Goal: Feedback & Contribution: Contribute content

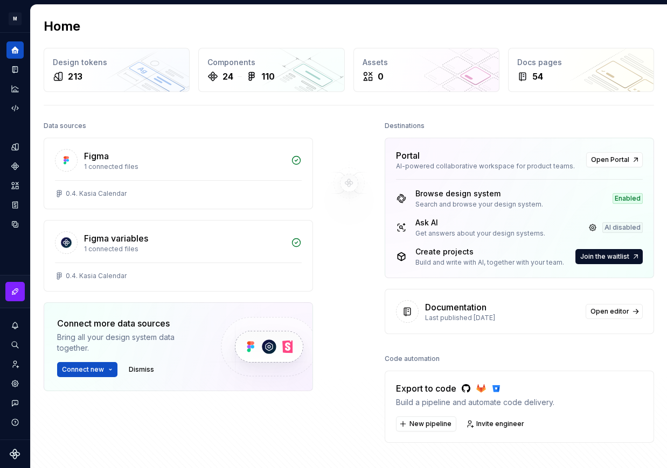
click at [421, 386] on div "Export to code" at bounding box center [475, 388] width 158 height 13
click at [418, 425] on span "New pipeline" at bounding box center [430, 424] width 42 height 9
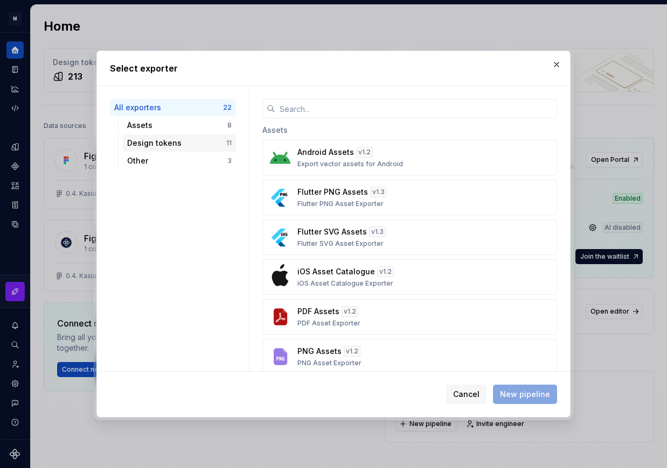
click at [163, 142] on div "Design tokens" at bounding box center [176, 143] width 99 height 11
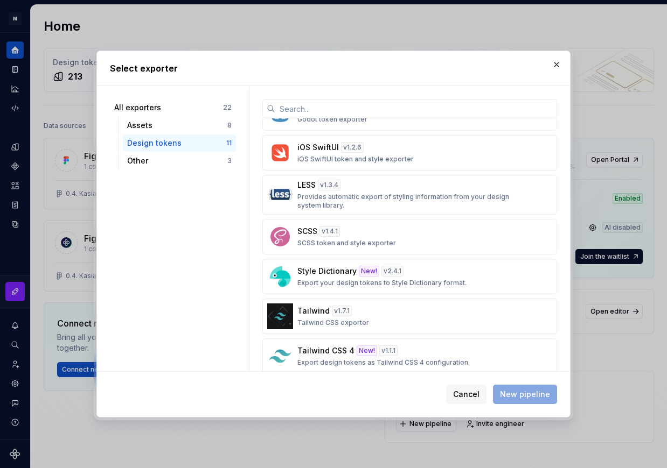
scroll to position [188, 0]
click at [424, 276] on div "Style Dictionary New! v 2.4.1 Export your design tokens to Style Dictionary for…" at bounding box center [406, 276] width 218 height 22
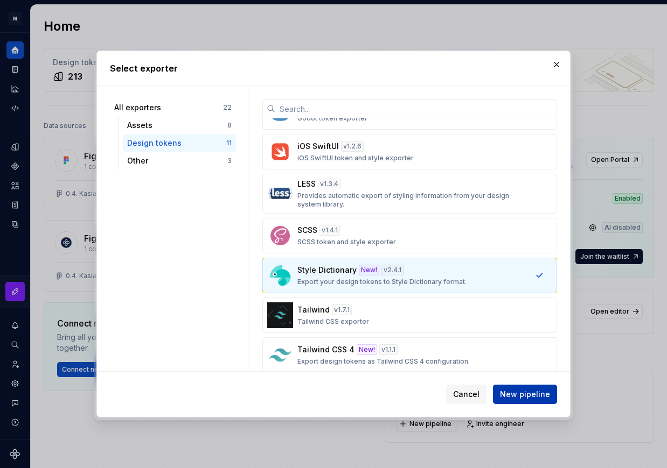
click at [511, 397] on span "New pipeline" at bounding box center [525, 394] width 50 height 11
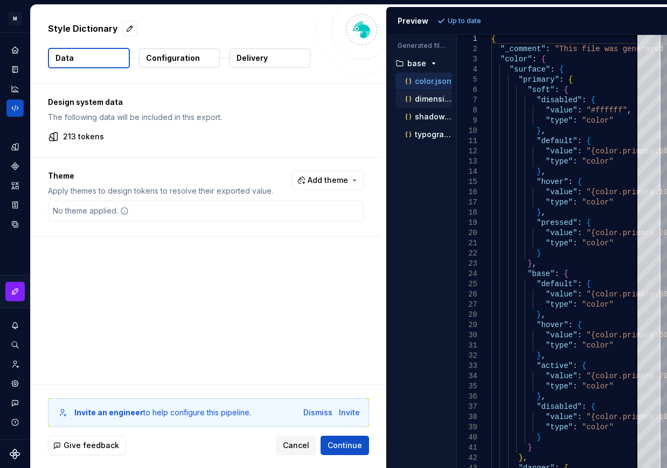
click at [427, 100] on p "dimension.json" at bounding box center [433, 99] width 37 height 9
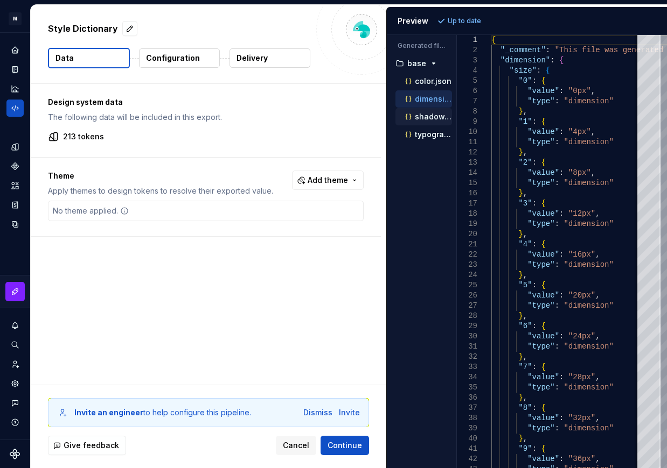
click at [423, 117] on p "shadow.json" at bounding box center [433, 117] width 37 height 9
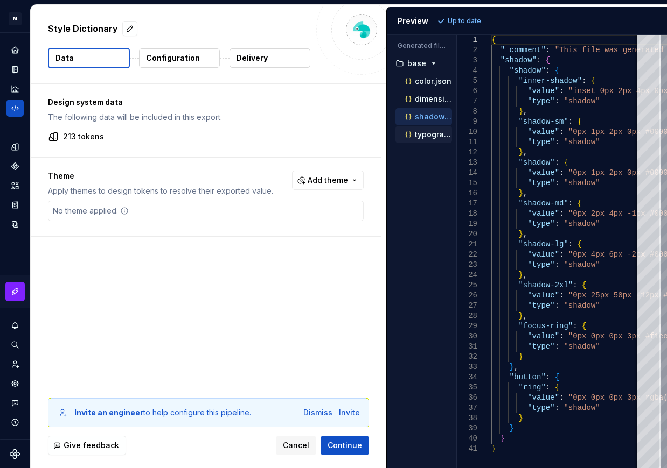
click at [421, 137] on p "typography.json" at bounding box center [433, 134] width 37 height 9
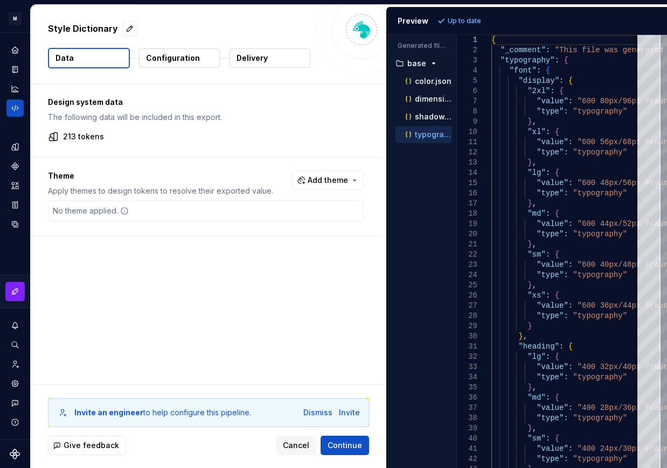
click at [159, 280] on div "Design system data The following data will be included in this export. 213 toke…" at bounding box center [208, 234] width 355 height 301
click at [335, 441] on span "Continue" at bounding box center [344, 445] width 34 height 11
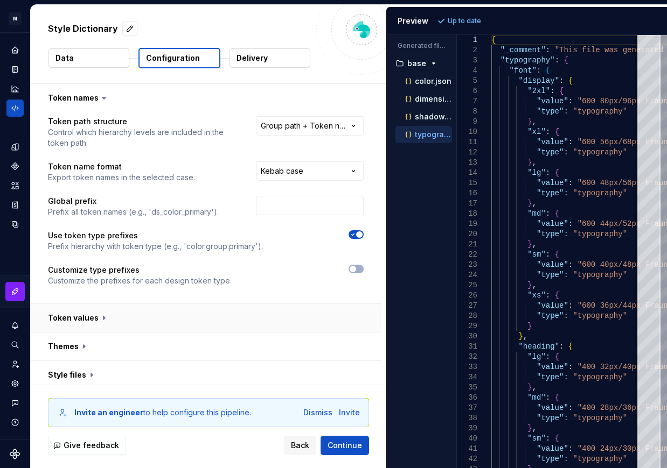
click at [108, 315] on button "button" at bounding box center [206, 318] width 350 height 28
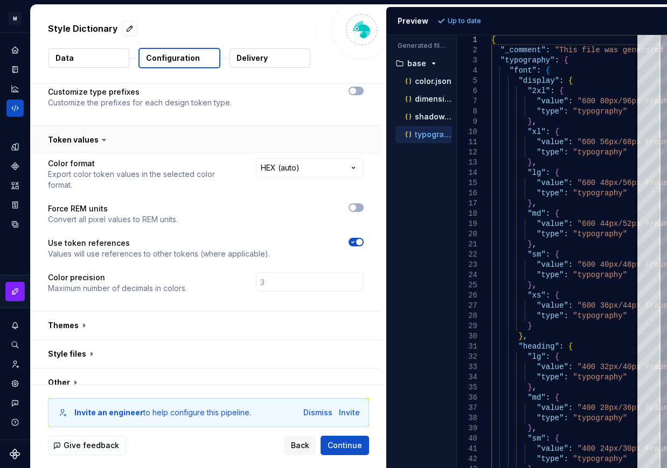
scroll to position [191, 0]
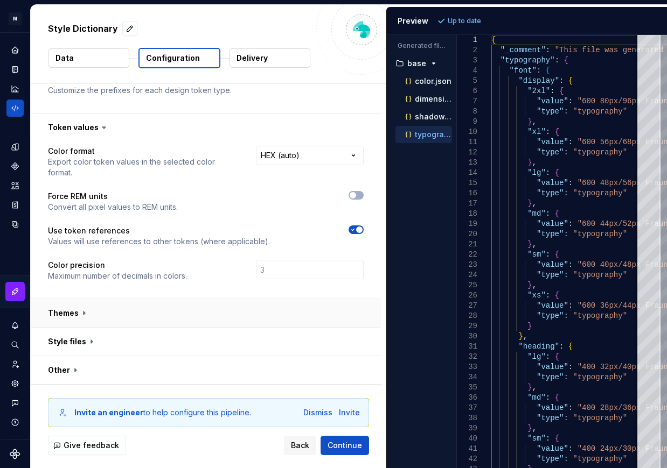
click at [84, 312] on button "button" at bounding box center [206, 313] width 350 height 28
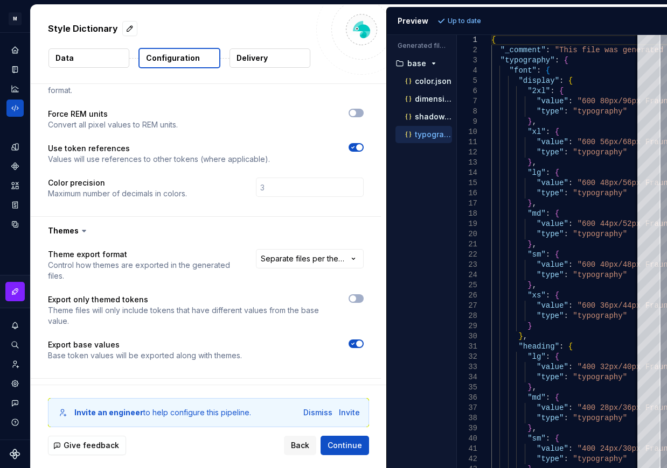
scroll to position [274, 0]
click at [318, 264] on html "**********" at bounding box center [333, 234] width 667 height 468
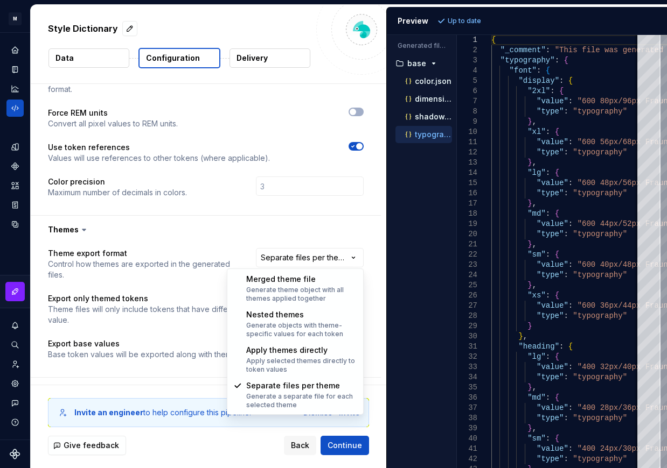
click at [311, 256] on html "**********" at bounding box center [333, 234] width 667 height 468
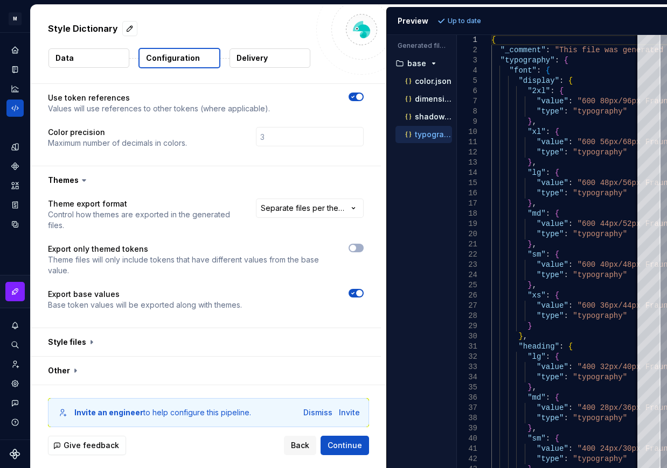
scroll to position [324, 0]
click at [421, 82] on p "color.json" at bounding box center [433, 81] width 37 height 9
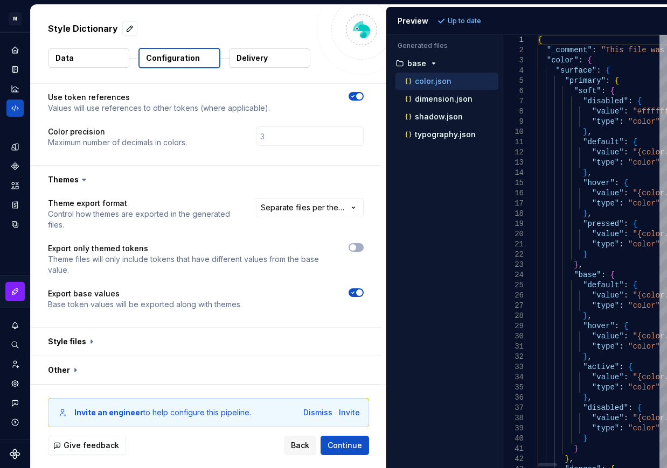
click at [501, 125] on div "Generated files Accessibility guide for tree . Navigate the tree with the arrow…" at bounding box center [527, 251] width 280 height 433
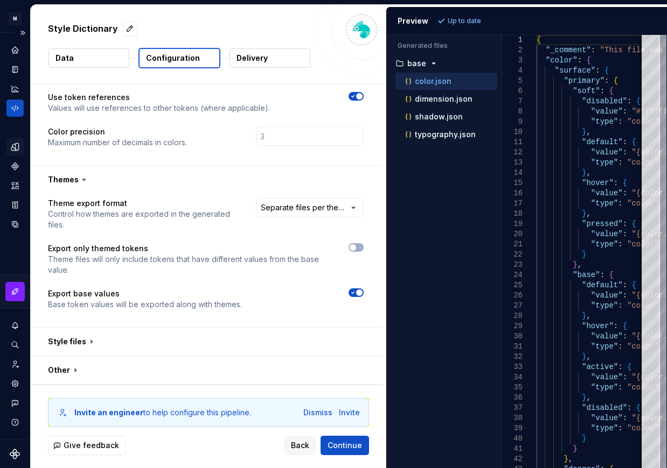
click at [15, 149] on icon "Design tokens" at bounding box center [15, 147] width 10 height 10
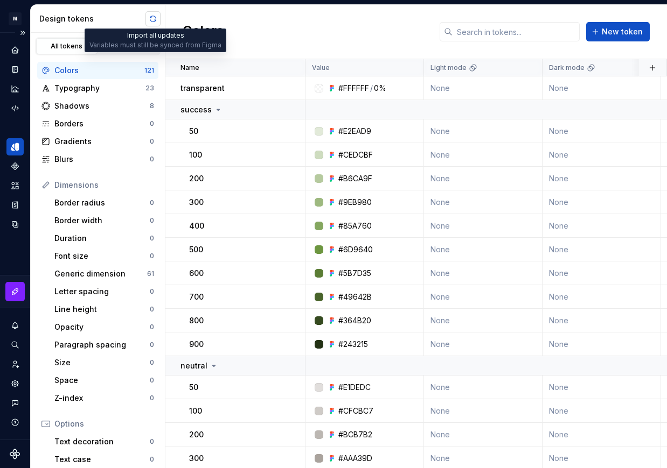
click at [153, 17] on button "button" at bounding box center [152, 18] width 15 height 15
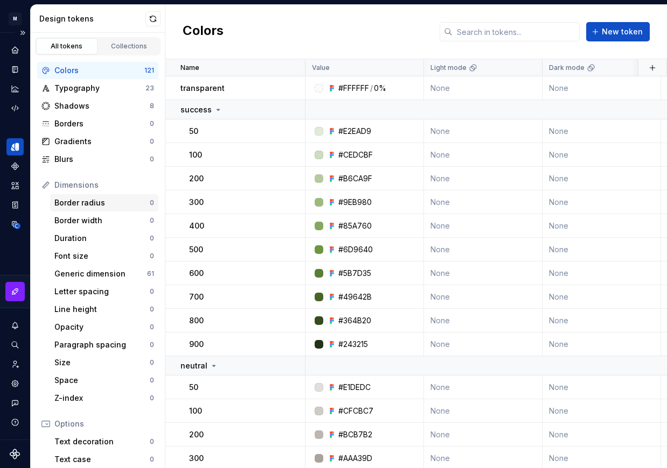
click at [87, 200] on div "Border radius" at bounding box center [101, 203] width 95 height 11
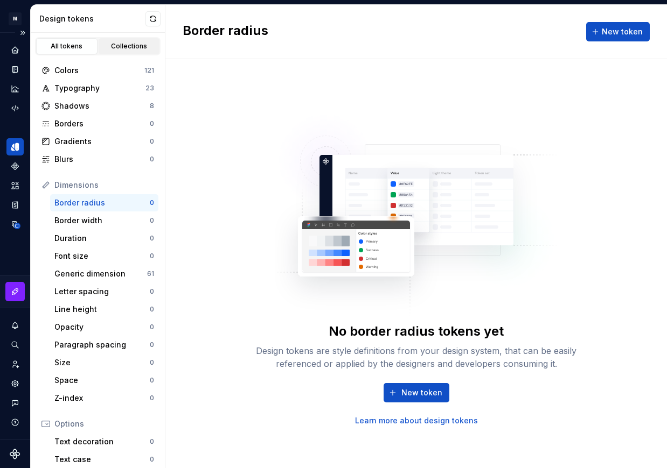
click at [111, 47] on div "Collections" at bounding box center [129, 46] width 54 height 9
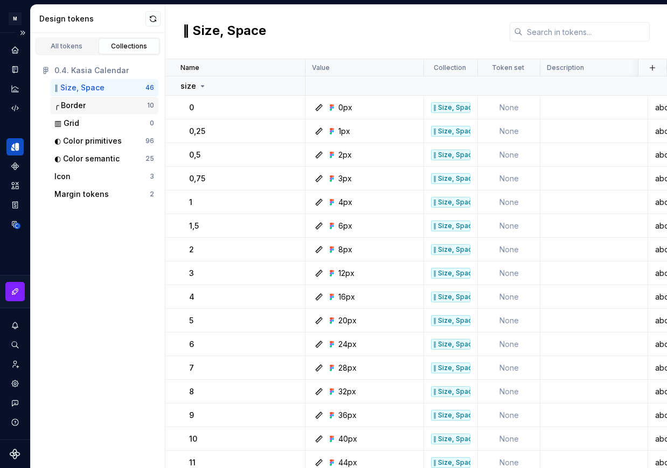
click at [84, 102] on div "╭ Border" at bounding box center [69, 105] width 31 height 11
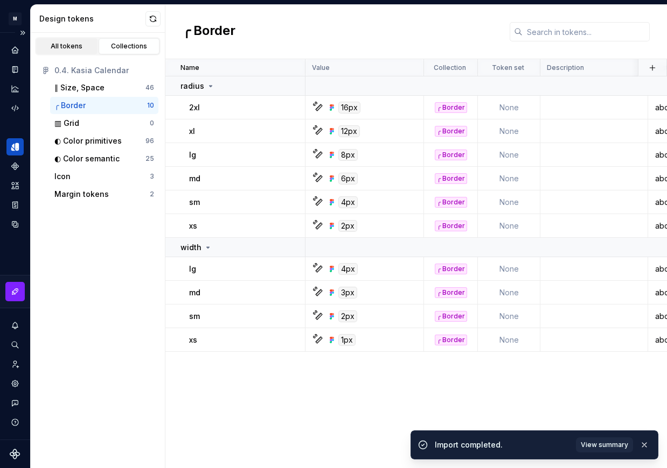
click at [65, 46] on div "All tokens" at bounding box center [67, 46] width 54 height 9
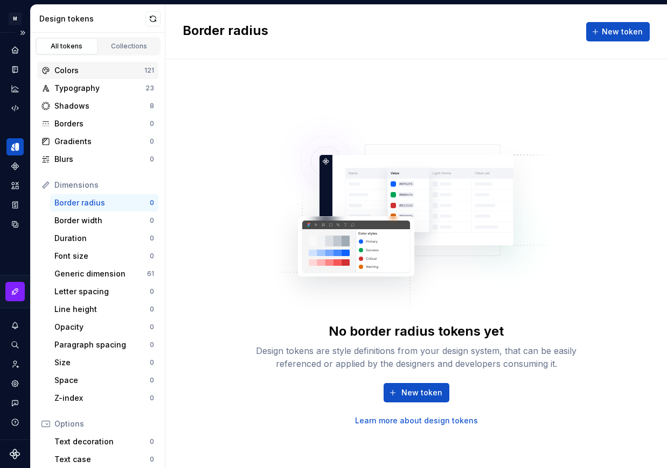
click at [68, 68] on div "Colors" at bounding box center [99, 70] width 90 height 11
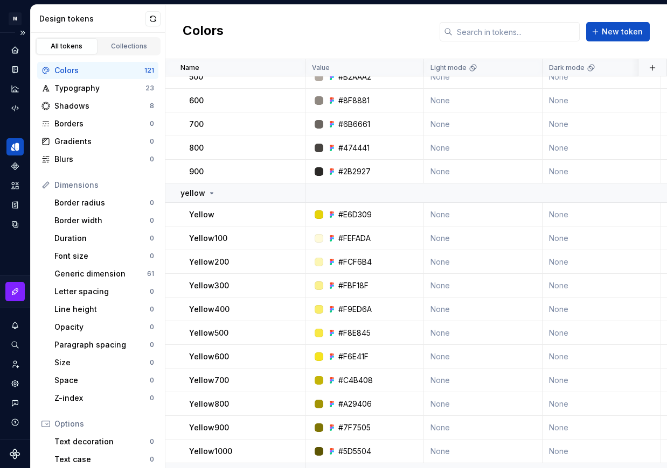
scroll to position [1241, 0]
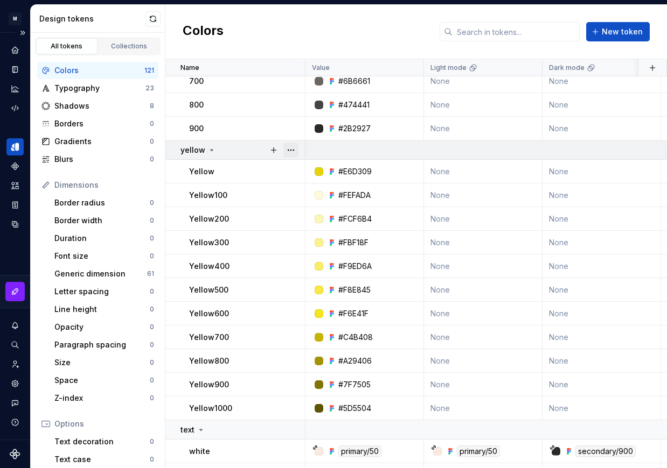
click at [291, 149] on button "button" at bounding box center [290, 150] width 15 height 15
click at [237, 149] on html "M Mi D Design system data Design tokens All tokens Collections Colors 121 Typog…" at bounding box center [333, 234] width 667 height 468
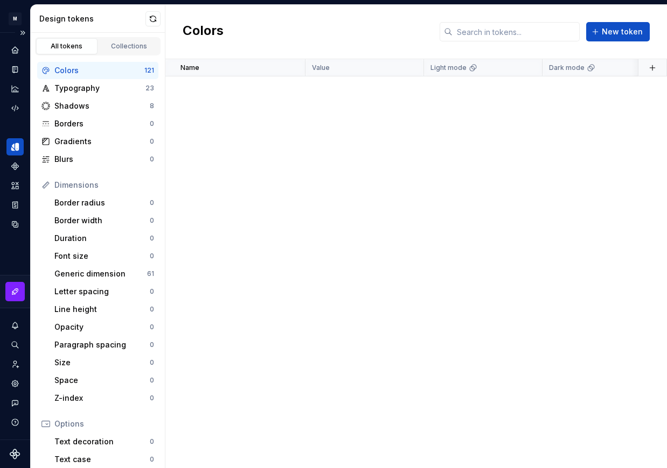
scroll to position [2810, 0]
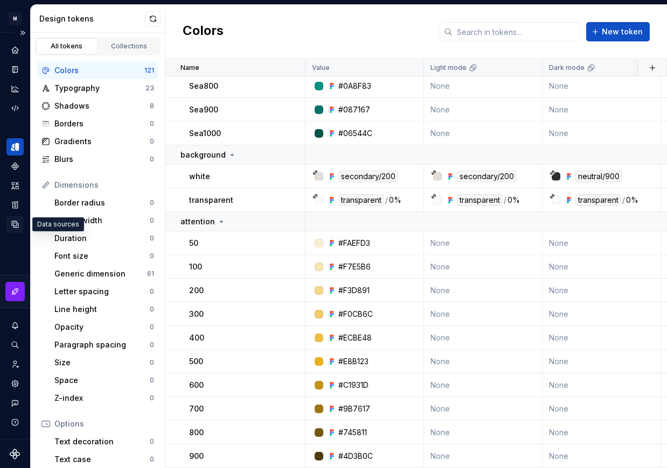
click at [15, 223] on icon "Data sources" at bounding box center [15, 225] width 10 height 10
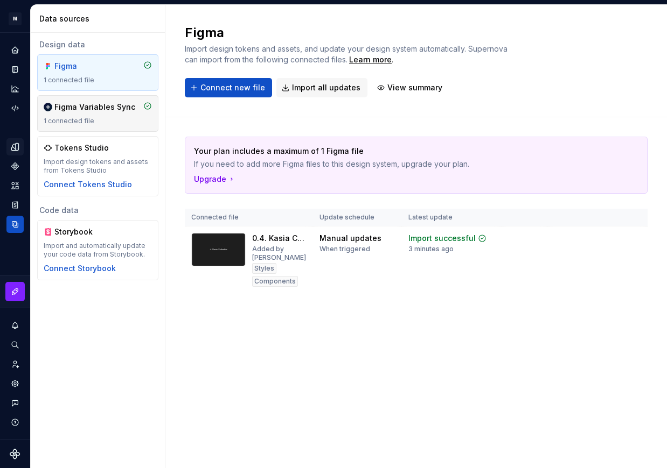
click at [99, 114] on div "Figma Variables Sync 1 connected file" at bounding box center [98, 114] width 108 height 24
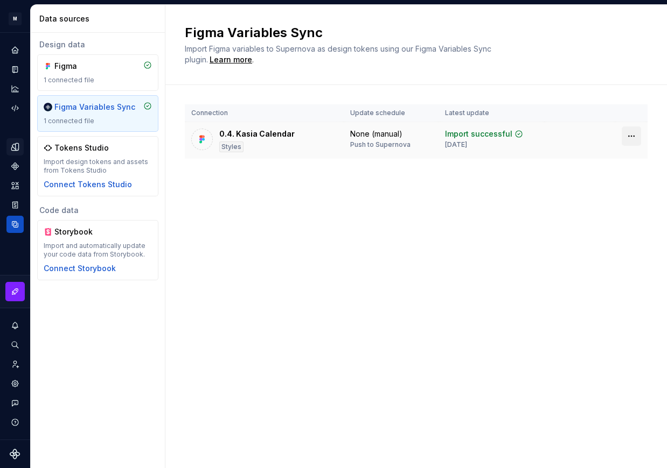
click at [628, 138] on html "M Mi D Design system data Data sources Design data Figma 1 connected file Figma…" at bounding box center [333, 234] width 667 height 468
click at [254, 337] on html "M Mi D Design system data Data sources Design data Figma 1 connected file Figma…" at bounding box center [333, 234] width 667 height 468
click at [13, 146] on icon "Design tokens" at bounding box center [15, 147] width 10 height 10
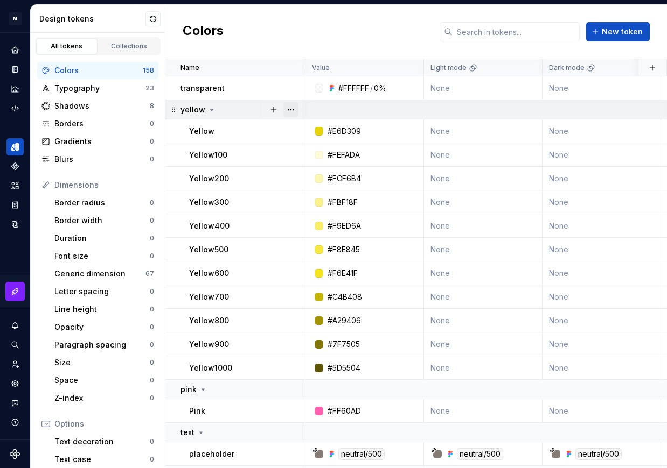
click at [291, 110] on button "button" at bounding box center [290, 109] width 15 height 15
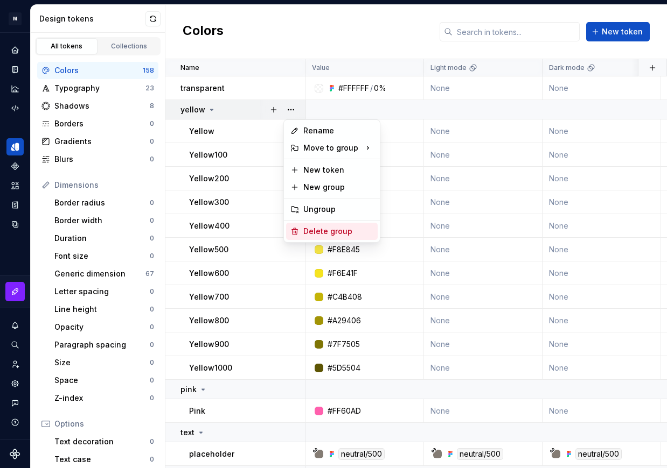
click at [310, 233] on div "Delete group" at bounding box center [338, 231] width 70 height 11
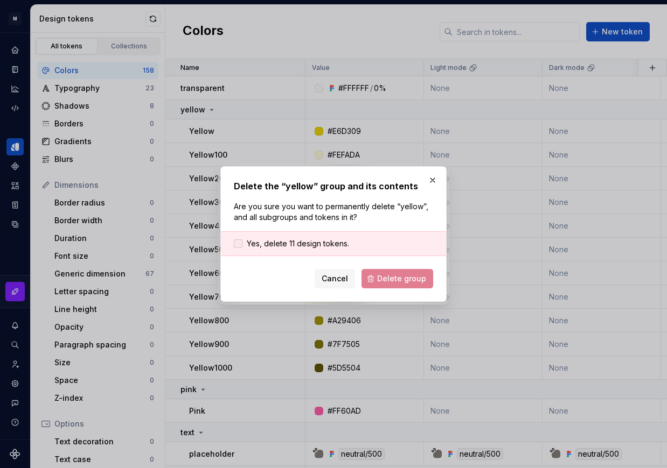
click at [238, 242] on div at bounding box center [238, 244] width 9 height 9
click at [396, 277] on span "Delete group" at bounding box center [401, 279] width 49 height 11
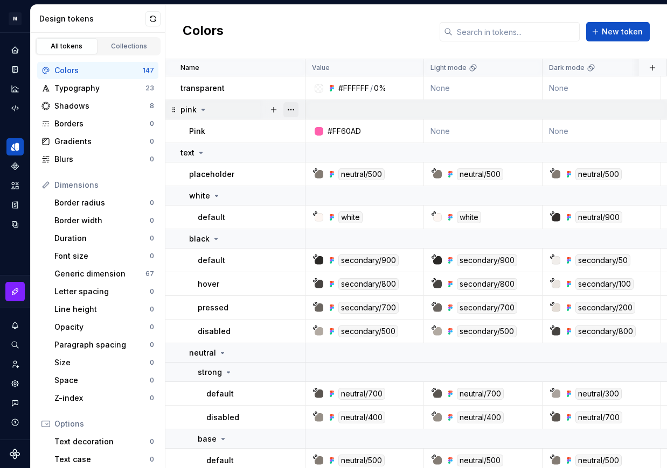
click at [291, 110] on button "button" at bounding box center [290, 109] width 15 height 15
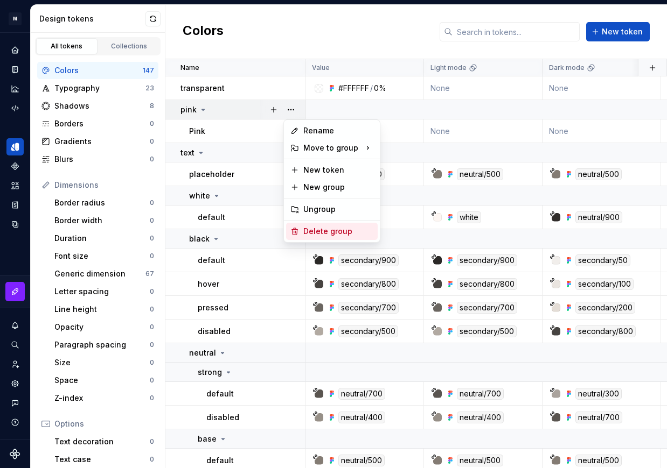
click at [327, 231] on div "Delete group" at bounding box center [338, 231] width 70 height 11
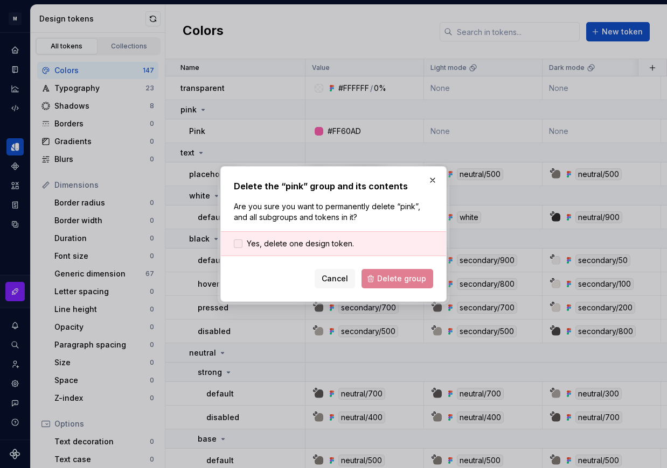
click at [239, 244] on div at bounding box center [238, 244] width 9 height 9
click at [391, 279] on span "Delete group" at bounding box center [401, 279] width 49 height 11
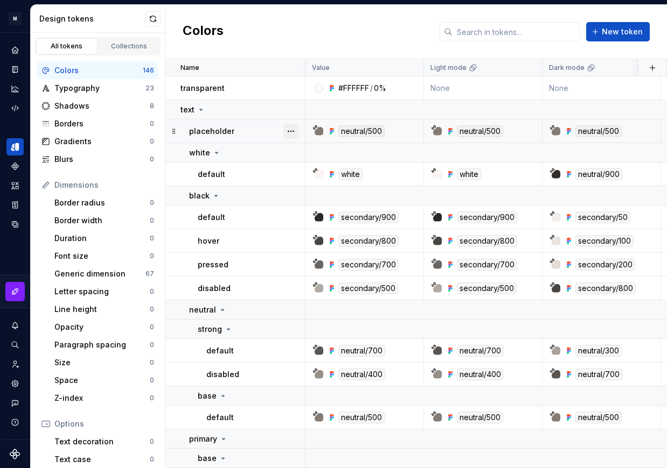
click at [292, 130] on button "button" at bounding box center [290, 131] width 15 height 15
click at [314, 188] on div "Delete token" at bounding box center [338, 191] width 70 height 11
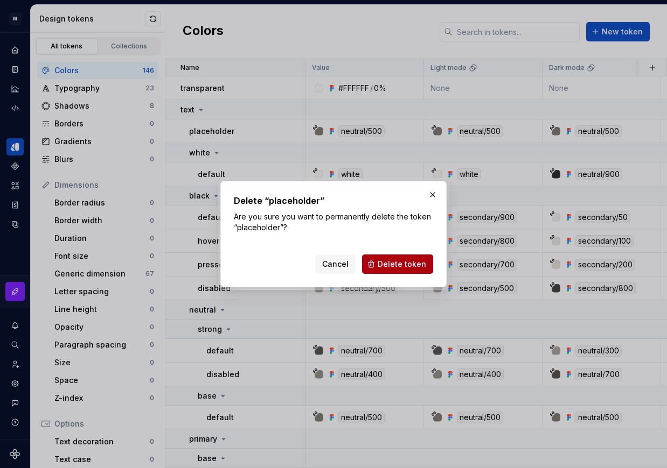
click at [397, 267] on span "Delete token" at bounding box center [401, 264] width 48 height 11
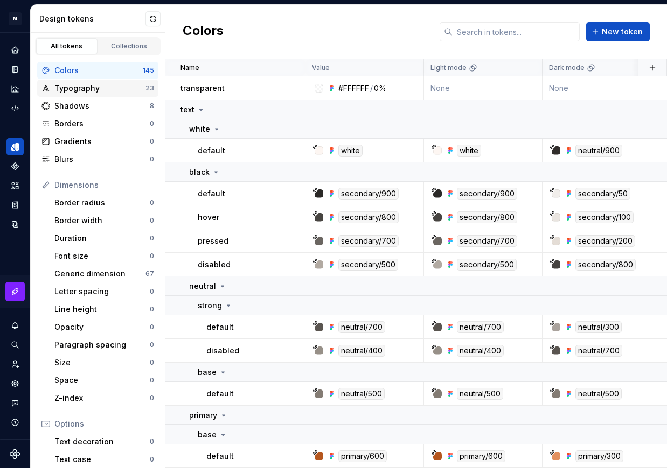
click at [92, 87] on div "Typography" at bounding box center [99, 88] width 91 height 11
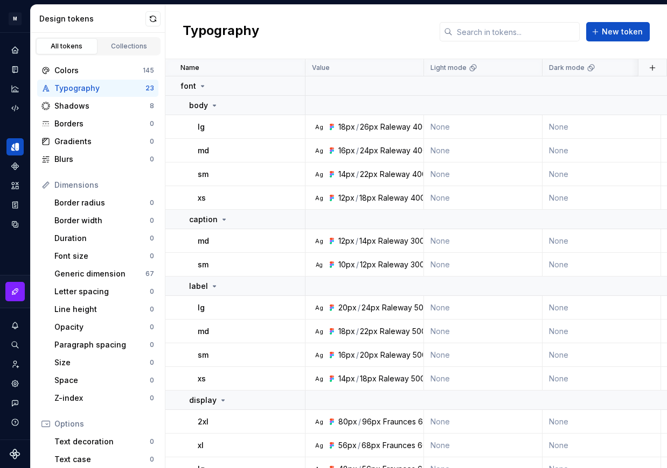
click at [80, 61] on div "Colors 145 Typography 23 Shadows 8 Borders 0 Gradients 0 Blurs 0 Dimensions Bor…" at bounding box center [98, 322] width 134 height 534
click at [70, 76] on div "Colors 145" at bounding box center [97, 70] width 121 height 17
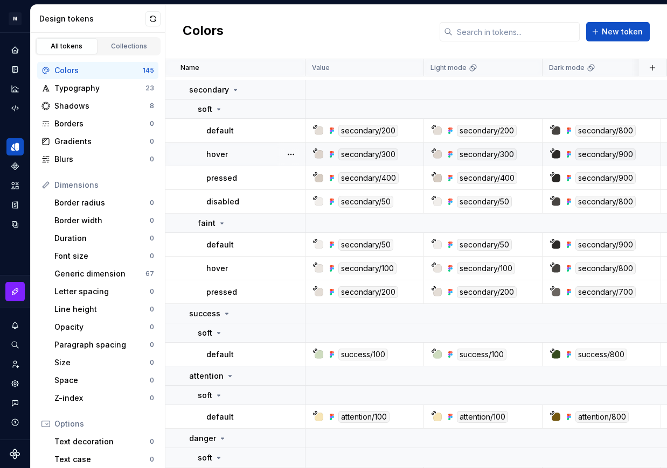
scroll to position [2078, 0]
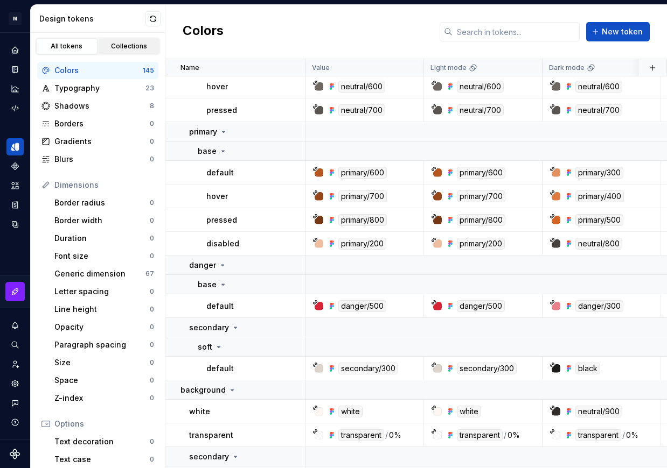
click at [123, 45] on div "Collections" at bounding box center [129, 46] width 54 height 9
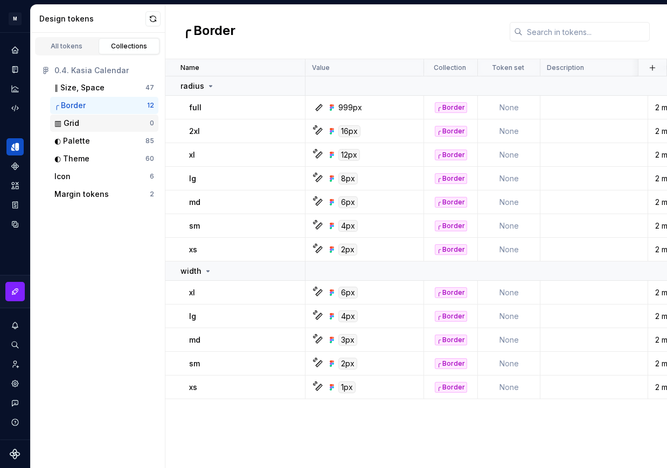
click at [81, 120] on div "▥ Grid" at bounding box center [101, 123] width 95 height 11
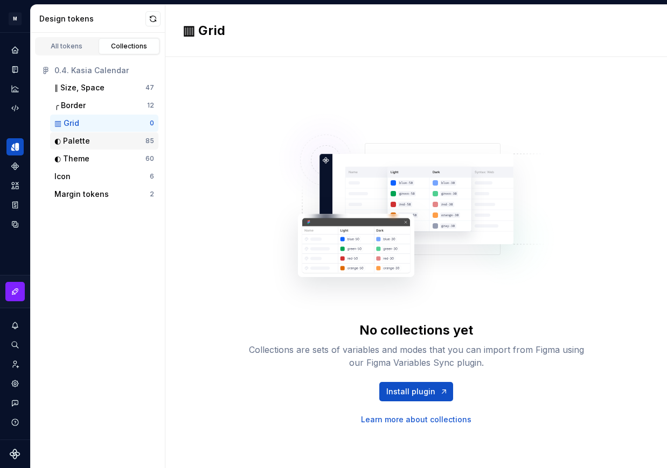
click at [83, 141] on div "◐ Palette" at bounding box center [72, 141] width 36 height 11
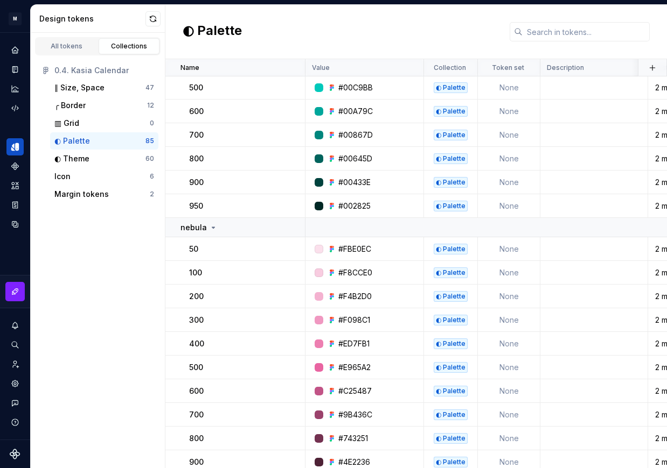
scroll to position [1802, 0]
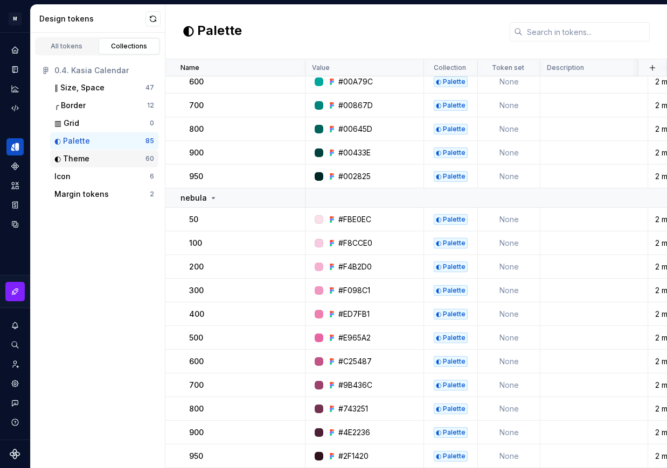
click at [88, 159] on div "◐ Theme" at bounding box center [71, 158] width 35 height 11
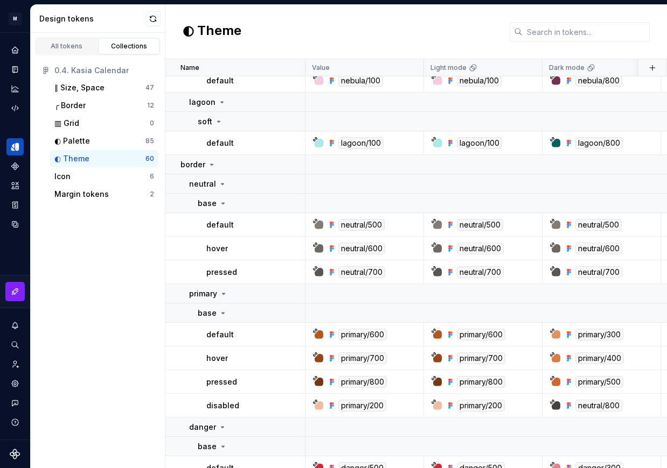
scroll to position [2082, 0]
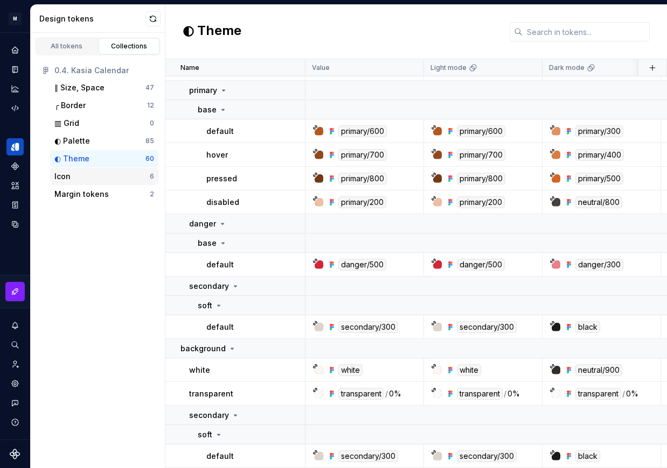
click at [66, 181] on div "Icon" at bounding box center [62, 176] width 16 height 11
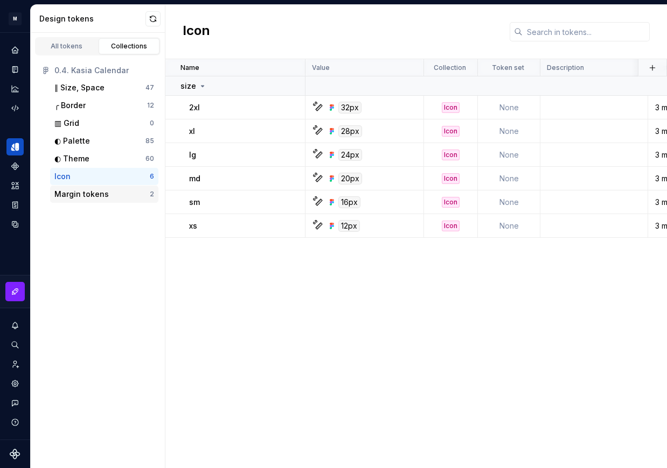
click at [78, 197] on div "Margin tokens" at bounding box center [81, 194] width 54 height 11
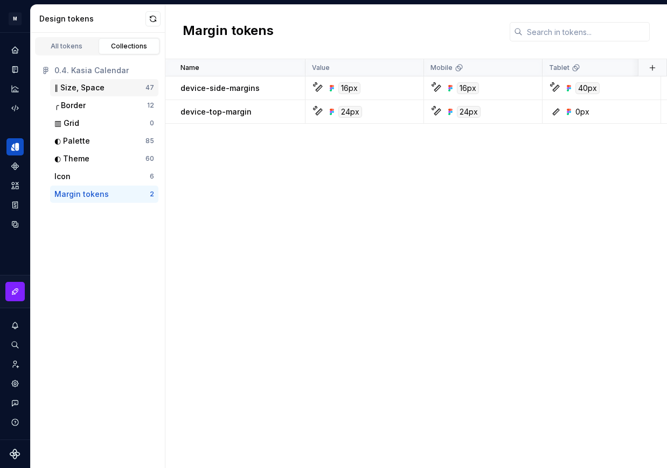
click at [73, 88] on div "∥ Size, Space" at bounding box center [79, 87] width 50 height 11
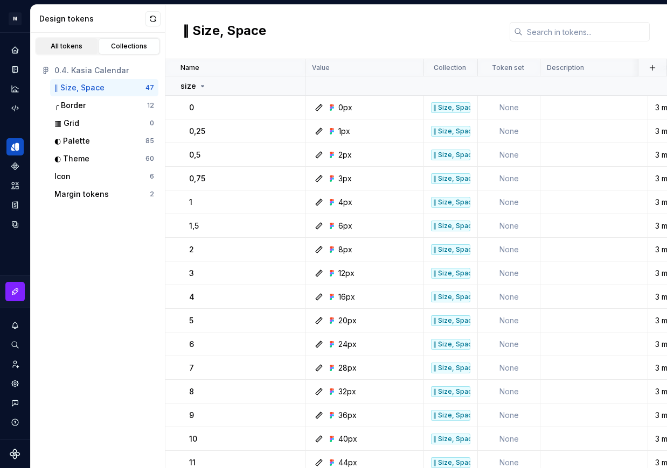
click at [67, 45] on div "All tokens" at bounding box center [67, 46] width 54 height 9
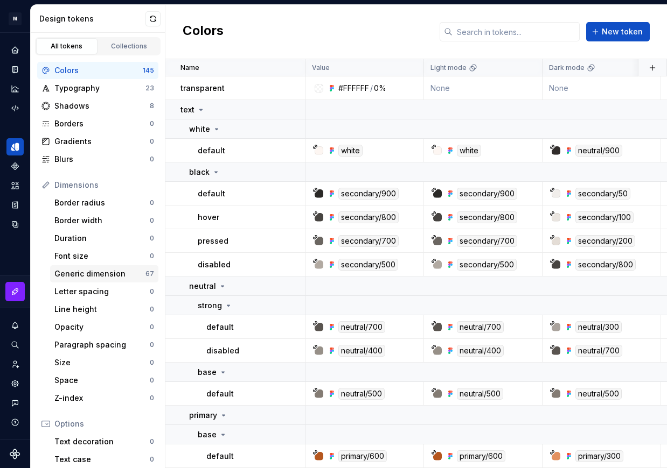
click at [93, 276] on div "Generic dimension" at bounding box center [99, 274] width 91 height 11
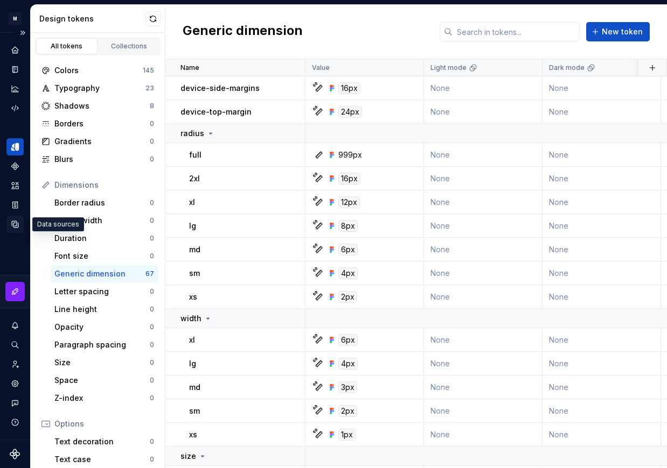
click at [17, 223] on icon "Data sources" at bounding box center [15, 225] width 10 height 10
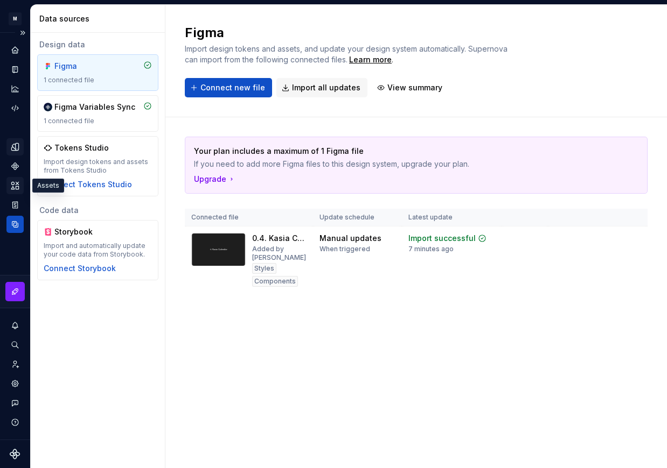
click at [14, 186] on icon "Assets" at bounding box center [15, 186] width 10 height 10
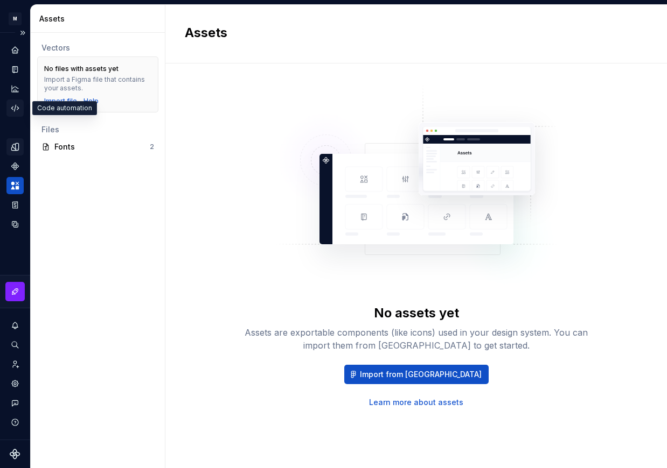
click at [13, 104] on icon "Code automation" at bounding box center [15, 108] width 10 height 10
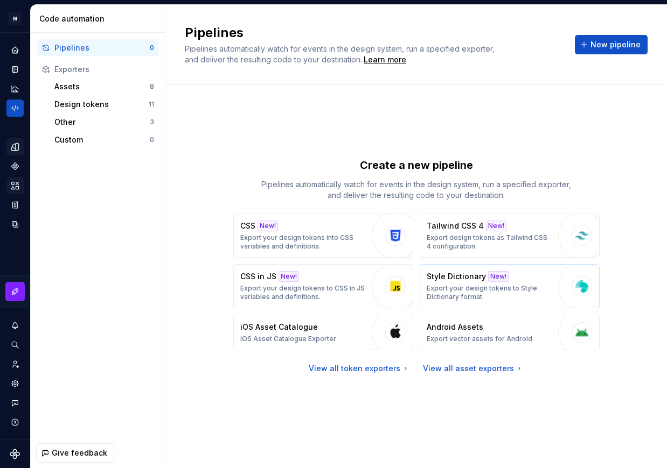
click at [445, 290] on p "Export your design tokens to Style Dictionary format." at bounding box center [489, 292] width 126 height 17
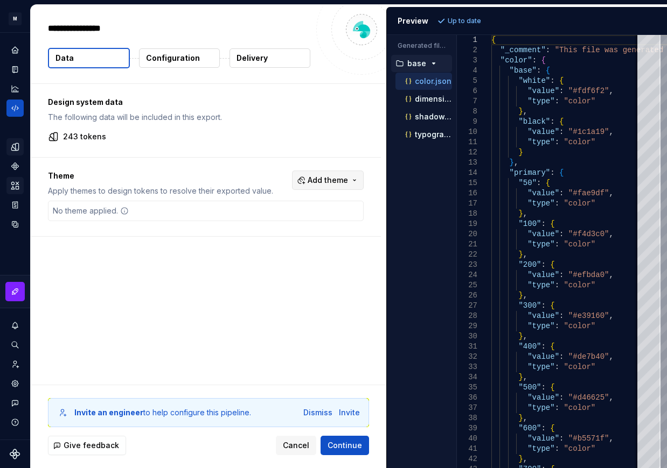
click at [325, 176] on span "Add theme" at bounding box center [327, 180] width 40 height 11
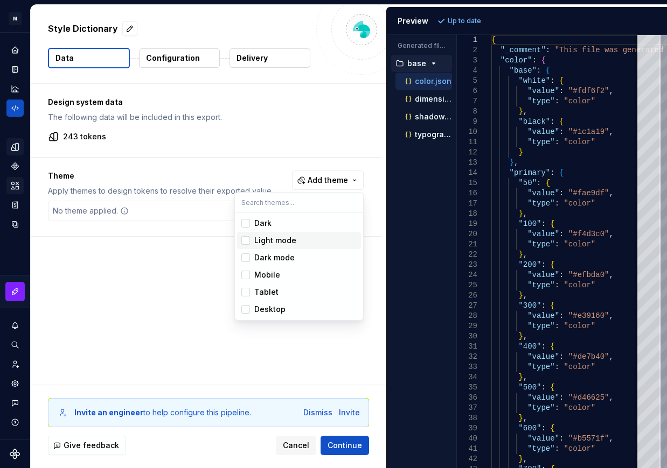
click at [277, 241] on div "Light mode" at bounding box center [275, 240] width 42 height 11
click at [276, 263] on div "Dark mode" at bounding box center [274, 258] width 40 height 11
click at [109, 314] on html "M Mi D Design system data Style Dictionary Data Configuration Delivery Design s…" at bounding box center [333, 234] width 667 height 468
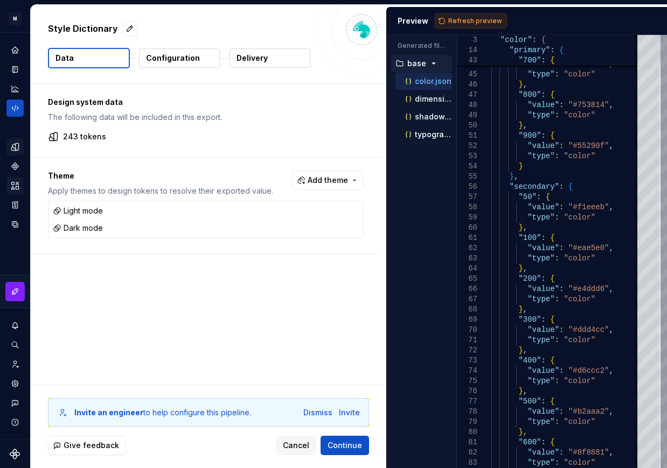
click at [479, 18] on span "Refresh preview" at bounding box center [475, 21] width 54 height 9
click at [446, 152] on icon "button" at bounding box center [445, 152] width 1 height 3
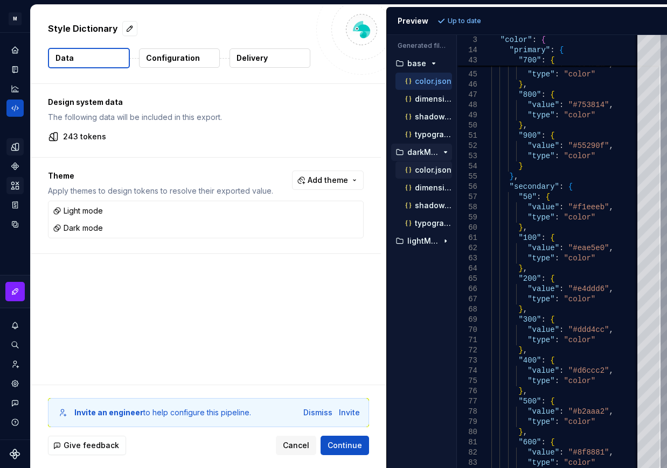
click at [421, 170] on p "color.json" at bounding box center [433, 170] width 37 height 9
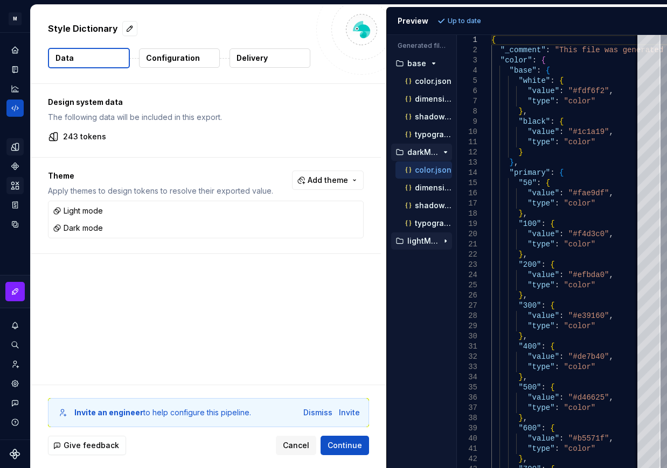
click at [442, 242] on icon "button" at bounding box center [445, 241] width 9 height 9
click at [424, 262] on p "color.json" at bounding box center [433, 259] width 37 height 9
click at [423, 168] on p "color.json" at bounding box center [433, 170] width 37 height 9
click at [427, 257] on p "color.json" at bounding box center [433, 259] width 37 height 9
click at [345, 182] on span "Add theme" at bounding box center [327, 180] width 40 height 11
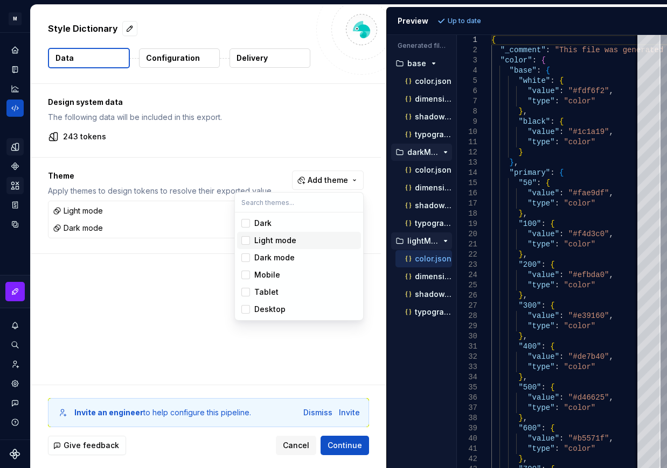
click at [243, 239] on div "Suggestions" at bounding box center [245, 240] width 9 height 9
click at [243, 255] on div "Suggestions" at bounding box center [245, 258] width 9 height 9
click at [247, 222] on div "Suggestions" at bounding box center [245, 223] width 9 height 9
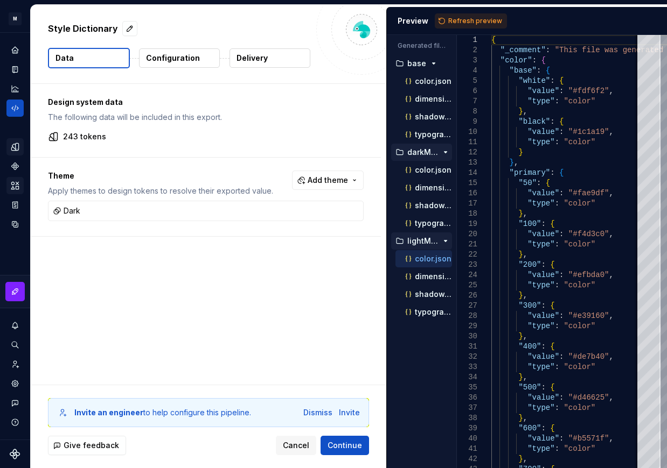
click at [160, 265] on html "M Mi D Design system data Style Dictionary Data Configuration Delivery Design s…" at bounding box center [333, 234] width 667 height 468
click at [469, 21] on span "Refresh preview" at bounding box center [475, 21] width 54 height 9
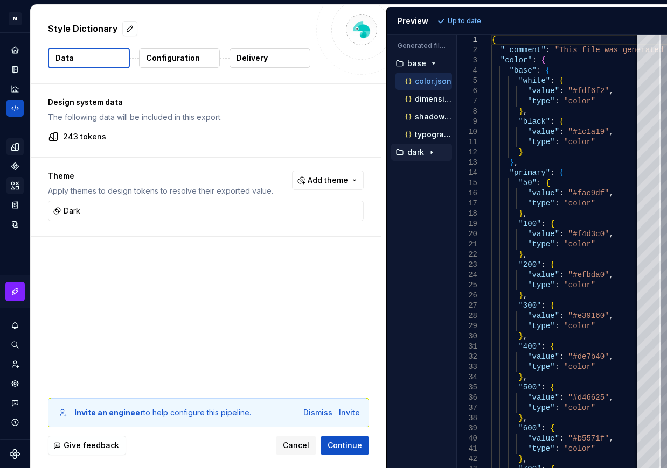
click at [431, 153] on icon "button" at bounding box center [431, 152] width 1 height 3
click at [428, 170] on p "color.json" at bounding box center [433, 170] width 37 height 9
click at [419, 81] on p "color.json" at bounding box center [433, 81] width 37 height 9
click at [422, 169] on p "color.json" at bounding box center [433, 170] width 37 height 9
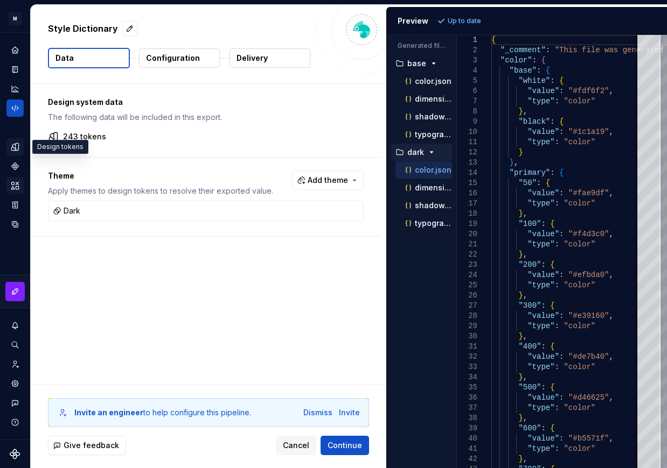
click at [17, 149] on icon "Design tokens" at bounding box center [17, 146] width 3 height 7
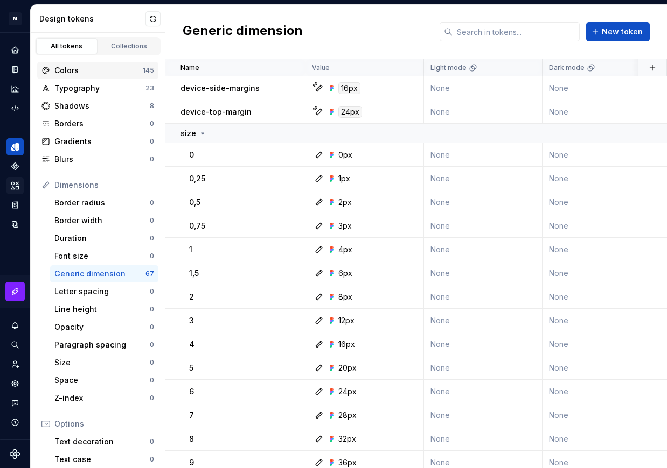
click at [76, 75] on div "Colors" at bounding box center [98, 70] width 88 height 11
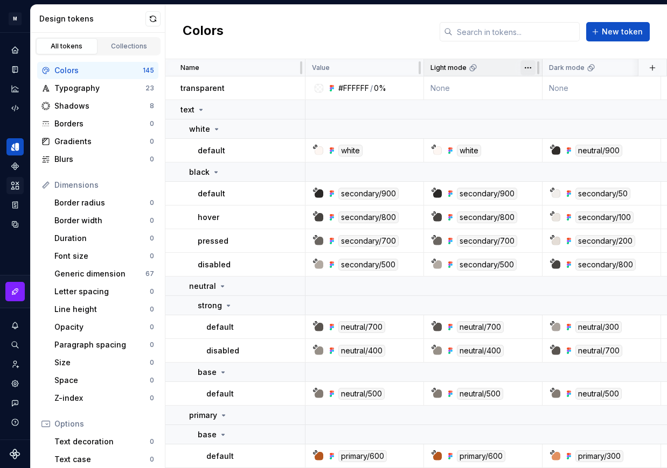
click at [529, 68] on html "M Mi D Design system data Design tokens All tokens Collections Colors 145 Typog…" at bounding box center [333, 234] width 667 height 468
click at [387, 36] on html "M Mi D Design system data Design tokens All tokens Collections Colors 145 Typog…" at bounding box center [333, 234] width 667 height 468
click at [410, 67] on html "M Mi D Design system data Design tokens All tokens Collections Colors 145 Typog…" at bounding box center [333, 234] width 667 height 468
click at [397, 54] on html "M Mi D Design system data Design tokens All tokens Collections Colors 145 Typog…" at bounding box center [333, 234] width 667 height 468
click at [13, 109] on icon "Code automation" at bounding box center [15, 108] width 10 height 10
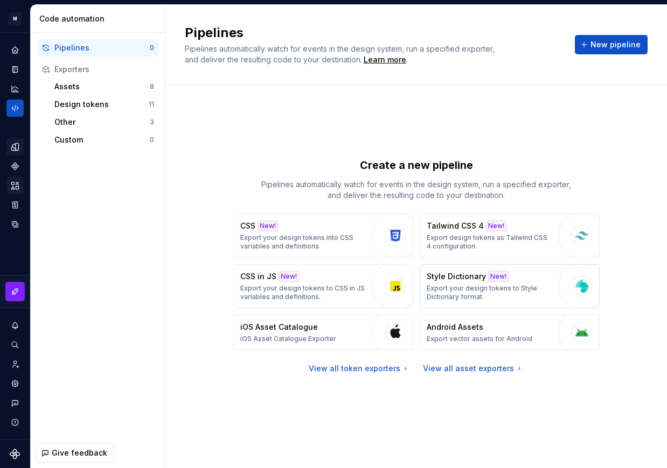
click at [459, 279] on p "Style Dictionary" at bounding box center [455, 276] width 59 height 11
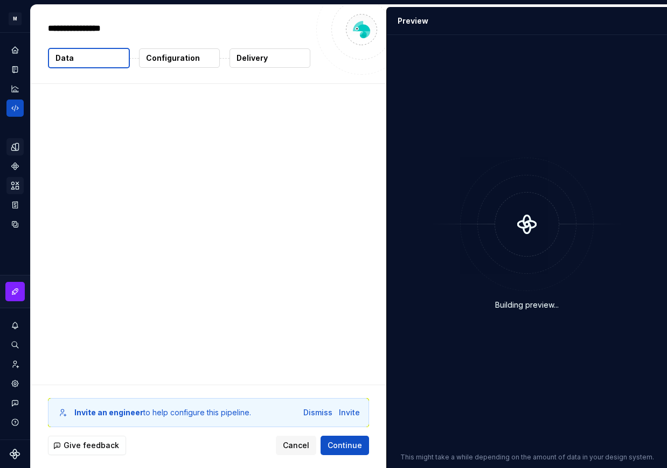
type textarea "*"
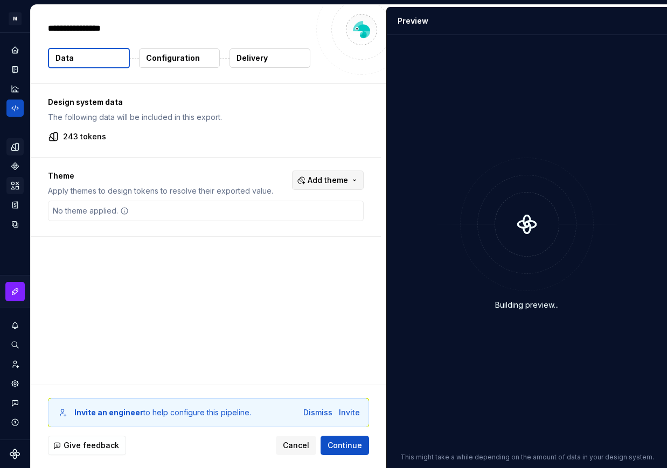
click at [321, 172] on button "Add theme" at bounding box center [328, 180] width 72 height 19
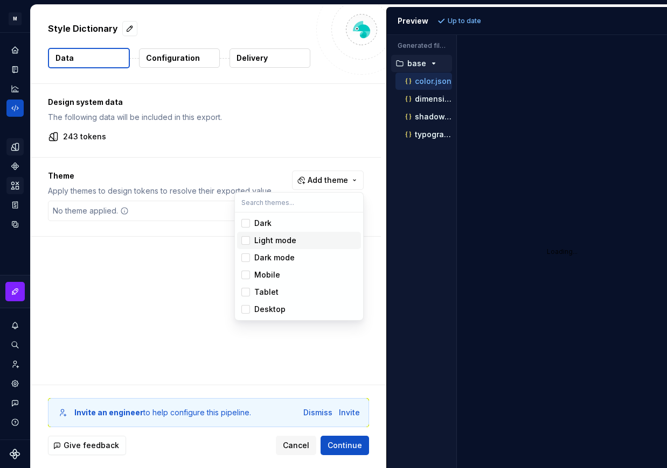
click at [248, 242] on div "Suggestions" at bounding box center [245, 240] width 9 height 9
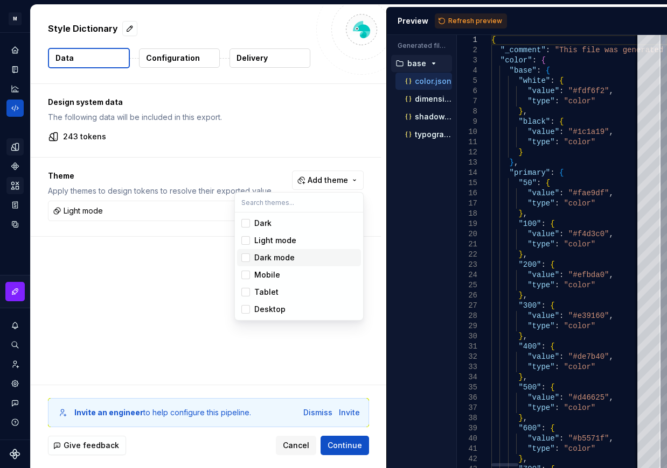
click at [246, 261] on div "Suggestions" at bounding box center [245, 258] width 9 height 9
click at [135, 307] on html "M Mi D Design system data Style Dictionary Data Configuration Delivery Design s…" at bounding box center [333, 234] width 667 height 468
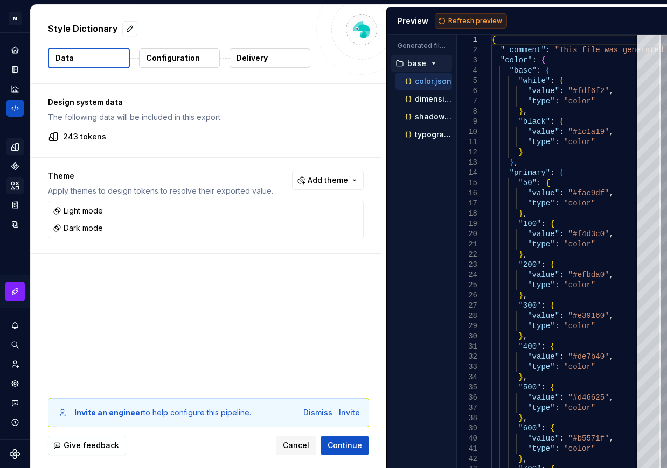
click at [479, 21] on span "Refresh preview" at bounding box center [475, 21] width 54 height 9
click at [445, 153] on icon "button" at bounding box center [445, 152] width 1 height 3
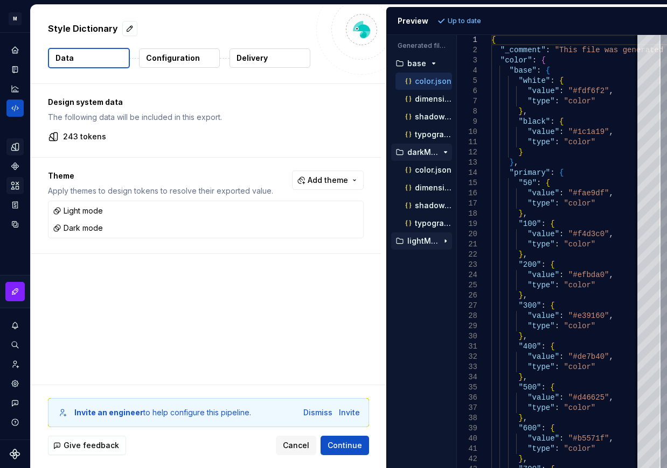
click at [445, 237] on icon "button" at bounding box center [445, 241] width 9 height 9
click at [430, 257] on p "color.json" at bounding box center [433, 259] width 37 height 9
click at [424, 170] on p "color.json" at bounding box center [433, 170] width 37 height 9
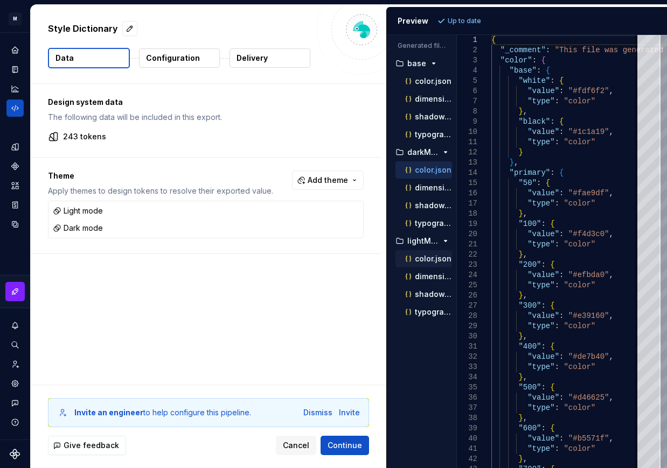
click at [418, 258] on p "color.json" at bounding box center [433, 259] width 37 height 9
click at [425, 81] on p "color.json" at bounding box center [433, 81] width 37 height 9
click at [426, 166] on p "color.json" at bounding box center [433, 170] width 37 height 9
click at [303, 179] on button "Add theme" at bounding box center [328, 180] width 72 height 19
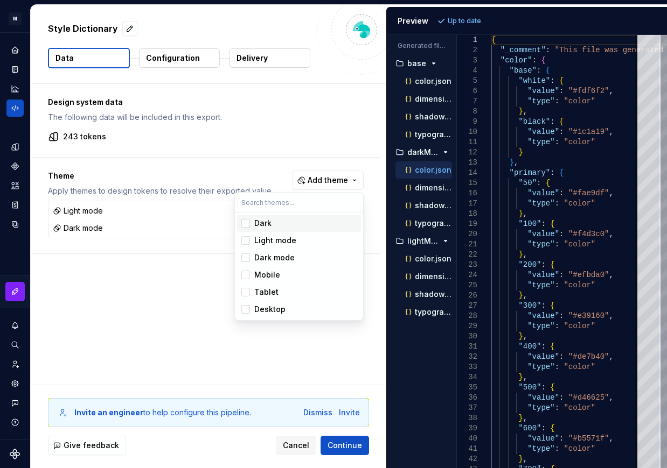
click at [222, 127] on html "M Mi D Design system data Style Dictionary Data Configuration Delivery Design s…" at bounding box center [333, 234] width 667 height 468
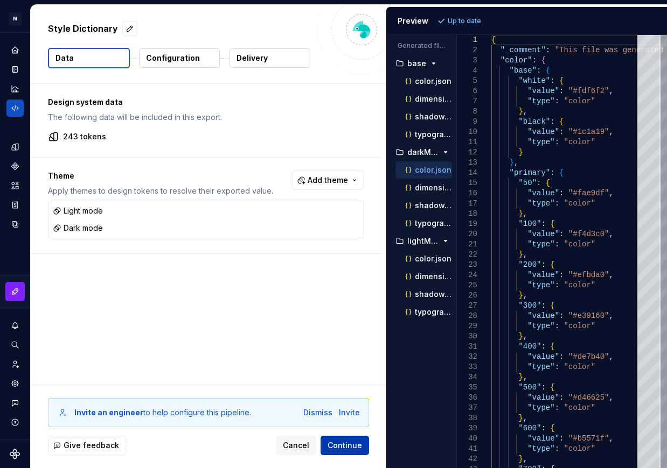
click at [348, 444] on span "Continue" at bounding box center [344, 445] width 34 height 11
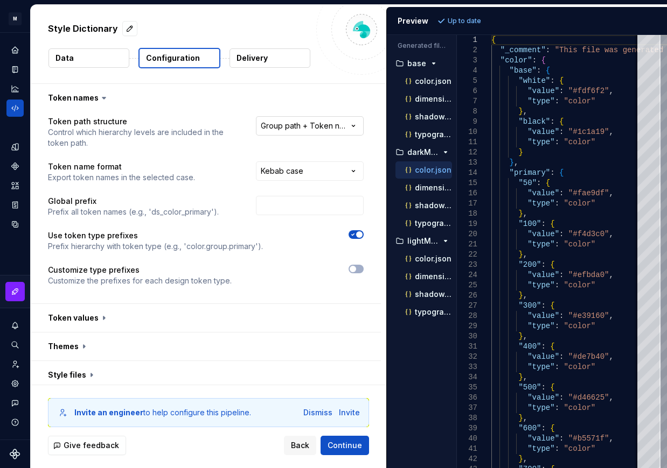
click at [316, 128] on html "**********" at bounding box center [333, 234] width 667 height 468
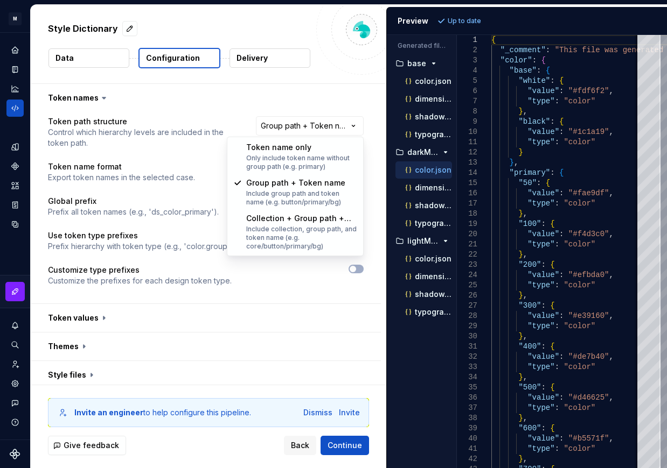
click at [230, 88] on html "**********" at bounding box center [333, 234] width 667 height 468
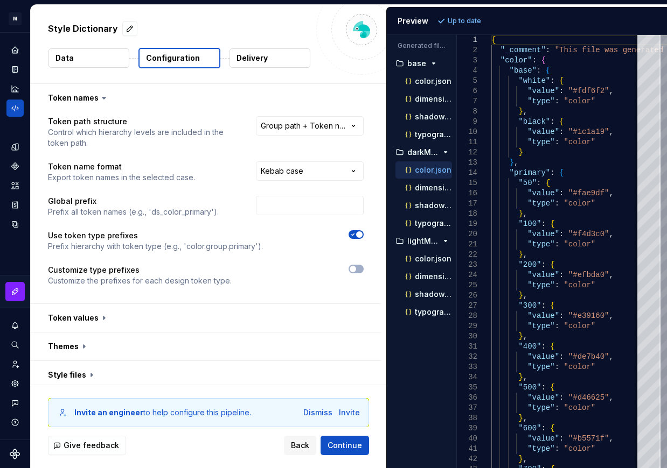
scroll to position [33, 0]
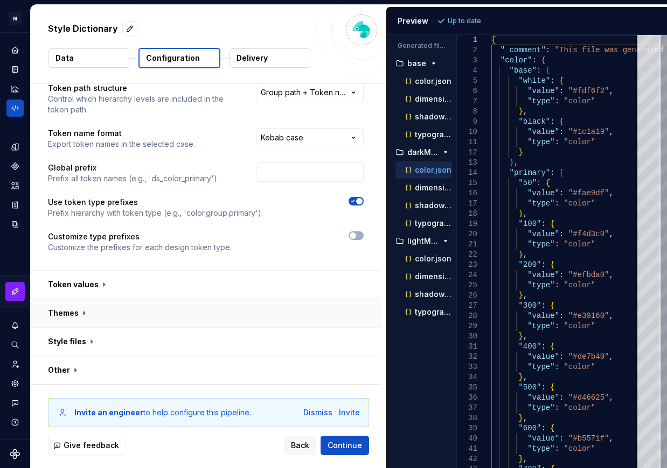
click at [82, 310] on button "button" at bounding box center [206, 313] width 350 height 28
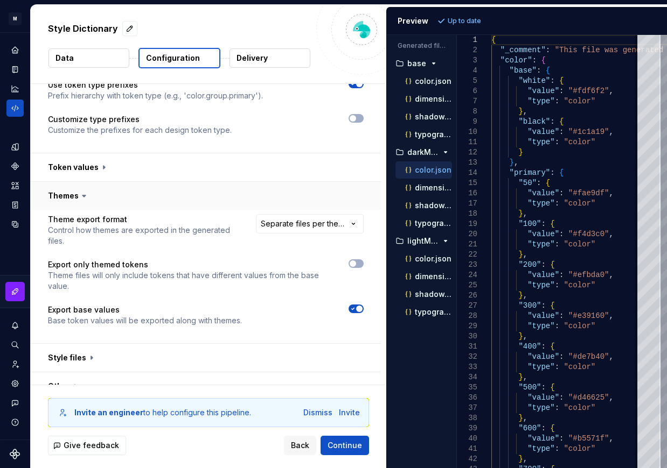
scroll to position [152, 0]
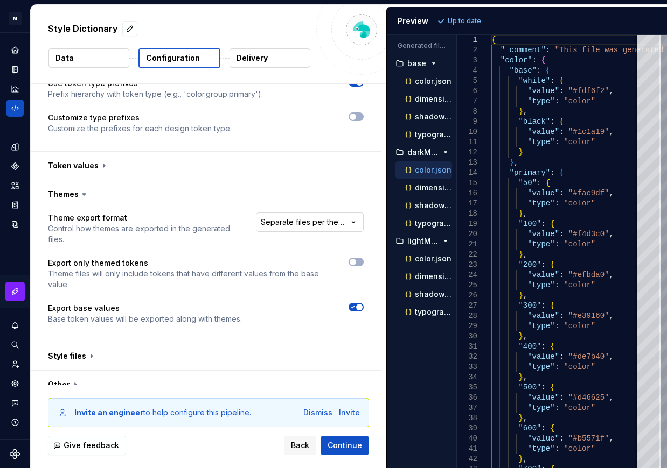
click at [354, 219] on html "**********" at bounding box center [333, 234] width 667 height 468
click at [470, 16] on button "Refresh preview" at bounding box center [471, 20] width 72 height 15
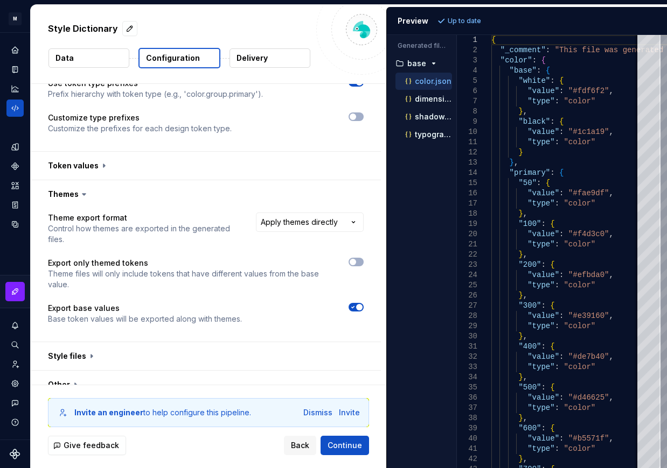
scroll to position [167, 0]
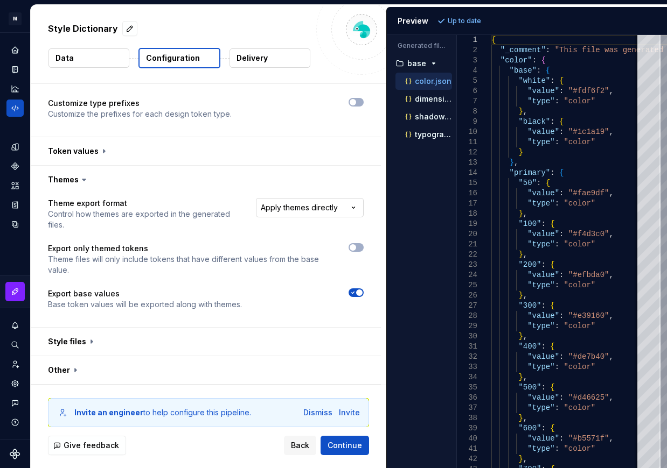
click at [325, 203] on html "**********" at bounding box center [333, 234] width 667 height 468
click at [478, 18] on span "Refresh preview" at bounding box center [475, 21] width 54 height 9
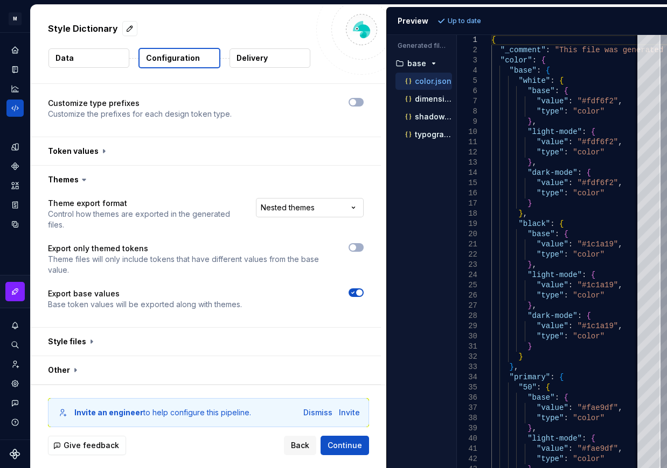
click at [347, 211] on html "**********" at bounding box center [333, 234] width 667 height 468
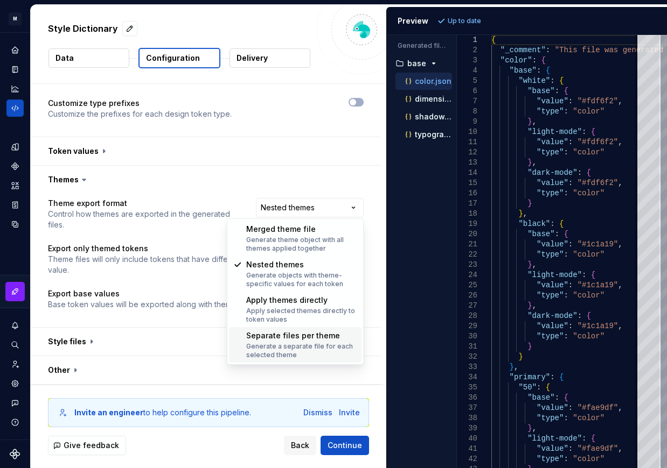
select select "**********"
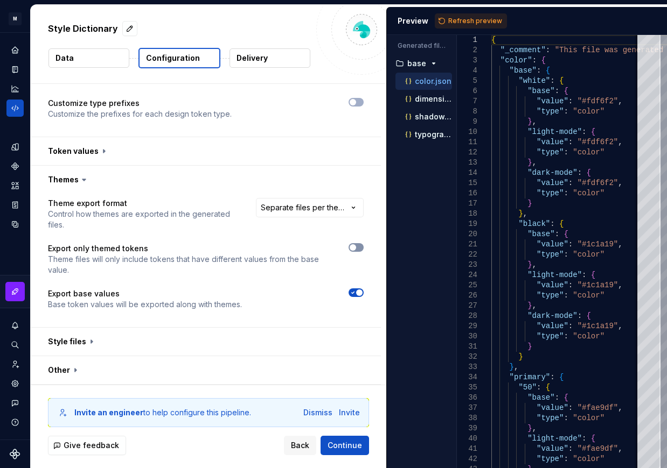
click at [354, 249] on span "button" at bounding box center [352, 247] width 6 height 6
click at [353, 295] on icon "button" at bounding box center [352, 293] width 9 height 6
click at [468, 24] on span "Refresh preview" at bounding box center [475, 21] width 54 height 9
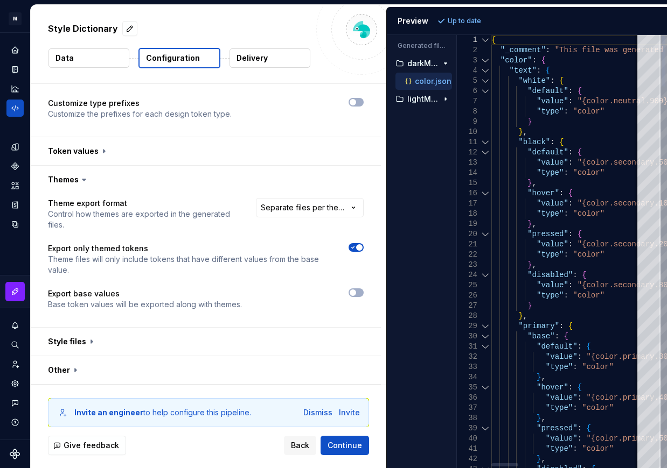
click at [485, 70] on div at bounding box center [485, 71] width 14 height 10
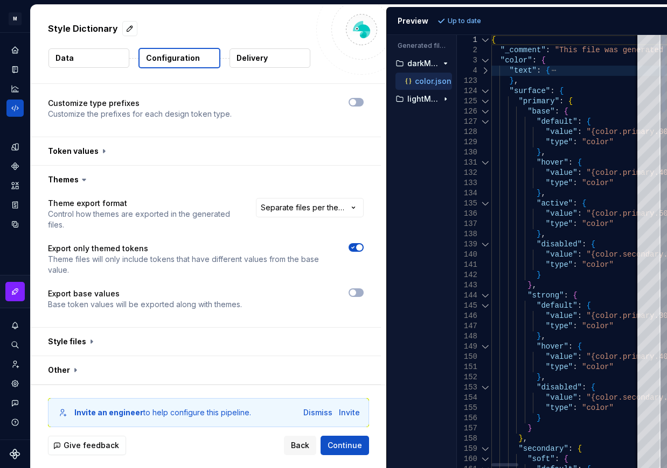
click at [486, 90] on div at bounding box center [485, 91] width 14 height 10
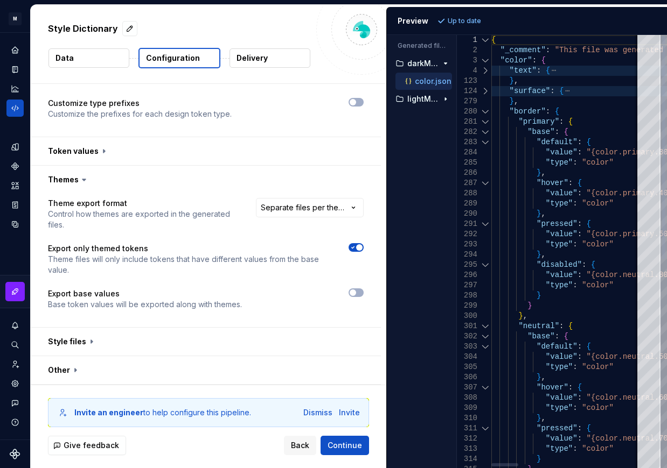
click at [486, 110] on div at bounding box center [485, 112] width 14 height 10
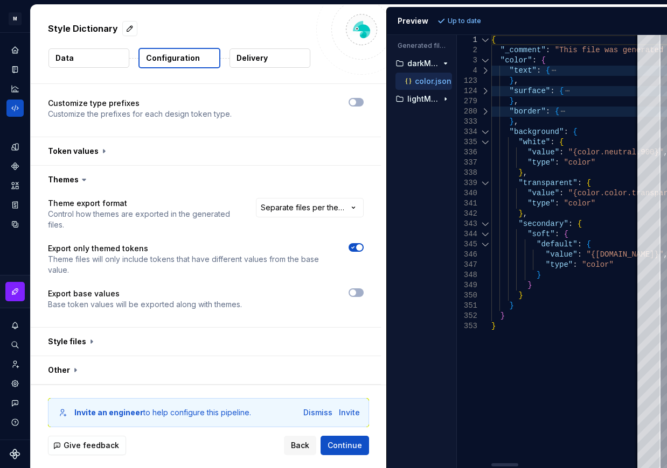
click at [486, 132] on div at bounding box center [485, 132] width 14 height 10
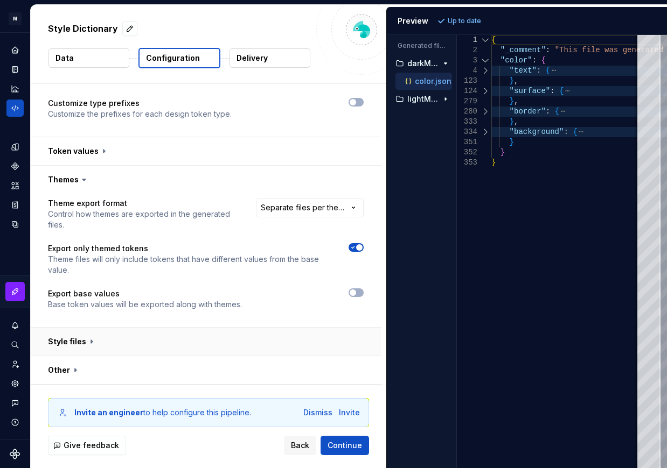
click at [92, 340] on button "button" at bounding box center [206, 342] width 350 height 28
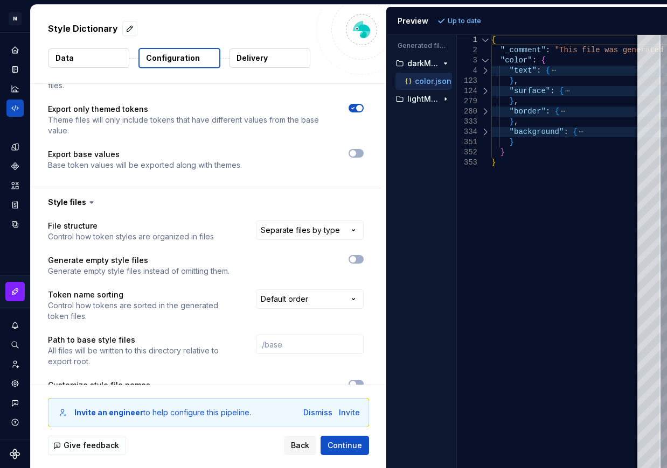
scroll to position [369, 0]
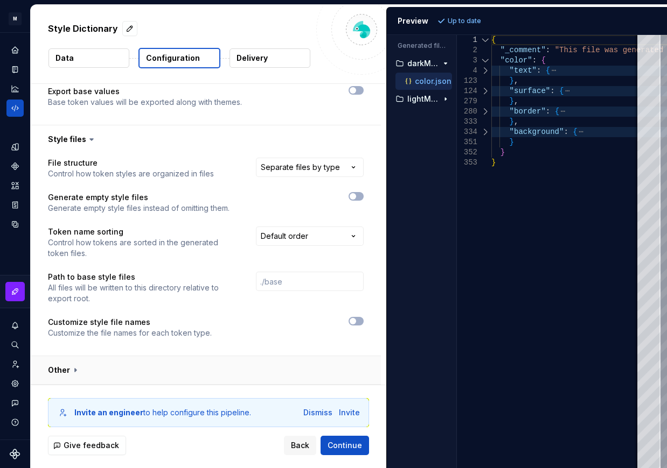
click at [83, 369] on button "button" at bounding box center [206, 370] width 350 height 28
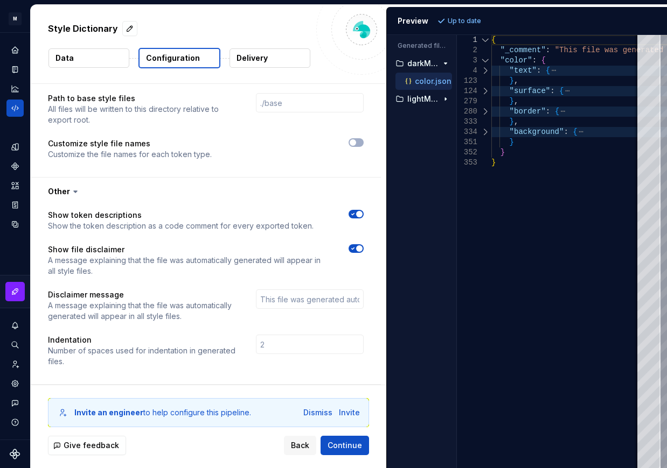
scroll to position [0, 0]
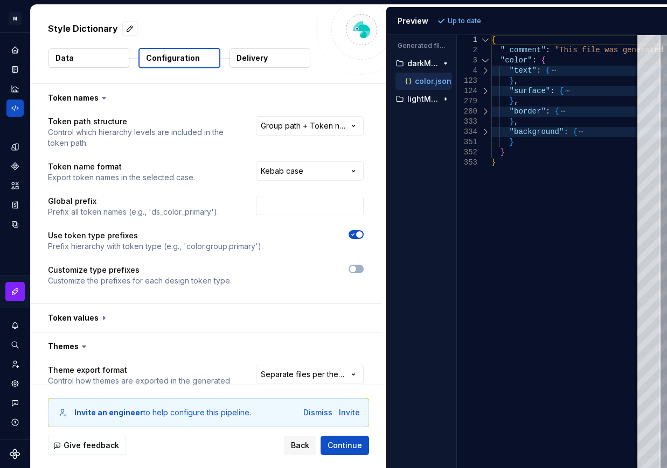
click at [91, 60] on button "Data" at bounding box center [88, 57] width 81 height 19
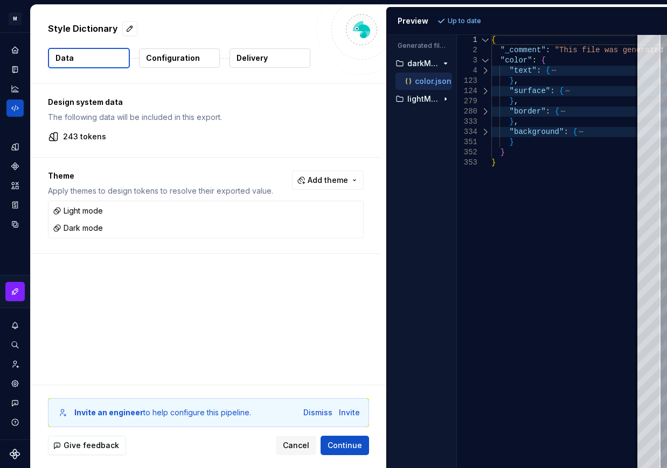
click at [57, 144] on div "Design system data The following data will be included in this export. 243 toke…" at bounding box center [206, 120] width 350 height 73
click at [341, 184] on span "Add theme" at bounding box center [327, 180] width 40 height 11
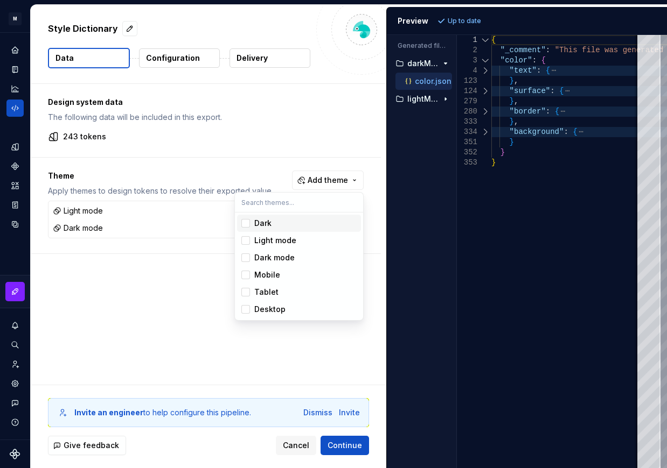
click at [303, 146] on html "M Mi D Design system data Style Dictionary Data Configuration Delivery Design s…" at bounding box center [333, 234] width 667 height 468
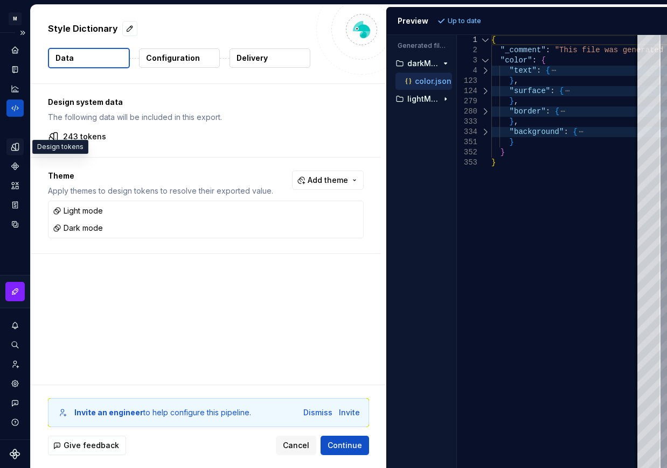
click at [12, 147] on icon "Design tokens" at bounding box center [15, 147] width 10 height 10
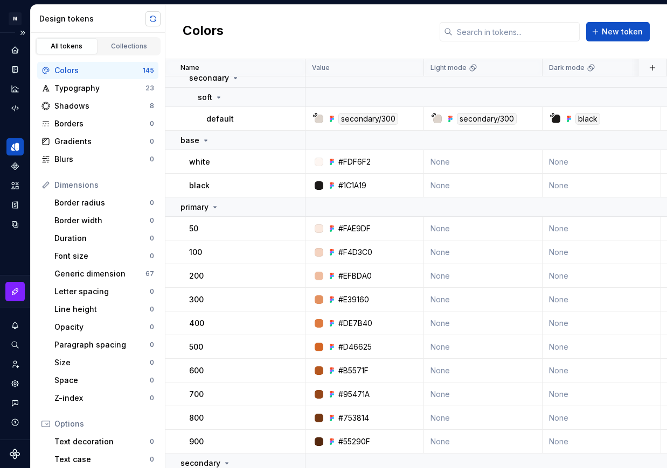
click at [150, 22] on button "button" at bounding box center [152, 18] width 15 height 15
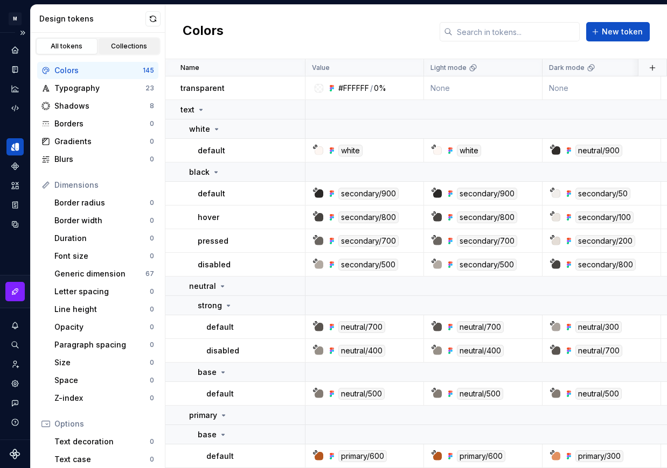
click at [136, 40] on link "Collections" at bounding box center [129, 46] width 61 height 16
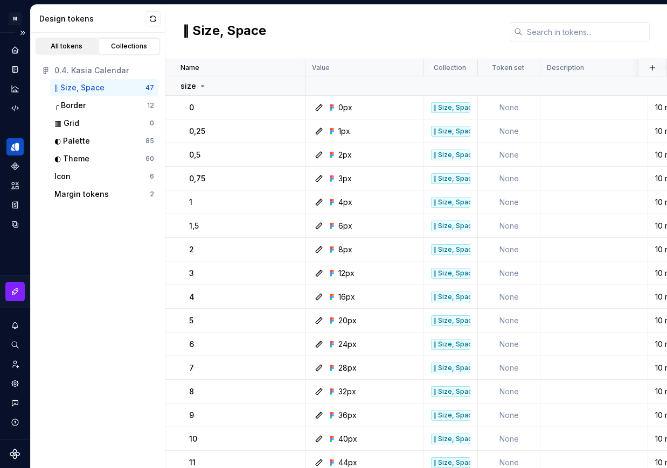
click at [66, 45] on div "All tokens" at bounding box center [67, 46] width 54 height 9
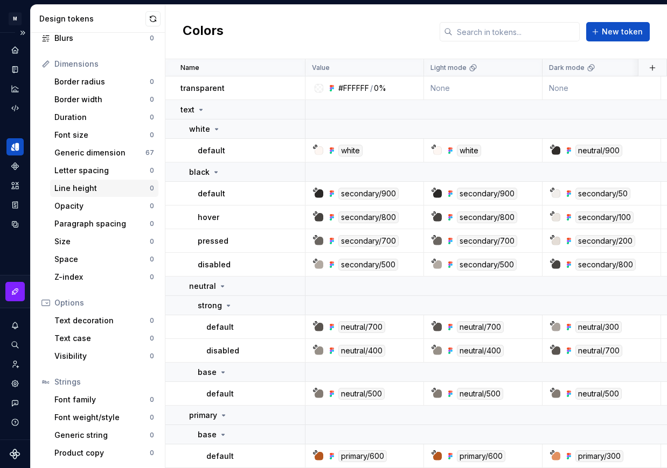
scroll to position [34, 0]
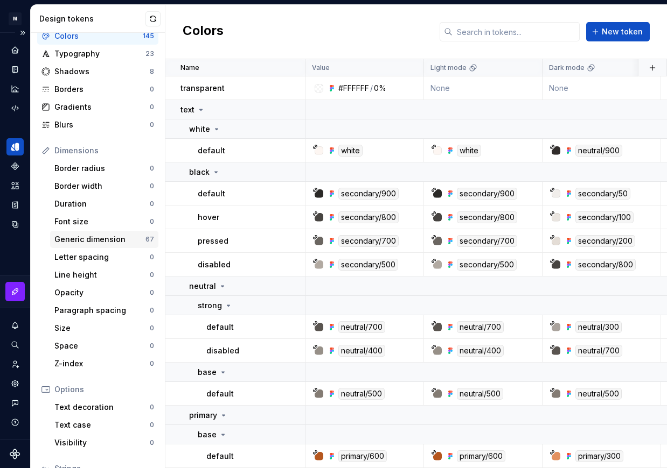
click at [102, 240] on div "Generic dimension" at bounding box center [99, 239] width 91 height 11
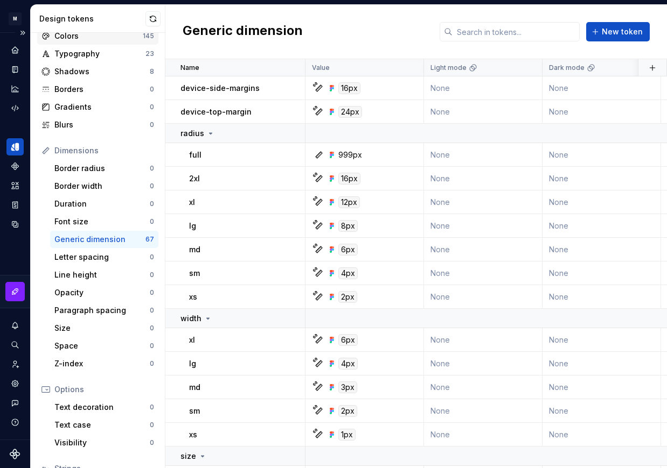
click at [86, 39] on div "Colors" at bounding box center [98, 36] width 88 height 11
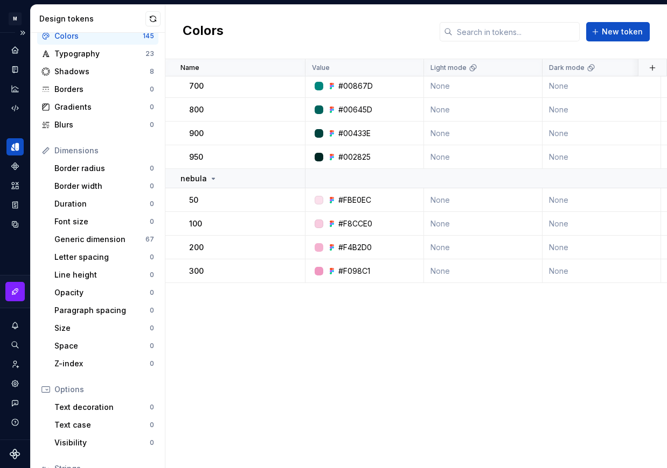
scroll to position [3854, 0]
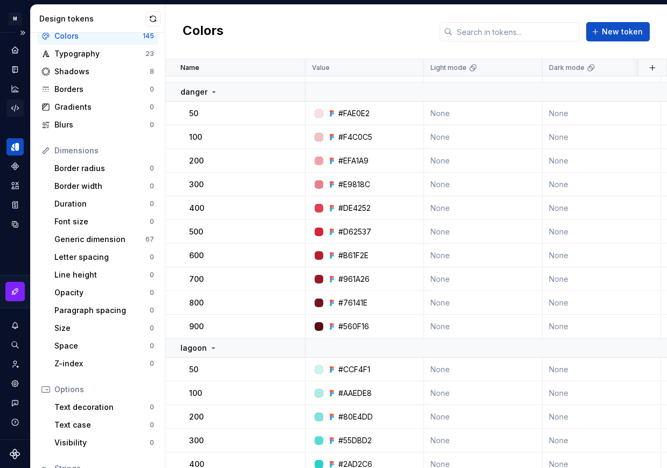
click at [13, 106] on icon "Code automation" at bounding box center [15, 108] width 10 height 10
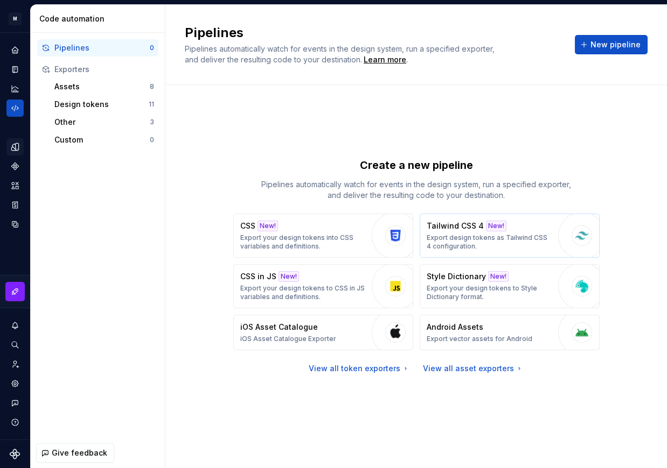
click at [531, 239] on p "Export design tokens as Tailwind CSS 4 configuration." at bounding box center [489, 242] width 126 height 17
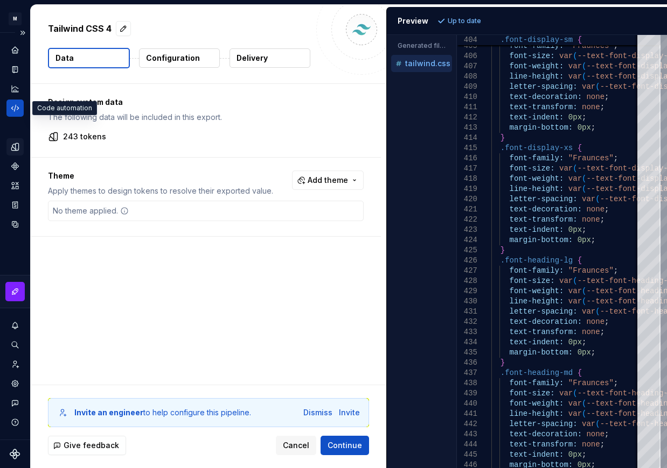
click at [10, 108] on div "Code automation" at bounding box center [14, 108] width 17 height 17
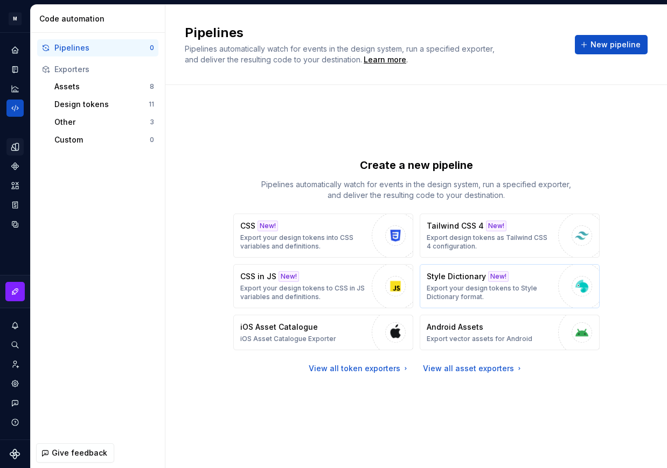
click at [453, 282] on div "Style Dictionary New! Export your design tokens to Style Dictionary format." at bounding box center [489, 286] width 126 height 30
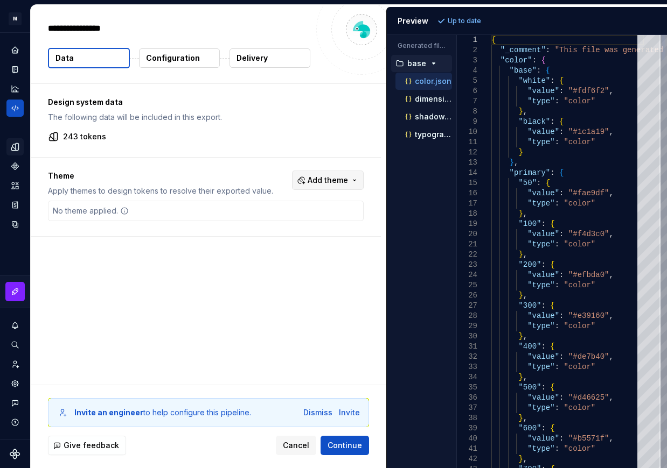
click at [348, 178] on button "Add theme" at bounding box center [328, 180] width 72 height 19
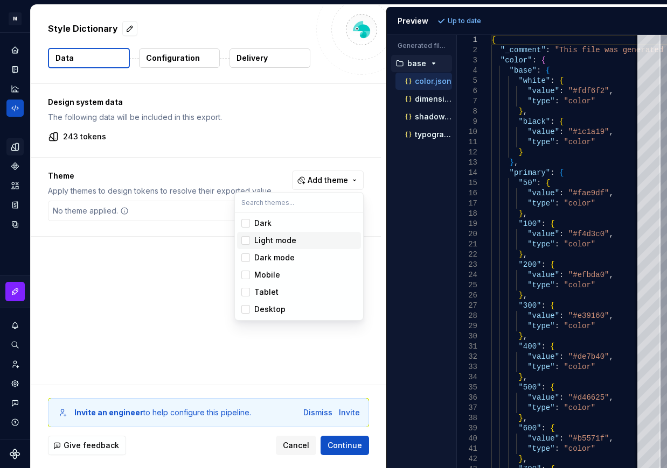
click at [289, 243] on div "Light mode" at bounding box center [275, 240] width 42 height 11
click at [278, 255] on div "Dark mode" at bounding box center [274, 258] width 40 height 11
click at [100, 326] on html "M Mi D Design system data Style Dictionary Data Configuration Delivery Design s…" at bounding box center [333, 234] width 667 height 468
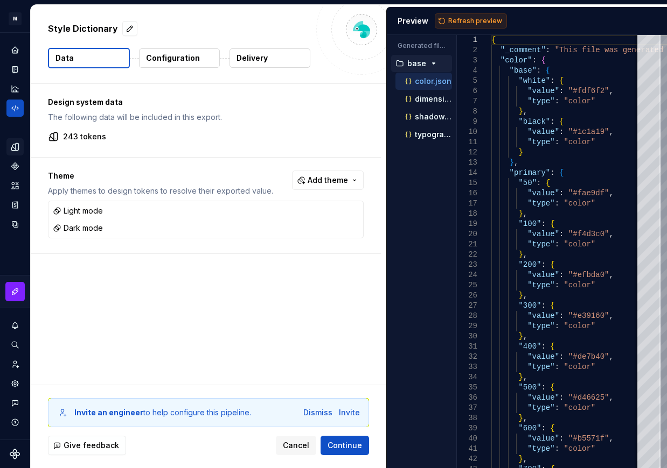
click at [457, 20] on span "Refresh preview" at bounding box center [475, 21] width 54 height 9
click at [442, 152] on icon "button" at bounding box center [445, 152] width 9 height 9
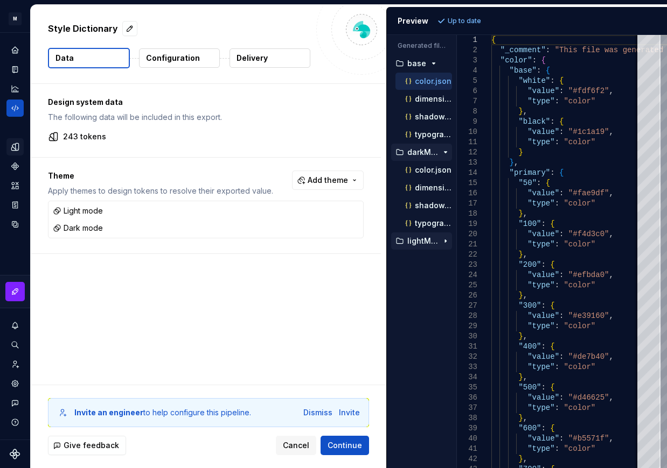
click at [445, 245] on icon "button" at bounding box center [445, 241] width 9 height 9
click at [435, 258] on p "color.json" at bounding box center [433, 259] width 37 height 9
click at [423, 167] on p "color.json" at bounding box center [433, 170] width 37 height 9
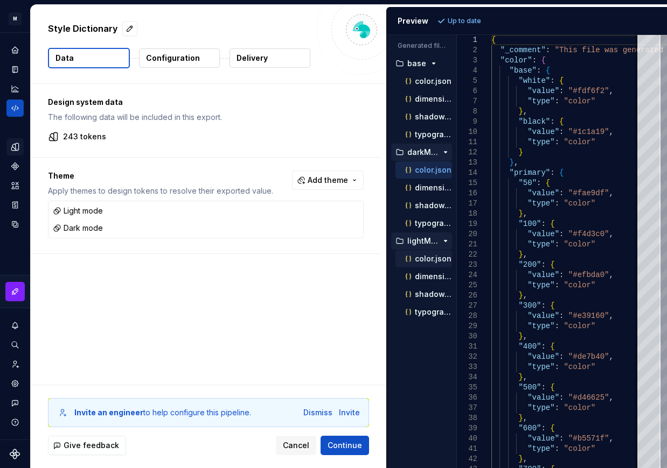
click at [430, 256] on p "color.json" at bounding box center [433, 259] width 37 height 9
click at [429, 171] on p "color.json" at bounding box center [433, 170] width 37 height 9
click at [426, 185] on p "dimension.json" at bounding box center [433, 188] width 37 height 9
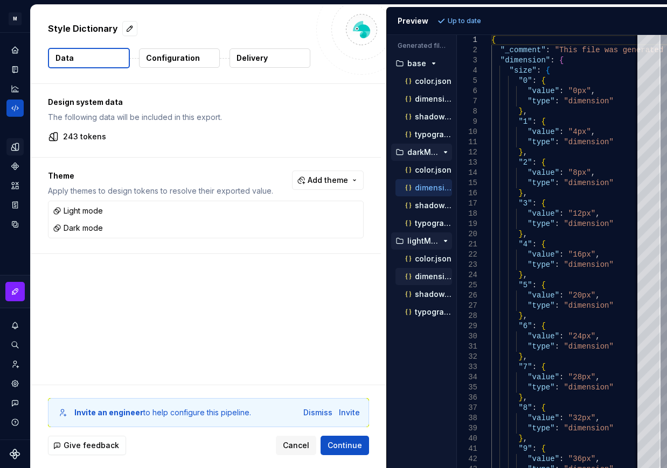
click at [425, 269] on div "dimension.json" at bounding box center [423, 276] width 57 height 17
click at [422, 282] on div "dimension.json" at bounding box center [427, 276] width 49 height 11
click at [422, 295] on p "shadow.json" at bounding box center [433, 294] width 37 height 9
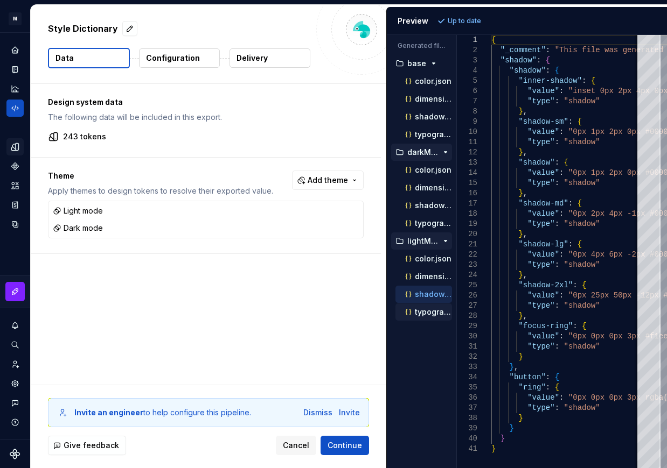
click at [420, 309] on p "typography.json" at bounding box center [433, 312] width 37 height 9
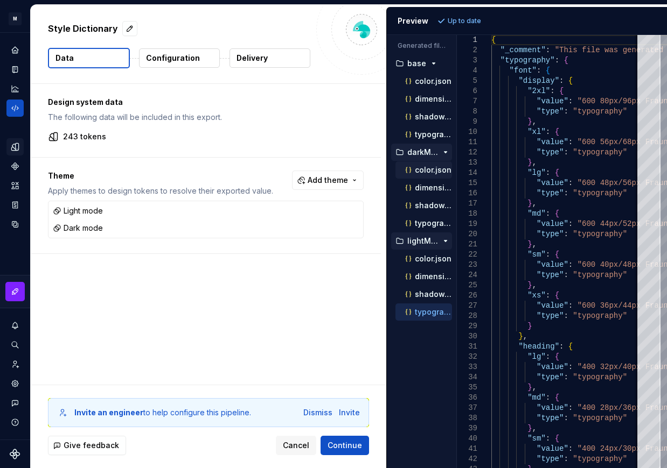
click at [432, 170] on p "color.json" at bounding box center [433, 170] width 37 height 9
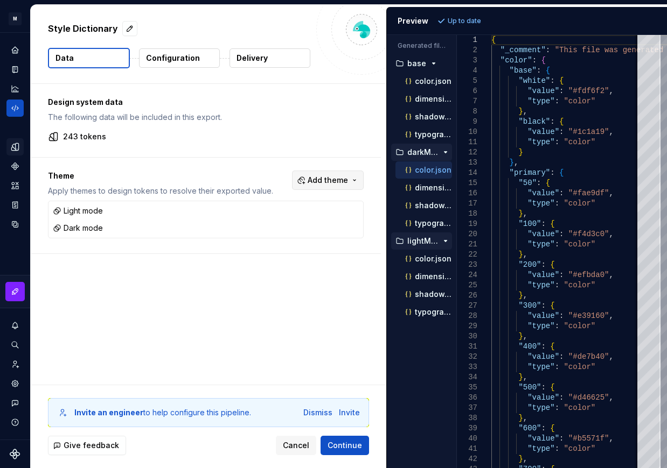
click at [331, 176] on span "Add theme" at bounding box center [327, 180] width 40 height 11
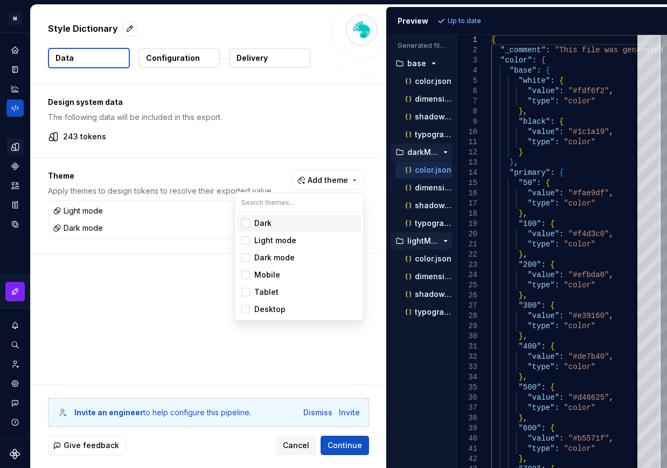
click at [305, 148] on html "M Mi D Design system data Style Dictionary Data Configuration Delivery Design s…" at bounding box center [333, 234] width 667 height 468
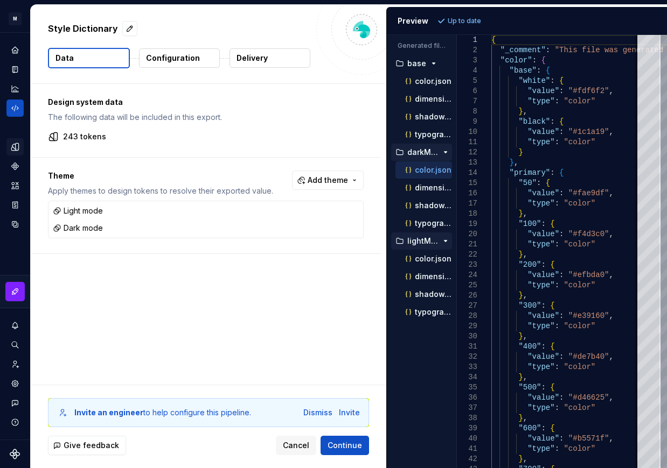
click at [181, 57] on p "Configuration" at bounding box center [173, 58] width 54 height 11
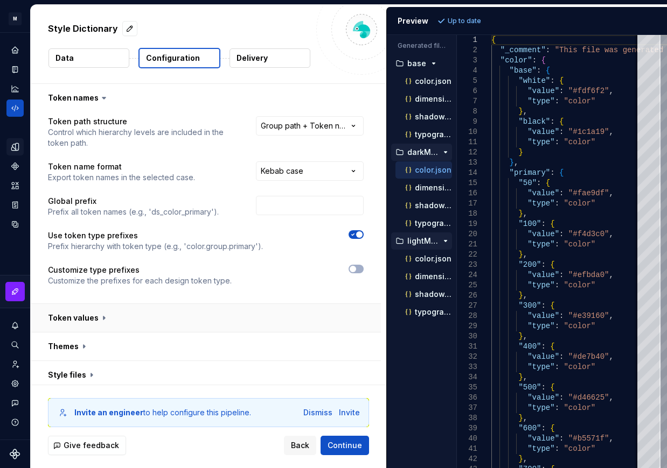
click at [299, 317] on button "button" at bounding box center [206, 318] width 350 height 28
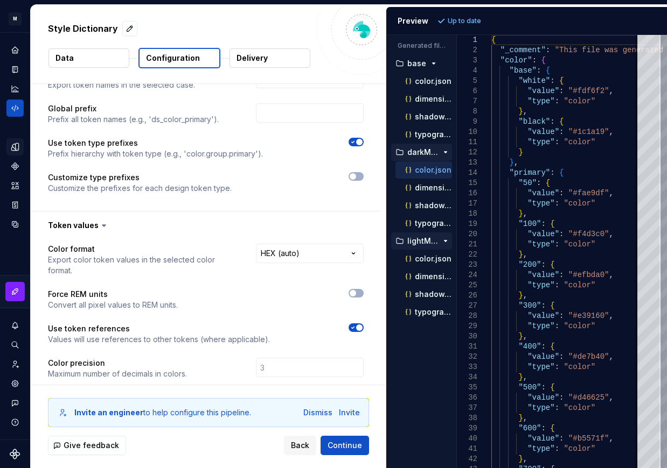
scroll to position [191, 0]
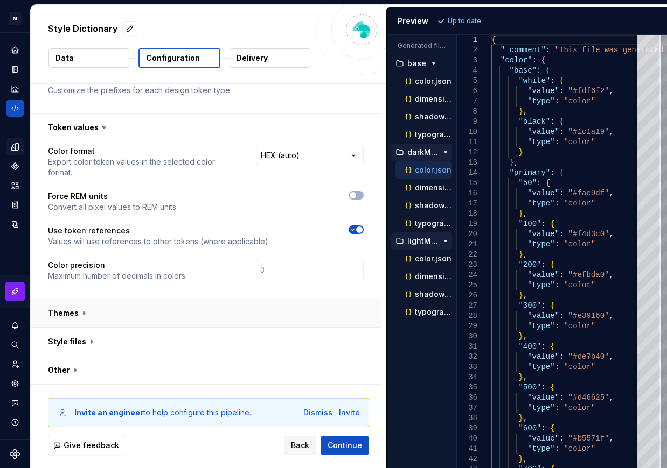
click at [167, 311] on button "button" at bounding box center [206, 313] width 350 height 28
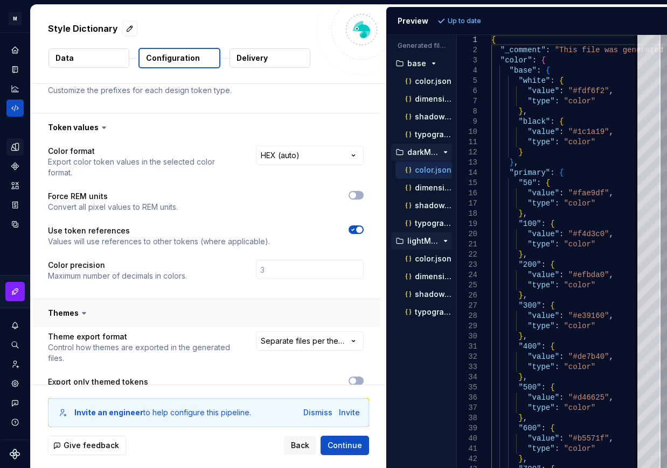
scroll to position [324, 0]
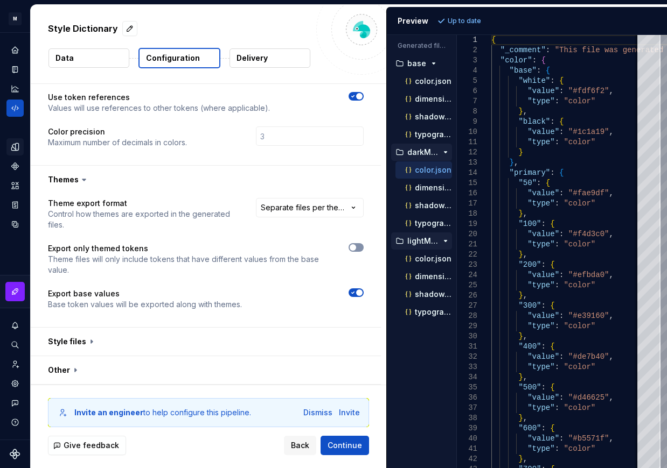
click at [358, 246] on button "button" at bounding box center [355, 247] width 15 height 9
click at [445, 20] on button "Refresh preview" at bounding box center [471, 20] width 72 height 15
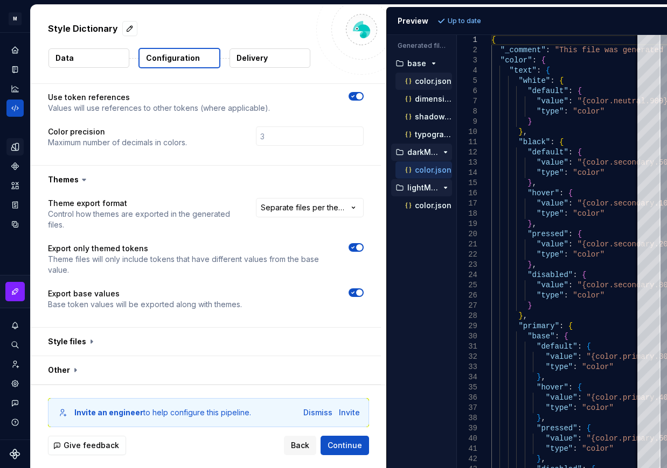
click at [419, 83] on p "color.json" at bounding box center [433, 81] width 37 height 9
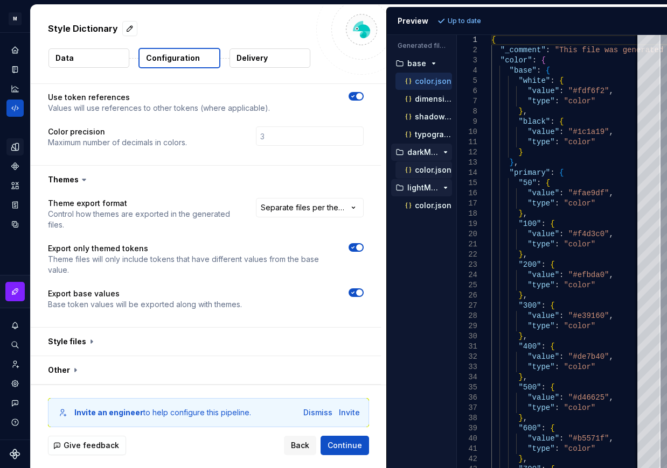
click at [421, 168] on p "color.json" at bounding box center [433, 170] width 37 height 9
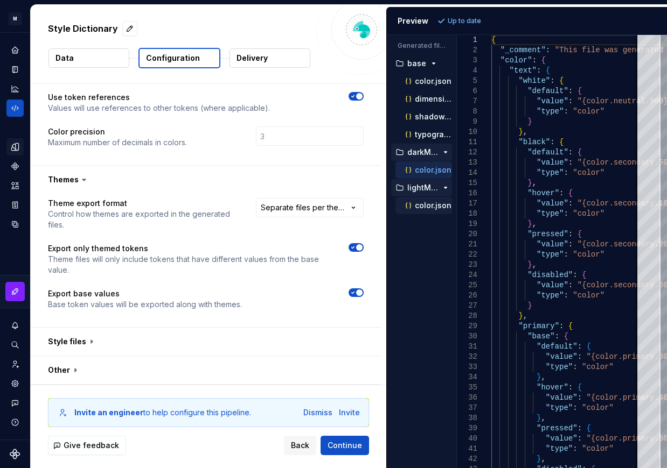
click at [419, 203] on p "color.json" at bounding box center [433, 205] width 37 height 9
click at [421, 166] on p "color.json" at bounding box center [433, 170] width 37 height 9
click at [425, 80] on p "color.json" at bounding box center [433, 81] width 37 height 9
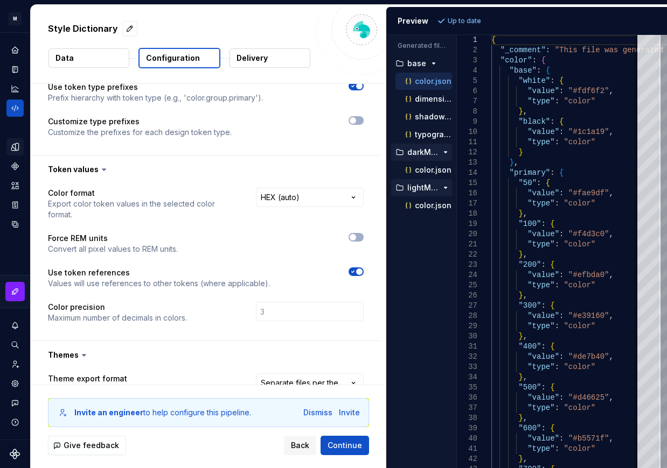
scroll to position [0, 0]
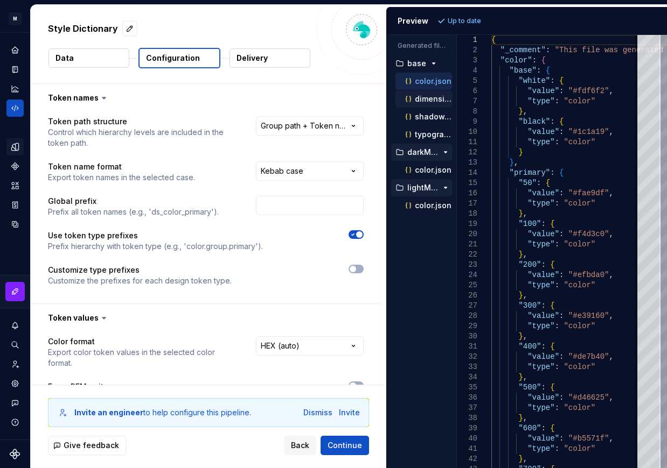
click at [434, 97] on p "dimension.json" at bounding box center [433, 99] width 37 height 9
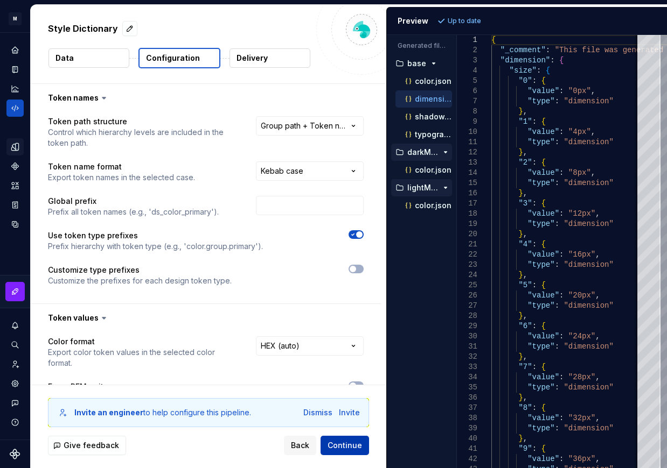
click at [334, 444] on span "Continue" at bounding box center [344, 445] width 34 height 11
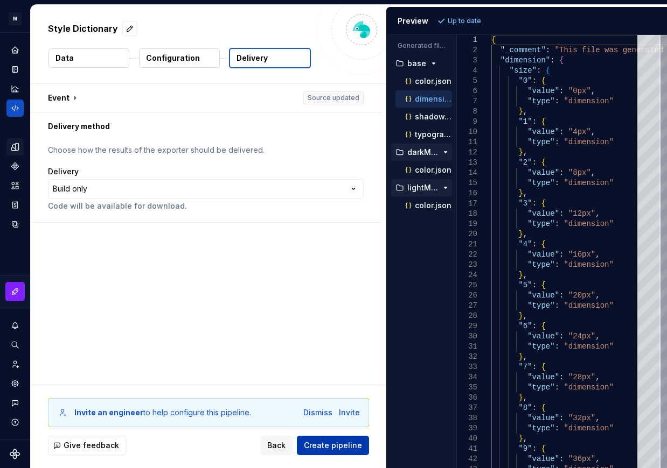
click at [328, 442] on span "Create pipeline" at bounding box center [333, 445] width 58 height 11
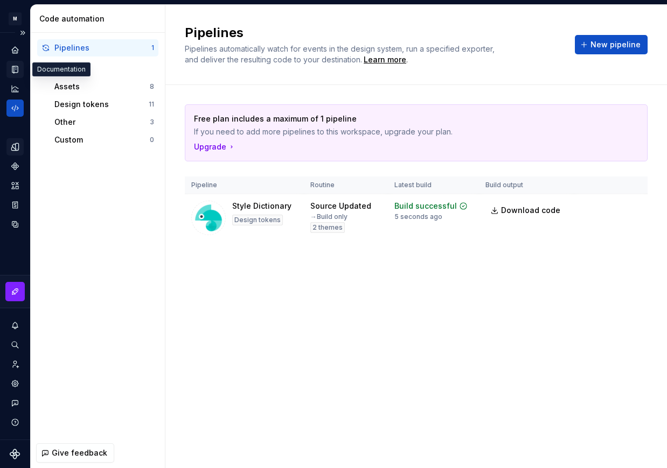
click at [17, 67] on icon "Documentation" at bounding box center [16, 70] width 4 height 6
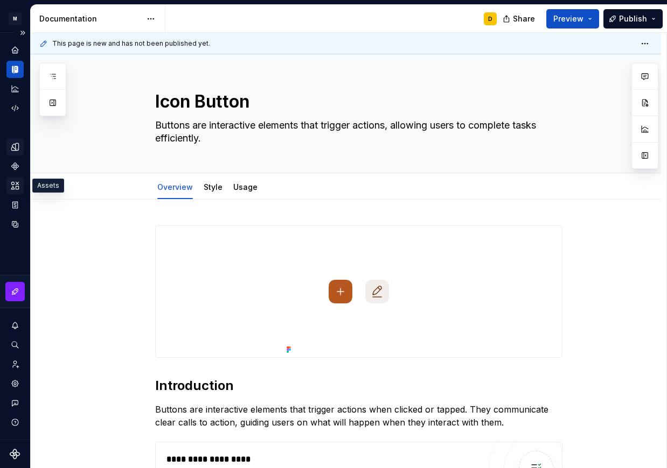
click at [16, 188] on icon "Assets" at bounding box center [15, 185] width 8 height 7
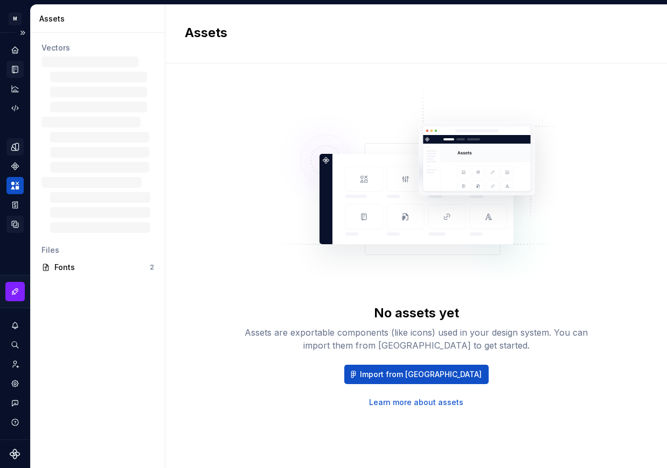
click at [17, 223] on icon "Data sources" at bounding box center [15, 225] width 10 height 10
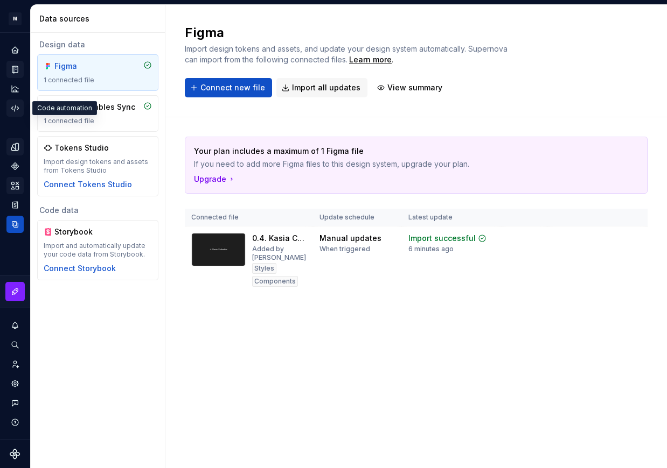
click at [15, 106] on icon "Code automation" at bounding box center [15, 108] width 10 height 10
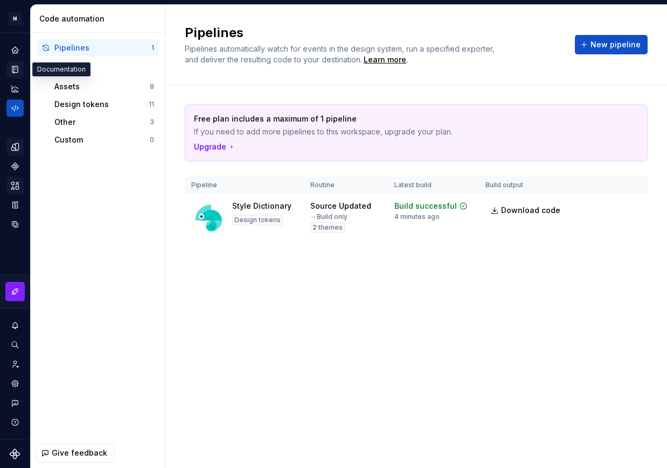
click at [17, 70] on icon "Documentation" at bounding box center [16, 70] width 4 height 6
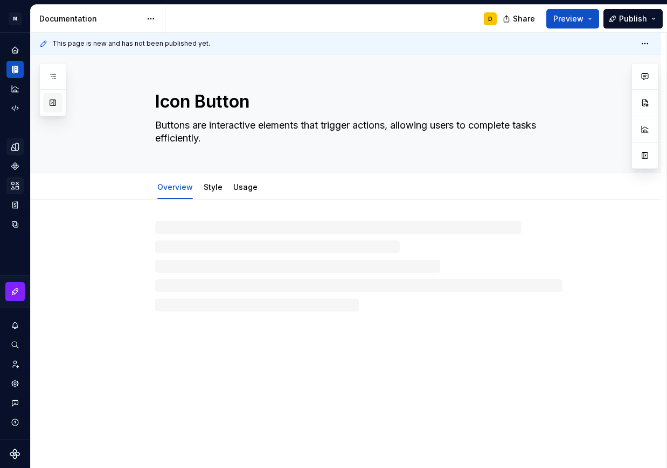
click at [52, 101] on button "button" at bounding box center [52, 102] width 19 height 19
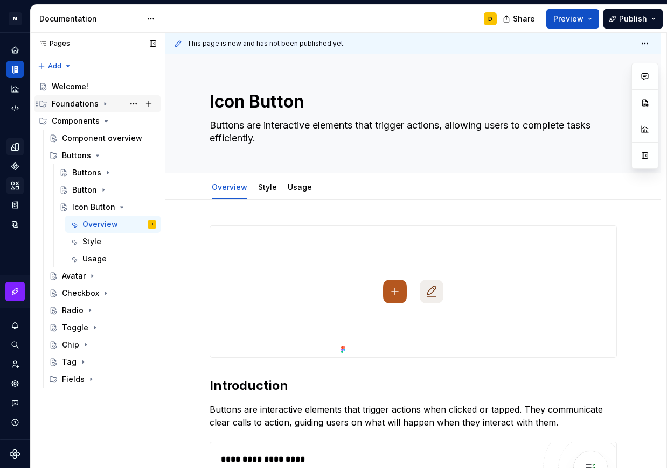
click at [104, 103] on icon "Page tree" at bounding box center [104, 104] width 1 height 3
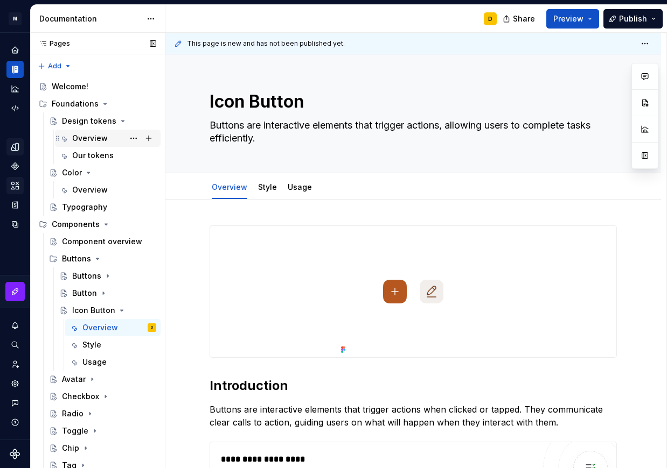
click at [93, 139] on div "Overview" at bounding box center [90, 138] width 36 height 11
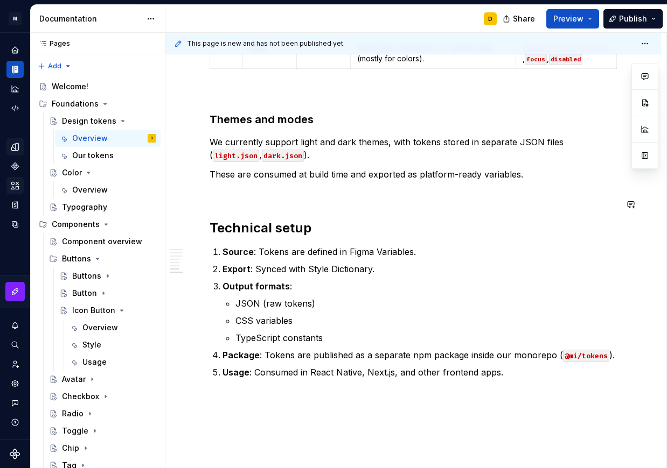
scroll to position [1404, 0]
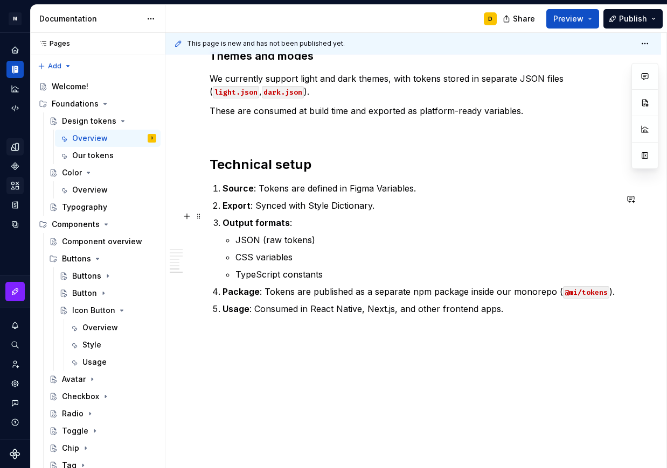
click at [222, 208] on li "Export : Synced with Style Dictionary." at bounding box center [419, 205] width 394 height 13
type textarea "*"
click at [222, 205] on li "Export : Synced with Style Dictionary." at bounding box center [419, 205] width 394 height 13
click at [222, 202] on li "Export : Synced with Style Dictionary." at bounding box center [419, 205] width 394 height 13
click at [345, 210] on p "Export : Synced with Style Dictionary." at bounding box center [419, 205] width 394 height 13
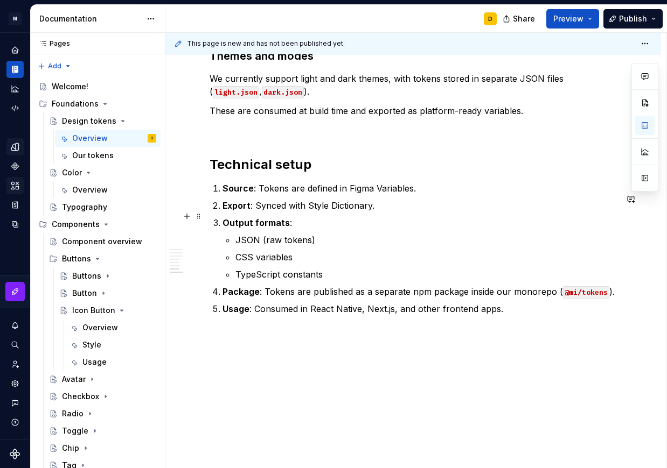
click at [223, 206] on strong "Export" at bounding box center [236, 205] width 28 height 11
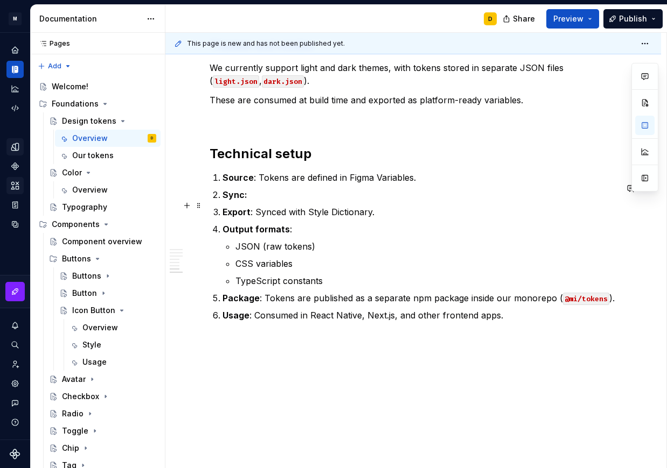
click at [253, 201] on p "Sync:" at bounding box center [419, 194] width 394 height 13
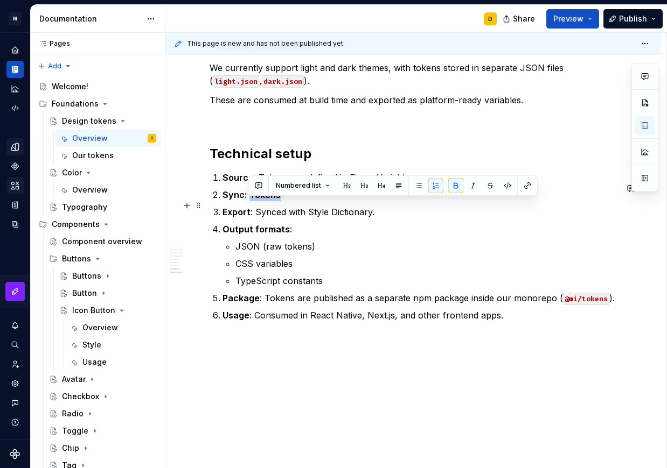
drag, startPoint x: 281, startPoint y: 199, endPoint x: 248, endPoint y: 203, distance: 33.1
click at [248, 201] on p "Sync: Tokens" at bounding box center [419, 194] width 394 height 13
click at [452, 184] on button "button" at bounding box center [455, 185] width 15 height 15
click at [327, 201] on p "Sync: Tokens" at bounding box center [419, 194] width 394 height 13
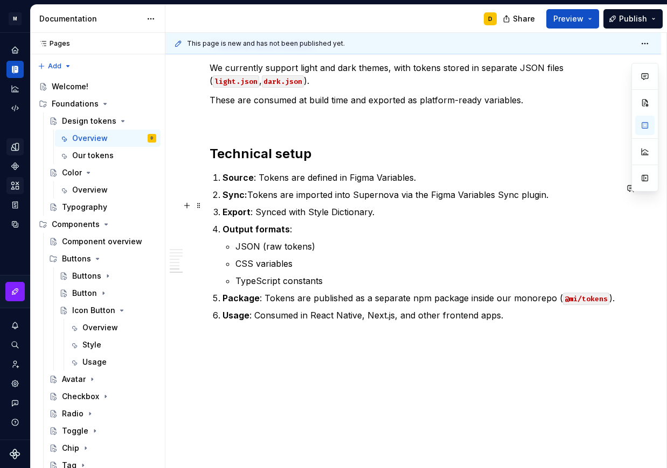
click at [428, 201] on p "Sync: Tokens are imported into Supernova via the Figma Variables Sync plugin." at bounding box center [419, 194] width 394 height 13
click at [404, 219] on p "Export : Synced with Style Dictionary." at bounding box center [419, 212] width 394 height 13
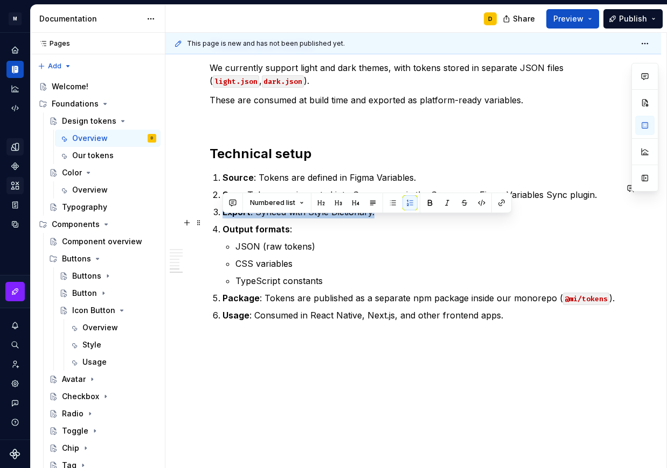
click at [404, 219] on p "Export : Synced with Style Dictionary." at bounding box center [419, 212] width 394 height 13
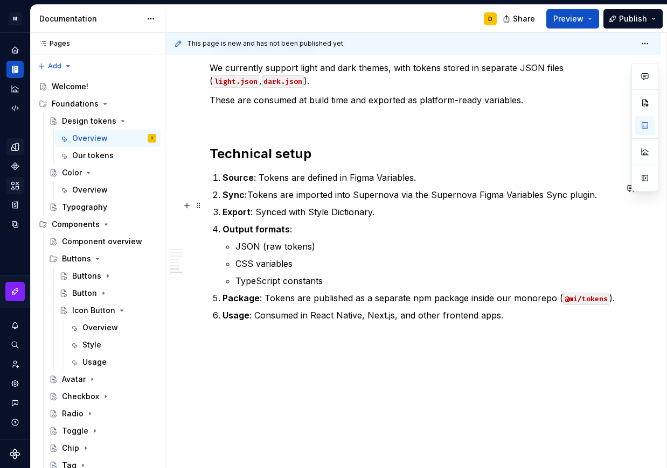
click at [598, 201] on p "Sync: Tokens are imported into Supernova via the Supernova Figma Variables Sync…" at bounding box center [419, 194] width 394 height 13
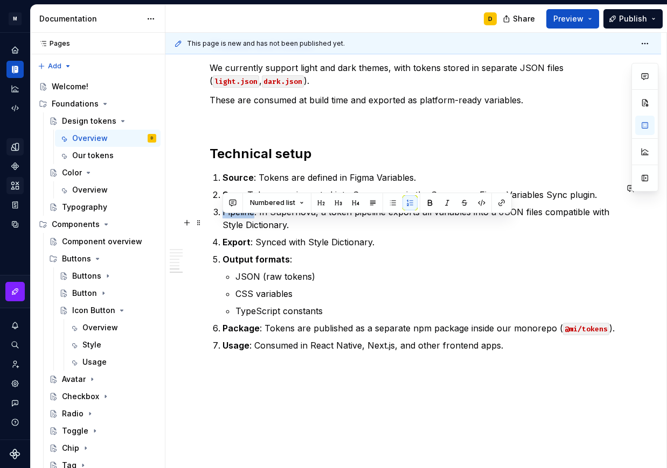
drag, startPoint x: 256, startPoint y: 223, endPoint x: 223, endPoint y: 225, distance: 32.9
click at [223, 225] on p "Pipeline: In Supernova, a token pipeline exports all variables into a JSON file…" at bounding box center [419, 219] width 394 height 26
click at [428, 203] on button "button" at bounding box center [429, 202] width 15 height 15
click at [418, 184] on p "Source : Tokens are defined in Figma Variables." at bounding box center [419, 177] width 394 height 13
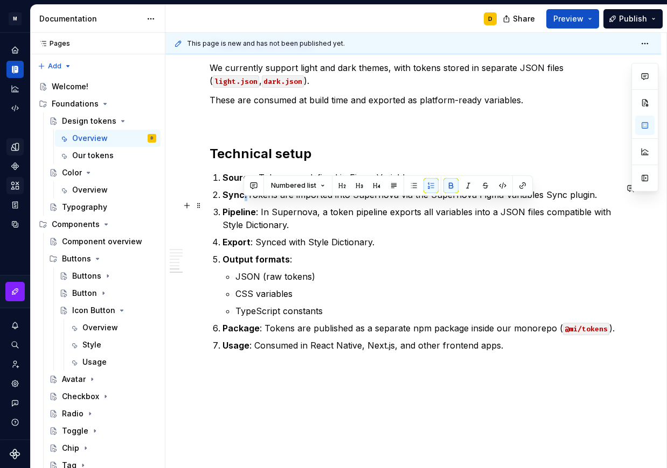
click at [247, 200] on strong "Sync:" at bounding box center [234, 195] width 25 height 11
click at [449, 183] on button "button" at bounding box center [450, 185] width 15 height 15
click at [307, 232] on p "Pipeline : In Supernova, a token pipeline exports all variables into a JSON fil…" at bounding box center [419, 219] width 394 height 26
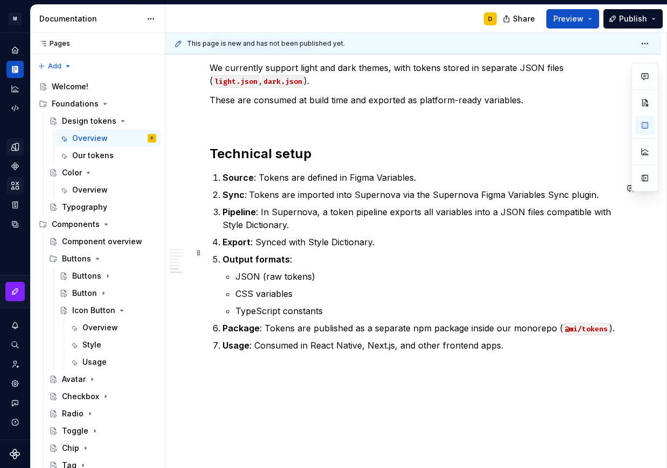
click at [398, 244] on ol "Source : Tokens are defined in Figma Variables. Sync : Tokens are imported into…" at bounding box center [419, 261] width 394 height 181
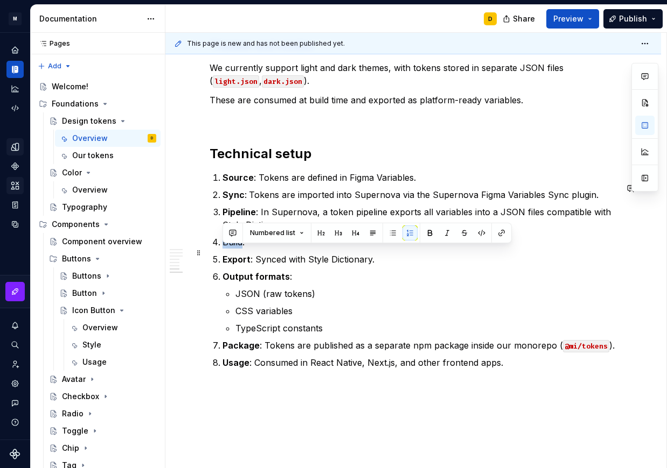
drag, startPoint x: 241, startPoint y: 253, endPoint x: 225, endPoint y: 253, distance: 16.7
click at [225, 249] on p "Build:" at bounding box center [419, 242] width 394 height 13
click at [429, 232] on button "button" at bounding box center [429, 233] width 15 height 15
click at [349, 249] on p "Build :" at bounding box center [419, 242] width 394 height 13
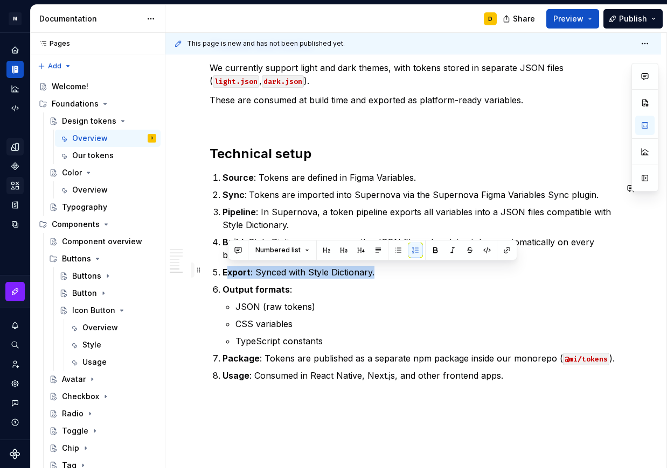
drag, startPoint x: 402, startPoint y: 276, endPoint x: 183, endPoint y: 267, distance: 219.3
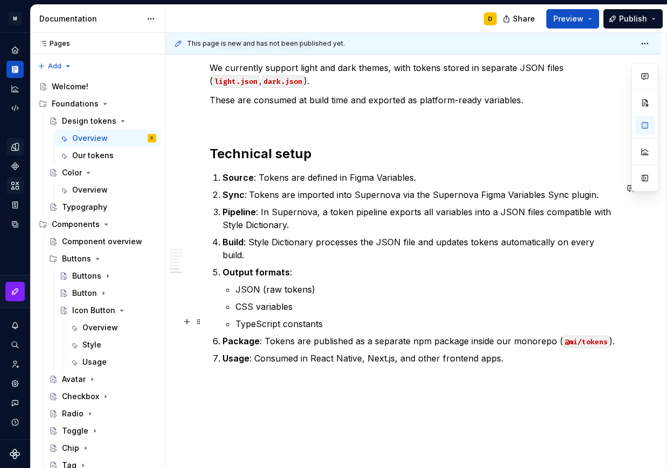
click at [387, 319] on p "TypeScript constants" at bounding box center [425, 324] width 381 height 13
click at [524, 356] on p "Usage : Consumed in React Native, Next.js, and other frontend apps." at bounding box center [419, 358] width 394 height 13
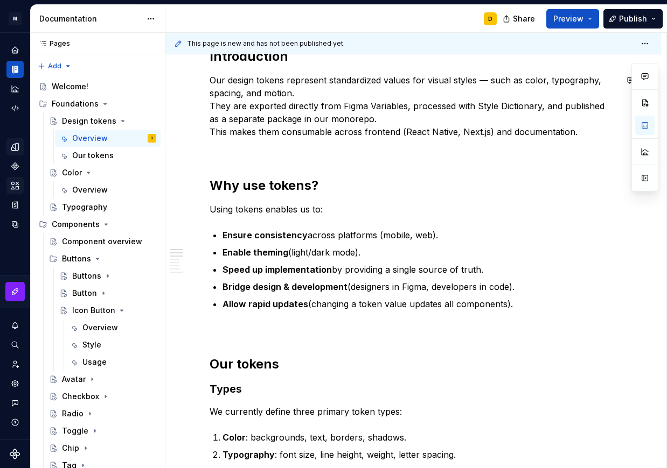
scroll to position [0, 0]
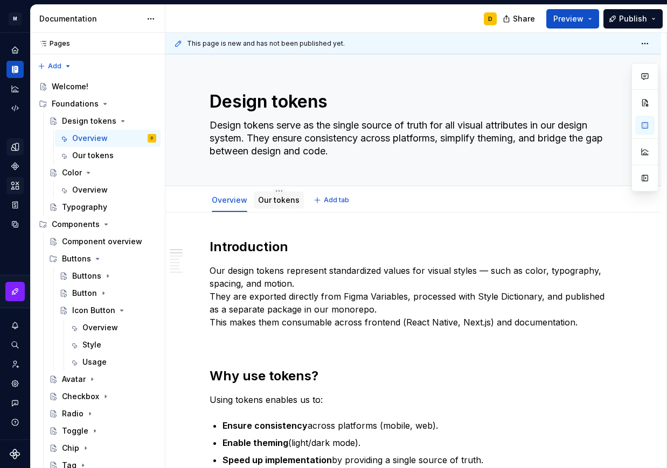
click at [278, 200] on link "Our tokens" at bounding box center [278, 199] width 41 height 9
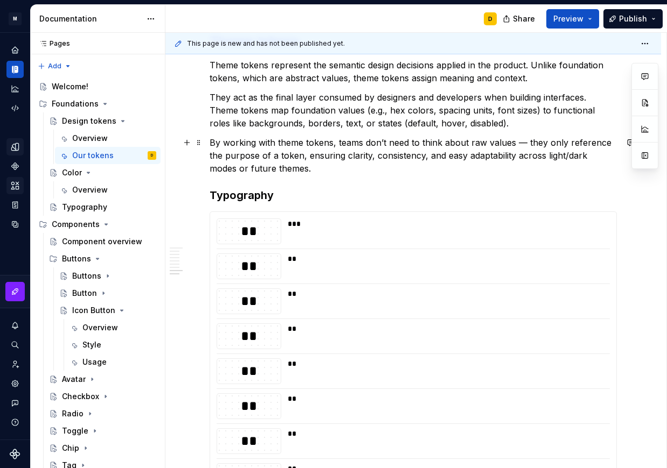
scroll to position [3288, 0]
click at [383, 230] on div "***" at bounding box center [446, 232] width 316 height 26
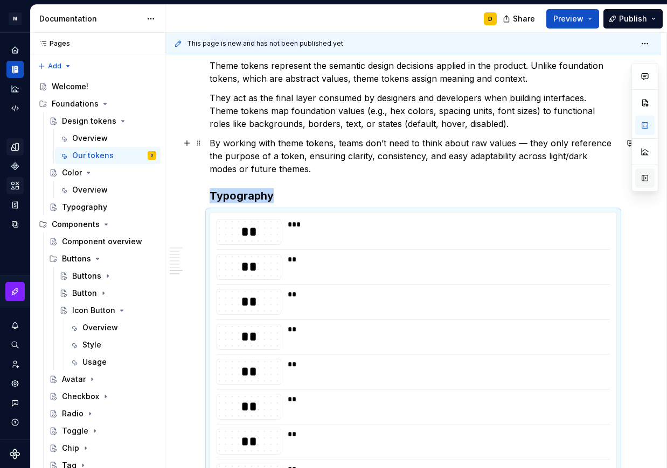
click at [645, 177] on button "button" at bounding box center [644, 178] width 19 height 19
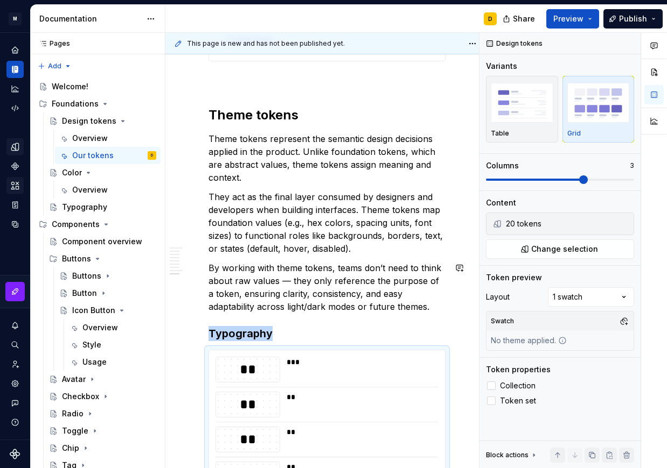
scroll to position [3387, 0]
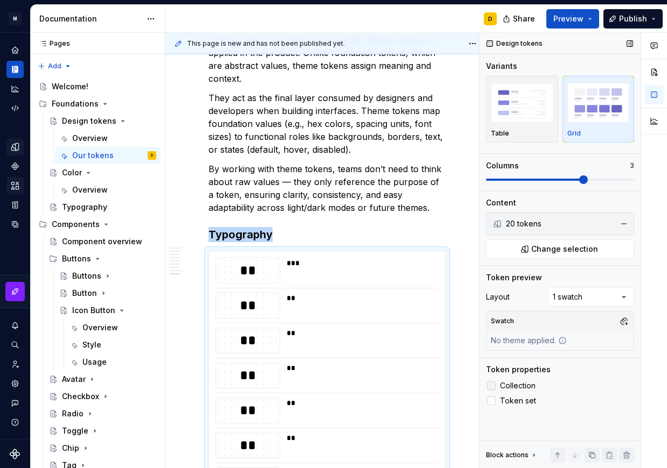
click at [493, 384] on div at bounding box center [491, 386] width 9 height 9
click at [491, 386] on icon at bounding box center [491, 386] width 0 height 0
click at [505, 423] on div "Design tokens Variants Table Grid Columns 3 Content 20 tokens Change selection …" at bounding box center [559, 251] width 161 height 436
click at [492, 405] on label "Token set" at bounding box center [560, 401] width 148 height 13
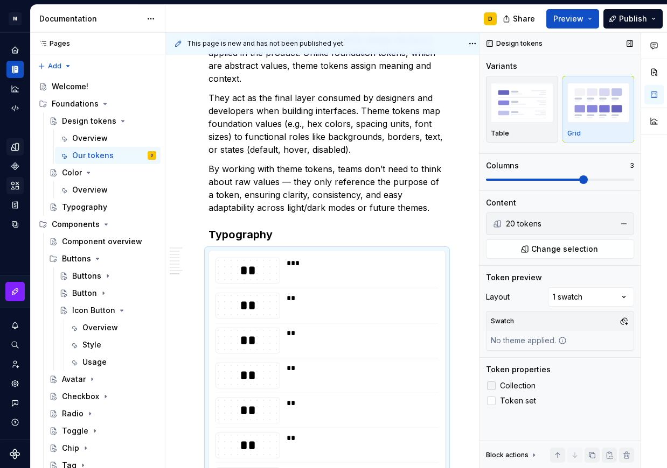
click at [493, 385] on div at bounding box center [491, 386] width 9 height 9
click at [330, 188] on p "By working with theme tokens, teams don’t need to think about raw values — they…" at bounding box center [326, 189] width 237 height 52
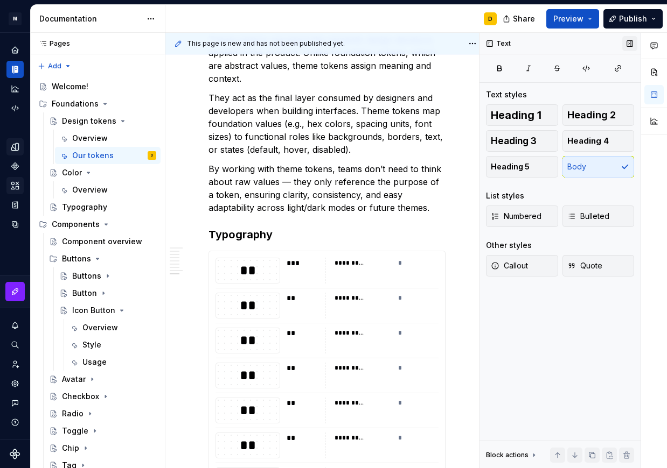
click at [627, 45] on button "button" at bounding box center [629, 43] width 15 height 15
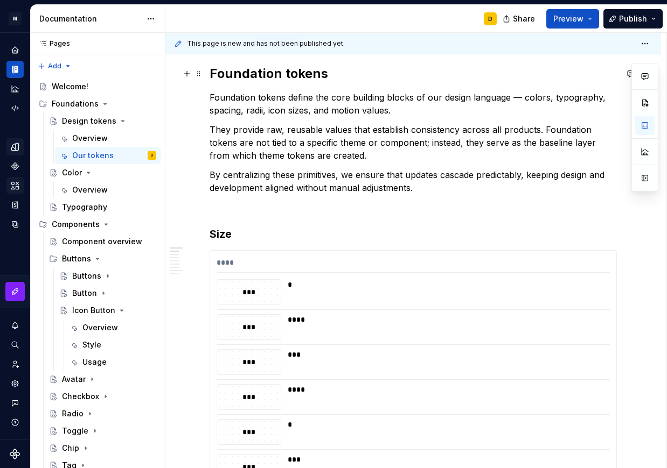
scroll to position [0, 0]
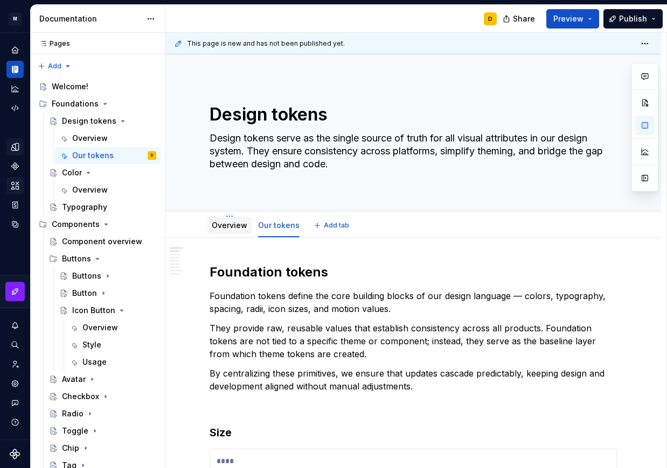
click at [221, 232] on div "Overview" at bounding box center [230, 225] width 36 height 13
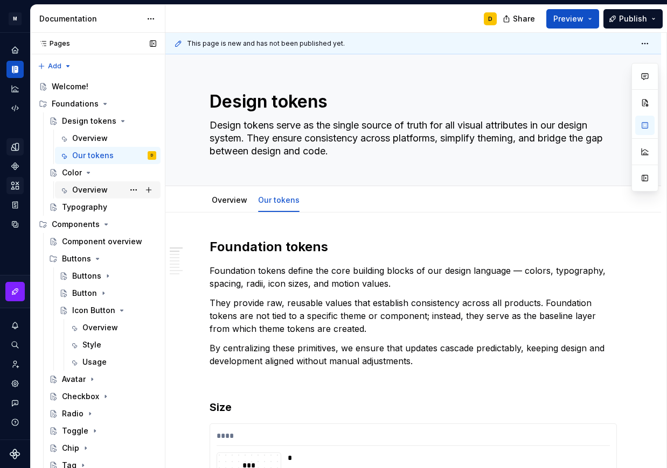
click at [88, 191] on div "Overview" at bounding box center [90, 190] width 36 height 11
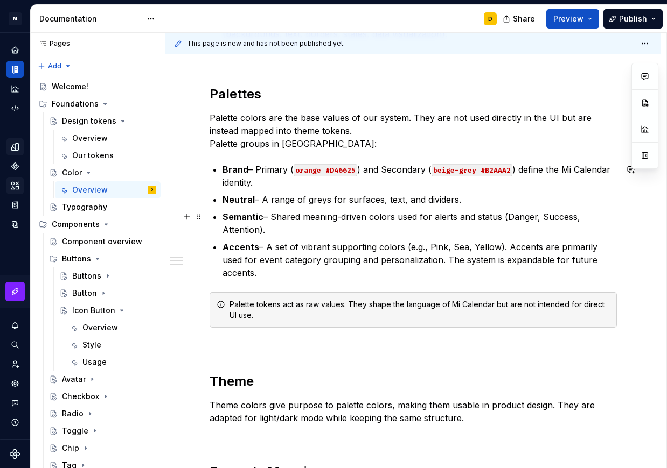
scroll to position [281, 0]
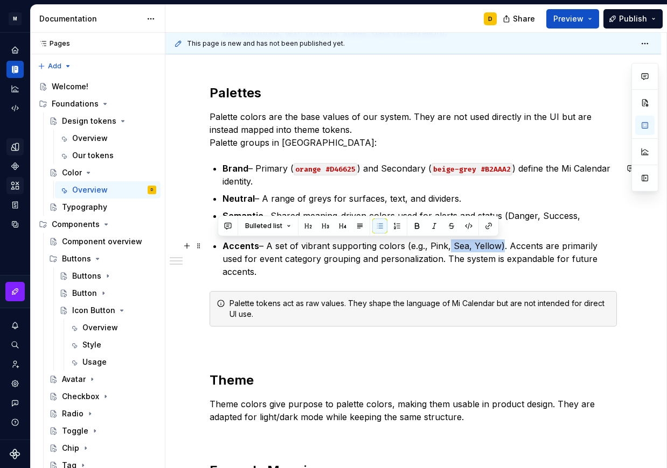
type textarea "*"
drag, startPoint x: 498, startPoint y: 244, endPoint x: 428, endPoint y: 247, distance: 69.5
click at [428, 247] on p "Accents – A set of vibrant supporting colors (e.g., Pink, Sea, Yellow). Accents…" at bounding box center [419, 259] width 394 height 39
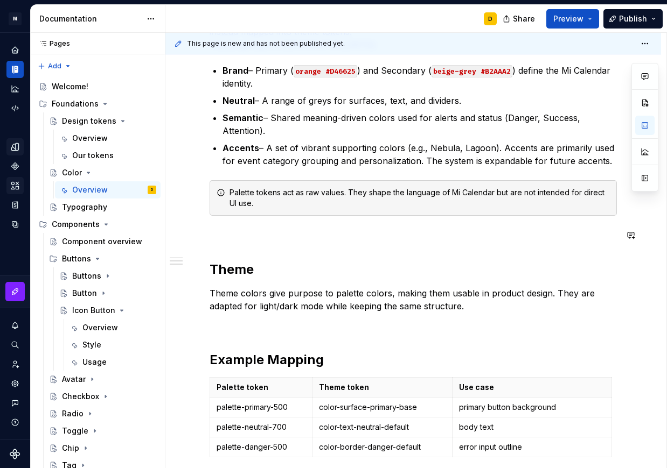
scroll to position [380, 0]
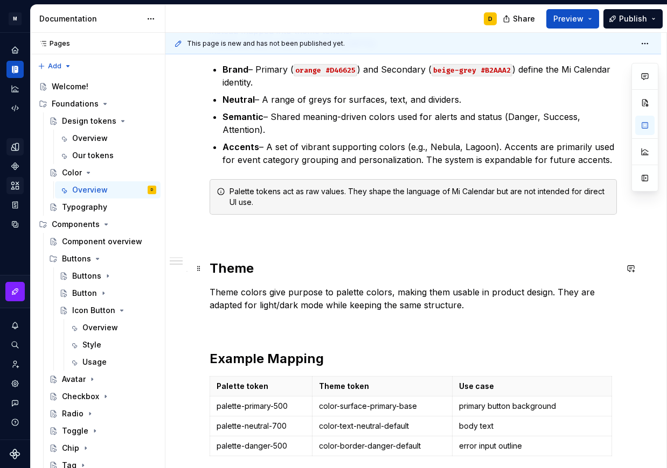
click at [341, 270] on h2 "Theme" at bounding box center [412, 268] width 407 height 17
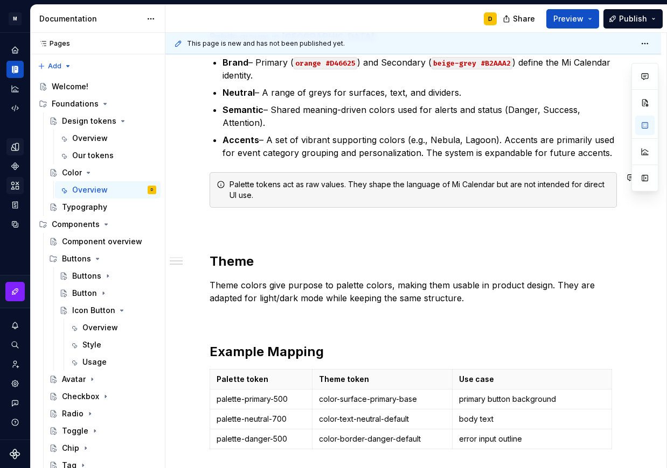
scroll to position [471, 0]
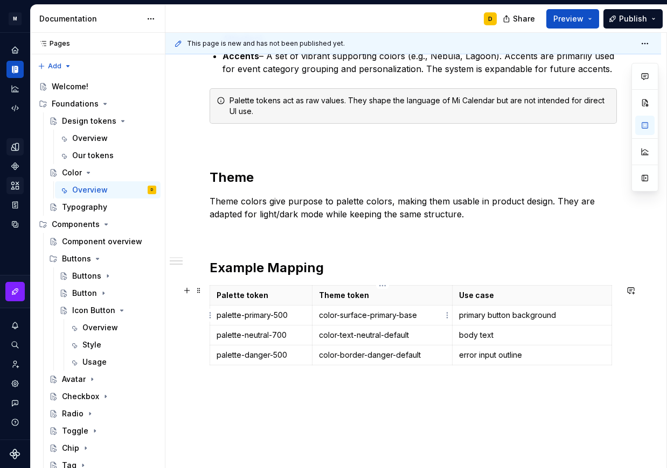
click at [432, 313] on p "color-surface-primary-base" at bounding box center [382, 315] width 127 height 11
click at [384, 341] on p "color-text-neutral-default" at bounding box center [382, 335] width 127 height 11
click at [394, 361] on p "color-border-danger-default" at bounding box center [382, 355] width 127 height 11
click at [391, 237] on p at bounding box center [412, 233] width 407 height 13
click at [388, 215] on p "Theme colors give purpose to palette colors, making them usable in product desi…" at bounding box center [412, 208] width 407 height 26
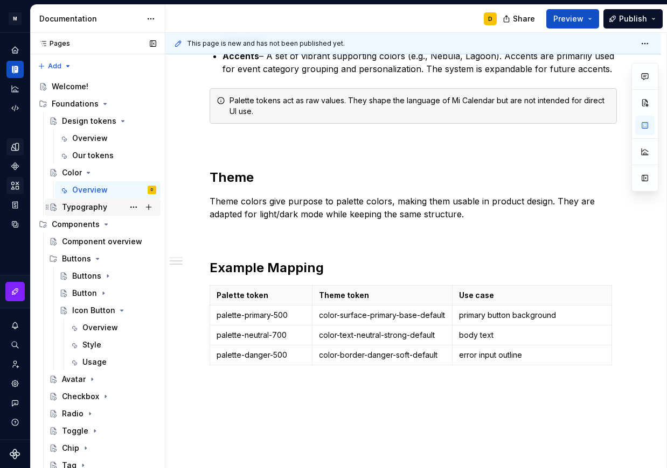
click at [80, 205] on div "Typography" at bounding box center [84, 207] width 45 height 11
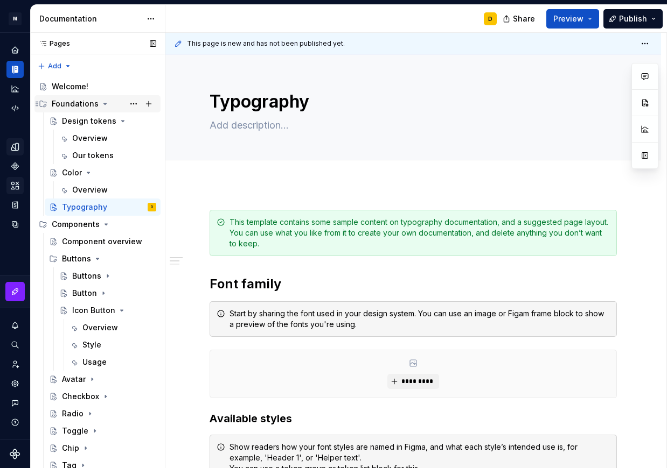
click at [102, 102] on icon "Page tree" at bounding box center [105, 104] width 9 height 9
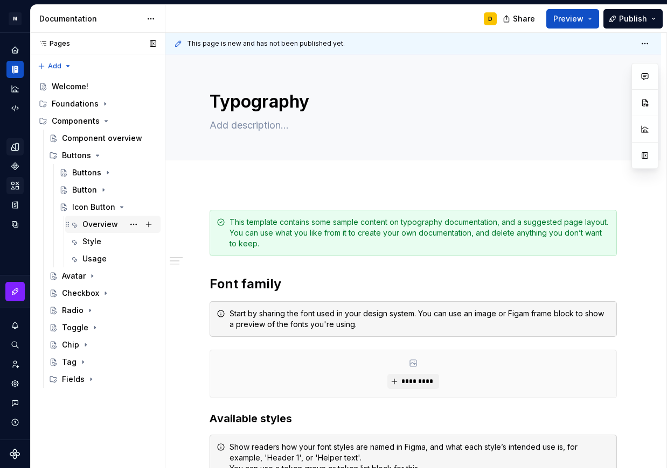
click at [101, 222] on div "Overview" at bounding box center [100, 224] width 36 height 11
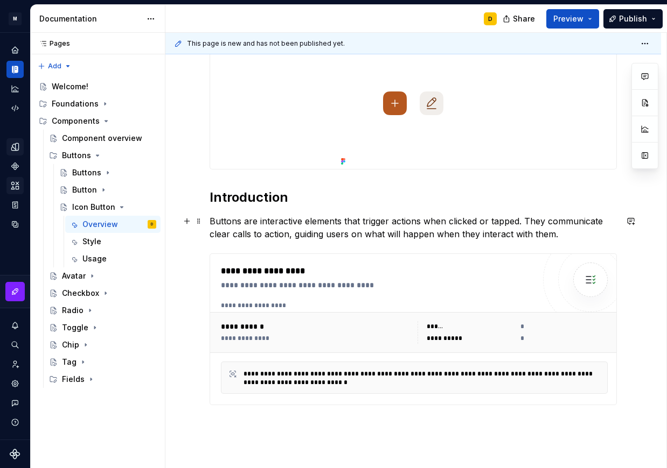
scroll to position [198, 0]
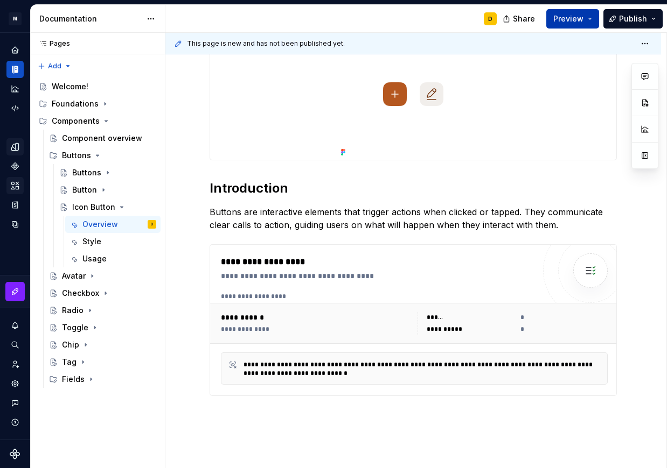
click at [580, 23] on span "Preview" at bounding box center [568, 18] width 30 height 11
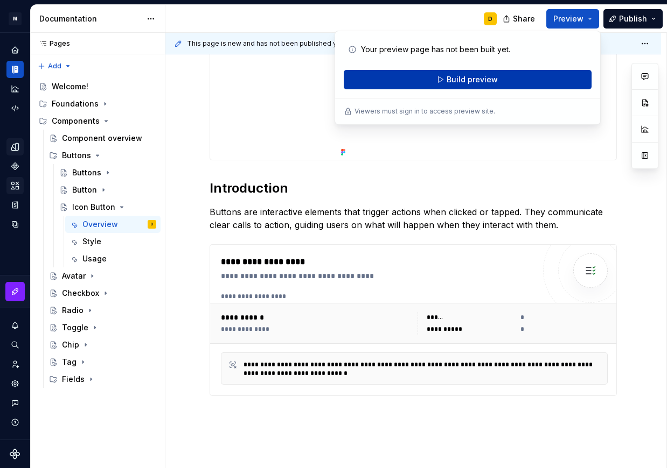
click at [485, 83] on span "Build preview" at bounding box center [471, 79] width 51 height 11
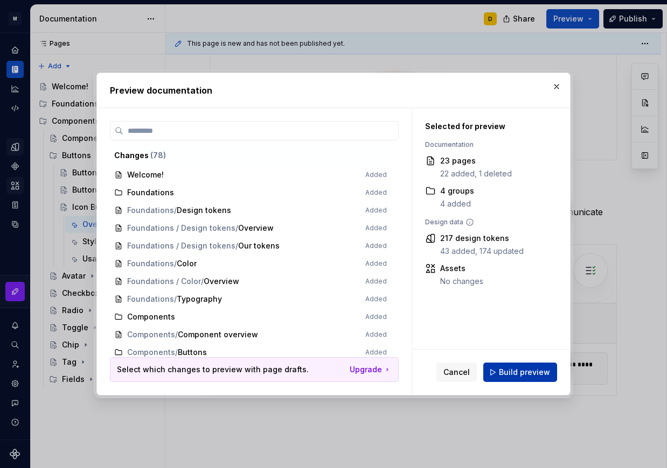
click at [530, 376] on span "Build preview" at bounding box center [524, 372] width 51 height 11
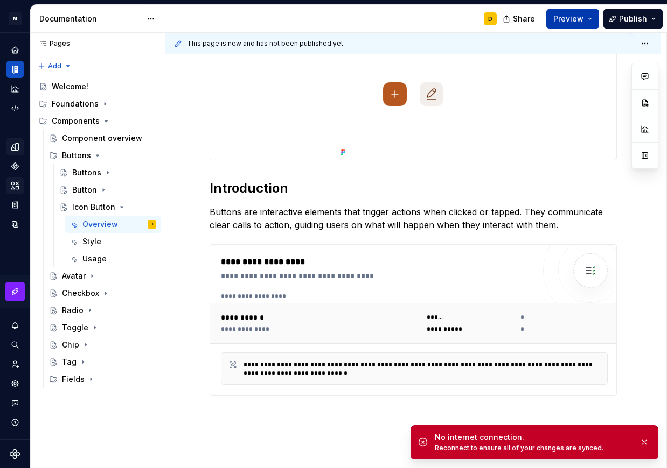
click at [586, 12] on button "Preview" at bounding box center [572, 18] width 53 height 19
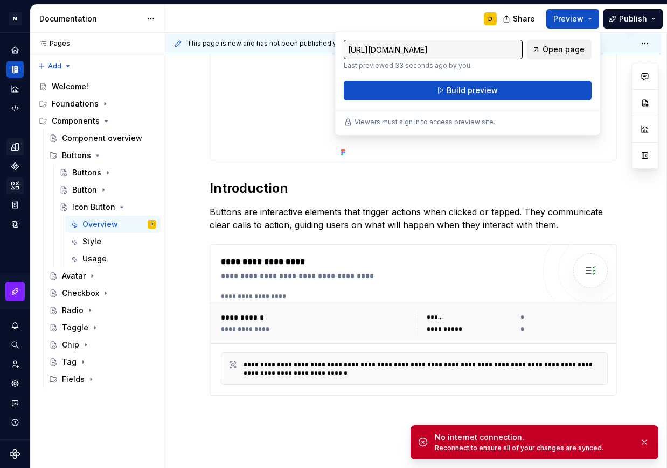
click at [560, 50] on span "Open page" at bounding box center [563, 49] width 42 height 11
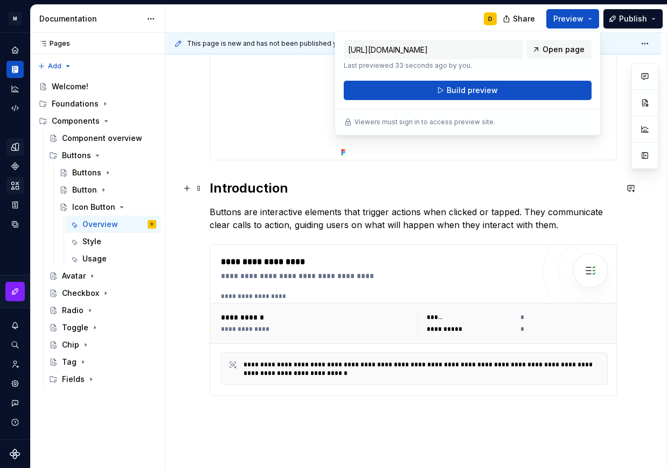
click at [306, 184] on h2 "Introduction" at bounding box center [412, 188] width 407 height 17
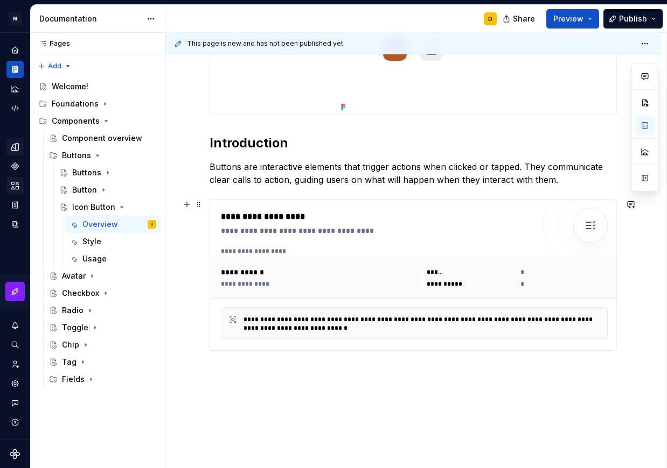
scroll to position [260, 0]
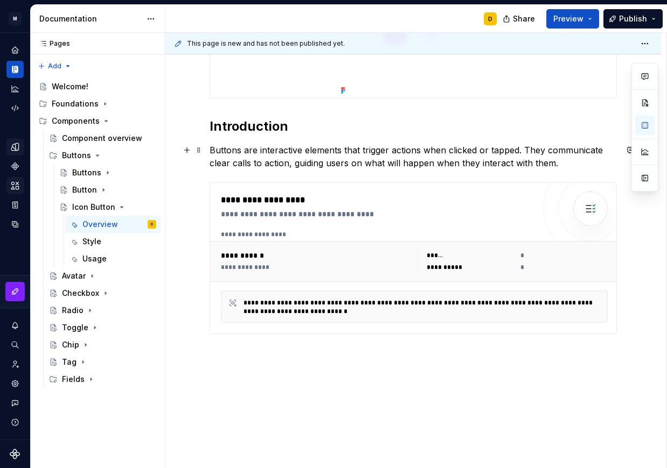
click at [295, 162] on p "Buttons are interactive elements that trigger actions when clicked or tapped. T…" at bounding box center [412, 157] width 407 height 26
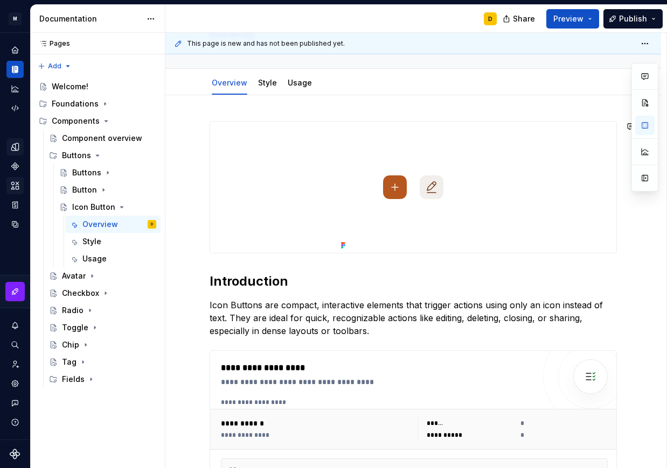
scroll to position [106, 0]
click at [263, 88] on div "Style" at bounding box center [267, 81] width 19 height 13
click at [268, 77] on div "Style" at bounding box center [267, 81] width 19 height 11
click at [262, 87] on div "Style" at bounding box center [267, 81] width 19 height 13
click at [268, 88] on div "Style" at bounding box center [267, 81] width 27 height 17
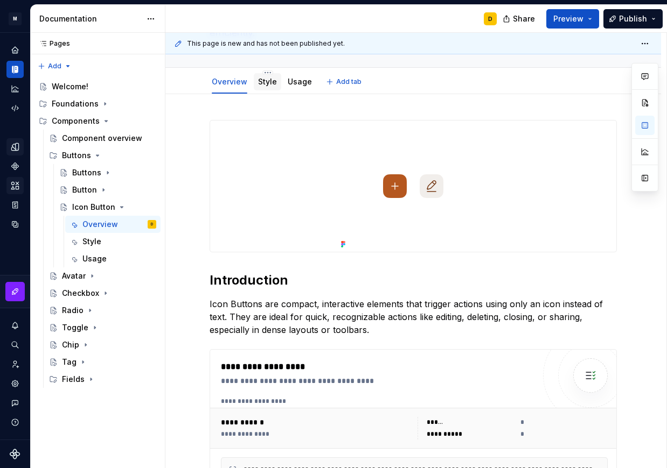
click at [268, 88] on div "Style" at bounding box center [267, 81] width 27 height 17
click at [263, 81] on link "Style" at bounding box center [267, 81] width 19 height 9
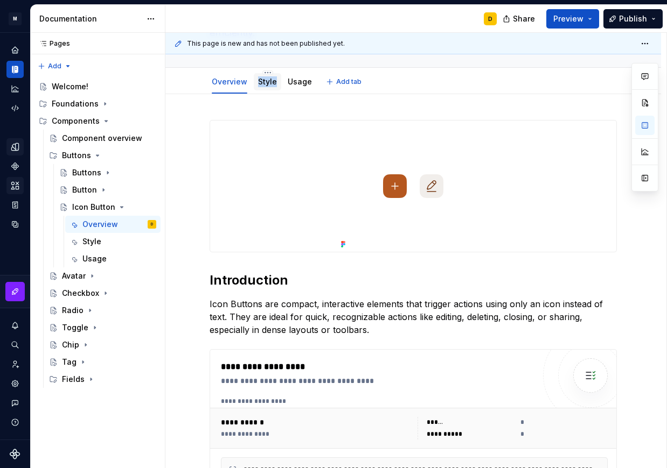
click at [263, 81] on link "Style" at bounding box center [267, 81] width 19 height 9
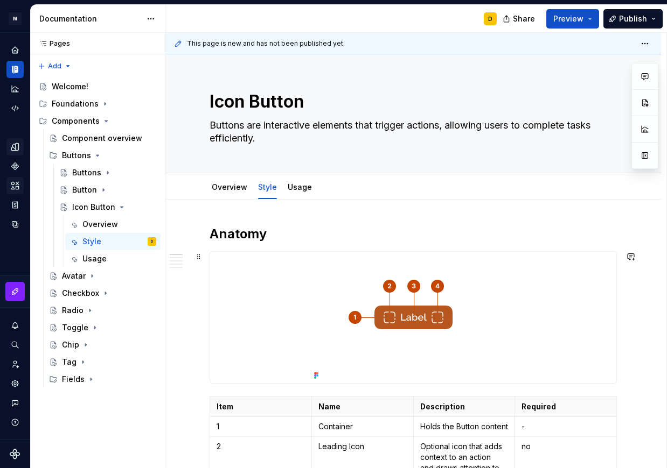
scroll to position [116, 0]
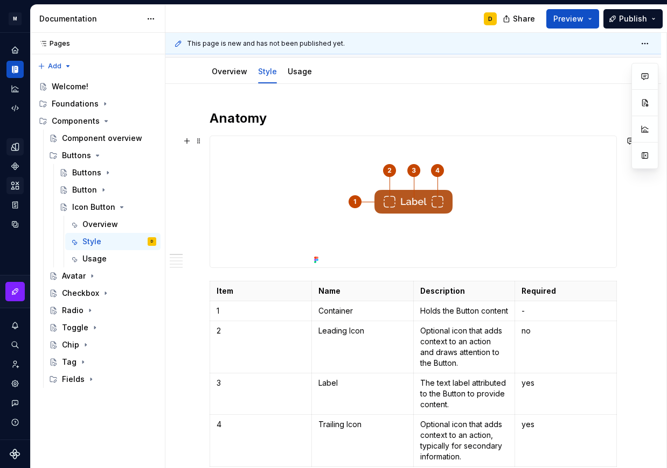
click at [394, 200] on img at bounding box center [413, 201] width 207 height 131
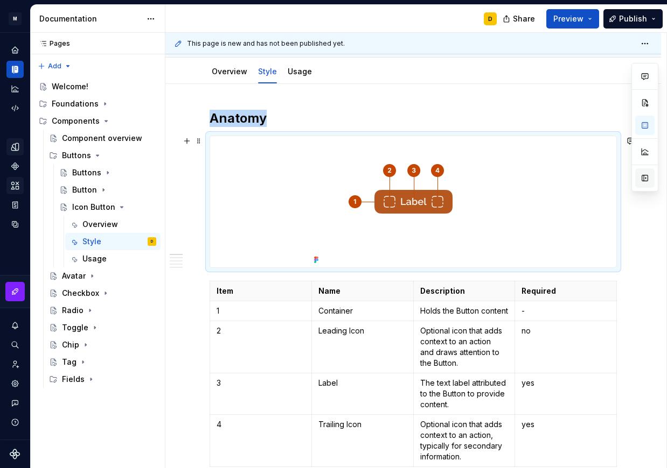
click at [646, 179] on button "button" at bounding box center [644, 178] width 19 height 19
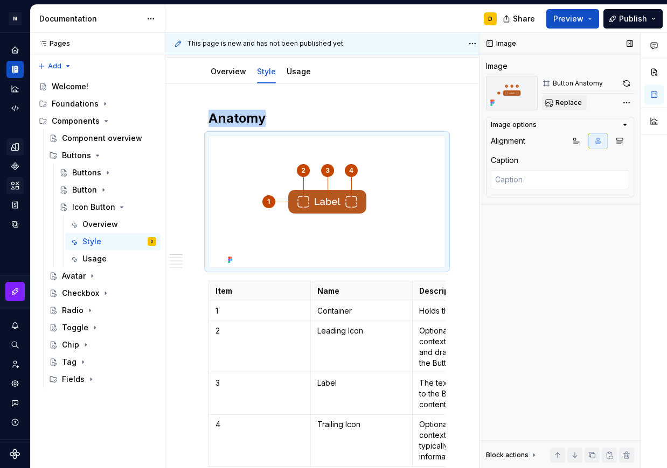
click at [571, 101] on span "Replace" at bounding box center [568, 103] width 26 height 9
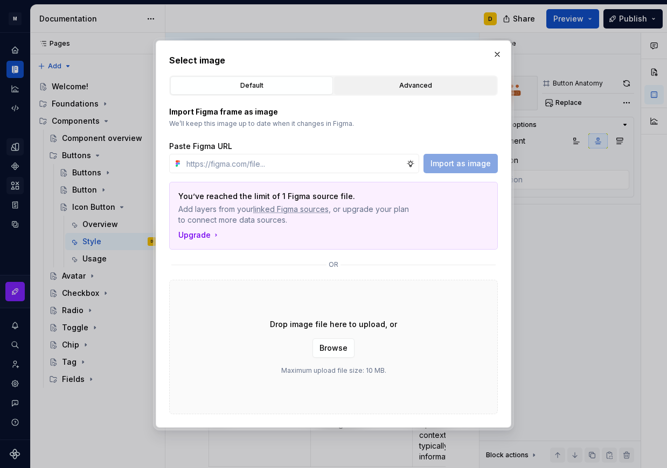
click at [366, 90] on div "Advanced" at bounding box center [415, 85] width 155 height 11
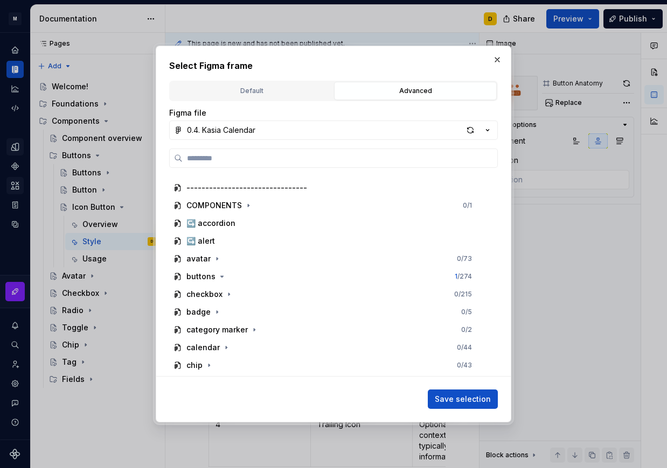
scroll to position [369, 0]
click at [222, 277] on icon "button" at bounding box center [222, 275] width 9 height 9
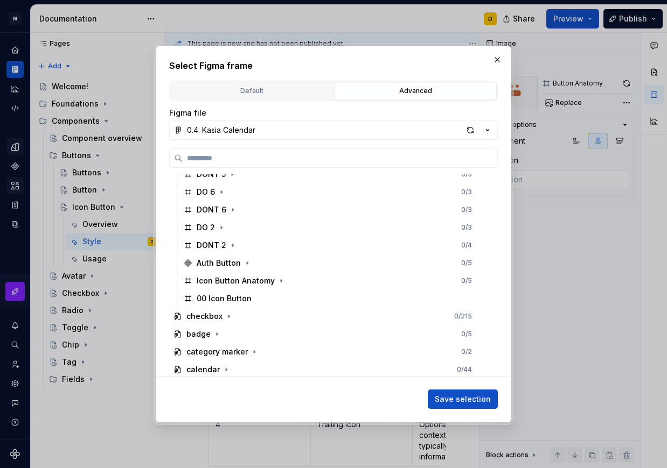
scroll to position [898, 0]
click at [281, 280] on icon "button" at bounding box center [281, 280] width 9 height 9
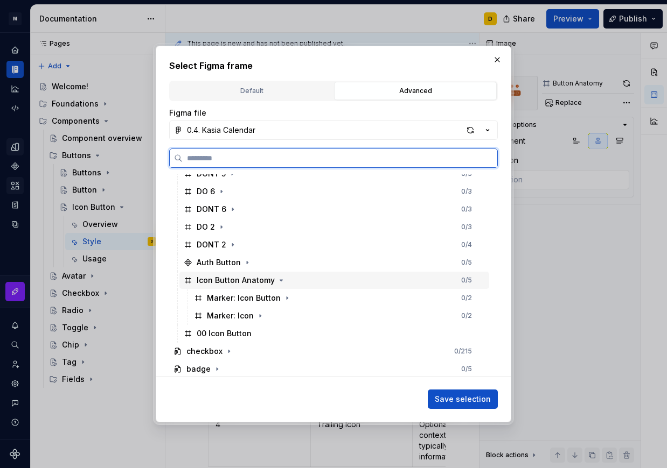
click at [294, 280] on div "Icon Button Anatomy 0 / 5" at bounding box center [334, 280] width 310 height 17
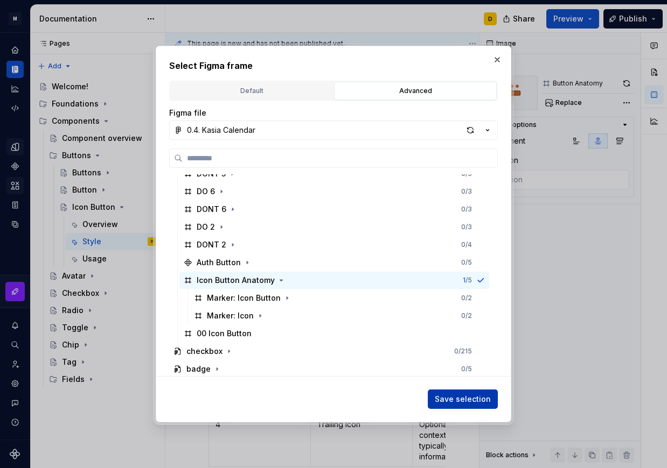
click at [466, 402] on span "Save selection" at bounding box center [463, 399] width 56 height 11
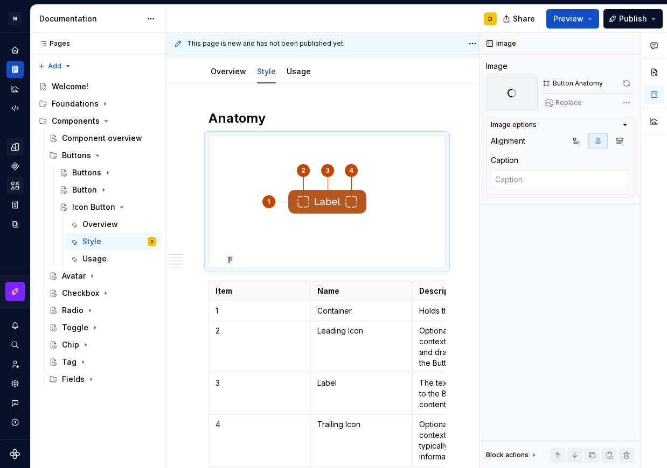
scroll to position [116, 0]
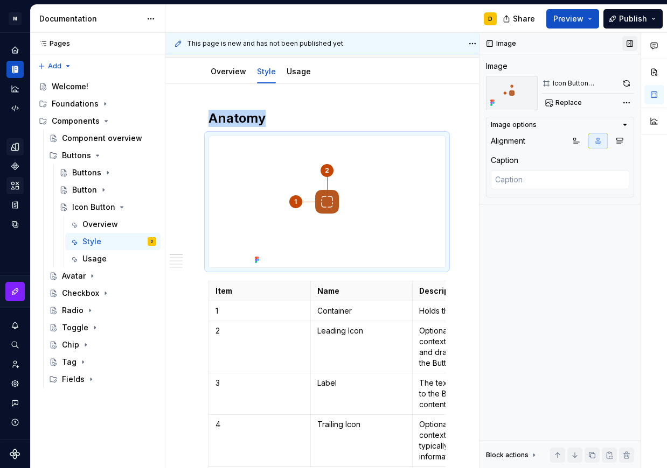
click at [629, 44] on button "button" at bounding box center [629, 43] width 15 height 15
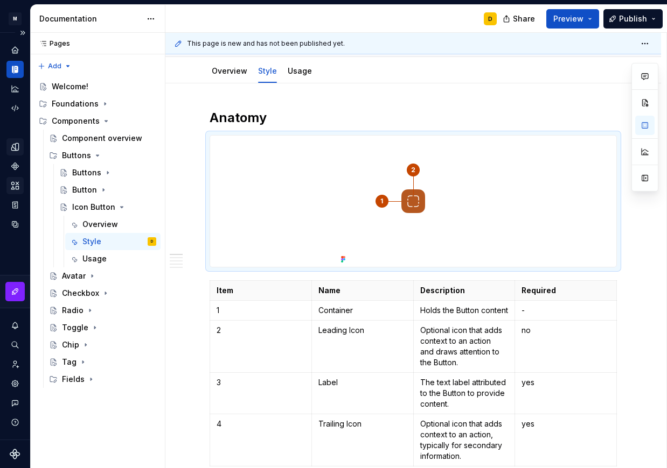
scroll to position [128, 0]
click at [435, 321] on td "Holds the Button content" at bounding box center [464, 312] width 102 height 20
type textarea "*"
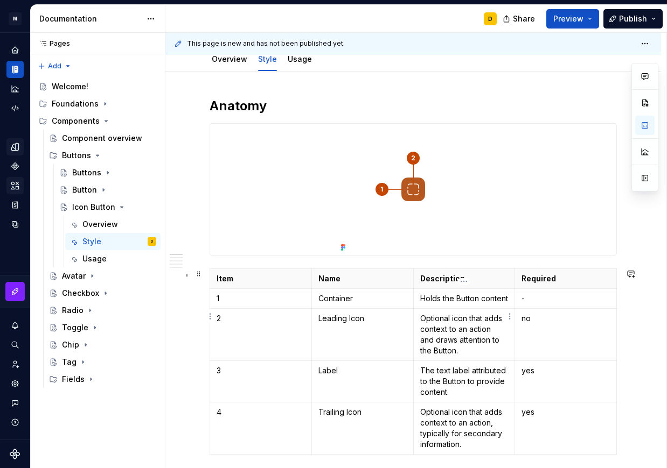
scroll to position [116, 0]
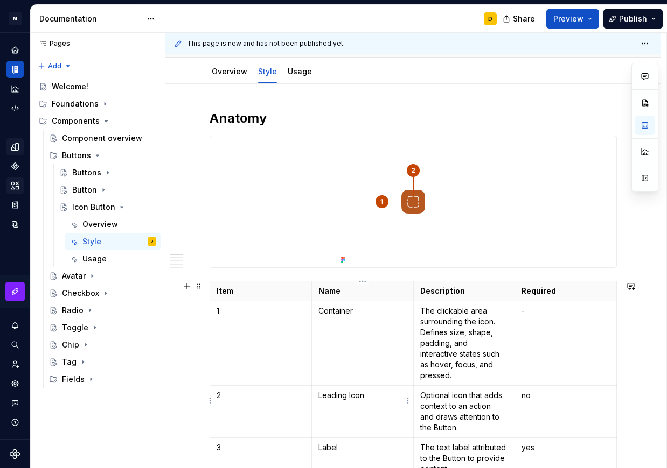
click at [348, 390] on p "Leading Icon" at bounding box center [362, 395] width 88 height 11
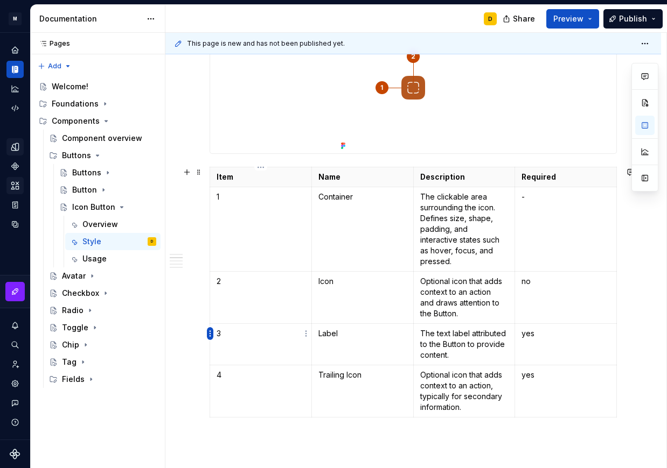
click at [211, 334] on html "M Mi D Design system data Documentation D Share Preview Publish Pages Pages Add…" at bounding box center [333, 234] width 667 height 468
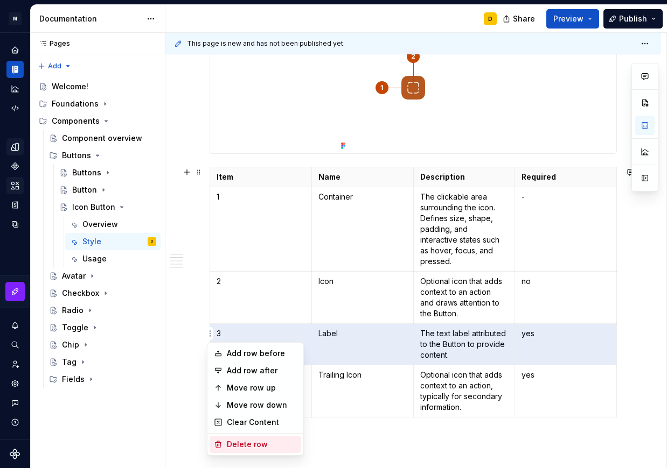
click at [232, 442] on div "Delete row" at bounding box center [262, 444] width 70 height 11
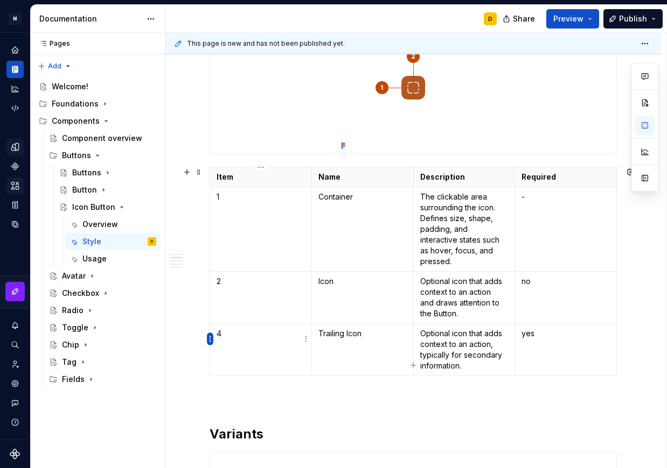
click at [210, 342] on html "M Mi D Design system data Documentation D Share Preview Publish Pages Pages Add…" at bounding box center [333, 234] width 667 height 468
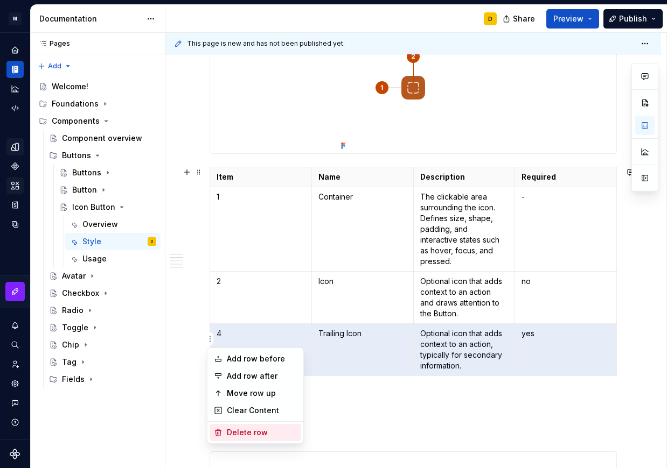
click at [255, 430] on div "Delete row" at bounding box center [262, 433] width 70 height 11
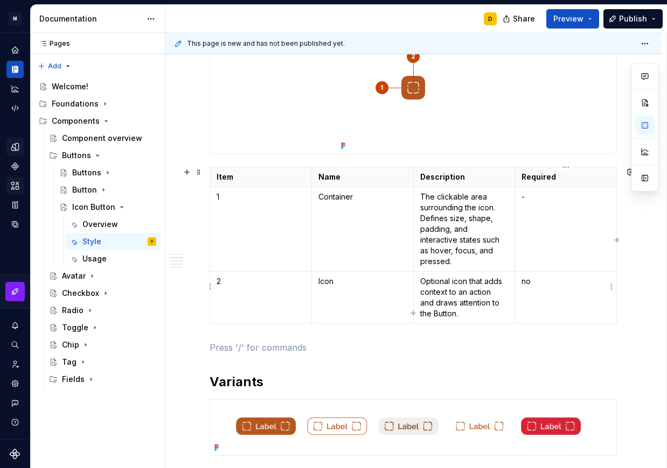
click at [569, 283] on td "no" at bounding box center [566, 298] width 102 height 52
click at [438, 215] on p "The clickable area surrounding the icon. Defines size, shape, padding, and inte…" at bounding box center [464, 229] width 88 height 75
click at [453, 286] on p "Optional icon that adds context to an action and draws attention to the Button." at bounding box center [464, 297] width 88 height 43
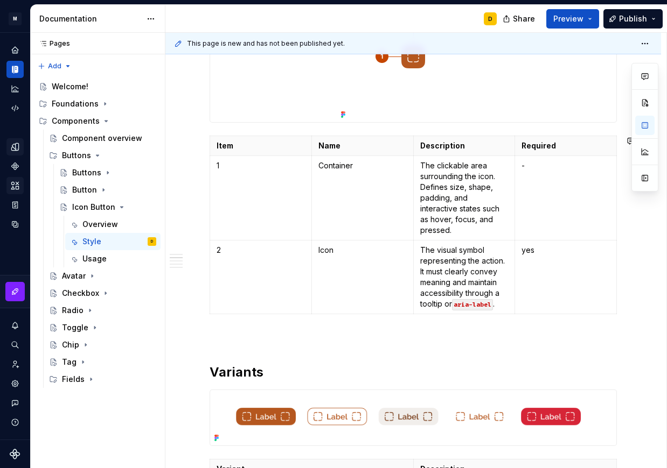
scroll to position [262, 0]
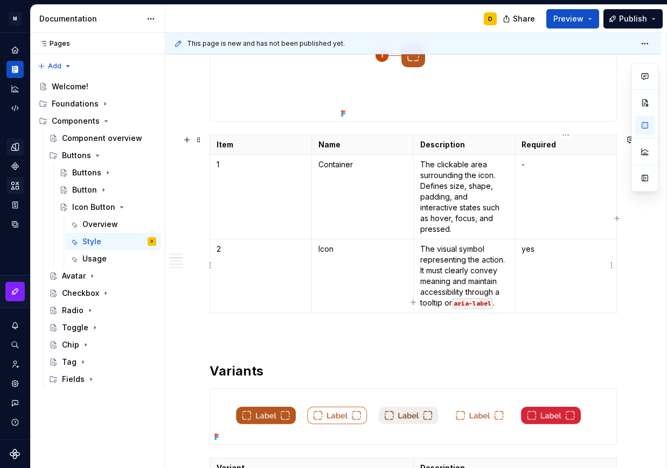
click at [552, 244] on p "yes" at bounding box center [565, 249] width 88 height 11
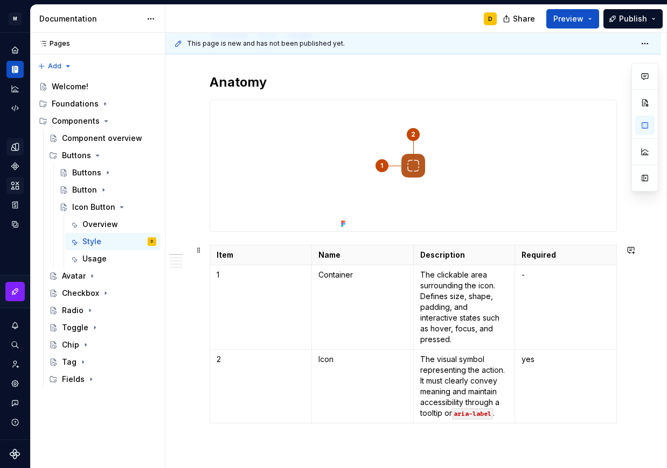
scroll to position [82, 0]
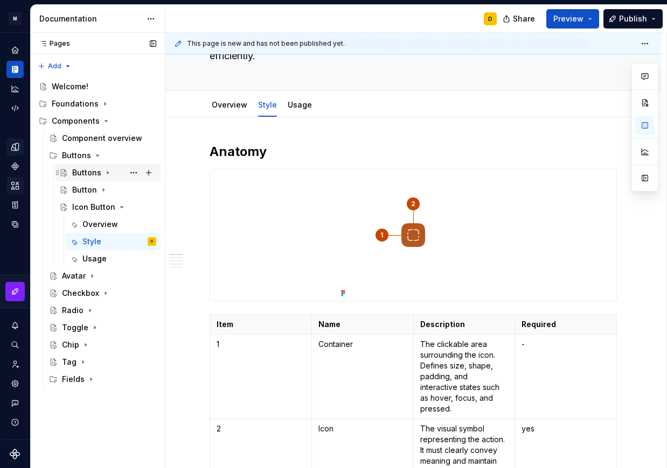
click at [82, 172] on div "Buttons" at bounding box center [86, 172] width 29 height 11
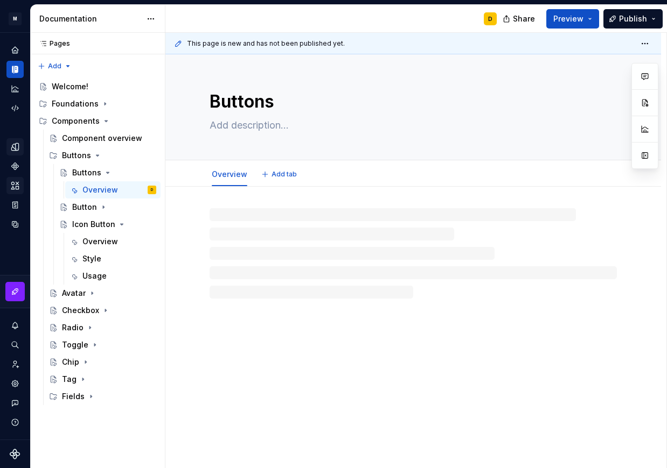
click at [260, 117] on textarea at bounding box center [410, 125] width 407 height 17
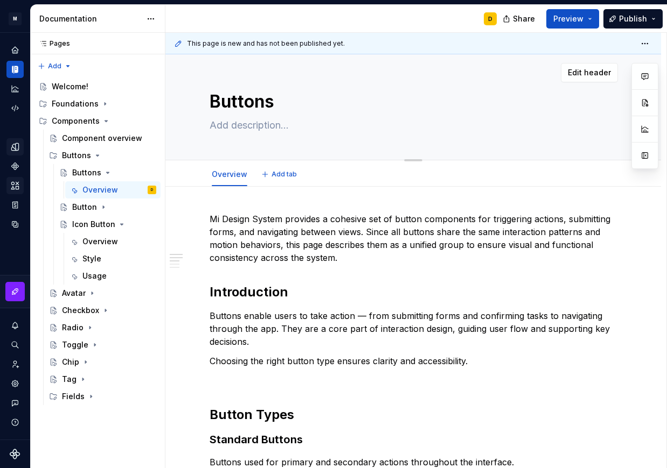
paste textarea "Buttons are interactive elements that trigger actions, allowing users to comple…"
type textarea "*"
type textarea "Buttons are interactive elements that trigger actions, allowing users to comple…"
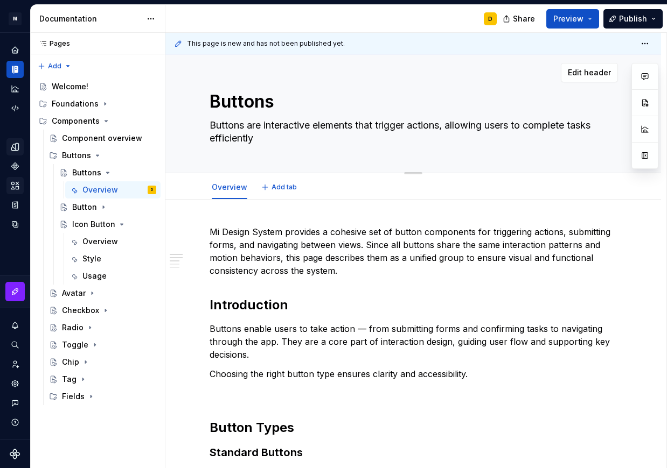
type textarea "*"
type textarea "Buttons are interactive elements that trigger actions, allowing users to comple…"
type textarea "*"
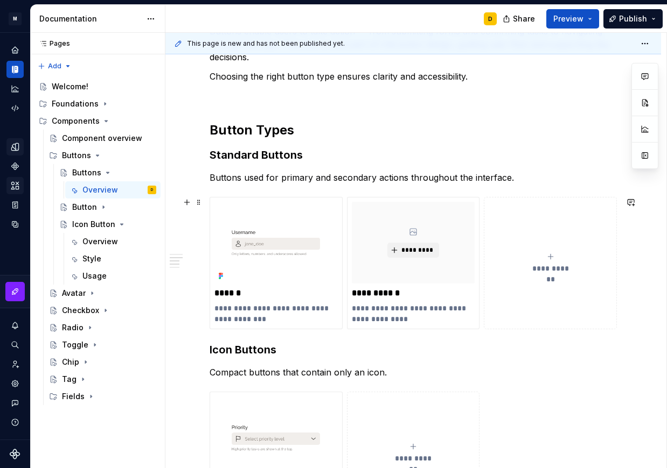
scroll to position [299, 0]
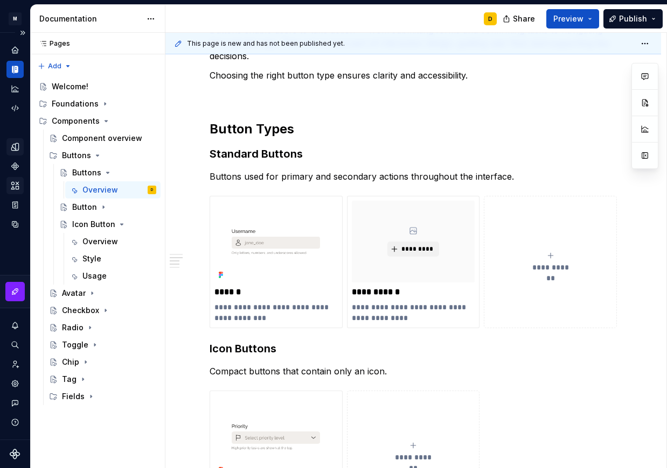
type textarea "Buttons are interactive elements that trigger actions, allowing users to comple…"
click at [103, 207] on icon "Page tree" at bounding box center [103, 207] width 1 height 3
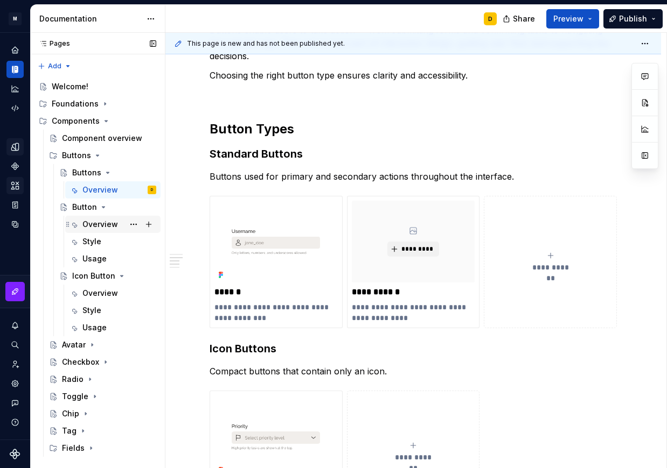
click at [100, 226] on div "Overview" at bounding box center [100, 224] width 36 height 11
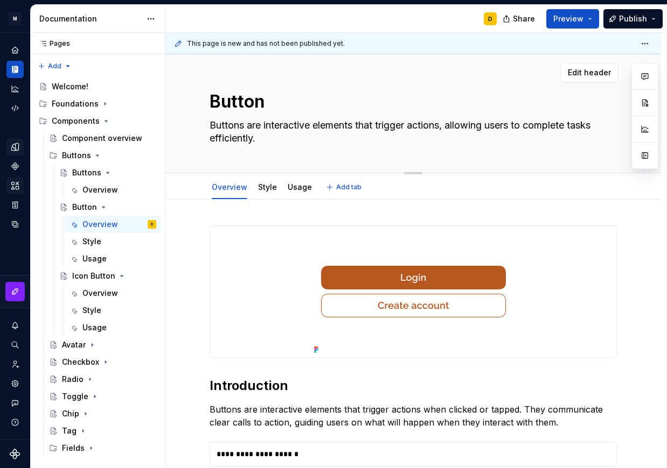
click at [262, 126] on textarea "Buttons are interactive elements that trigger actions, allowing users to comple…" at bounding box center [410, 132] width 407 height 30
paste textarea "Standard button with a text label, used for primary and secondary actions throu…"
type textarea "*"
type textarea "Standard button with a text label, used for primary and secondary actions throu…"
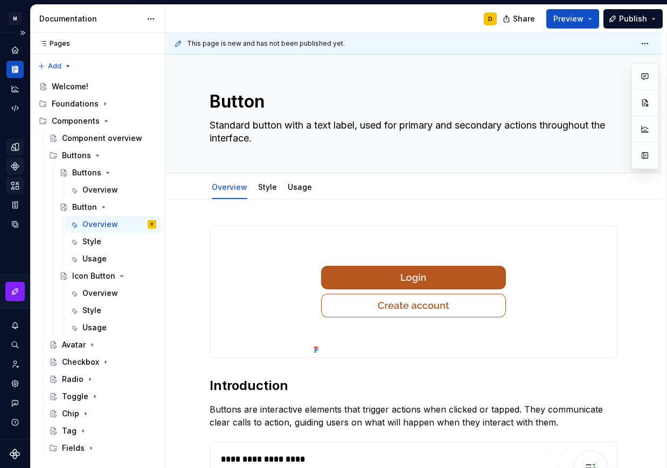
type textarea "*"
type textarea "Standard button with a text label, used for primary and secondary actions throu…"
click at [94, 291] on div "Overview" at bounding box center [100, 293] width 36 height 11
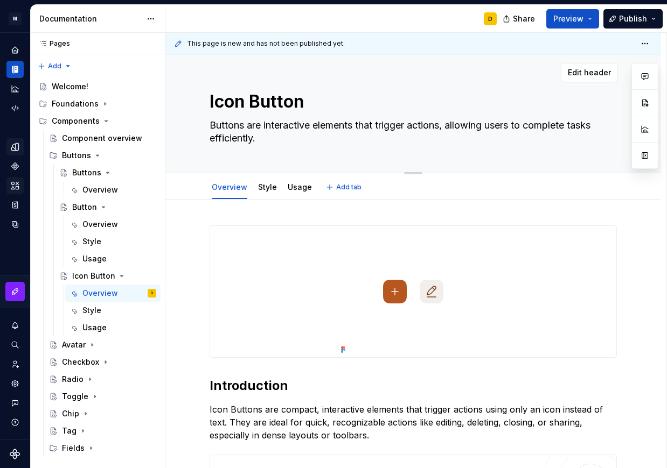
click at [227, 135] on textarea "Buttons are interactive elements that trigger actions, allowing users to comple…" at bounding box center [410, 132] width 407 height 30
paste textarea "Compact button that contains only an icon, used for quick, recognizable actions…"
type textarea "*"
type textarea "Compact button that contains only an icon, used for quick, recognizable actions…"
type textarea "*"
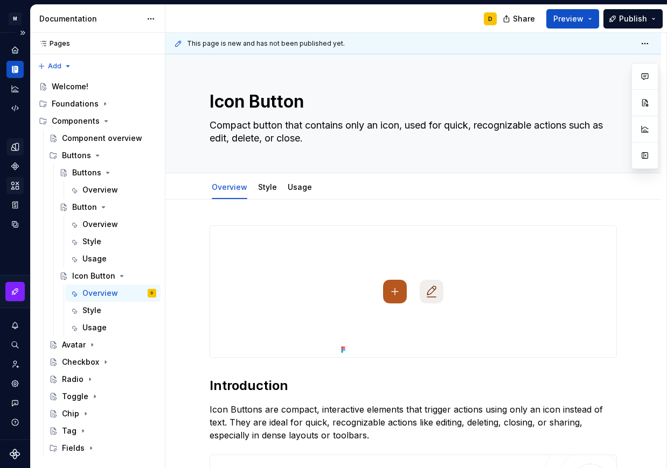
type textarea "Compact button that contains only an icon, used for quick, recognizable actions…"
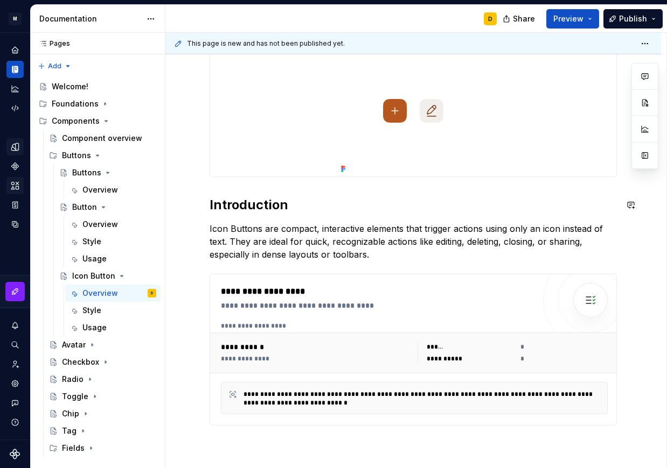
scroll to position [317, 0]
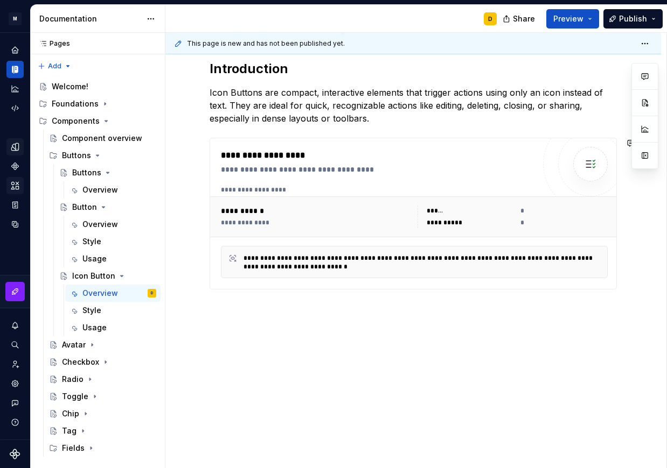
click at [307, 300] on div "**********" at bounding box center [412, 111] width 407 height 407
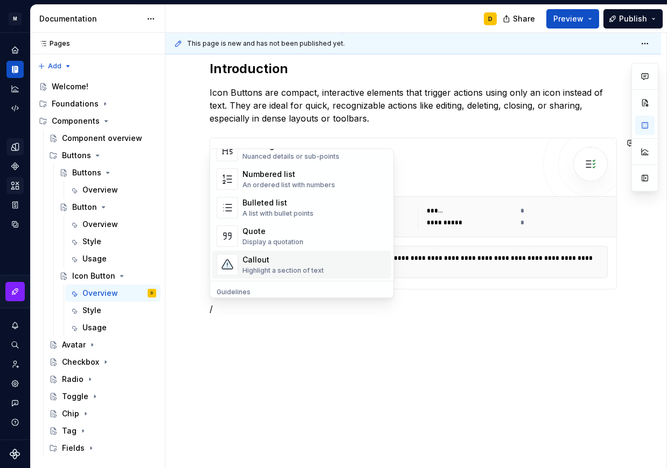
scroll to position [172, 0]
click at [296, 262] on div "Callout" at bounding box center [282, 260] width 81 height 11
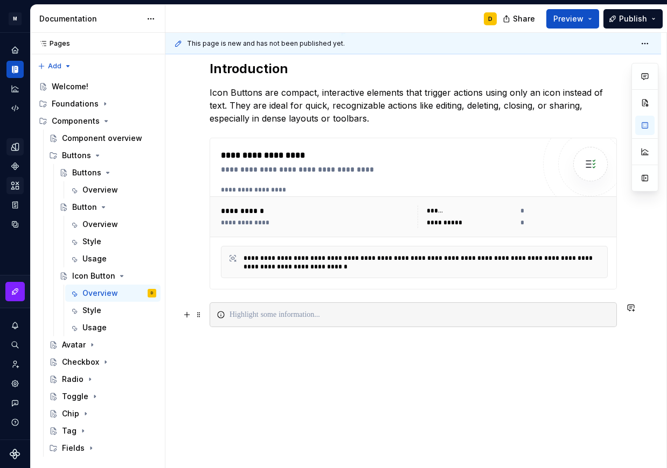
click at [309, 312] on div at bounding box center [419, 315] width 380 height 11
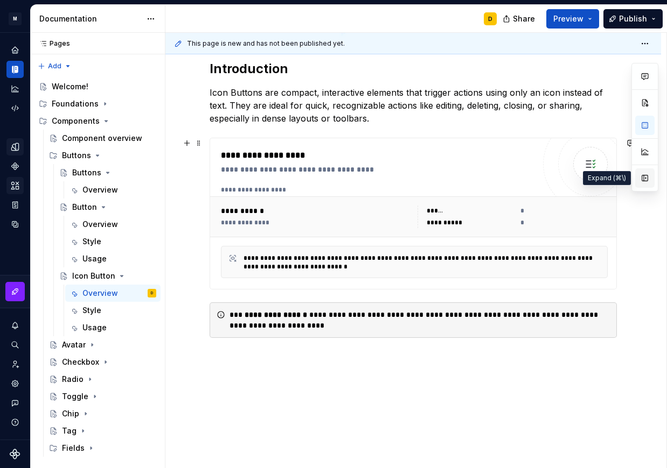
click at [646, 182] on button "button" at bounding box center [644, 178] width 19 height 19
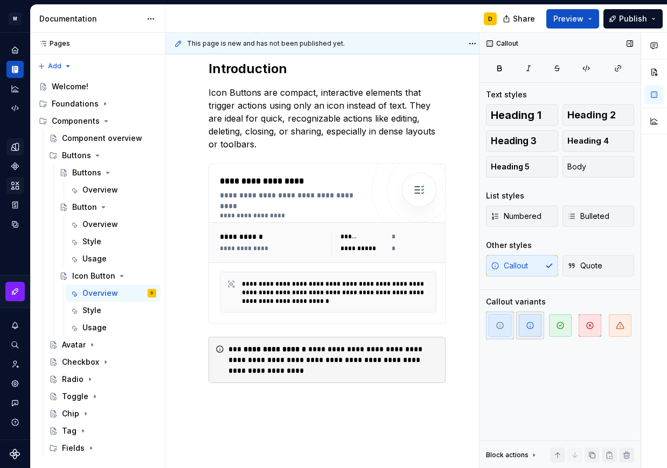
click at [535, 324] on span "button" at bounding box center [530, 325] width 23 height 23
click at [504, 330] on span "button" at bounding box center [499, 325] width 23 height 23
click at [382, 389] on div "**********" at bounding box center [326, 152] width 237 height 488
click at [321, 98] on p "Icon Buttons are compact, interactive elements that trigger actions using only …" at bounding box center [326, 118] width 237 height 65
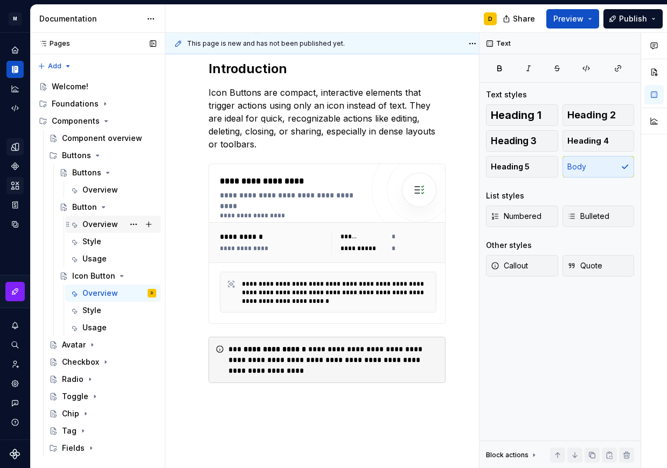
click at [93, 227] on div "Overview" at bounding box center [100, 224] width 36 height 11
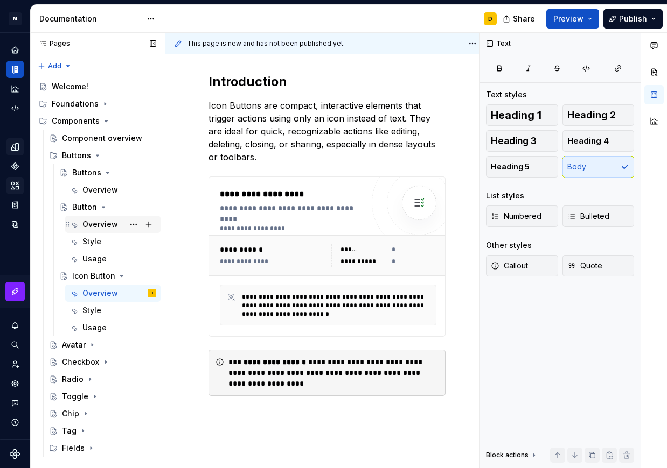
scroll to position [330, 0]
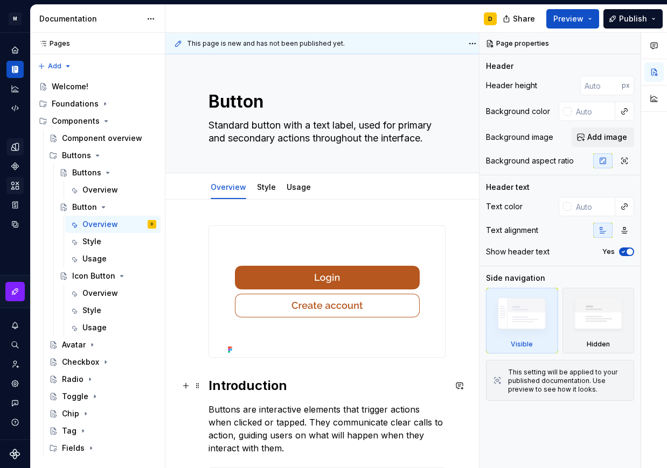
scroll to position [351, 0]
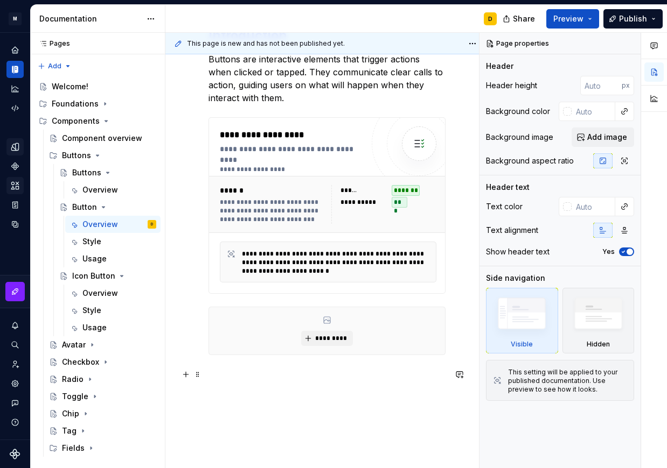
click at [234, 371] on p at bounding box center [326, 374] width 237 height 13
type textarea "*"
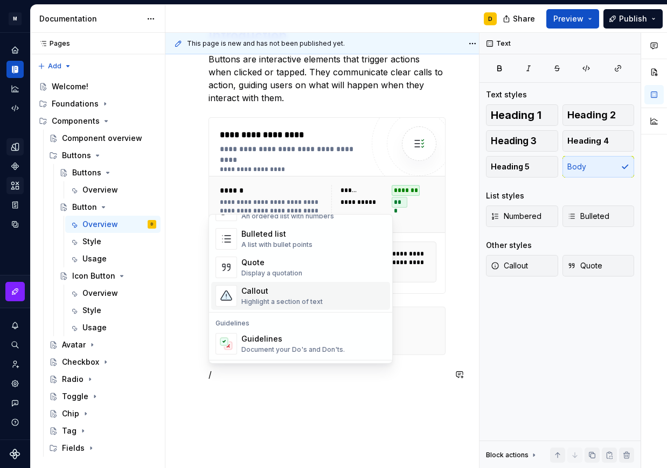
scroll to position [207, 0]
click at [276, 298] on div "Highlight a section of text" at bounding box center [281, 302] width 81 height 9
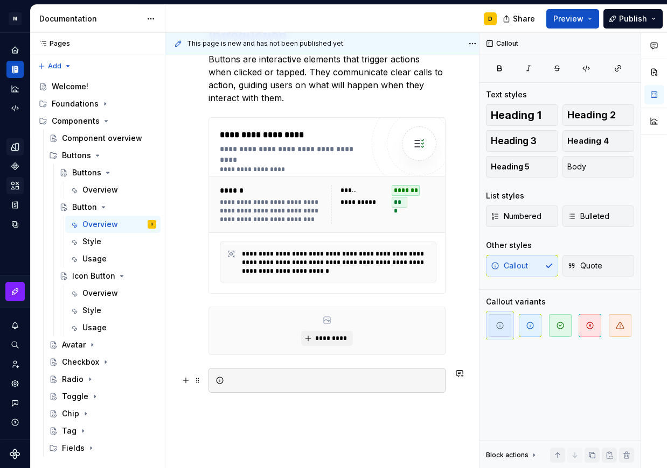
click at [318, 382] on div at bounding box center [333, 380] width 210 height 11
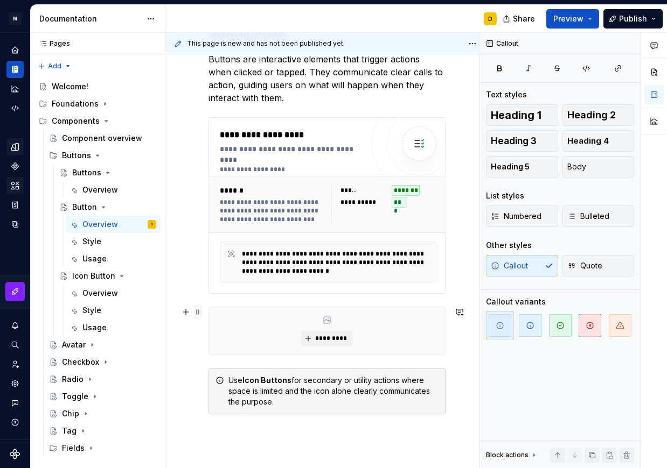
click at [197, 313] on span at bounding box center [197, 312] width 9 height 15
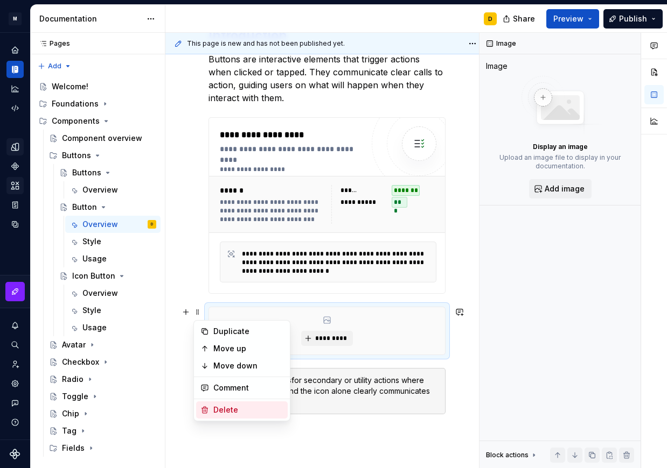
click at [228, 406] on div "Delete" at bounding box center [248, 410] width 70 height 11
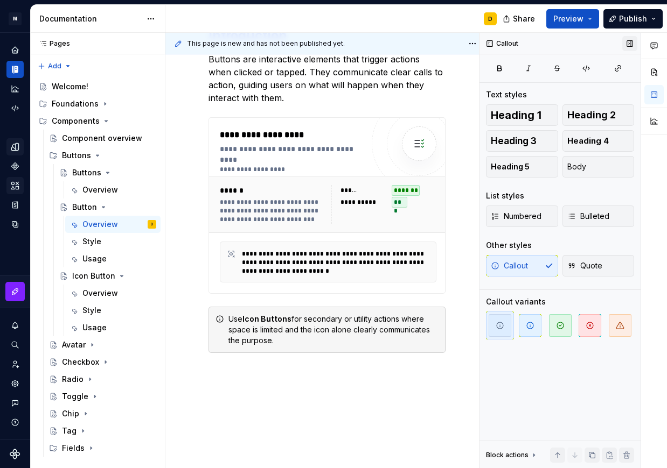
click at [633, 39] on button "button" at bounding box center [629, 43] width 15 height 15
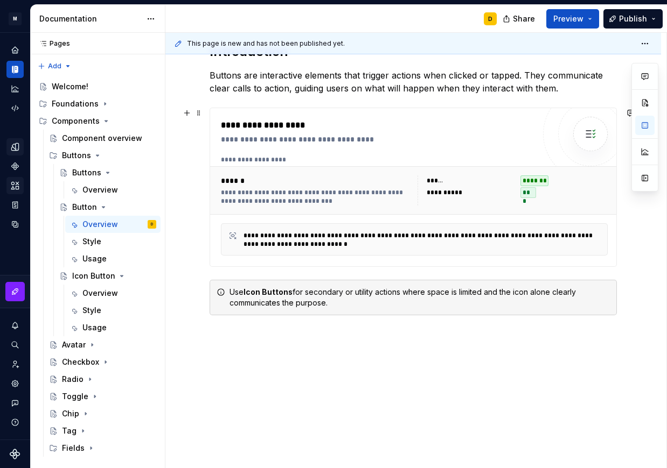
scroll to position [0, 0]
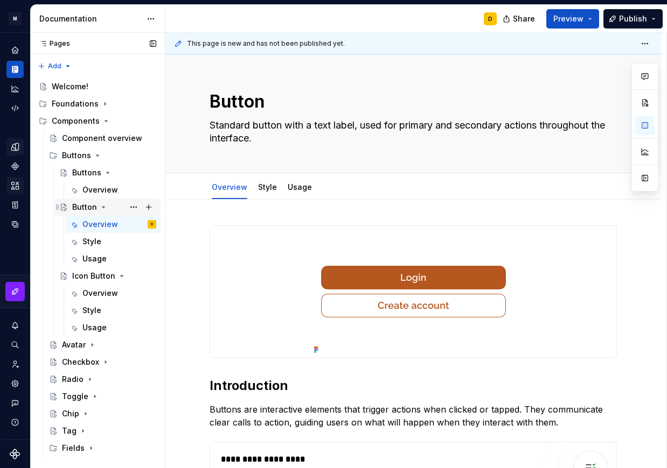
click at [101, 208] on icon "Page tree" at bounding box center [103, 207] width 9 height 9
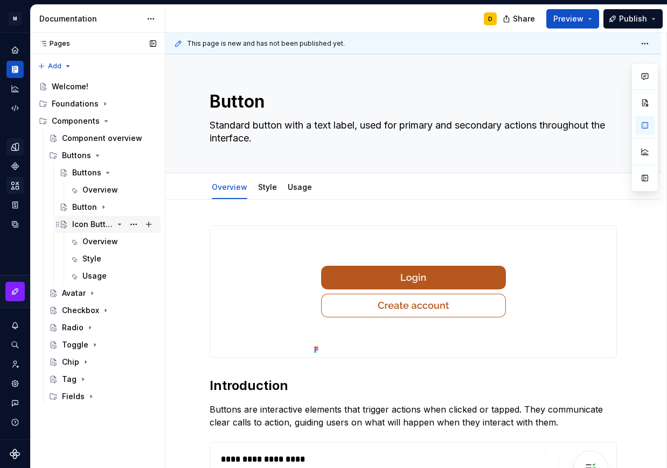
click at [117, 225] on icon "Page tree" at bounding box center [119, 224] width 9 height 9
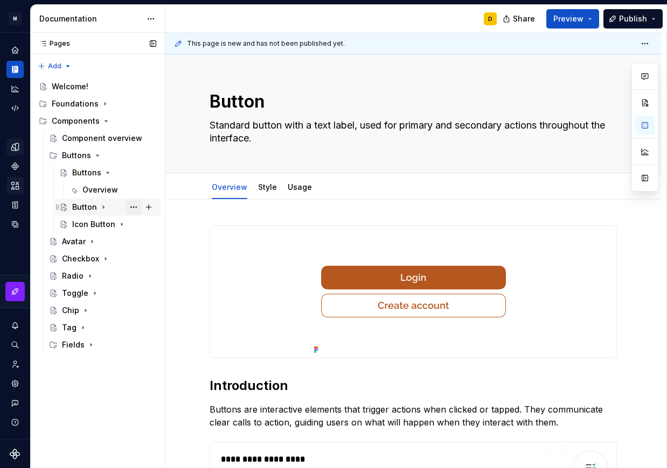
click at [134, 208] on button "Page tree" at bounding box center [133, 207] width 15 height 15
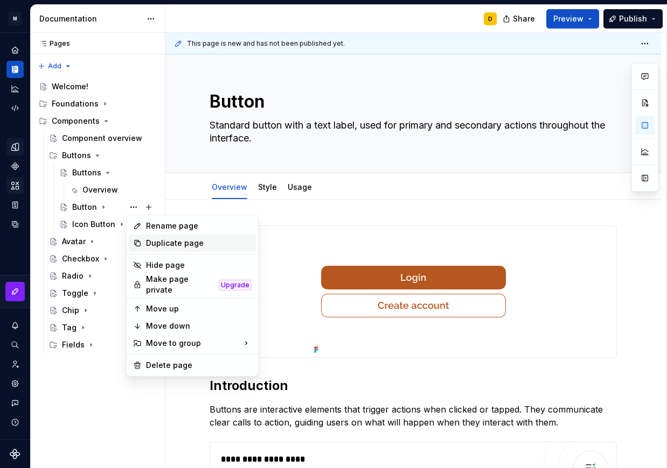
click at [158, 239] on div "Duplicate page" at bounding box center [199, 243] width 106 height 11
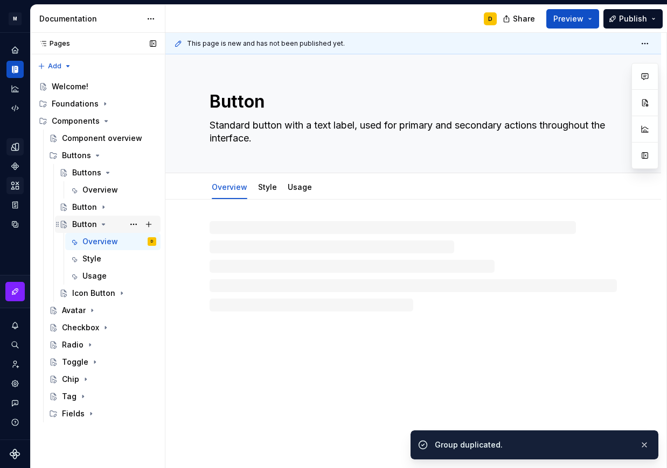
click at [55, 223] on icon "Page tree" at bounding box center [57, 224] width 9 height 9
click at [101, 222] on icon "Page tree" at bounding box center [103, 224] width 9 height 9
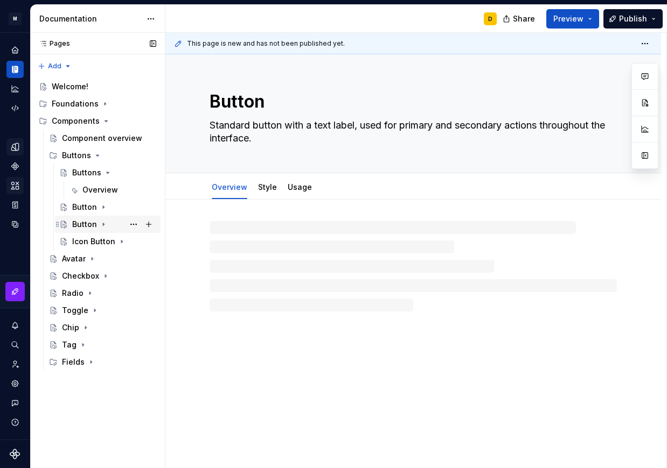
type textarea "*"
click at [88, 228] on div "Button" at bounding box center [84, 224] width 25 height 11
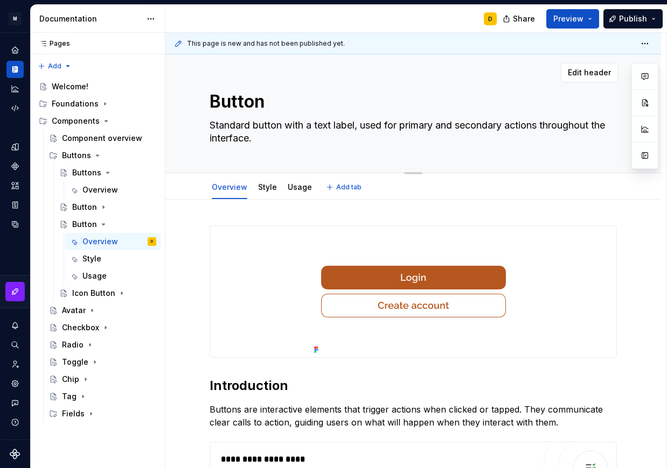
click at [211, 100] on textarea "Button" at bounding box center [410, 102] width 407 height 26
type textarea "*"
type textarea "AButton"
type textarea "*"
type textarea "AuButton"
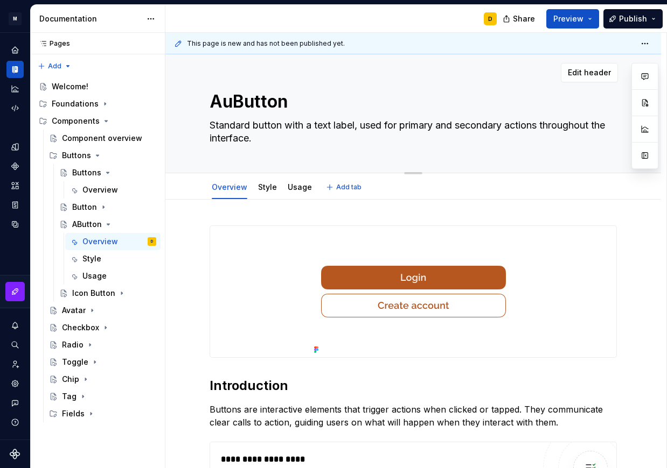
type textarea "*"
type textarea "AutButton"
type textarea "*"
type textarea "AuthButton"
type textarea "*"
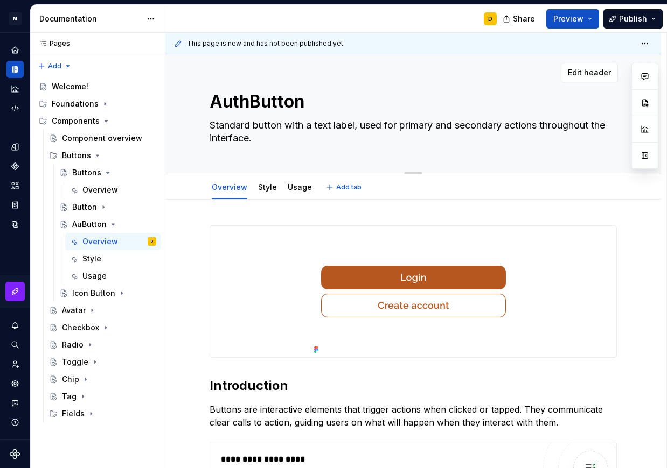
type textarea "Auth Button"
type textarea "*"
type textarea "Auth Button"
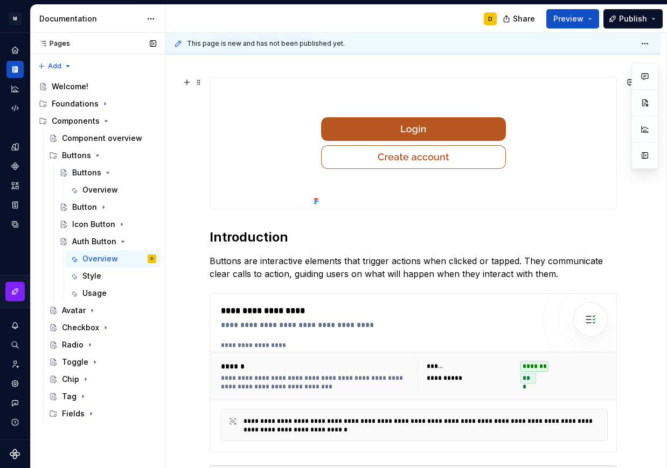
scroll to position [220, 0]
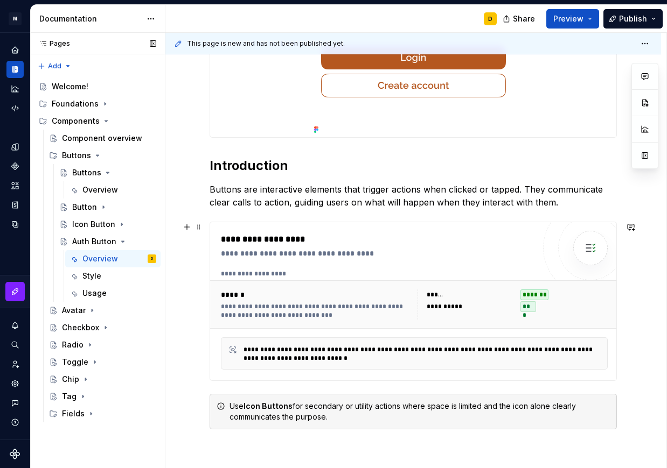
click at [398, 244] on div "**********" at bounding box center [377, 239] width 313 height 13
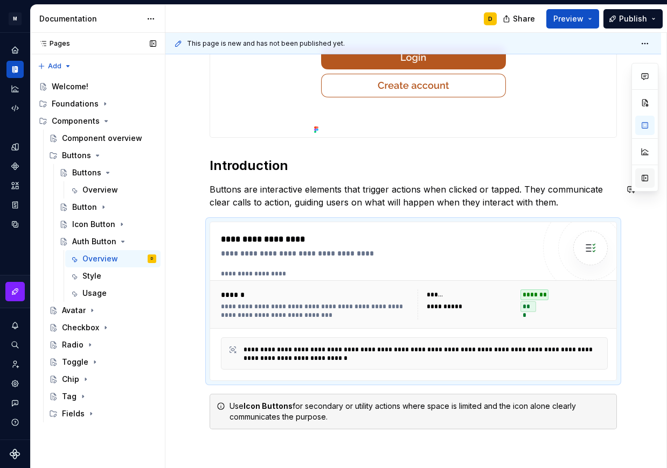
click at [644, 179] on button "button" at bounding box center [644, 178] width 19 height 19
type textarea "*"
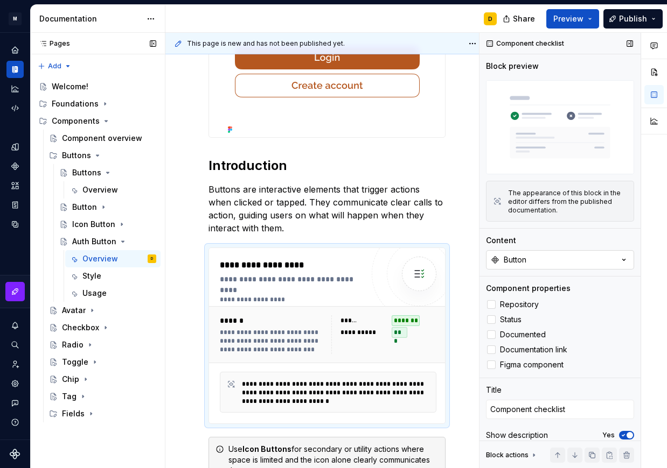
click at [601, 263] on button "Button" at bounding box center [560, 259] width 148 height 19
type input "auth"
click at [522, 295] on div "Auth Button" at bounding box center [509, 300] width 44 height 11
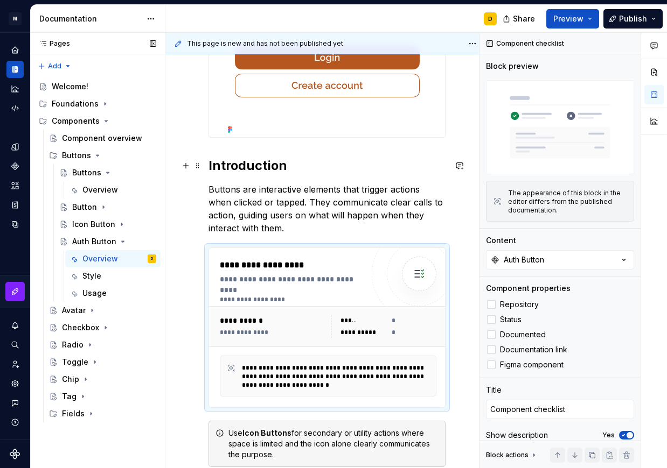
click at [345, 170] on h2 "Introduction" at bounding box center [326, 165] width 237 height 17
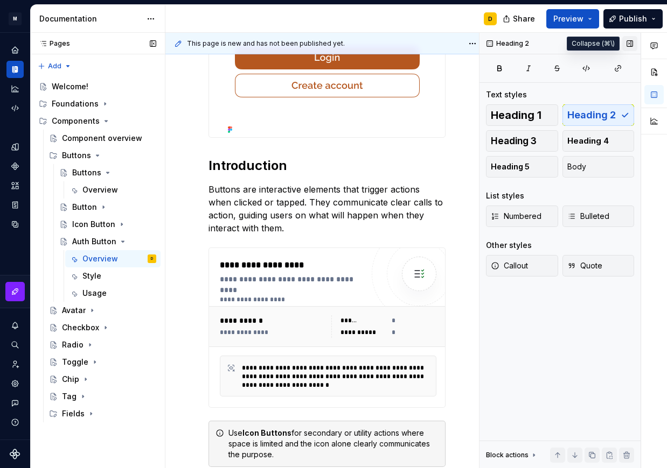
click at [633, 45] on button "button" at bounding box center [629, 43] width 15 height 15
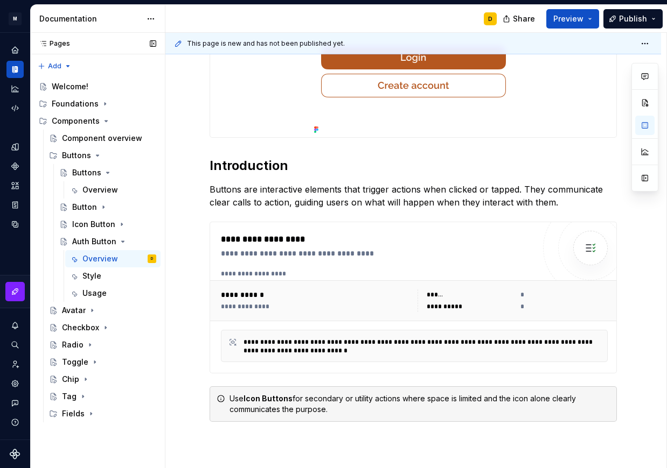
scroll to position [0, 0]
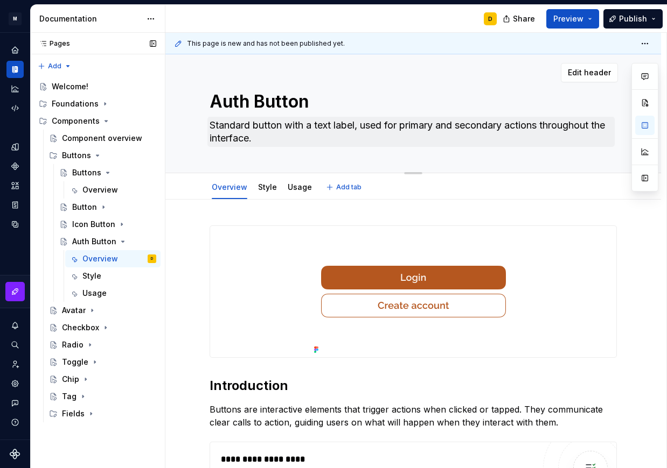
click at [233, 125] on textarea "Standard button with a text label, used for primary and secondary actions throu…" at bounding box center [410, 132] width 407 height 30
type textarea "*"
paste textarea "pecialized button used for authentication and third-party sign-in flows"
type textarea "Specialized button used for authentication and third-party sign-in flows."
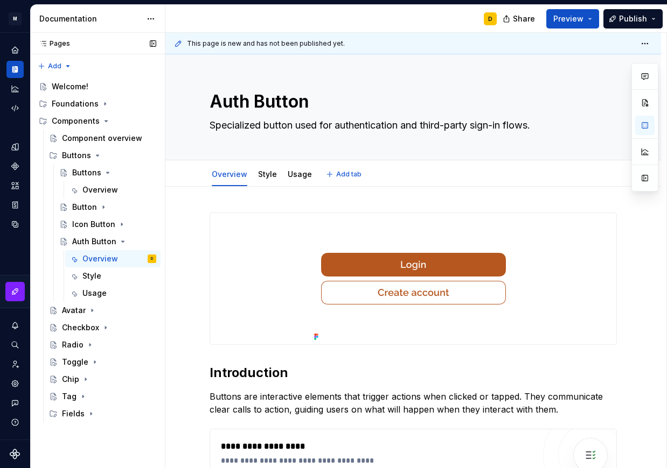
type textarea "*"
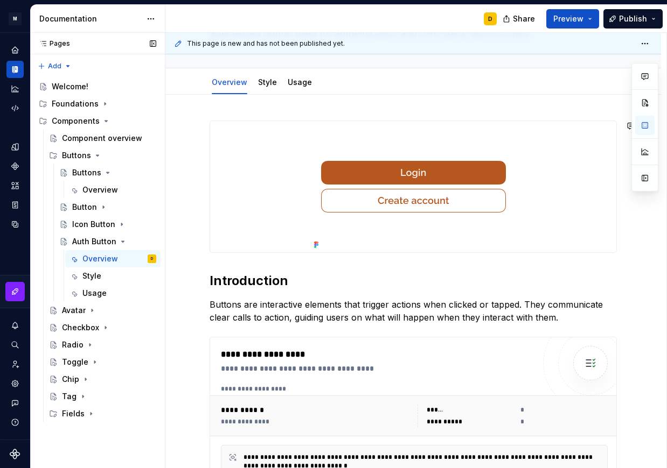
scroll to position [93, 0]
type textarea "Specialized button used for authentication and third-party sign-in flows."
click at [291, 305] on p "Buttons are interactive elements that trigger actions when clicked or tapped. T…" at bounding box center [412, 311] width 407 height 26
click at [217, 318] on p "Buttons are interactive elements that trigger actions when clicked or tapped. T…" at bounding box center [412, 311] width 407 height 26
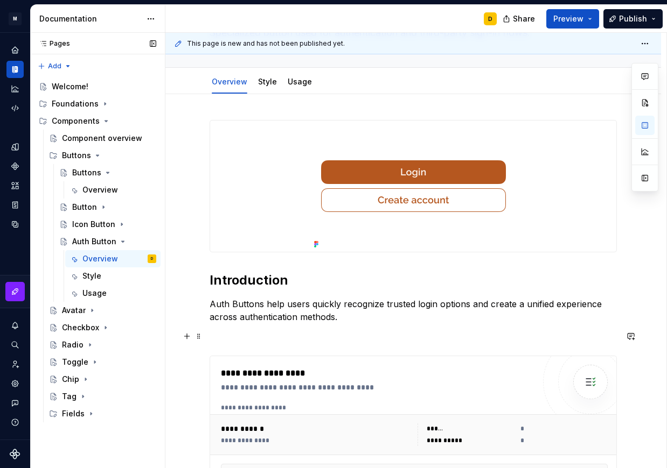
click at [260, 337] on p at bounding box center [412, 336] width 407 height 13
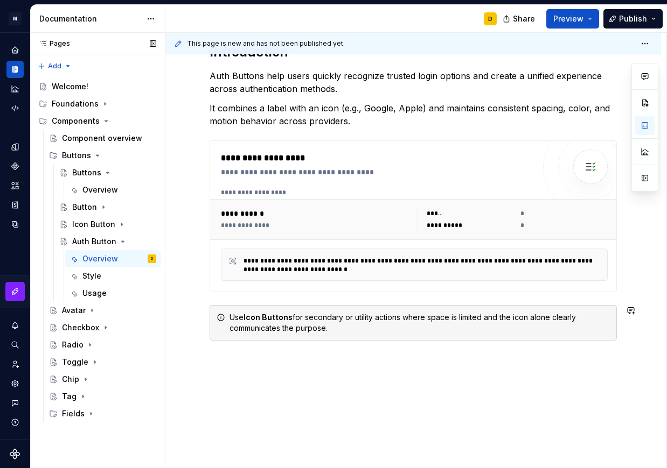
scroll to position [345, 0]
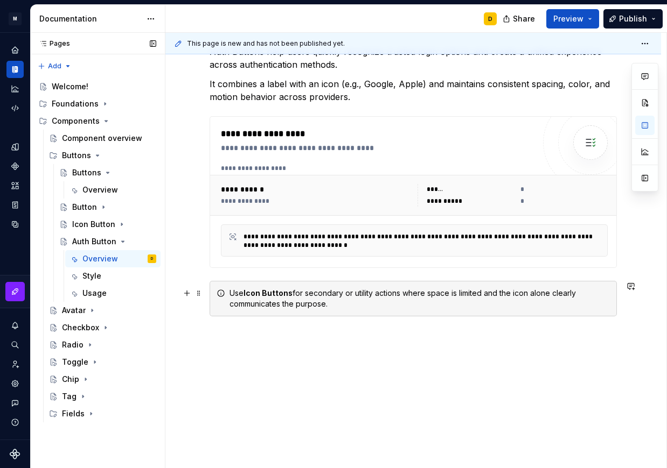
click at [270, 304] on div "Use Icon Buttons for secondary or utility actions where space is limited and th…" at bounding box center [419, 299] width 380 height 22
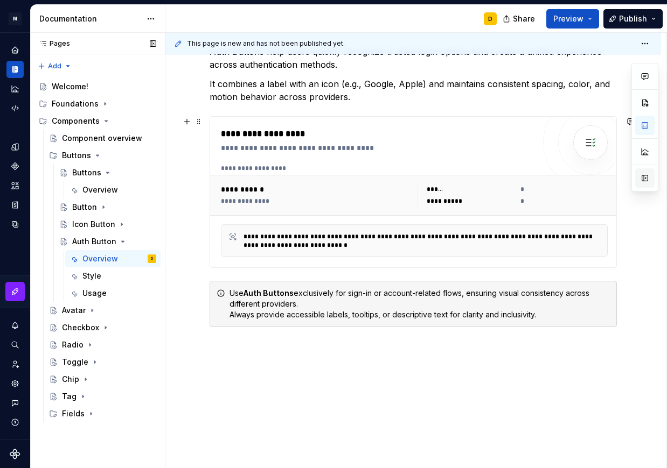
click at [642, 184] on button "button" at bounding box center [644, 178] width 19 height 19
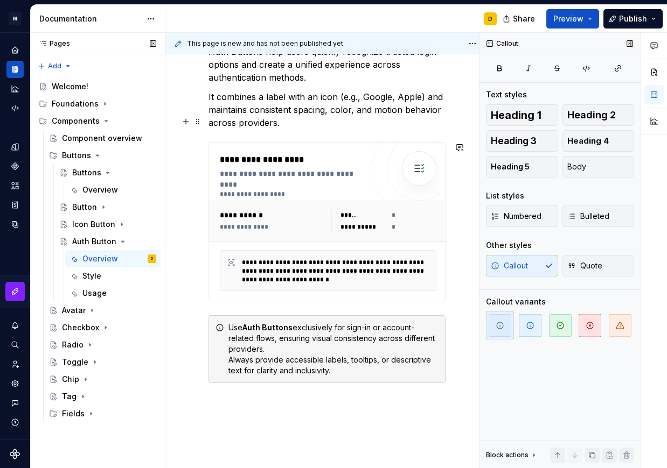
scroll to position [358, 0]
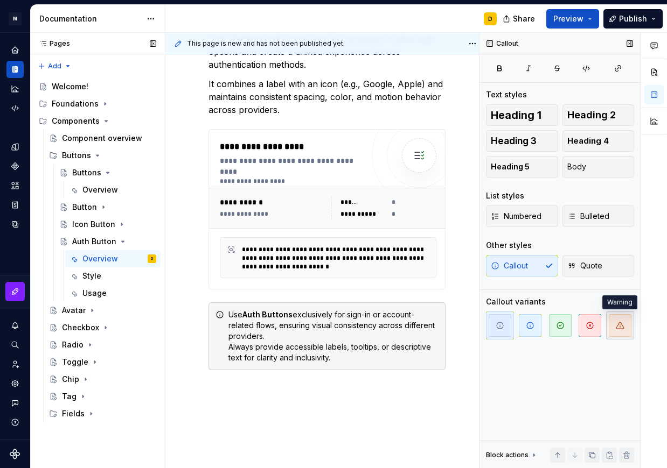
click at [622, 321] on icon "button" at bounding box center [619, 325] width 9 height 9
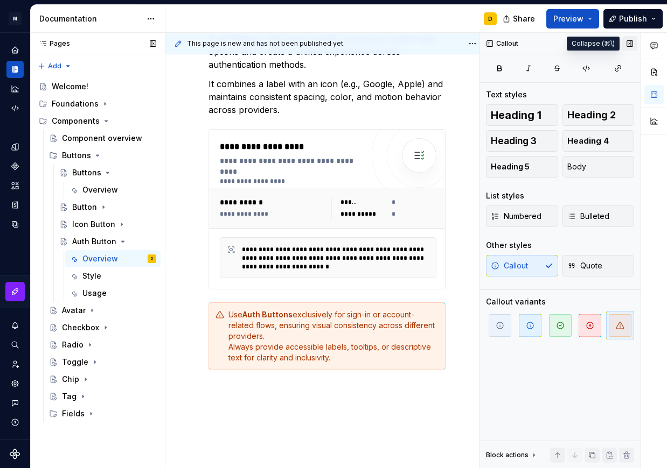
click at [627, 42] on button "button" at bounding box center [629, 43] width 15 height 15
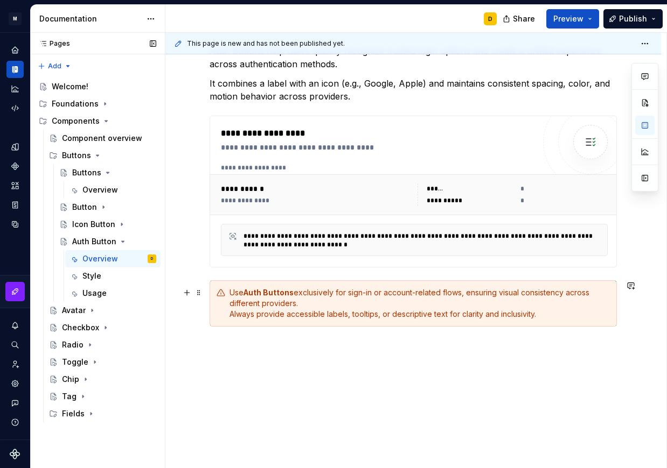
type textarea "*"
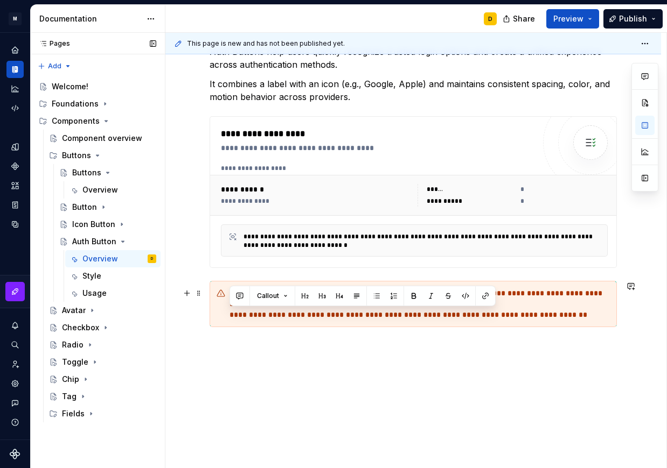
drag, startPoint x: 541, startPoint y: 317, endPoint x: 226, endPoint y: 321, distance: 315.6
click at [226, 321] on div "**********" at bounding box center [412, 304] width 407 height 46
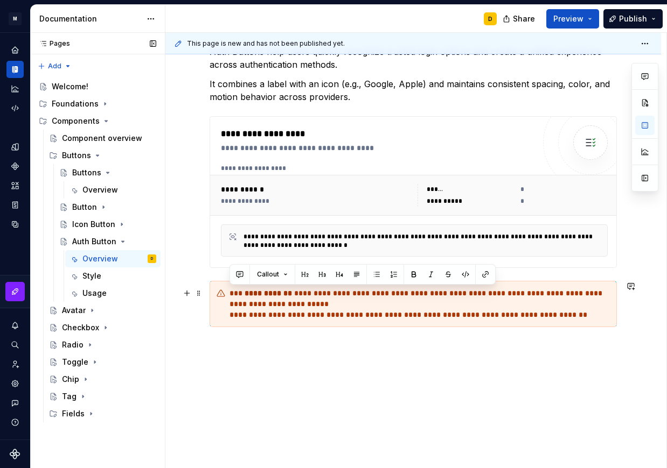
scroll to position [348, 0]
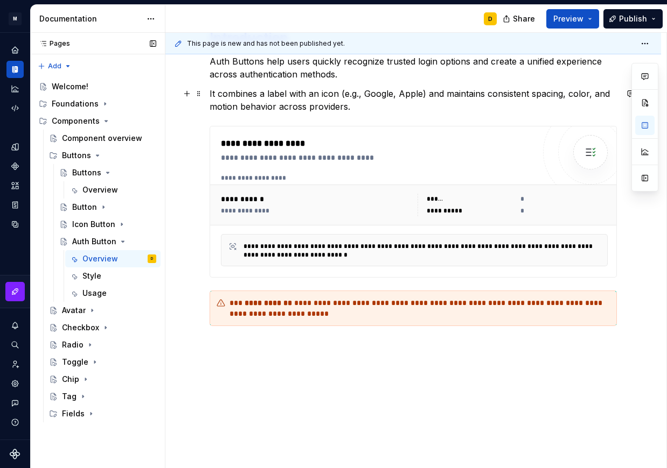
click at [276, 107] on p "It combines a label with an icon (e.g., Google, Apple) and maintains consistent…" at bounding box center [412, 100] width 407 height 26
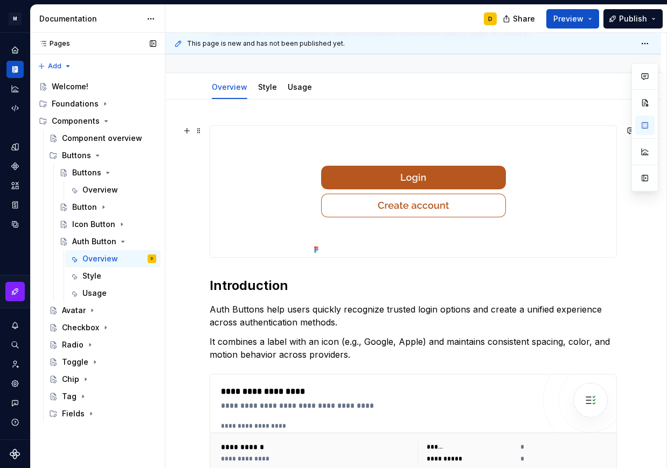
scroll to position [0, 0]
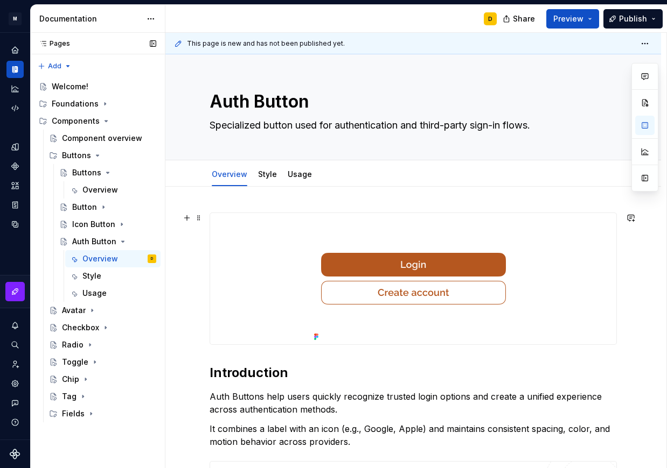
click at [438, 312] on img at bounding box center [413, 278] width 207 height 131
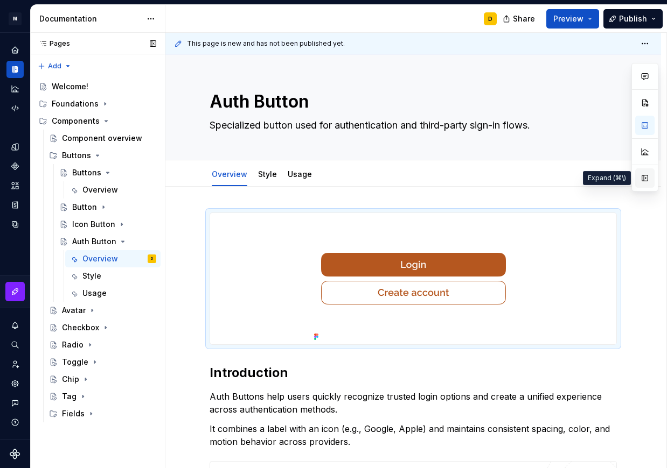
click at [646, 183] on button "button" at bounding box center [644, 178] width 19 height 19
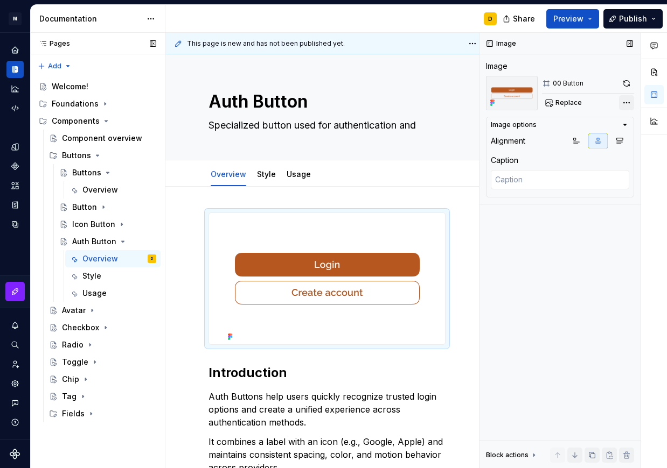
click at [627, 101] on div "Comments Open comments No comments yet Select ‘Comment’ from the block context …" at bounding box center [572, 251] width 187 height 436
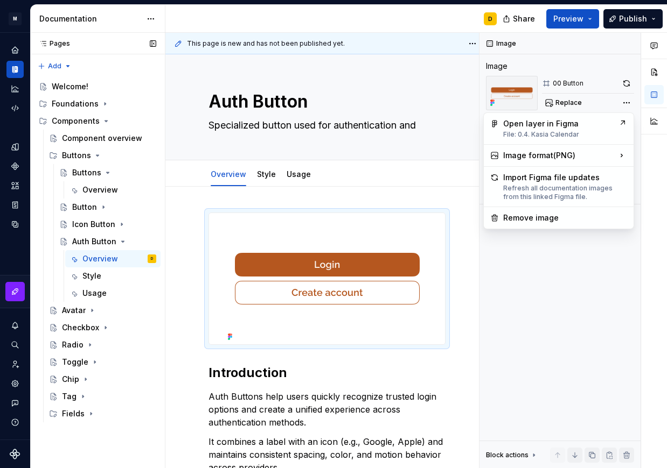
click at [577, 102] on div "Comments Open comments No comments yet Select ‘Comment’ from the block context …" at bounding box center [572, 251] width 187 height 436
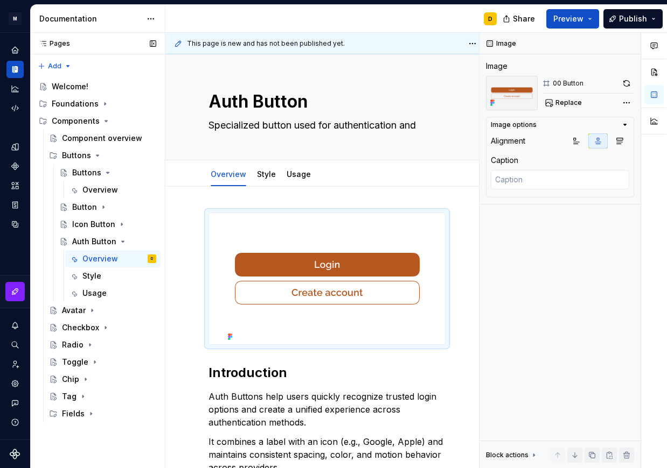
click at [577, 102] on span "Replace" at bounding box center [568, 103] width 26 height 9
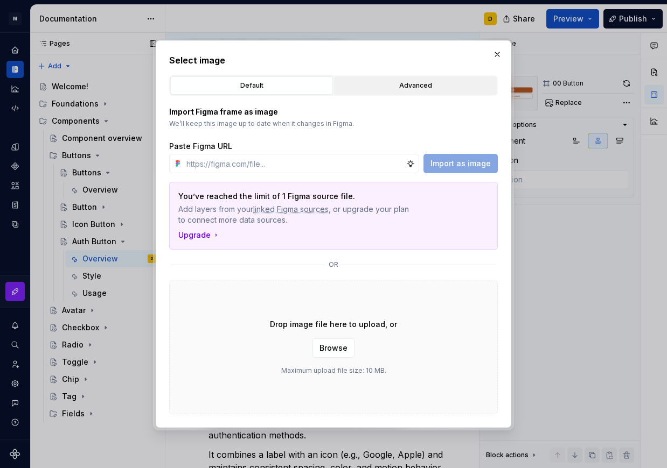
click at [376, 89] on div "Advanced" at bounding box center [415, 85] width 155 height 11
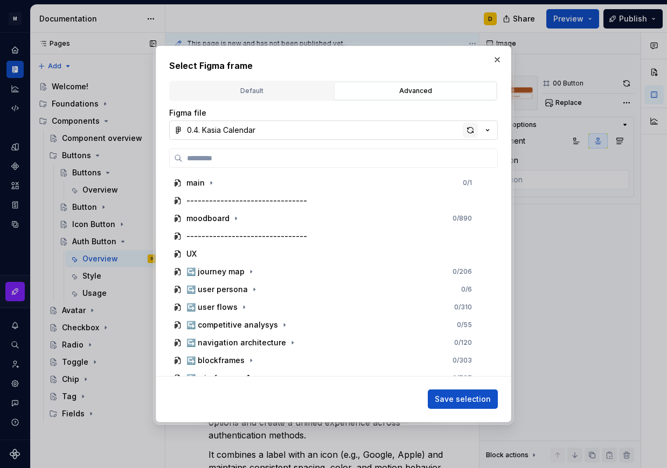
click at [465, 128] on div "button" at bounding box center [470, 130] width 15 height 15
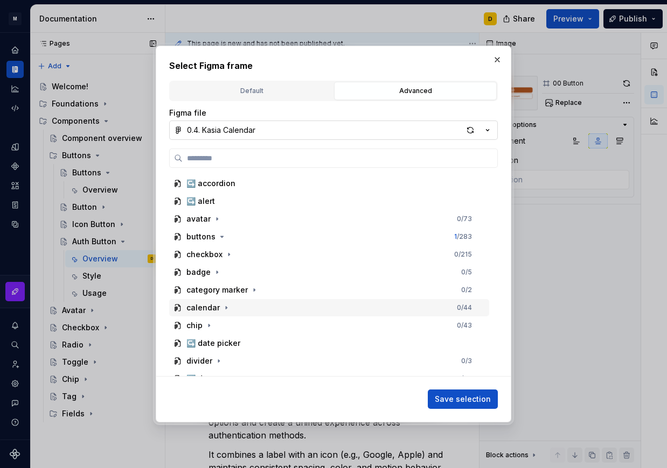
scroll to position [403, 0]
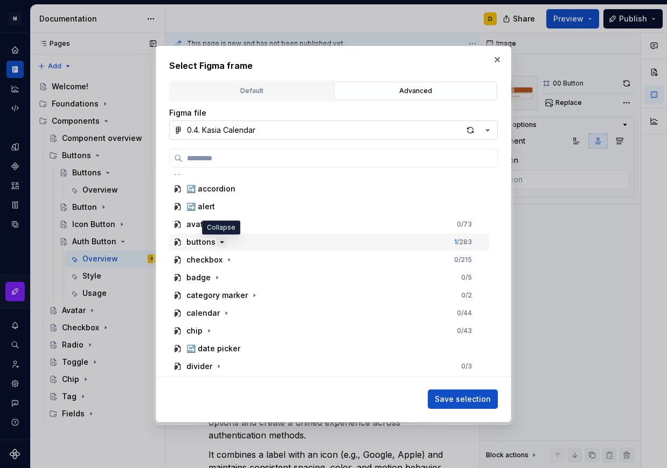
click at [221, 242] on icon "button" at bounding box center [222, 242] width 3 height 1
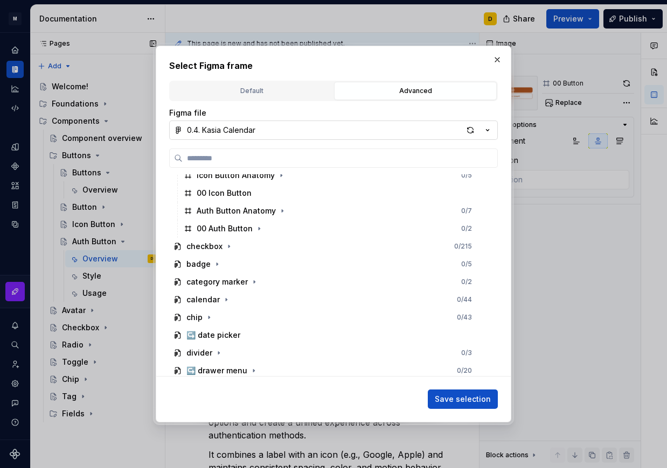
scroll to position [934, 0]
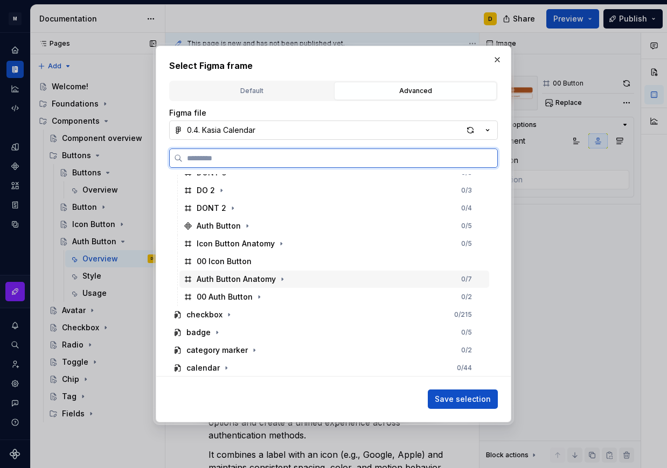
click at [326, 274] on div "Auth Button Anatomy 0 / 7" at bounding box center [334, 279] width 310 height 17
click at [310, 296] on div "00 Auth Button 0 / 2" at bounding box center [334, 297] width 310 height 17
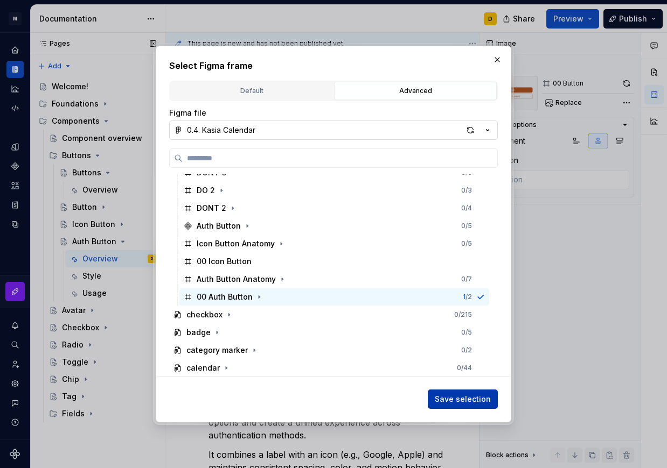
click at [485, 399] on span "Save selection" at bounding box center [463, 399] width 56 height 11
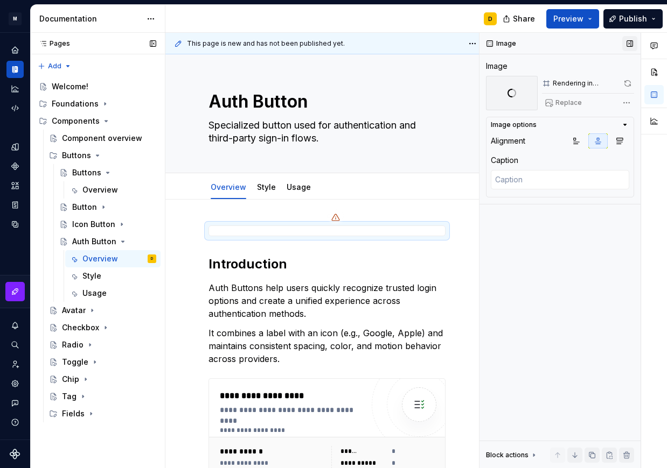
click at [631, 44] on button "button" at bounding box center [629, 43] width 15 height 15
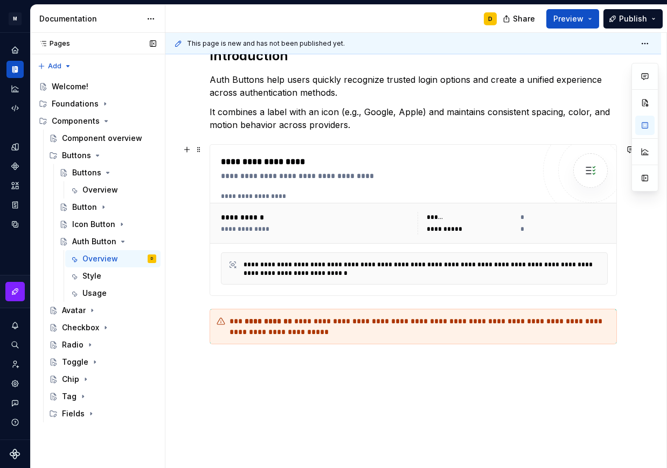
scroll to position [267, 0]
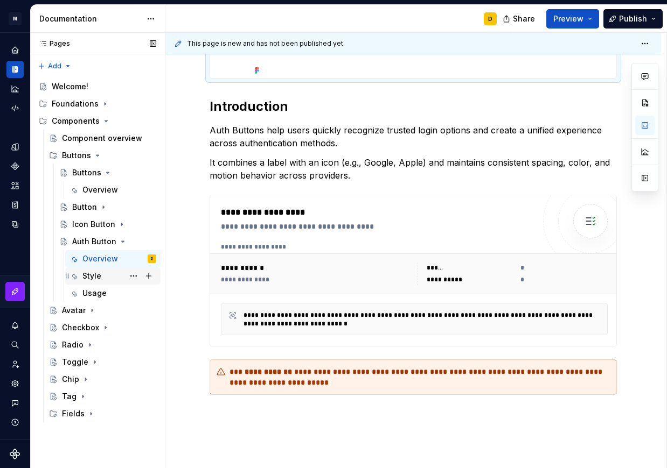
click at [95, 278] on div "Style" at bounding box center [91, 276] width 19 height 11
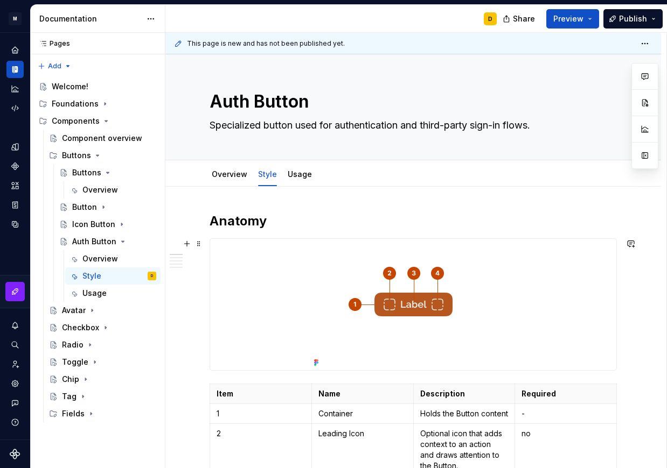
click at [446, 272] on img at bounding box center [413, 304] width 207 height 131
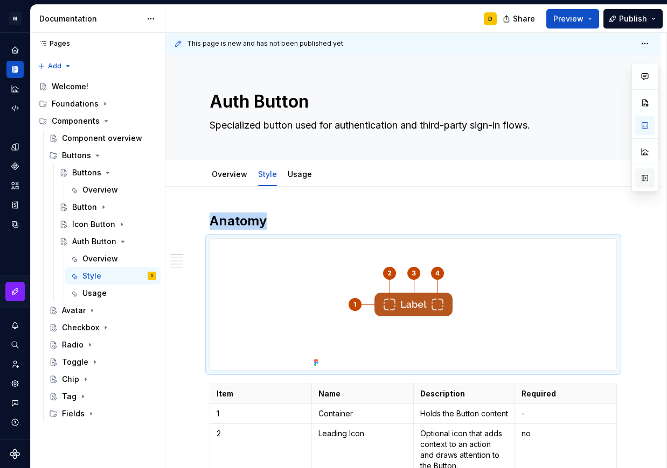
click at [644, 178] on button "button" at bounding box center [644, 178] width 19 height 19
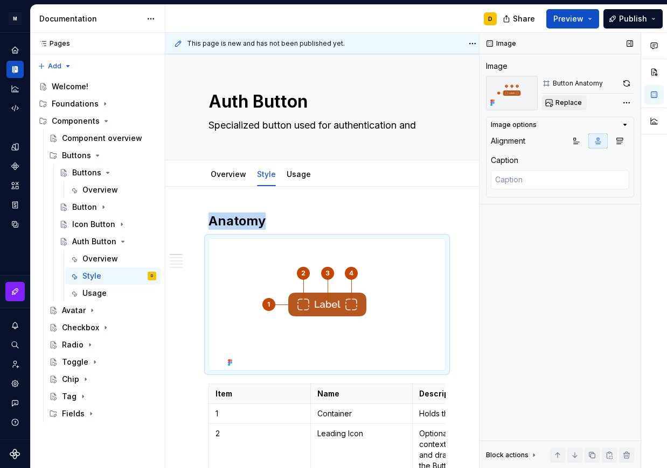
click at [562, 103] on span "Replace" at bounding box center [568, 103] width 26 height 9
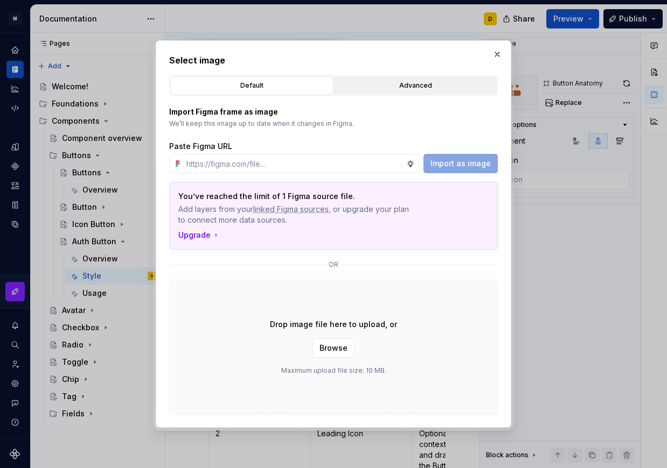
click at [379, 86] on div "Advanced" at bounding box center [415, 85] width 155 height 11
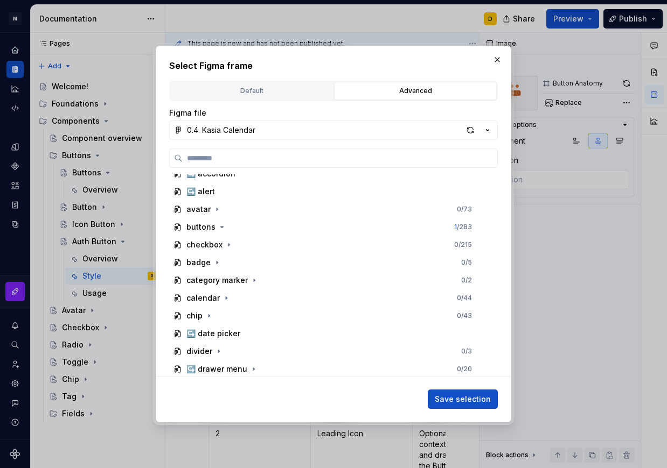
scroll to position [418, 0]
click at [222, 227] on icon "button" at bounding box center [222, 226] width 9 height 9
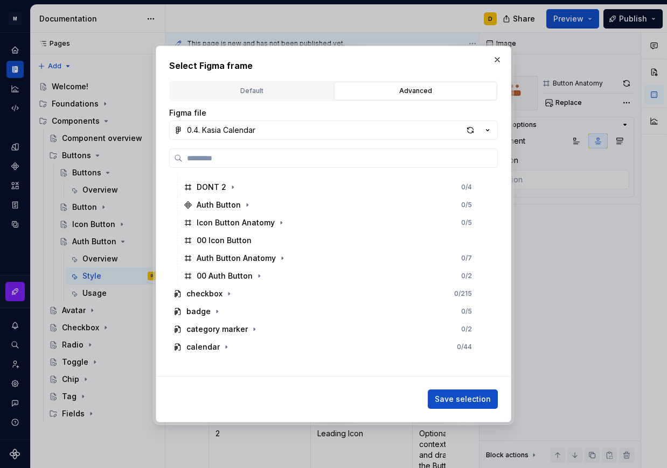
scroll to position [930, 0]
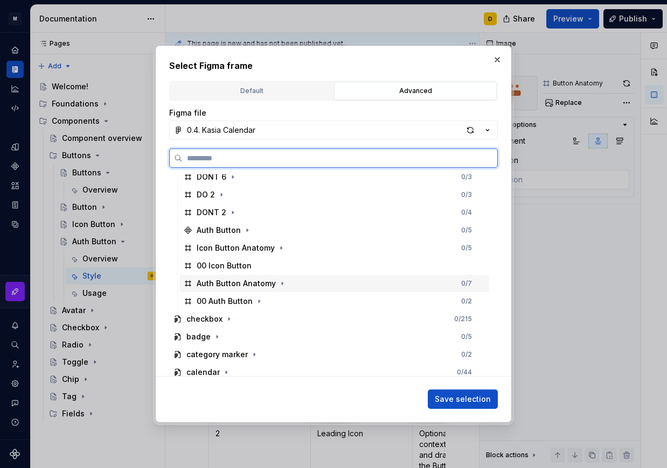
click at [287, 283] on div "Auth Button Anatomy 0 / 7" at bounding box center [334, 283] width 310 height 17
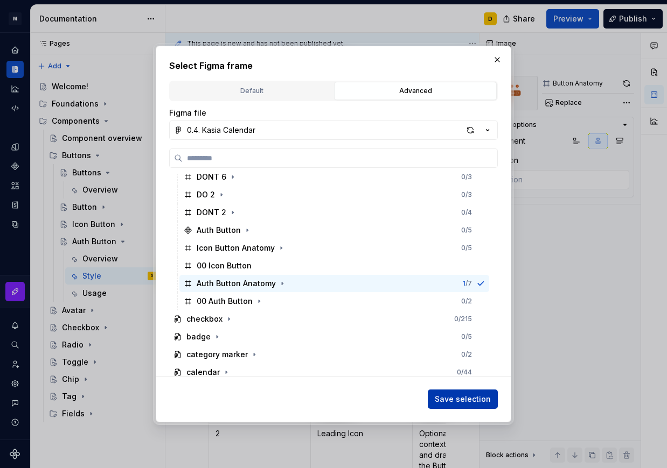
click at [465, 401] on span "Save selection" at bounding box center [463, 399] width 56 height 11
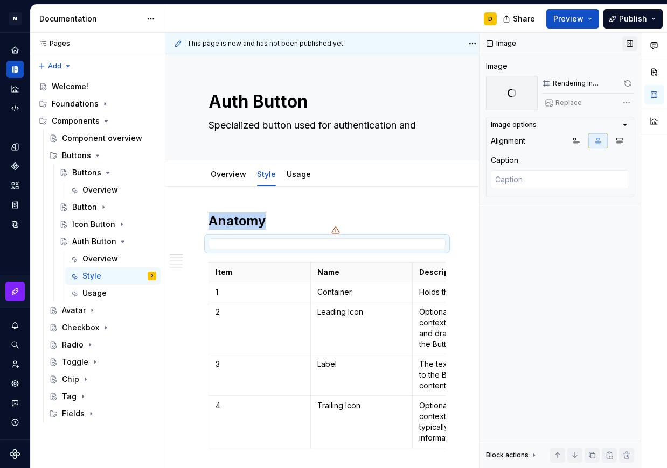
click at [631, 40] on button "button" at bounding box center [629, 43] width 15 height 15
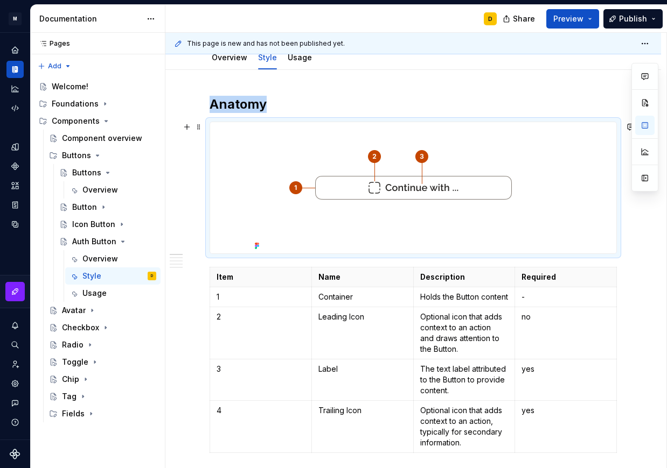
scroll to position [117, 0]
click at [356, 322] on p "Leading Icon" at bounding box center [362, 316] width 88 height 11
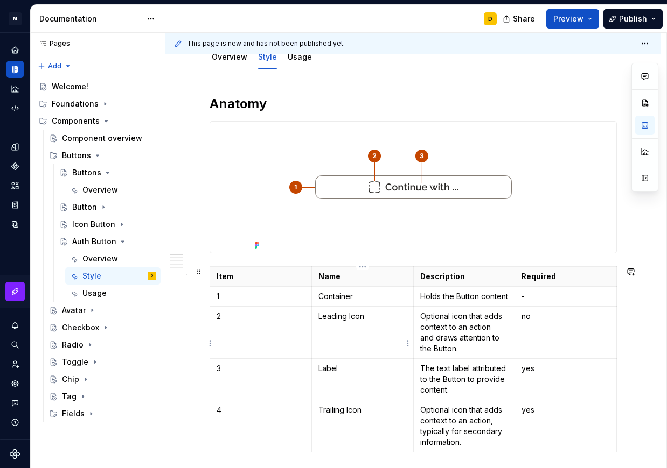
click at [348, 322] on p "Leading Icon" at bounding box center [362, 316] width 88 height 11
type textarea "*"
click at [207, 436] on html "M Mi D Design system data Documentation D Share Preview Publish Pages Pages Add…" at bounding box center [333, 234] width 667 height 468
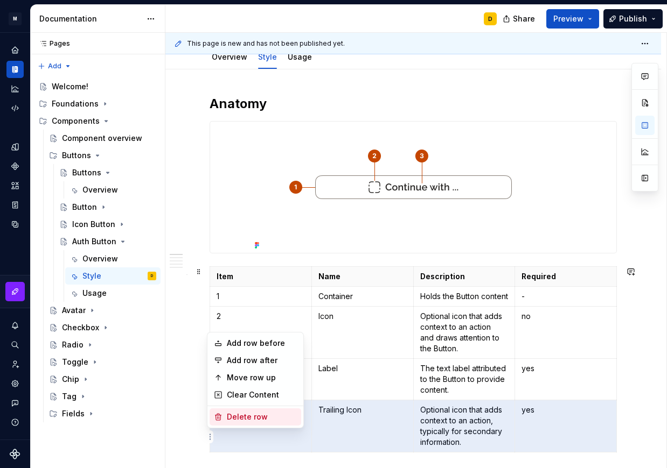
click at [226, 416] on div "Delete row" at bounding box center [255, 417] width 92 height 17
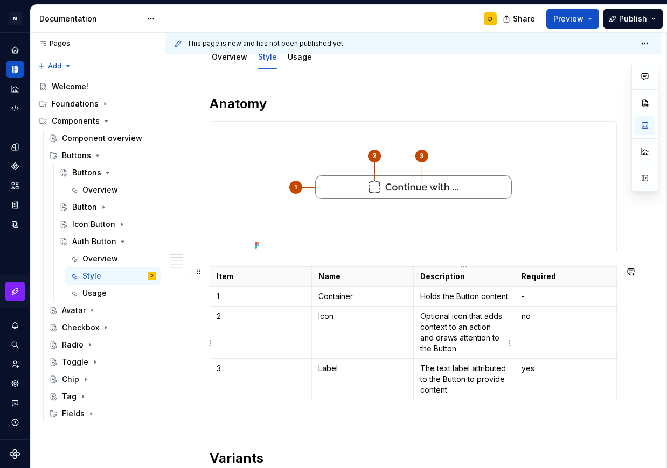
click at [460, 342] on p "Optional icon that adds context to an action and draws attention to the Button." at bounding box center [464, 332] width 88 height 43
click at [444, 335] on p "Optional icon that adds context to an action and draws attention to the Button." at bounding box center [464, 332] width 88 height 43
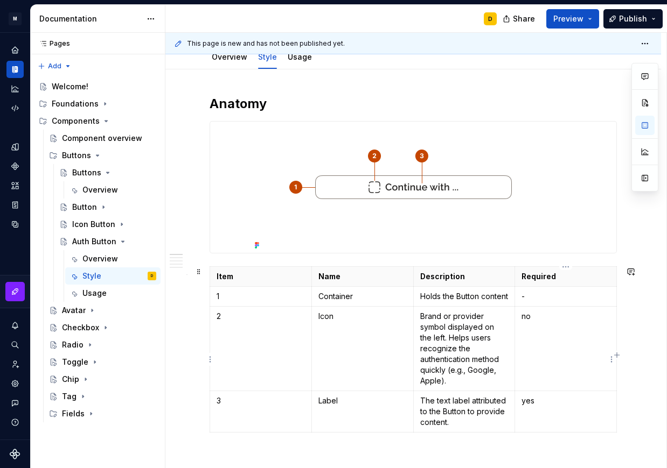
click at [538, 341] on td "no" at bounding box center [566, 349] width 102 height 85
click at [439, 428] on p "The text label attributed to the Button to provide content." at bounding box center [464, 412] width 88 height 32
click at [442, 302] on p "Holds the Button content" at bounding box center [464, 296] width 88 height 11
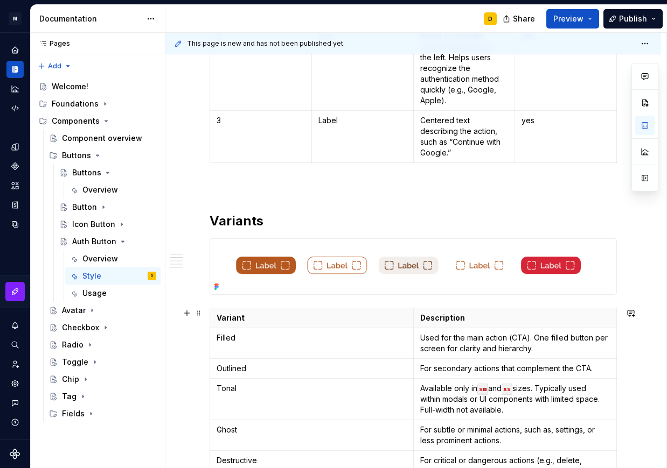
scroll to position [463, 0]
click at [338, 215] on h2 "Variants" at bounding box center [412, 220] width 407 height 17
click at [202, 223] on span at bounding box center [198, 220] width 9 height 15
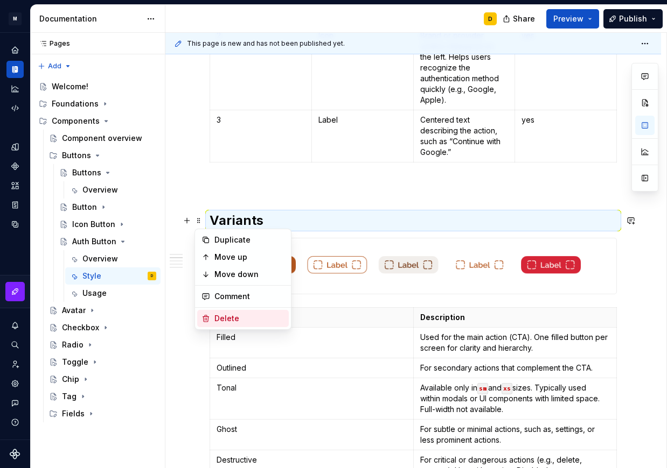
click at [213, 317] on div "Delete" at bounding box center [243, 318] width 92 height 17
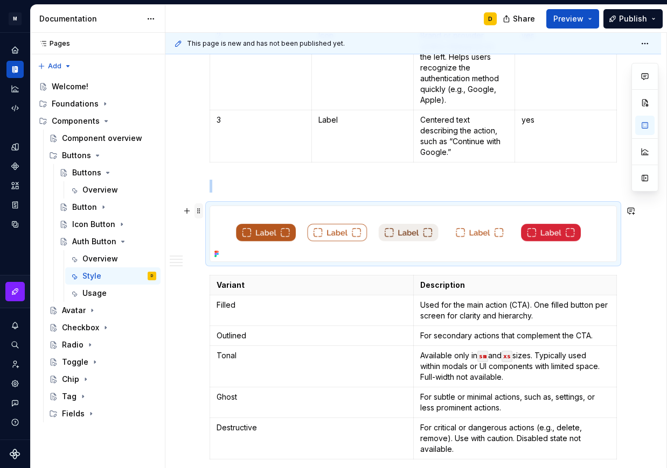
click at [195, 211] on span at bounding box center [198, 211] width 9 height 15
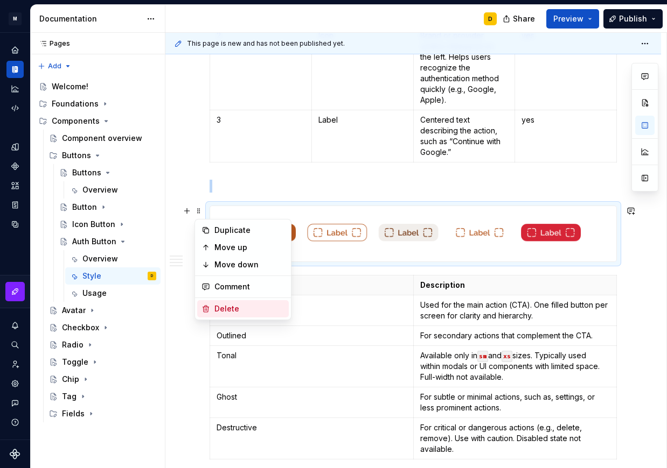
click at [229, 308] on div "Delete" at bounding box center [249, 309] width 70 height 11
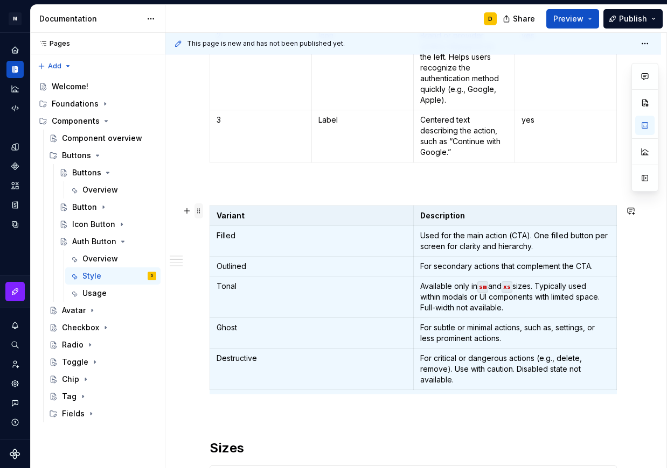
click at [202, 214] on span at bounding box center [198, 211] width 9 height 15
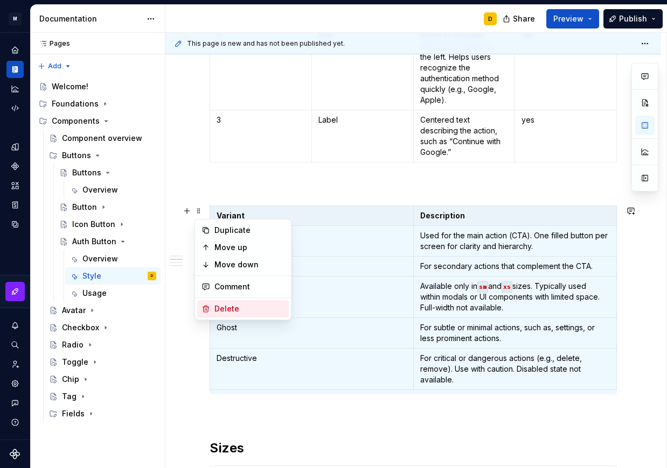
click at [239, 307] on div "Delete" at bounding box center [249, 309] width 70 height 11
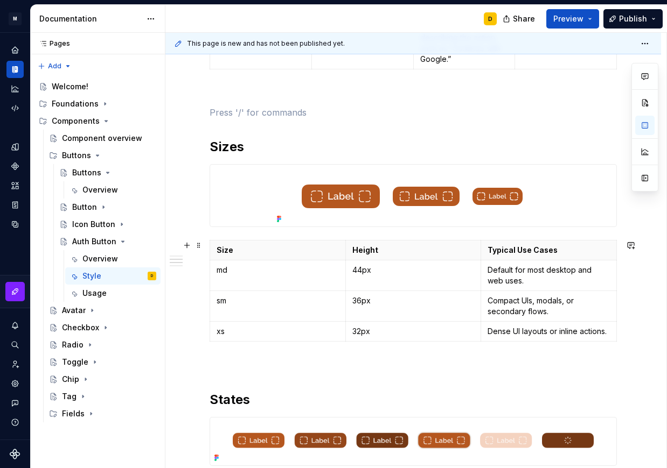
scroll to position [556, 0]
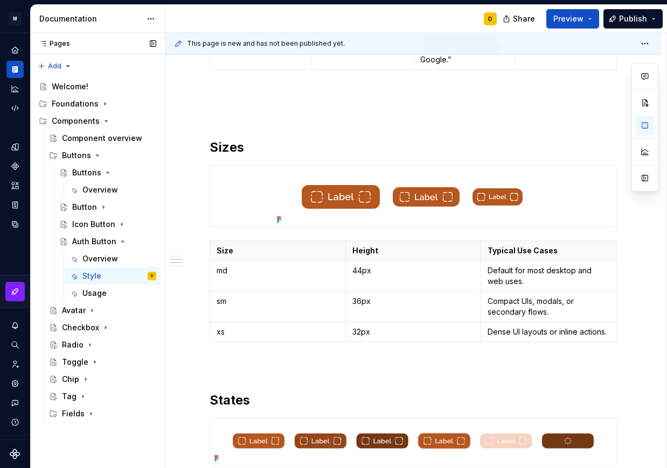
click at [161, 332] on div "Accessibility guide for tree Page tree. Navigate the tree with the arrow keys. …" at bounding box center [97, 249] width 135 height 351
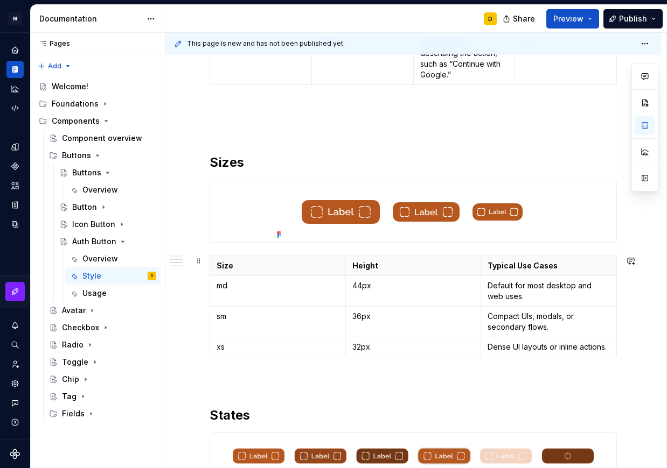
scroll to position [572, 0]
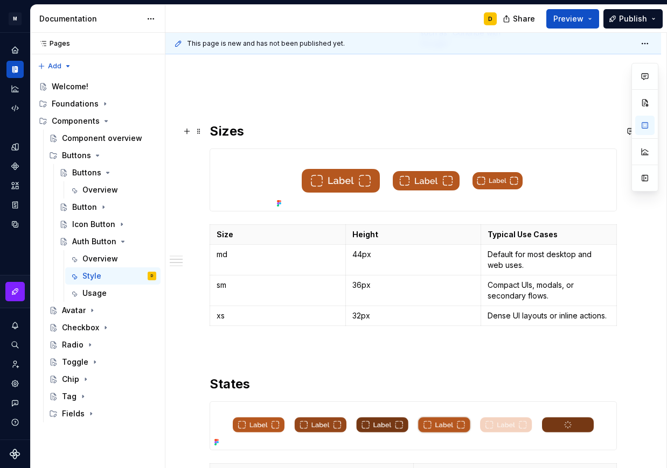
click at [255, 134] on h2 "Sizes" at bounding box center [412, 131] width 407 height 17
click at [253, 132] on h2 "Sizes" at bounding box center [412, 131] width 407 height 17
click at [254, 125] on h2 "Size" at bounding box center [412, 131] width 407 height 17
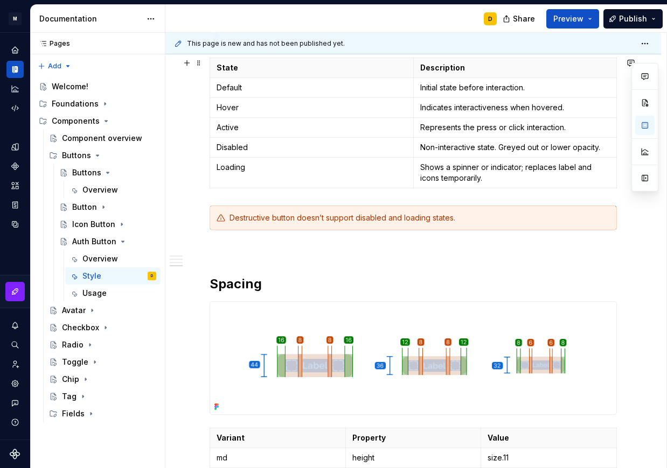
scroll to position [766, 0]
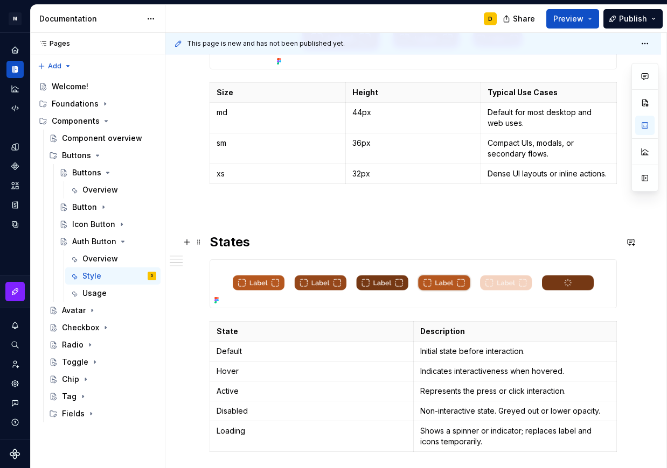
click at [305, 241] on h2 "States" at bounding box center [412, 242] width 407 height 17
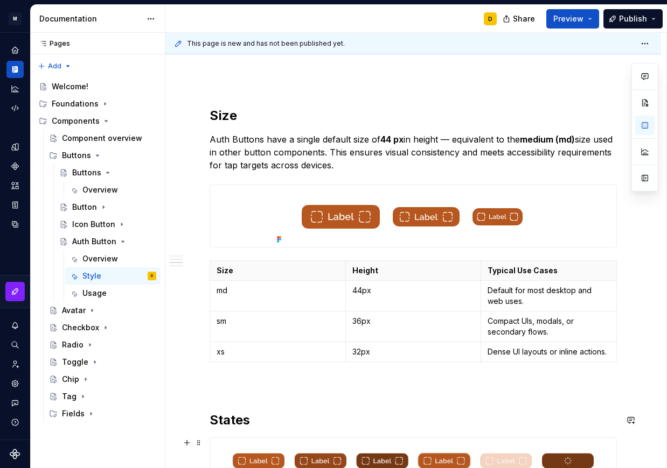
scroll to position [815, 0]
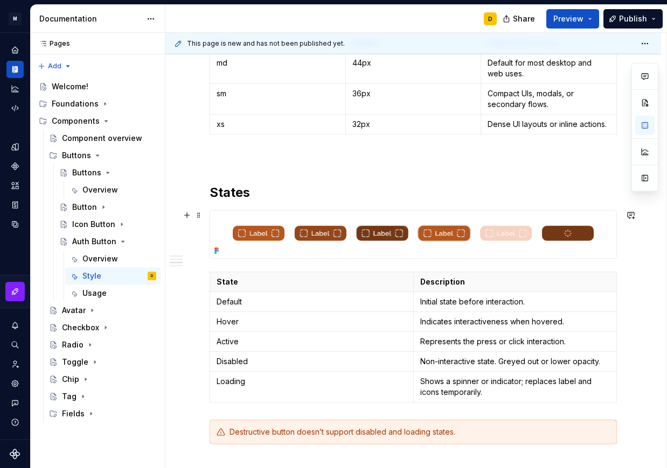
click at [305, 241] on img at bounding box center [413, 235] width 406 height 48
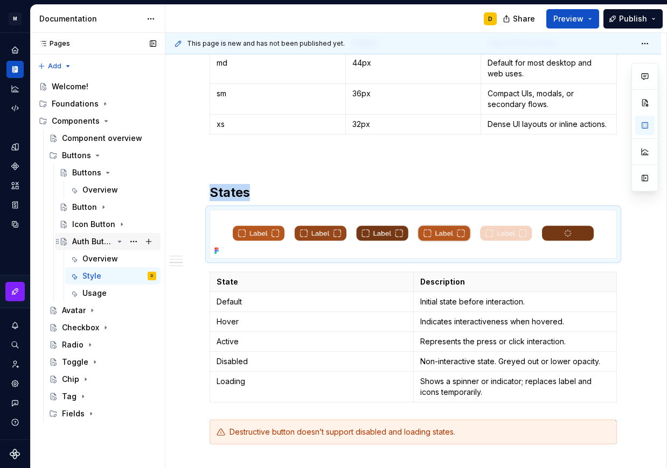
click at [119, 241] on icon "Page tree" at bounding box center [119, 241] width 3 height 1
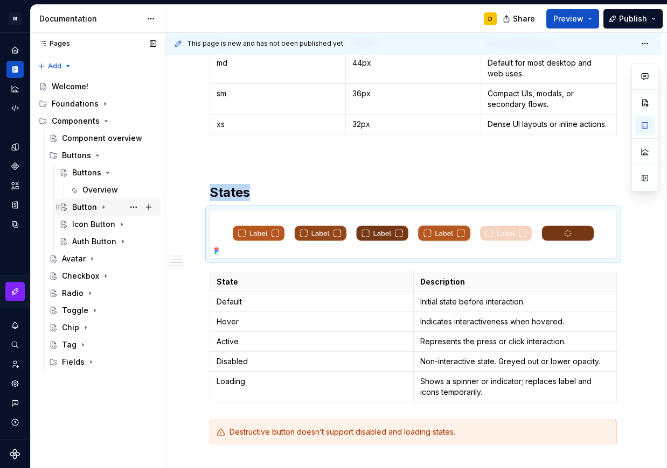
click at [102, 205] on icon "Page tree" at bounding box center [103, 207] width 9 height 9
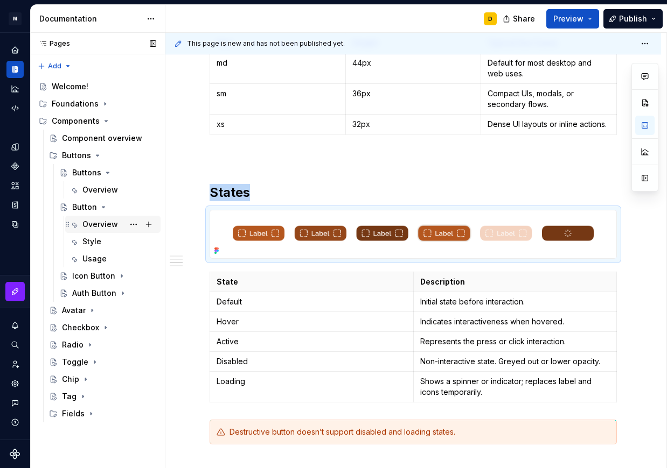
click at [100, 222] on div "Overview" at bounding box center [100, 224] width 36 height 11
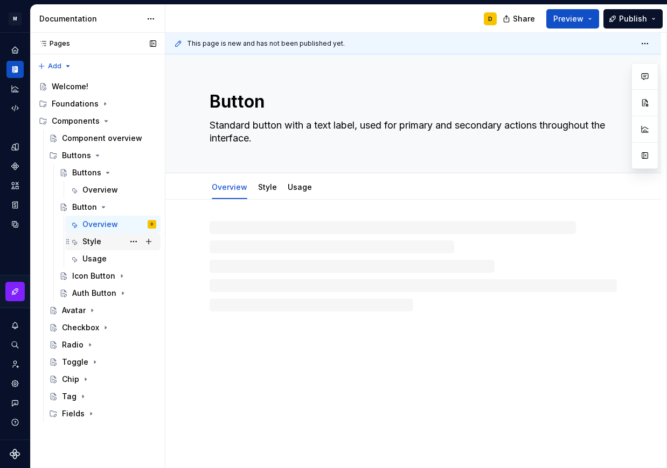
click at [96, 240] on div "Style" at bounding box center [91, 241] width 19 height 11
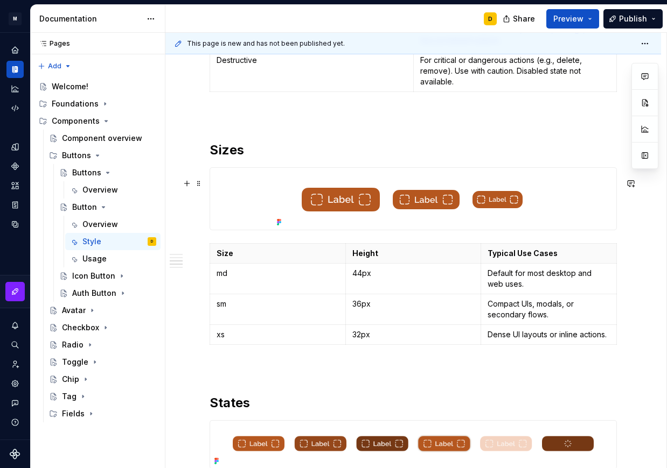
scroll to position [821, 0]
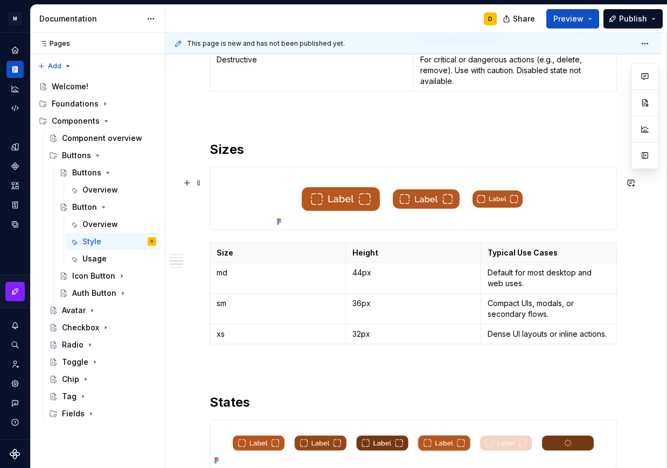
click at [491, 198] on img at bounding box center [412, 198] width 281 height 62
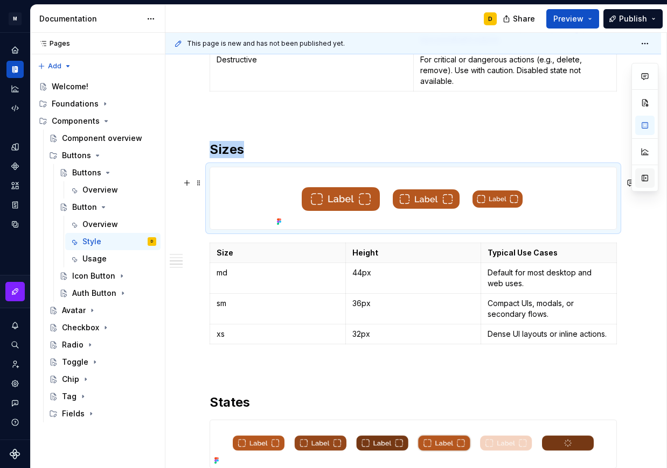
click at [642, 176] on button "button" at bounding box center [644, 178] width 19 height 19
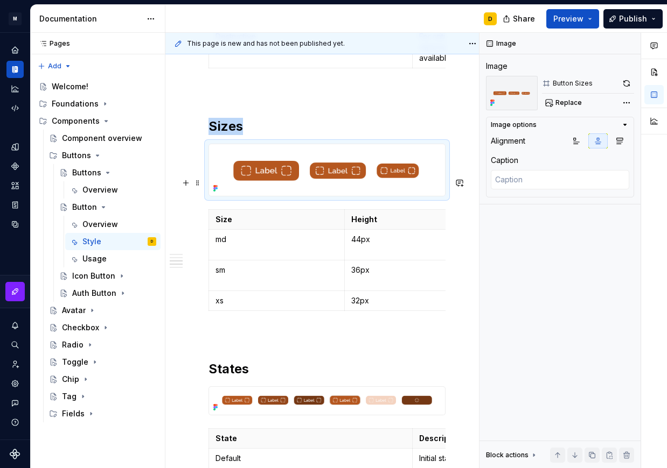
scroll to position [809, 0]
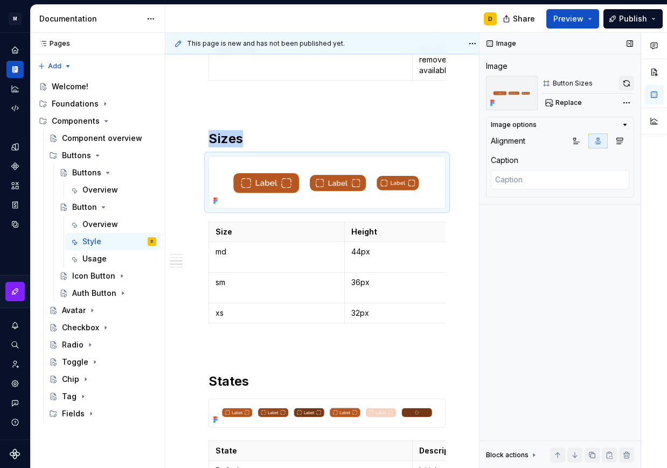
click at [627, 81] on button "button" at bounding box center [626, 83] width 15 height 15
click at [634, 43] on button "button" at bounding box center [629, 43] width 15 height 15
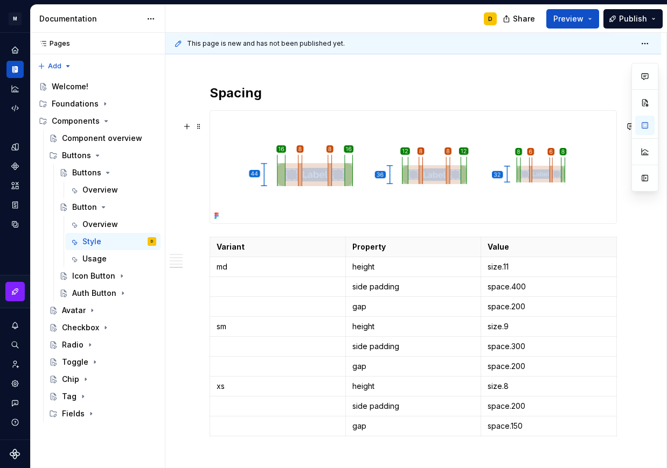
scroll to position [1470, 0]
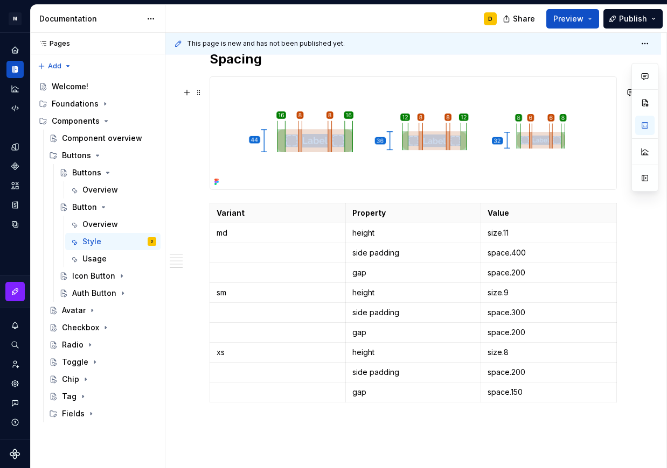
click at [564, 115] on img at bounding box center [413, 133] width 406 height 113
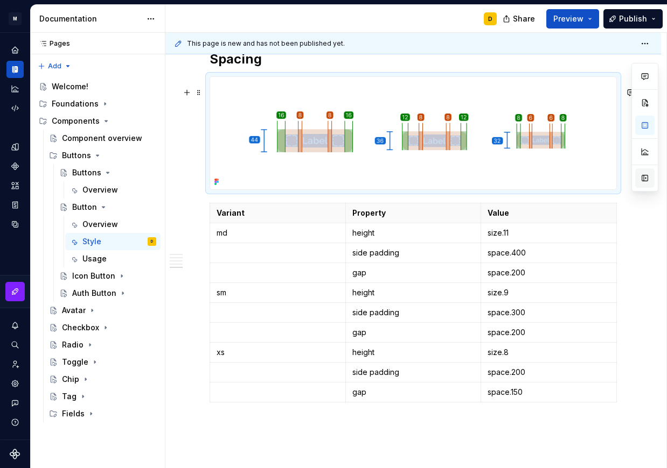
click at [645, 174] on button "button" at bounding box center [644, 178] width 19 height 19
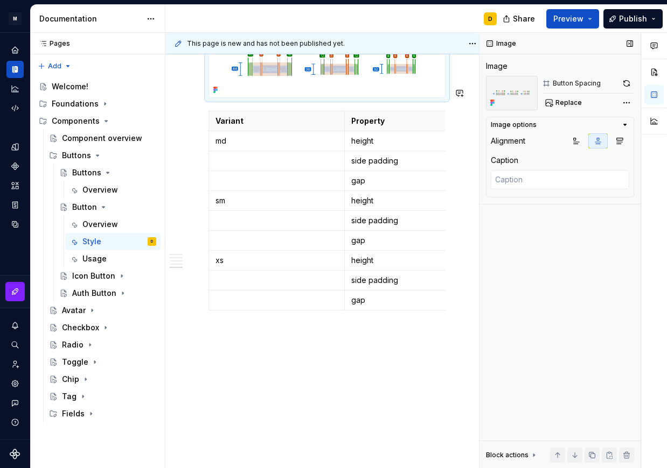
scroll to position [1462, 0]
click at [629, 82] on button "button" at bounding box center [626, 83] width 15 height 15
click at [628, 42] on button "button" at bounding box center [629, 43] width 15 height 15
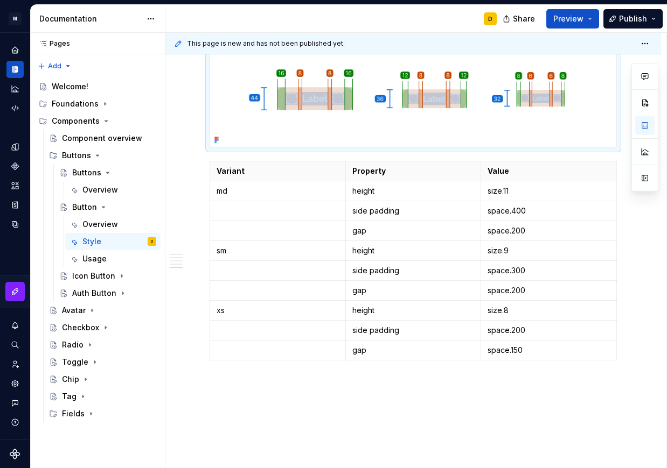
scroll to position [1470, 0]
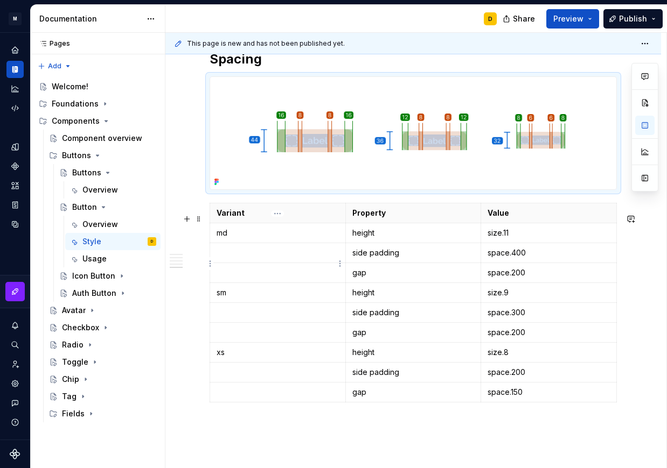
click at [289, 258] on p at bounding box center [277, 253] width 122 height 11
type textarea "*"
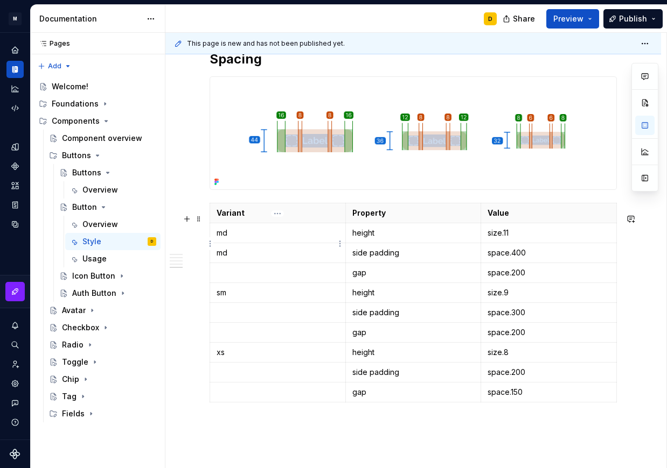
click at [208, 245] on html "M Mi D Design system data Documentation D Share Preview Publish Pages Pages Add…" at bounding box center [333, 234] width 667 height 468
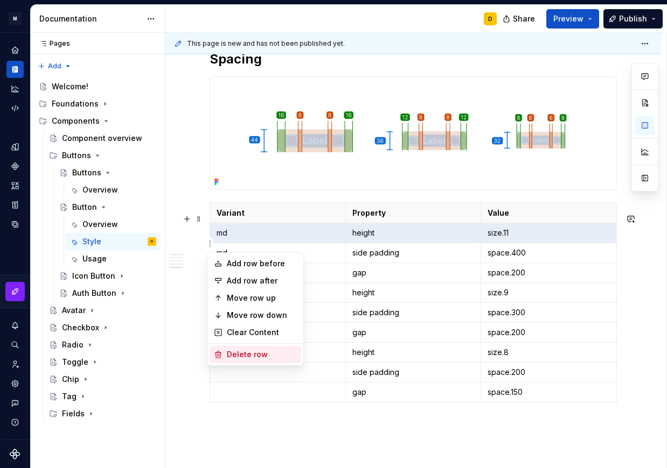
click at [246, 348] on div "Delete row" at bounding box center [255, 354] width 92 height 17
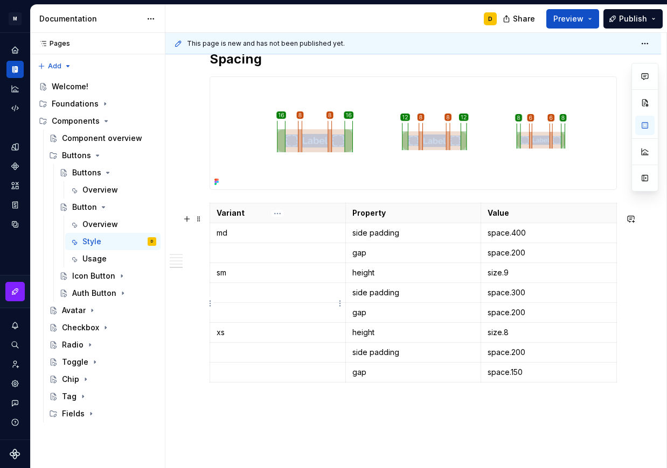
click at [242, 298] on p at bounding box center [277, 293] width 122 height 11
click at [209, 283] on html "M Mi D Design system data Documentation D Share Preview Publish Pages Pages Add…" at bounding box center [333, 234] width 667 height 468
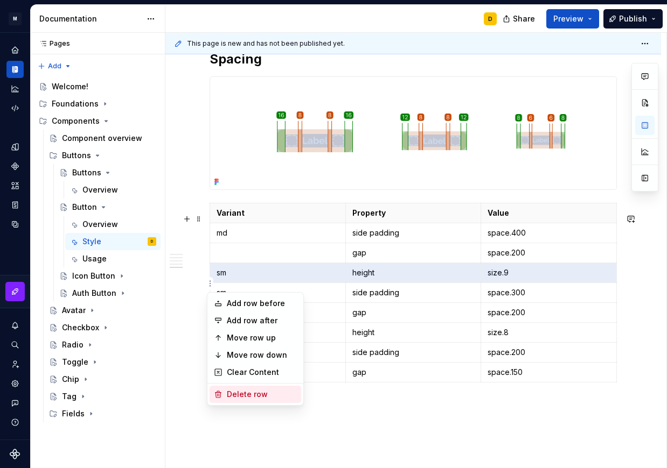
click at [240, 393] on div "Delete row" at bounding box center [262, 394] width 70 height 11
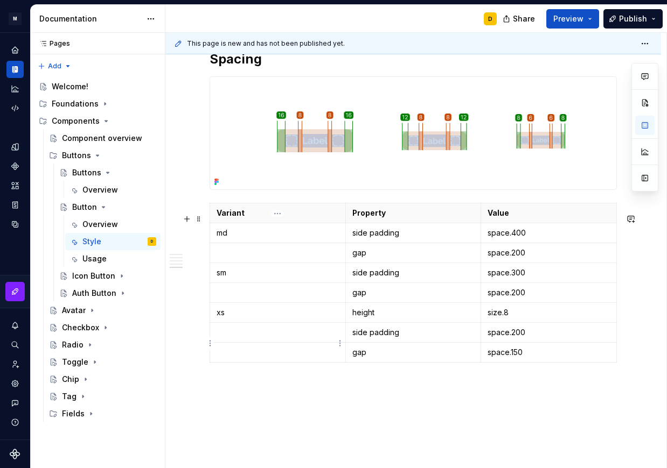
click at [241, 338] on p at bounding box center [277, 332] width 122 height 11
click at [209, 324] on html "M Mi D Design system data Documentation D Share Preview Publish Pages Pages Add…" at bounding box center [333, 234] width 667 height 468
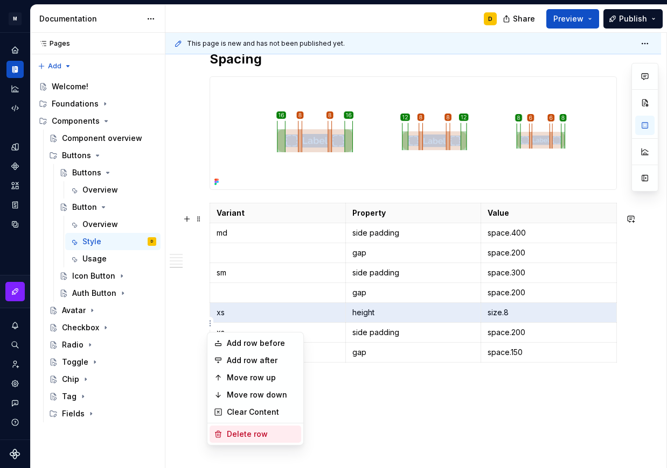
click at [248, 429] on div "Delete row" at bounding box center [262, 434] width 70 height 11
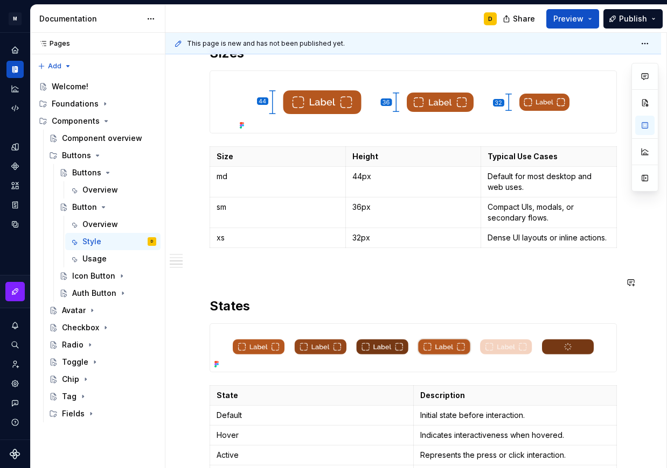
scroll to position [908, 0]
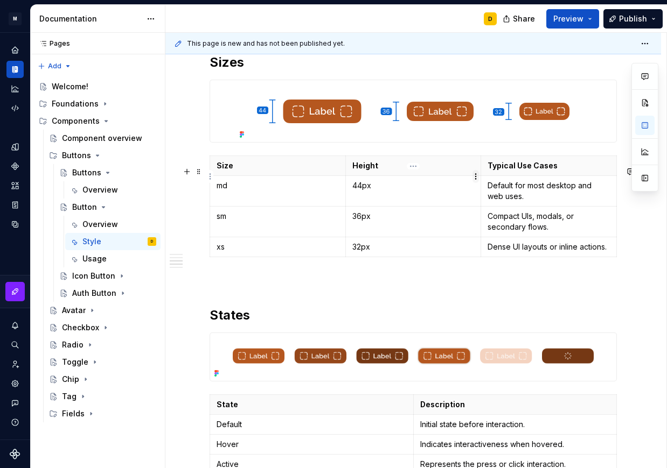
click at [475, 179] on html "M Mi D Design system data Documentation D Share Preview Publish Pages Pages Add…" at bounding box center [333, 234] width 667 height 468
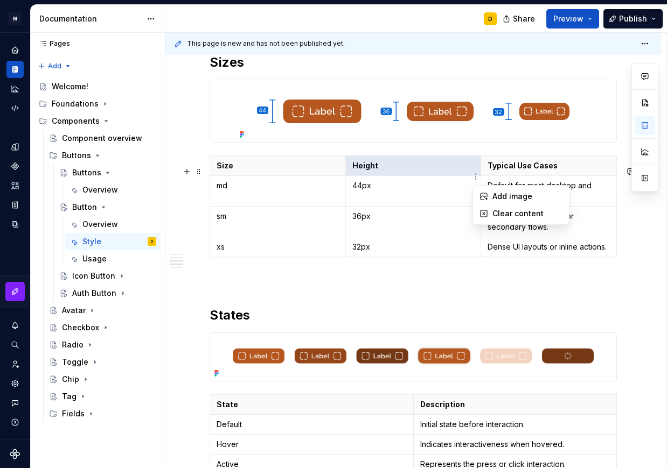
click at [461, 160] on html "M Mi D Design system data Documentation D Share Preview Publish Pages Pages Add…" at bounding box center [333, 234] width 667 height 468
click at [414, 168] on html "M Mi D Design system data Documentation D Share Preview Publish Pages Pages Add…" at bounding box center [333, 234] width 667 height 468
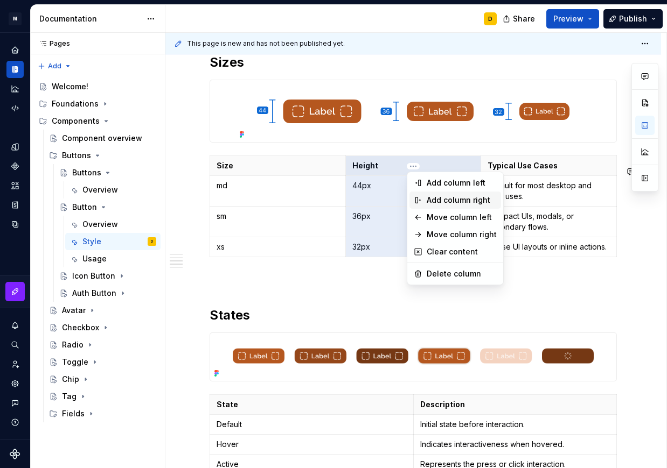
click at [441, 199] on div "Add column right" at bounding box center [461, 200] width 70 height 11
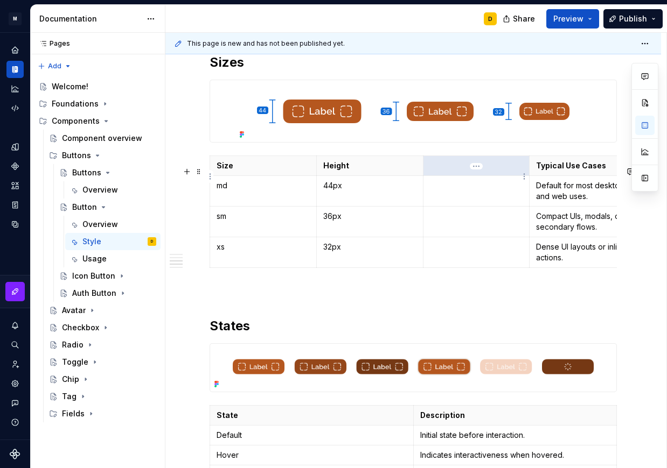
click at [444, 171] on p at bounding box center [476, 165] width 93 height 11
click at [445, 191] on p at bounding box center [476, 185] width 93 height 11
click at [470, 222] on p at bounding box center [476, 216] width 93 height 11
click at [459, 253] on p at bounding box center [476, 247] width 93 height 11
click at [487, 191] on p "size." at bounding box center [476, 185] width 93 height 11
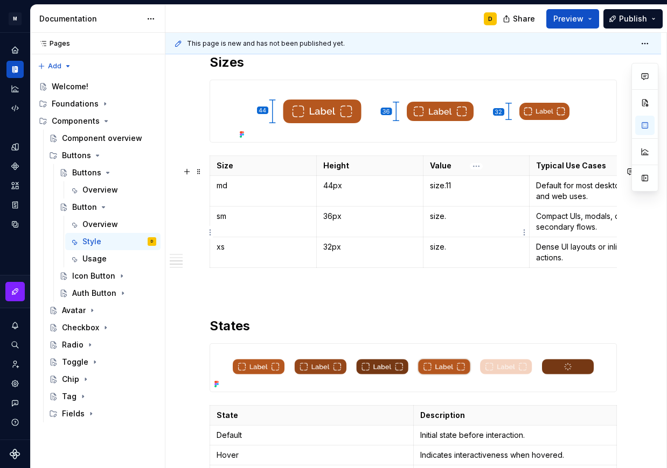
click at [487, 222] on p "size." at bounding box center [476, 216] width 93 height 11
click at [480, 237] on td "size.9" at bounding box center [476, 221] width 107 height 31
click at [460, 253] on p "size." at bounding box center [476, 247] width 93 height 11
click at [470, 222] on p "size.9" at bounding box center [476, 216] width 93 height 11
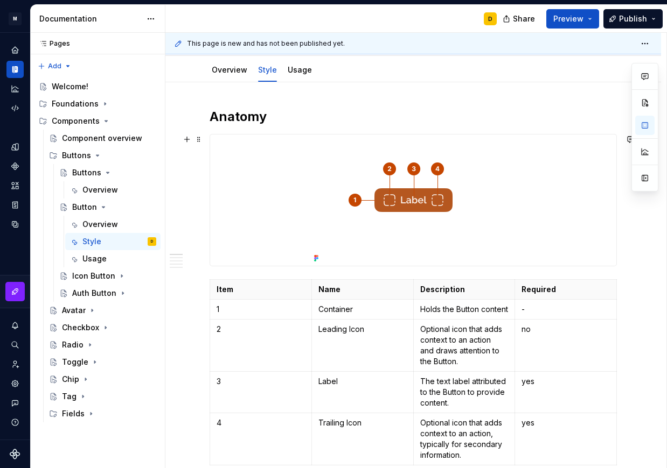
scroll to position [116, 0]
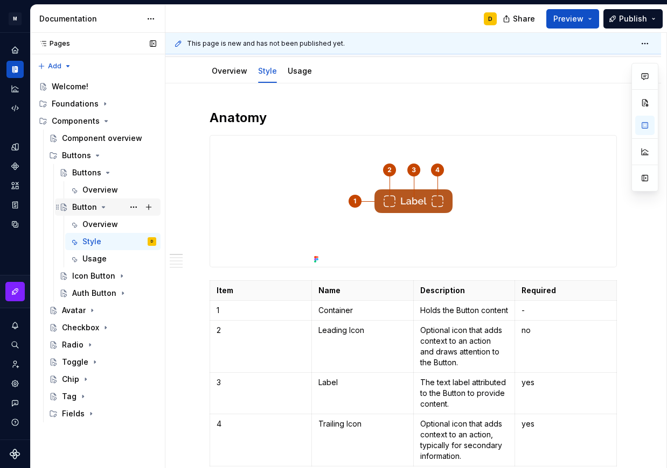
click at [101, 204] on icon "Page tree" at bounding box center [103, 207] width 9 height 9
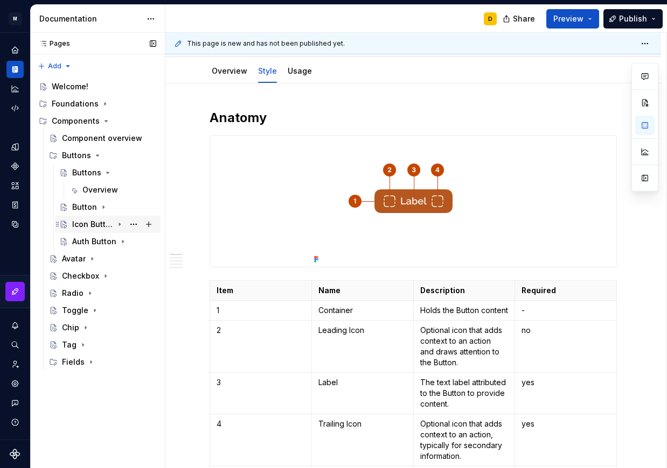
click at [120, 226] on icon "Page tree" at bounding box center [119, 224] width 9 height 9
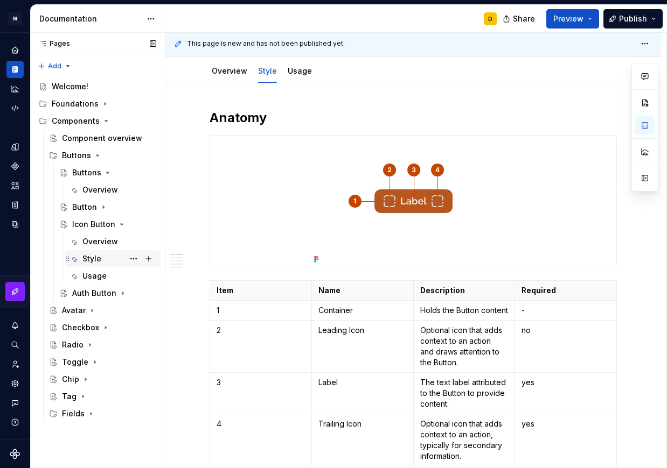
click at [104, 255] on div "Style" at bounding box center [119, 258] width 74 height 15
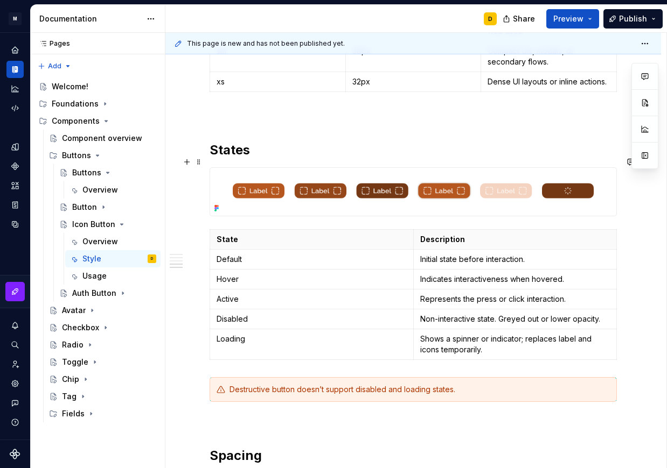
scroll to position [1066, 0]
click at [121, 223] on icon "Page tree" at bounding box center [119, 224] width 9 height 9
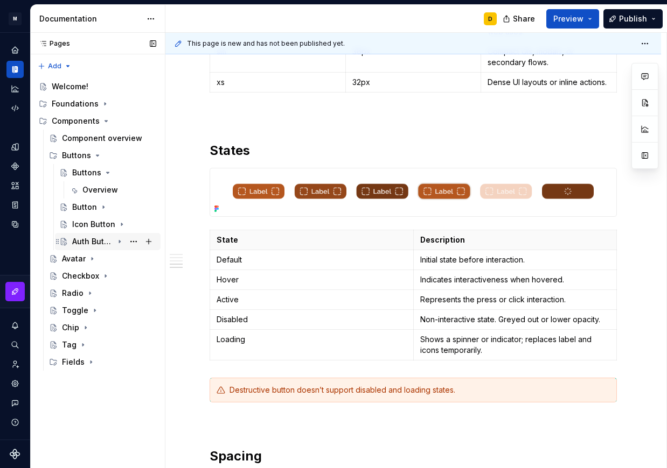
click at [120, 241] on icon "Page tree" at bounding box center [119, 242] width 1 height 3
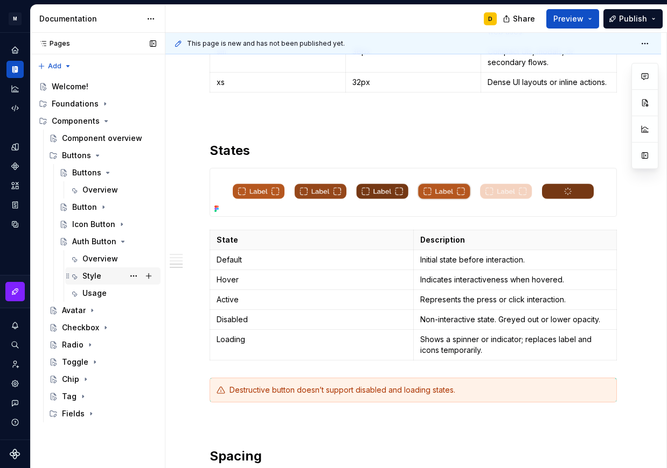
click at [97, 275] on div "Style" at bounding box center [91, 276] width 19 height 11
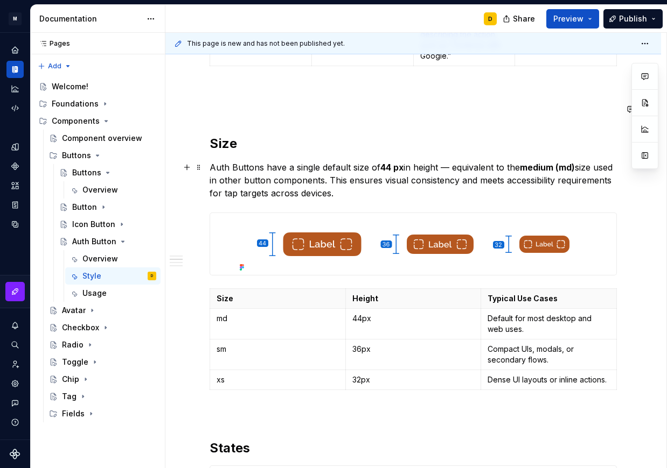
scroll to position [560, 0]
click at [197, 293] on span at bounding box center [198, 293] width 9 height 15
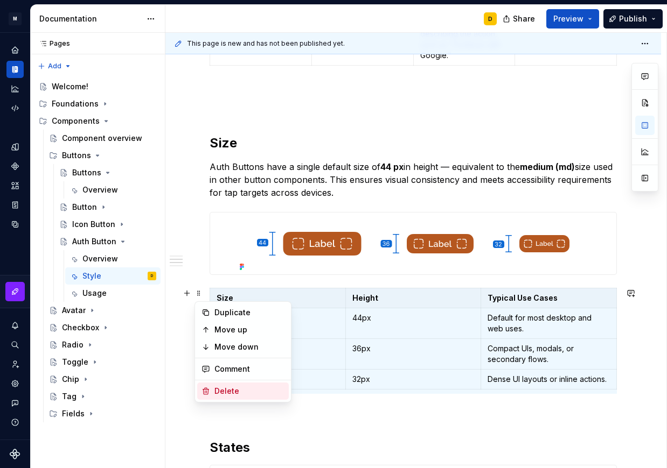
click at [218, 388] on div "Delete" at bounding box center [249, 391] width 70 height 11
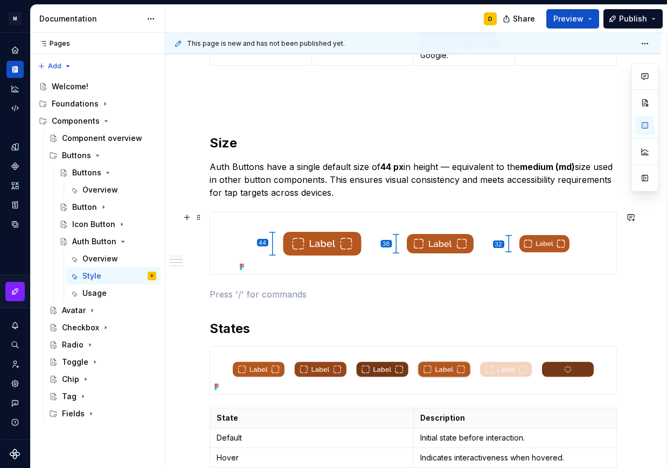
click at [391, 251] on img at bounding box center [412, 244] width 355 height 62
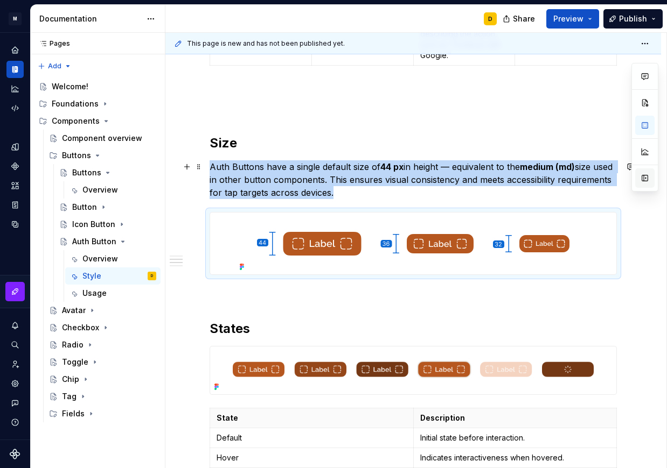
click at [641, 180] on button "button" at bounding box center [644, 178] width 19 height 19
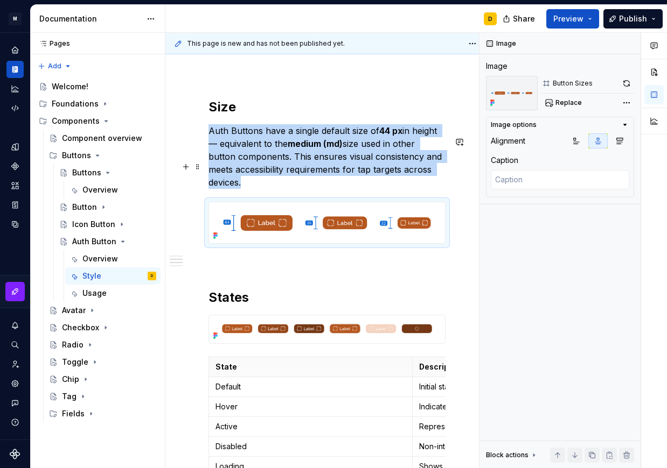
scroll to position [535, 0]
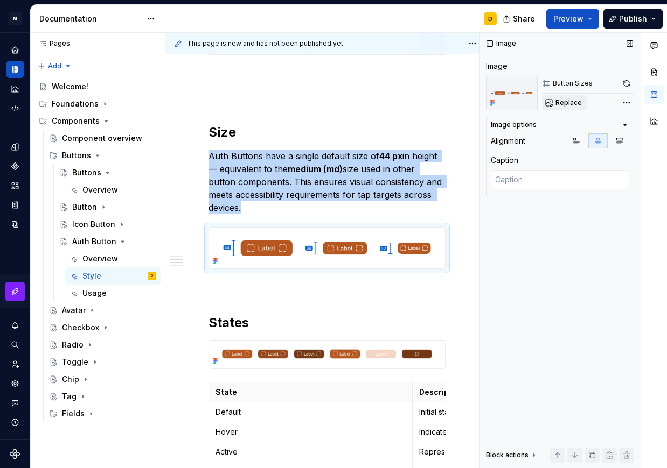
click at [571, 103] on span "Replace" at bounding box center [568, 103] width 26 height 9
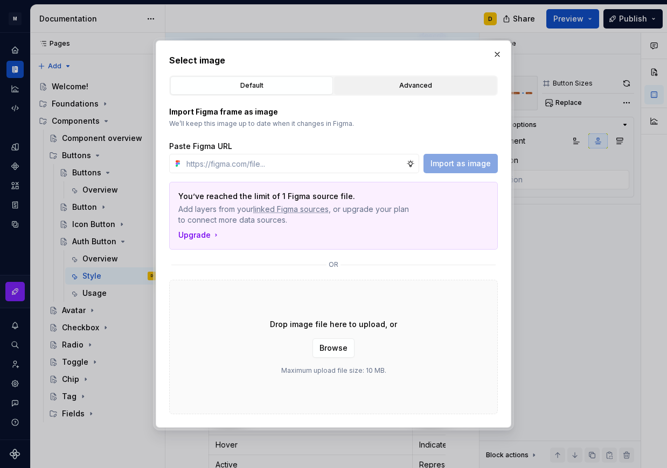
click at [395, 87] on div "Advanced" at bounding box center [415, 85] width 155 height 11
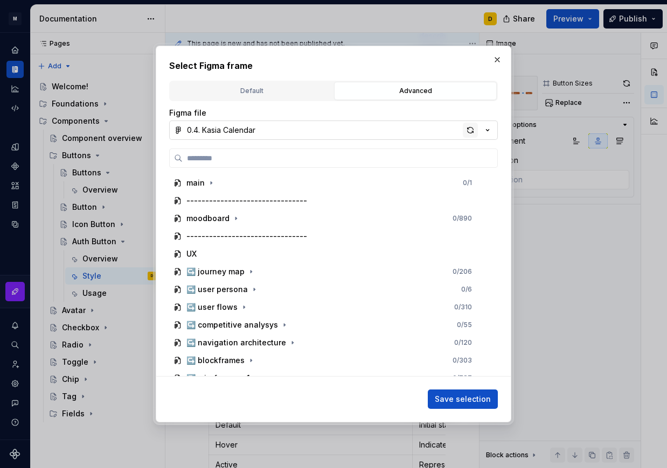
click at [465, 129] on div "button" at bounding box center [470, 130] width 15 height 15
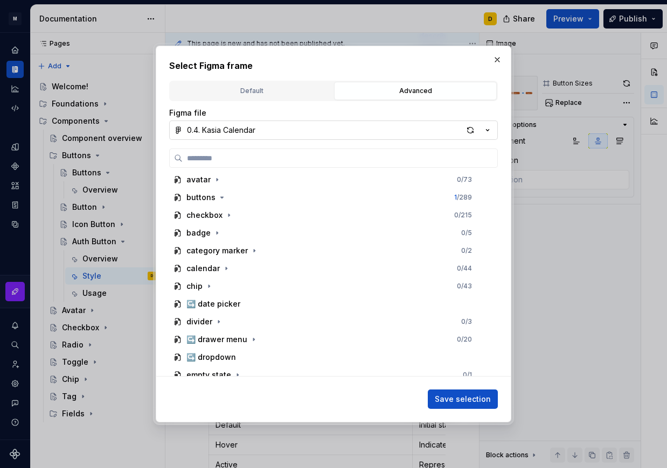
scroll to position [448, 0]
click at [218, 201] on button "button" at bounding box center [221, 197] width 11 height 11
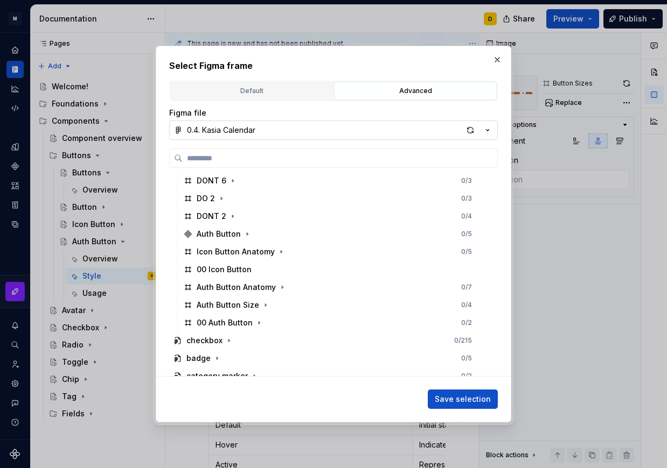
scroll to position [923, 0]
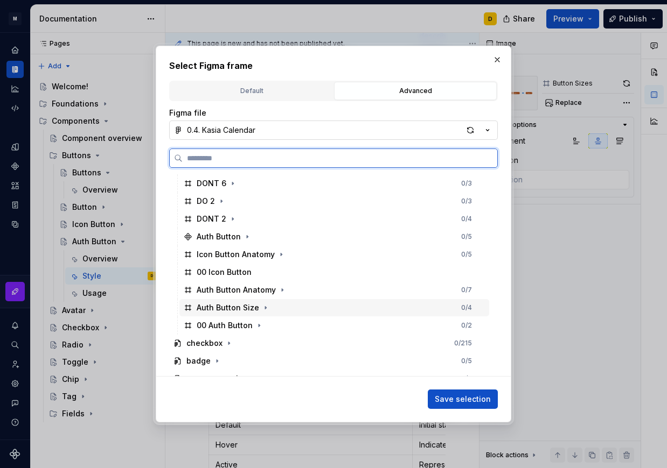
click at [293, 309] on div "Auth Button Size 0 / 4" at bounding box center [334, 307] width 310 height 17
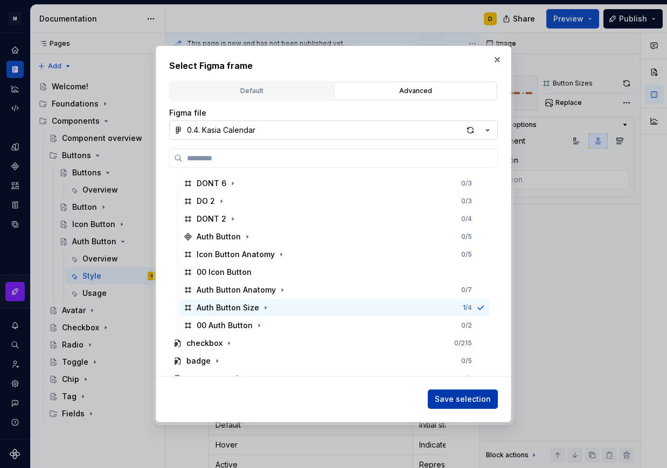
click at [457, 400] on span "Save selection" at bounding box center [463, 399] width 56 height 11
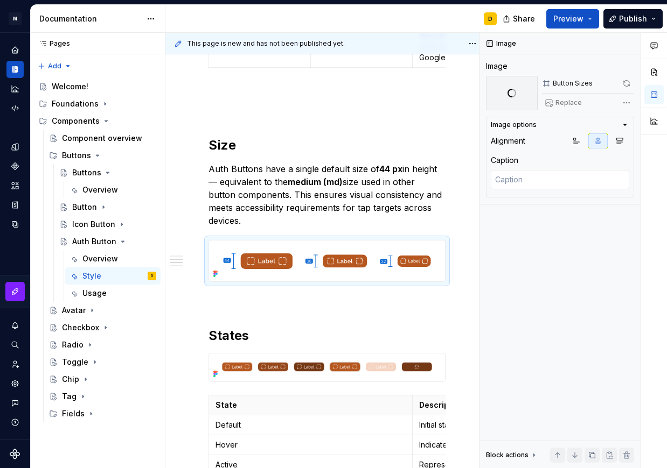
scroll to position [535, 0]
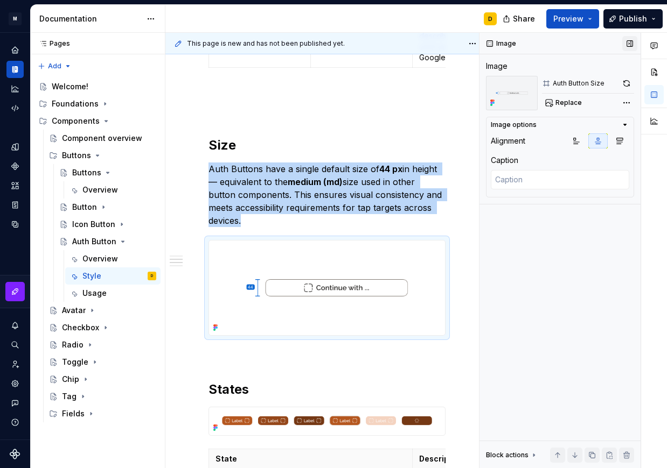
click at [632, 43] on button "button" at bounding box center [629, 43] width 15 height 15
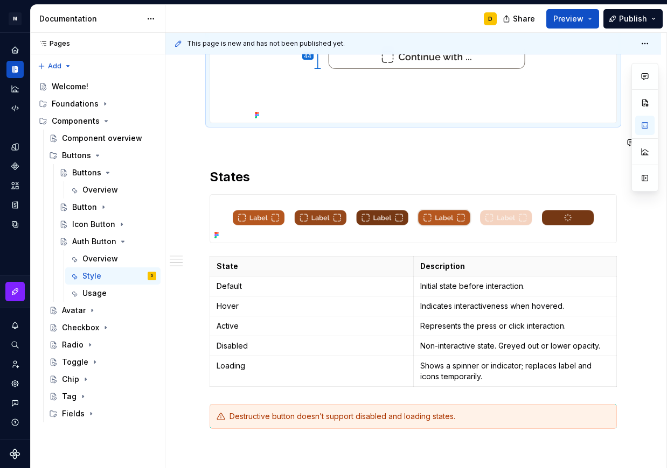
scroll to position [782, 0]
click at [209, 346] on html "M Mi D Design system data Documentation D Share Preview Publish Pages Pages Add…" at bounding box center [333, 234] width 667 height 468
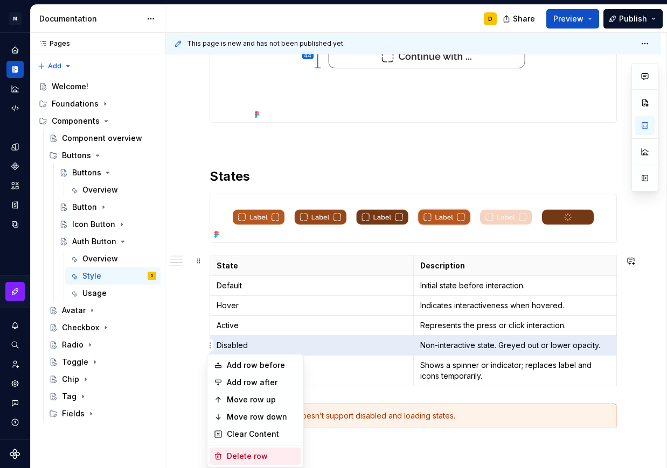
click at [247, 452] on div "Delete row" at bounding box center [262, 456] width 70 height 11
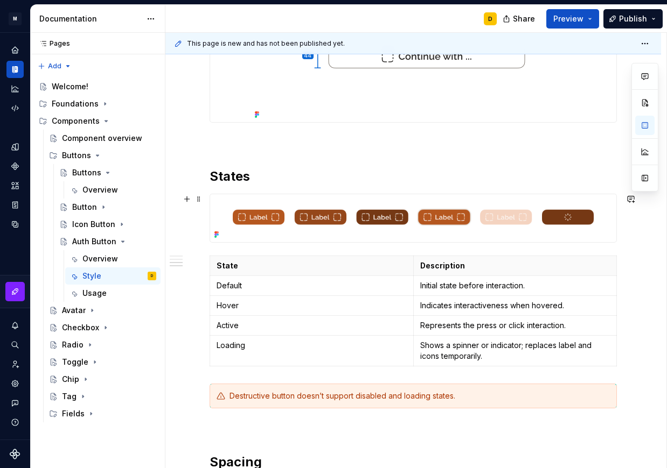
click at [443, 213] on img at bounding box center [413, 218] width 406 height 48
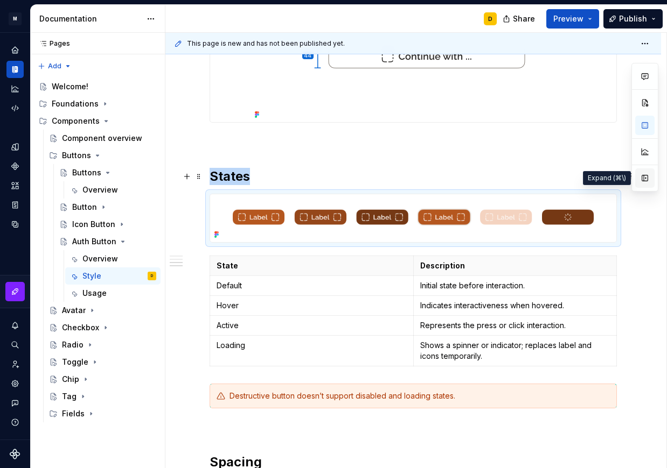
click at [641, 176] on button "button" at bounding box center [644, 178] width 19 height 19
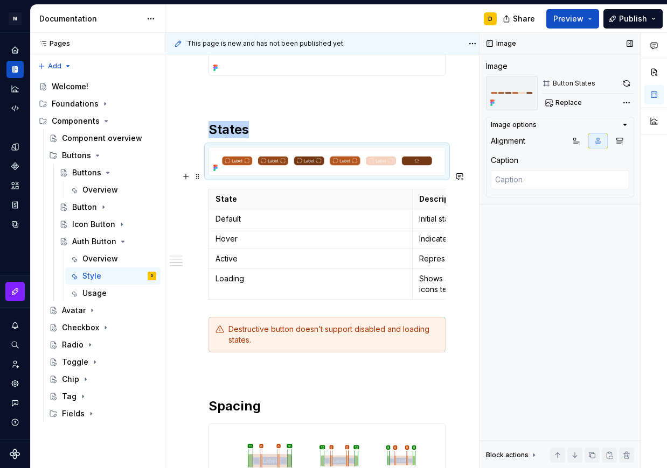
scroll to position [776, 0]
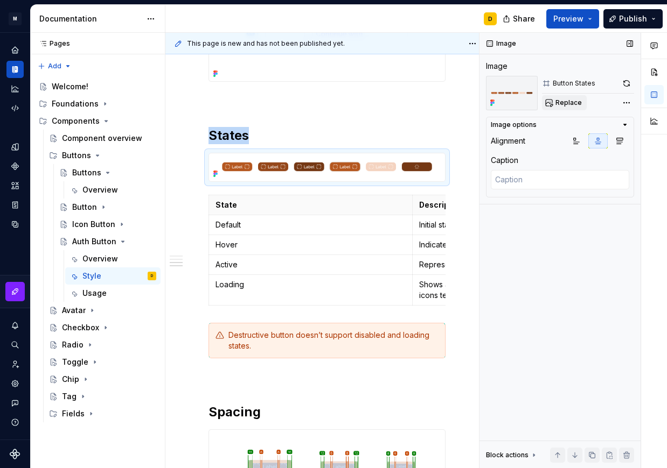
click at [553, 104] on button "Replace" at bounding box center [564, 102] width 45 height 15
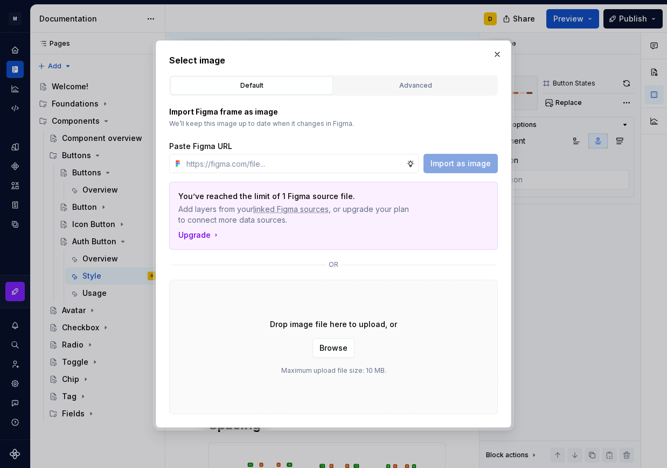
click at [360, 87] on div "Advanced" at bounding box center [415, 85] width 155 height 11
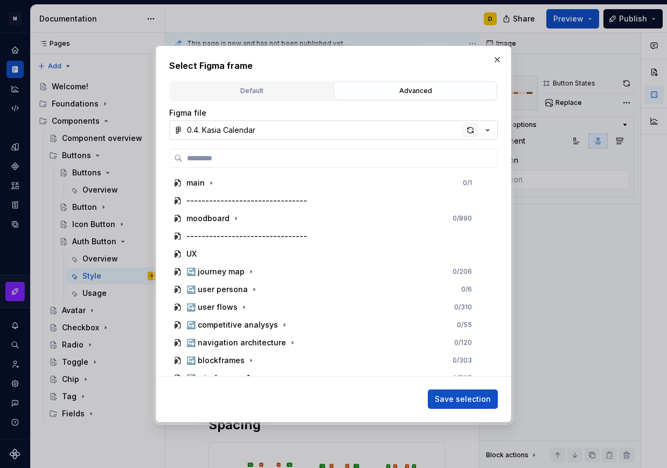
scroll to position [789, 0]
click at [471, 135] on div "button" at bounding box center [470, 130] width 15 height 15
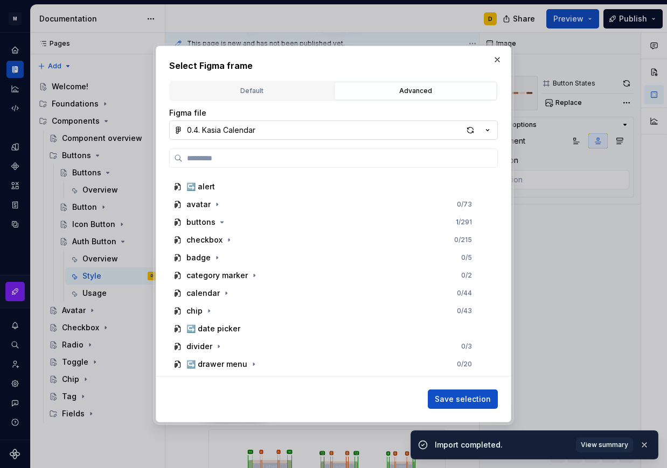
scroll to position [416, 0]
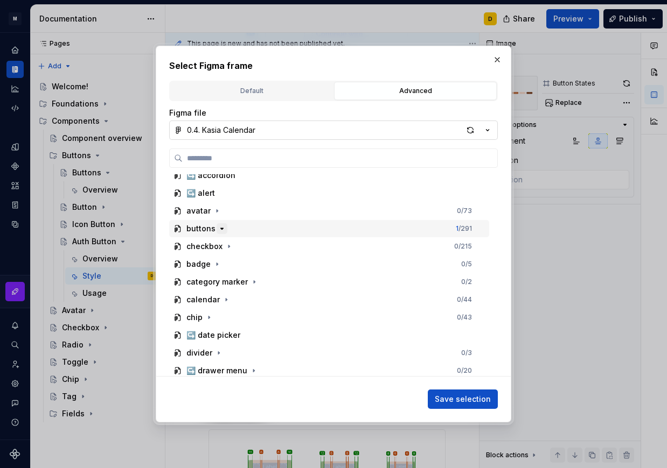
click at [222, 230] on icon "button" at bounding box center [222, 229] width 9 height 9
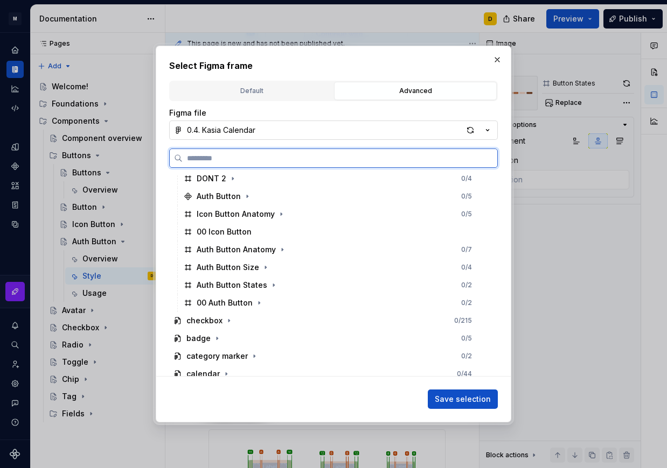
scroll to position [965, 0]
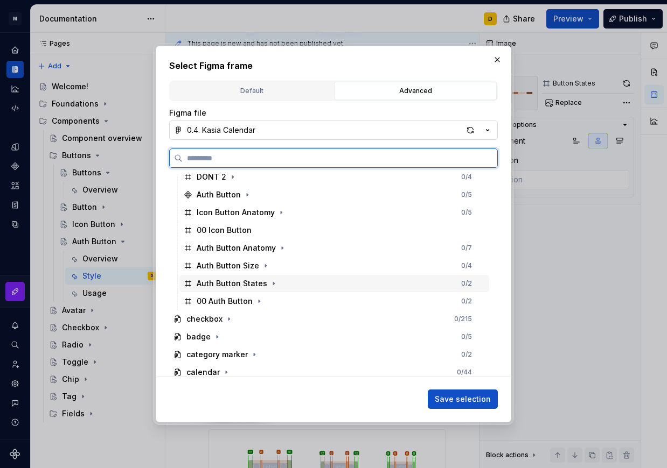
click at [288, 283] on div "Auth Button States 0 / 2" at bounding box center [334, 283] width 310 height 17
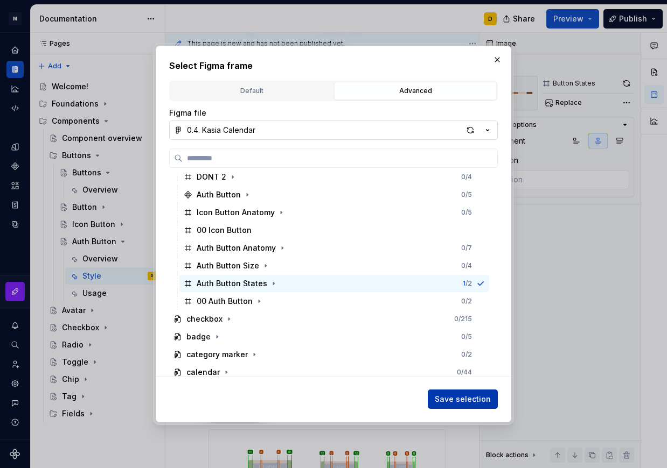
click at [465, 397] on span "Save selection" at bounding box center [463, 399] width 56 height 11
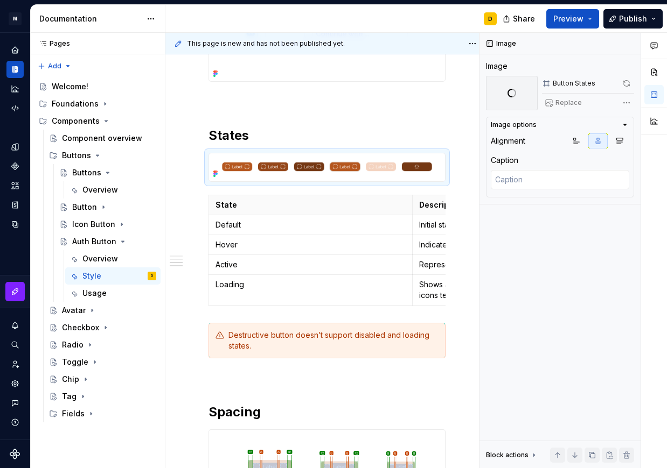
scroll to position [789, 0]
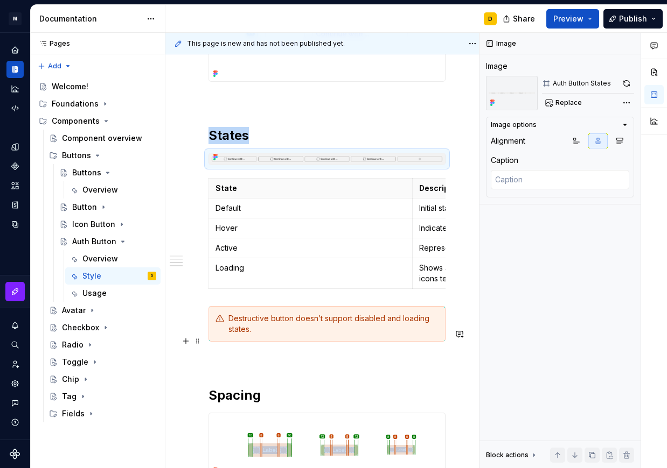
click at [267, 342] on div "Destructive button doesn’t support disabled and loading states." at bounding box center [326, 324] width 237 height 36
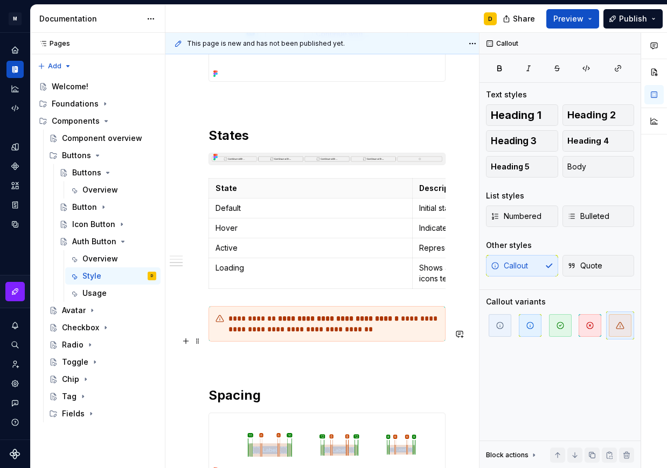
click at [376, 335] on div "**********" at bounding box center [333, 324] width 210 height 22
click at [628, 41] on button "button" at bounding box center [629, 43] width 15 height 15
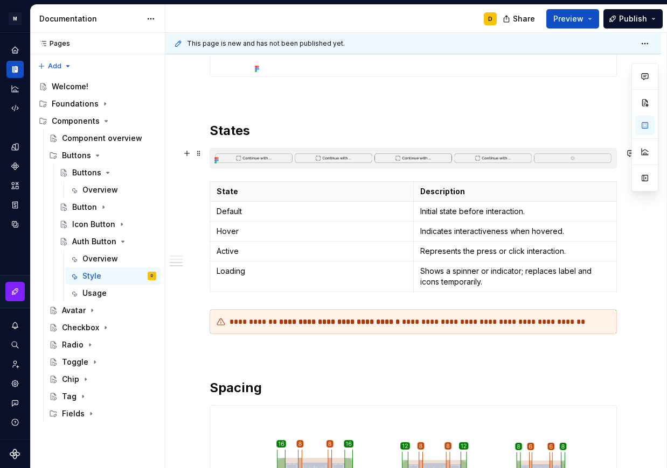
scroll to position [841, 0]
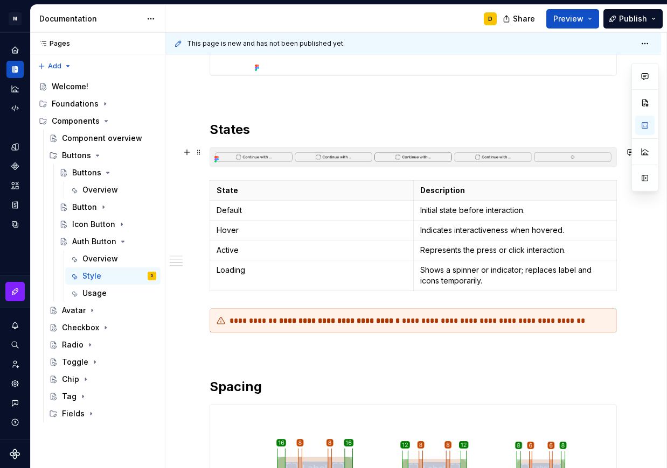
click at [547, 150] on img at bounding box center [413, 157] width 406 height 19
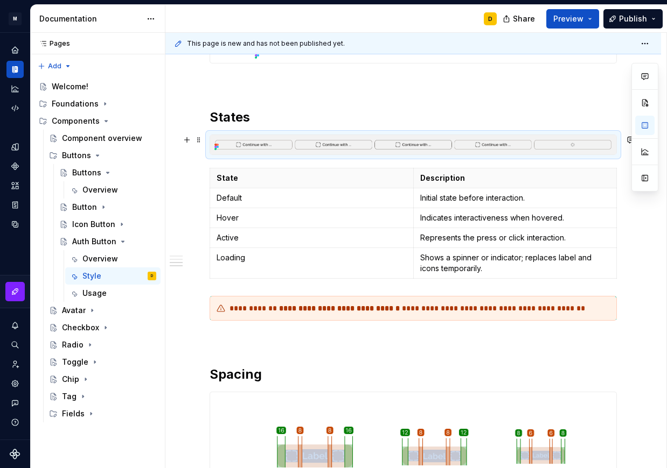
scroll to position [829, 0]
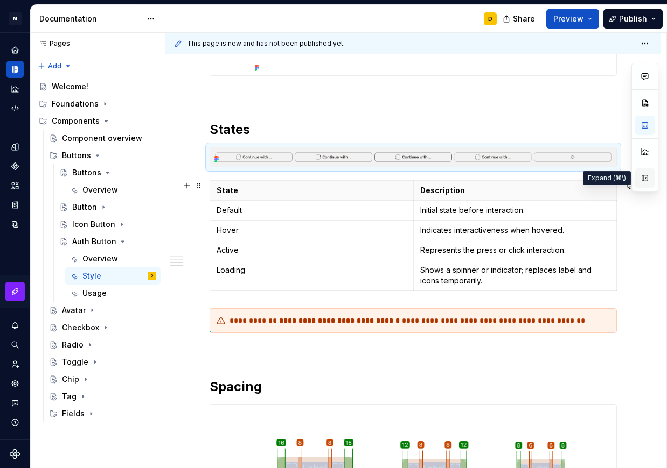
click at [642, 181] on button "button" at bounding box center [644, 178] width 19 height 19
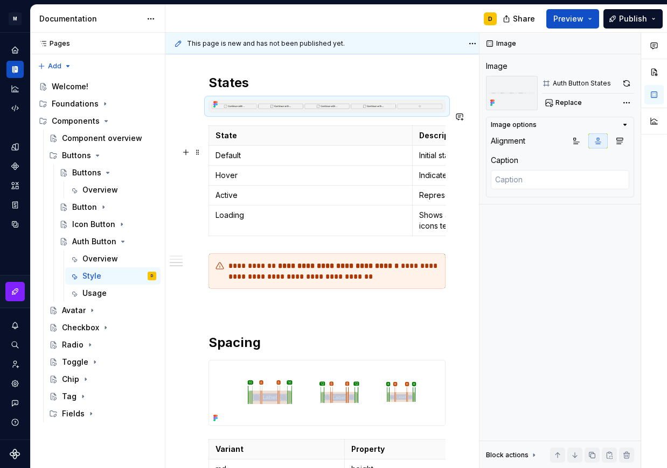
scroll to position [793, 0]
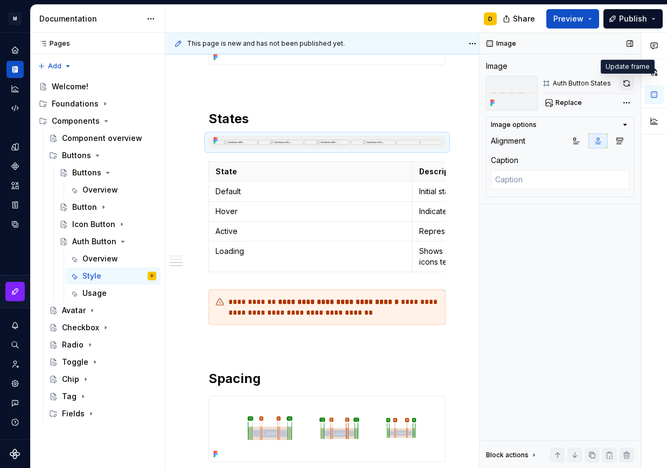
click at [624, 82] on button "button" at bounding box center [626, 83] width 15 height 15
click at [630, 42] on button "button" at bounding box center [629, 43] width 15 height 15
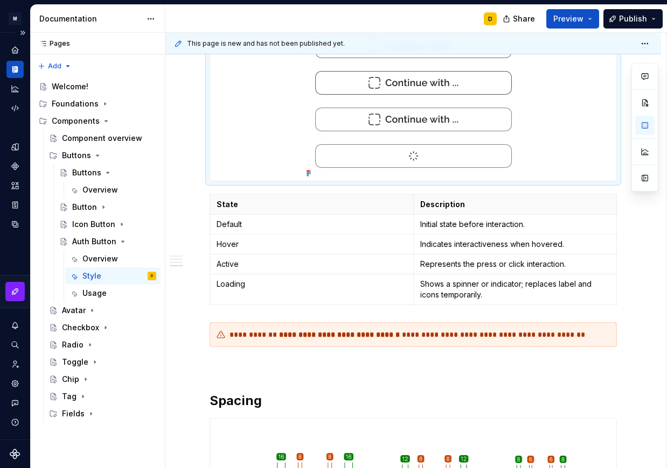
scroll to position [1181, 0]
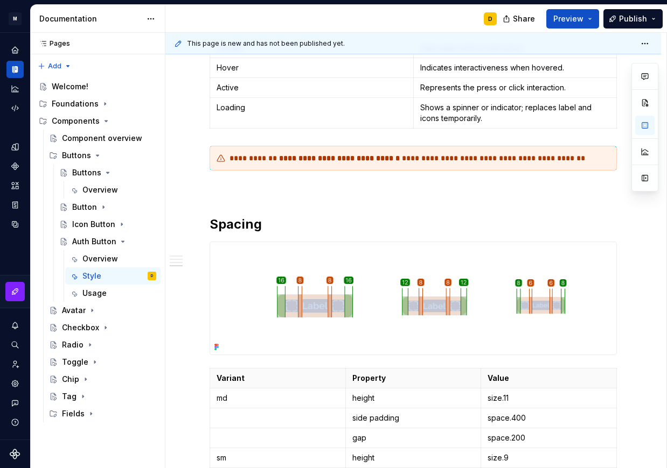
click at [268, 380] on p "Variant" at bounding box center [277, 378] width 122 height 11
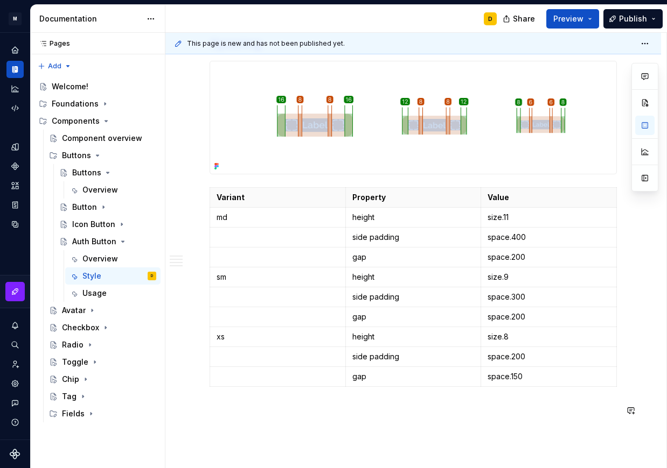
scroll to position [1333, 0]
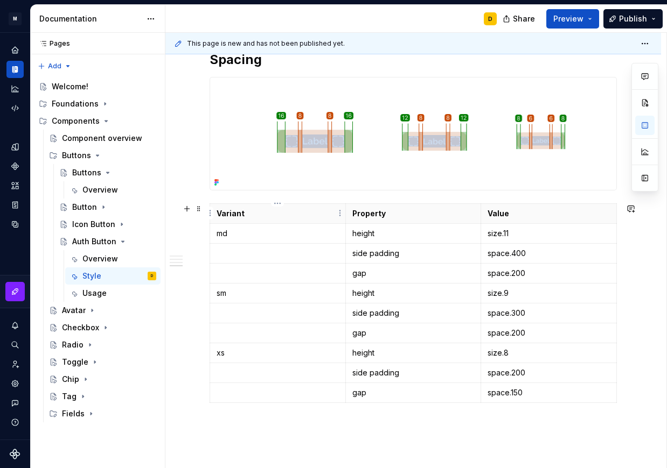
click at [278, 206] on html "M Mi D Design system data Documentation D Share Preview Publish Pages Pages Add…" at bounding box center [333, 234] width 667 height 468
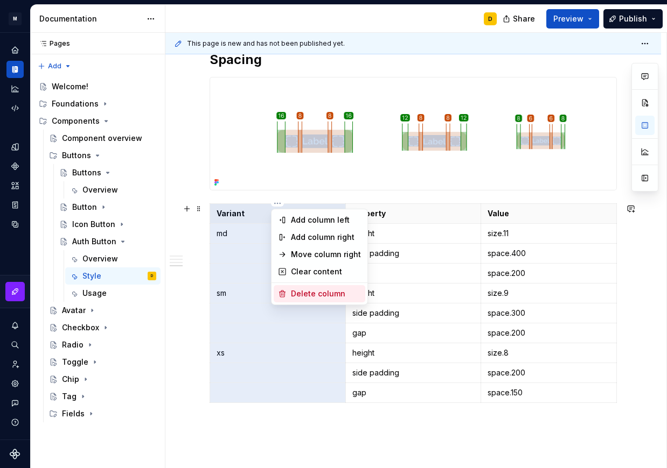
click at [304, 295] on div "Delete column" at bounding box center [326, 294] width 70 height 11
type textarea "*"
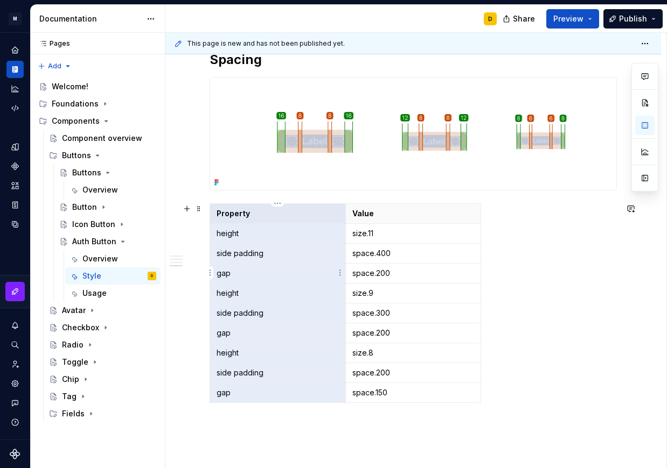
click at [242, 274] on p "gap" at bounding box center [277, 273] width 122 height 11
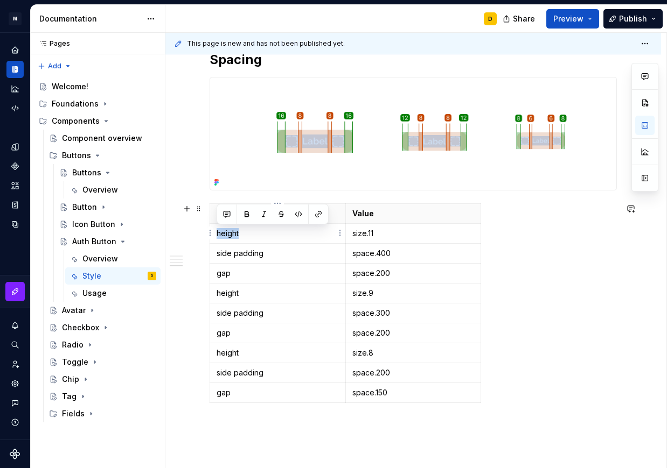
drag, startPoint x: 237, startPoint y: 234, endPoint x: 211, endPoint y: 240, distance: 27.0
click at [211, 240] on td "height" at bounding box center [278, 233] width 136 height 20
click at [208, 234] on html "M Mi D Design system data Documentation D Share Preview Publish Pages Pages Add…" at bounding box center [333, 234] width 667 height 468
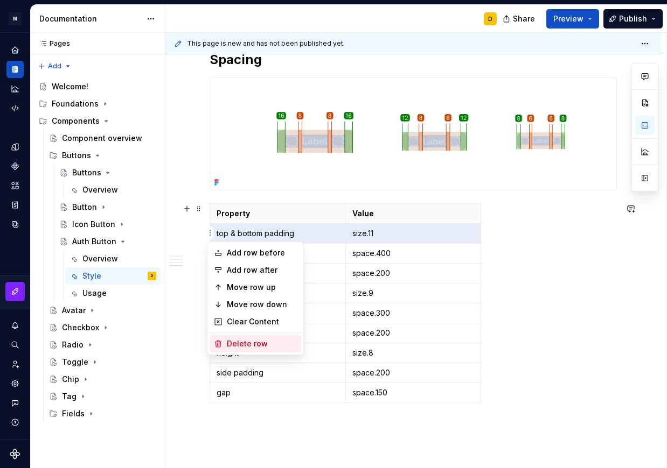
click at [250, 340] on div "Delete row" at bounding box center [262, 344] width 70 height 11
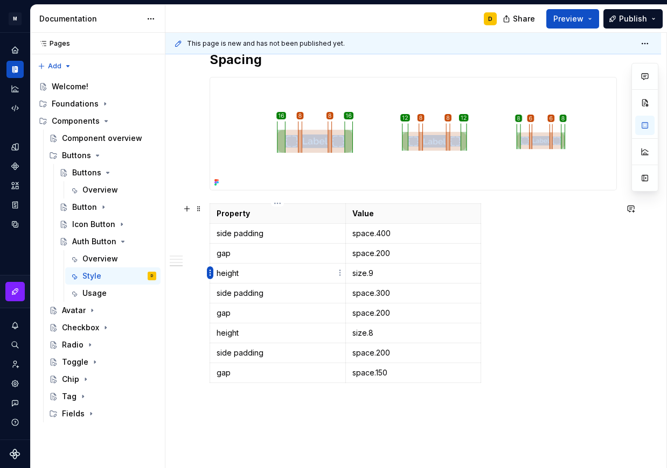
click at [207, 274] on html "M Mi D Design system data Documentation D Share Preview Publish Pages Pages Add…" at bounding box center [333, 234] width 667 height 468
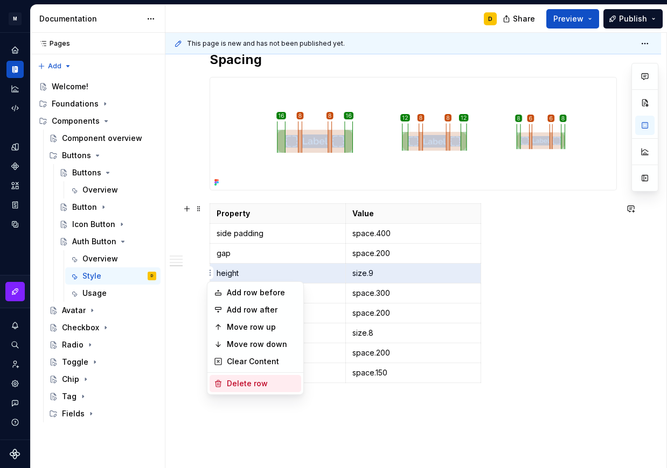
click at [241, 385] on div "Delete row" at bounding box center [262, 384] width 70 height 11
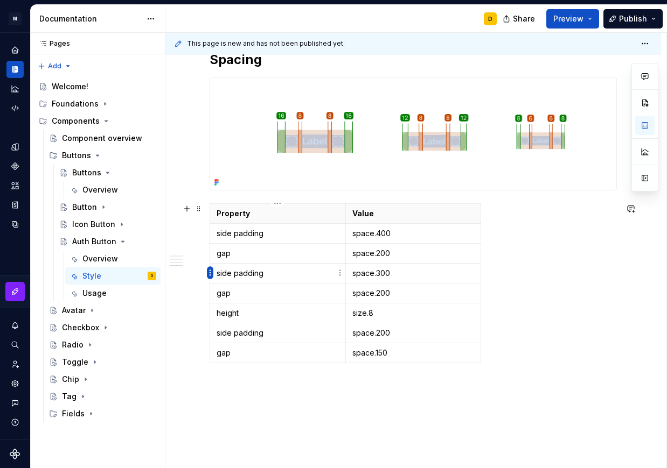
click at [211, 273] on html "M Mi D Design system data Documentation D Share Preview Publish Pages Pages Add…" at bounding box center [333, 234] width 667 height 468
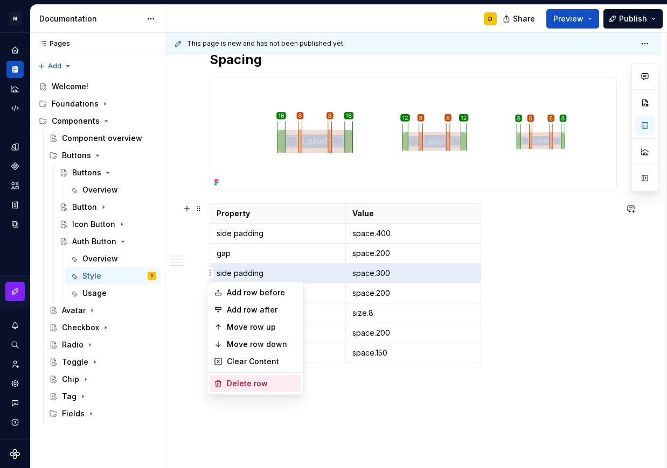
click at [264, 389] on div "Delete row" at bounding box center [262, 384] width 70 height 11
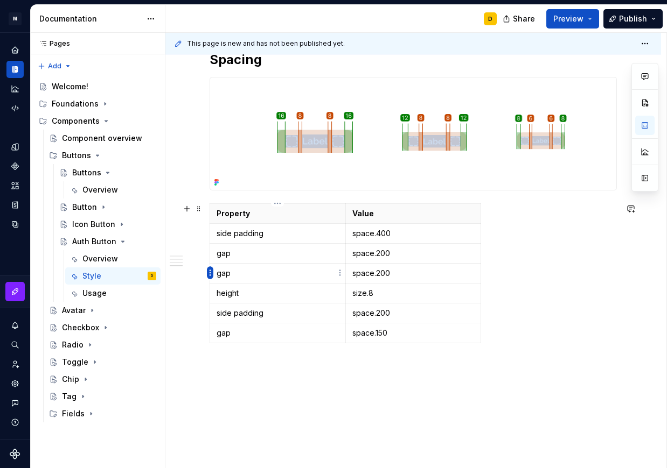
click at [209, 272] on html "M Mi D Design system data Documentation D Share Preview Publish Pages Pages Add…" at bounding box center [333, 234] width 667 height 468
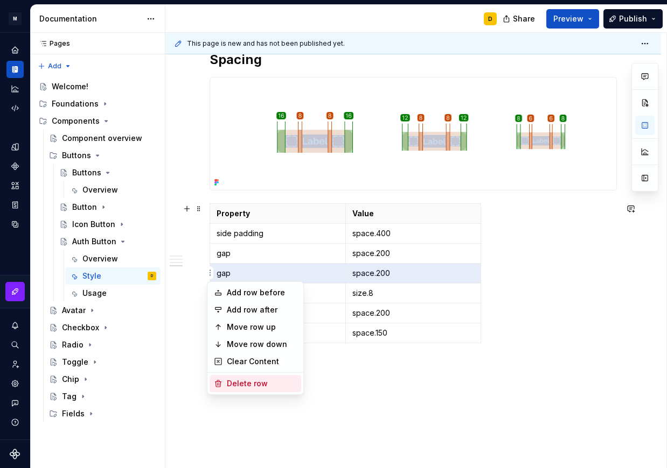
click at [251, 381] on div "Delete row" at bounding box center [262, 384] width 70 height 11
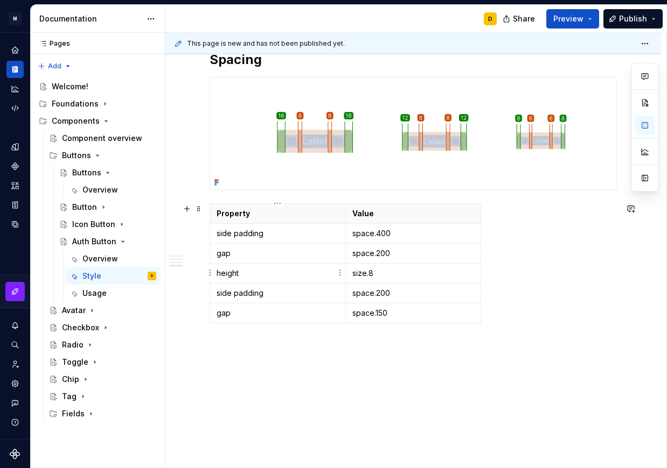
click at [207, 274] on html "M Mi D Design system data Documentation D Share Preview Publish Pages Pages Add…" at bounding box center [333, 234] width 667 height 468
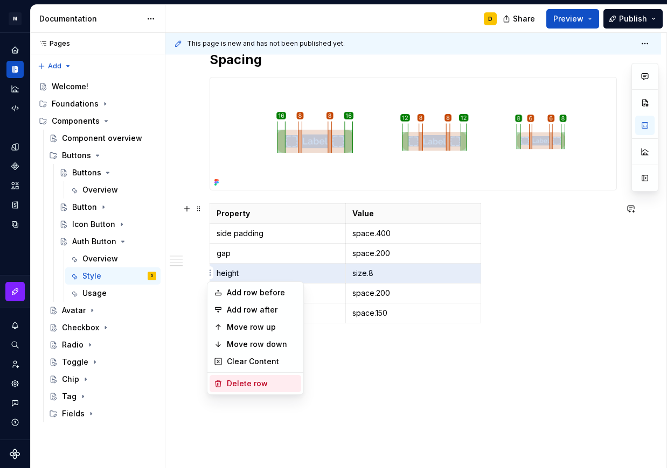
click at [253, 385] on div "Delete row" at bounding box center [262, 384] width 70 height 11
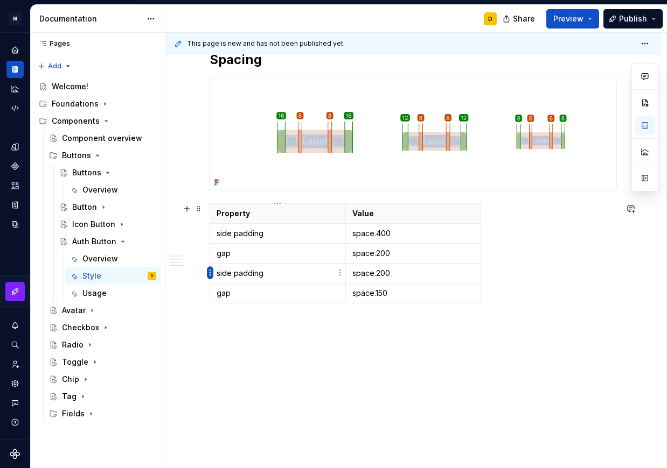
click at [208, 269] on html "M Mi D Design system data Documentation D Share Preview Publish Pages Pages Add…" at bounding box center [333, 234] width 667 height 468
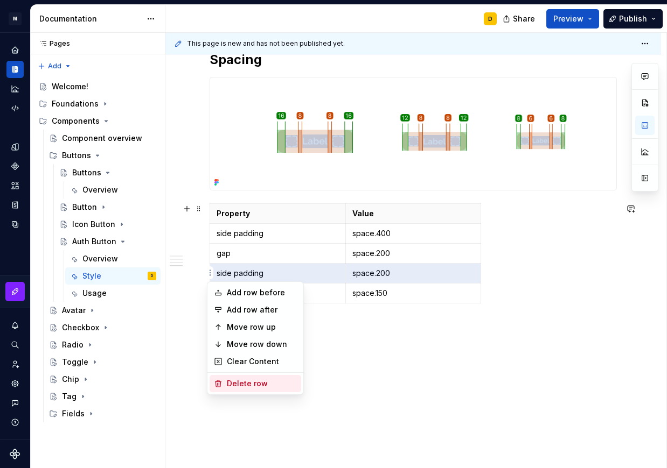
click at [260, 380] on div "Delete row" at bounding box center [262, 384] width 70 height 11
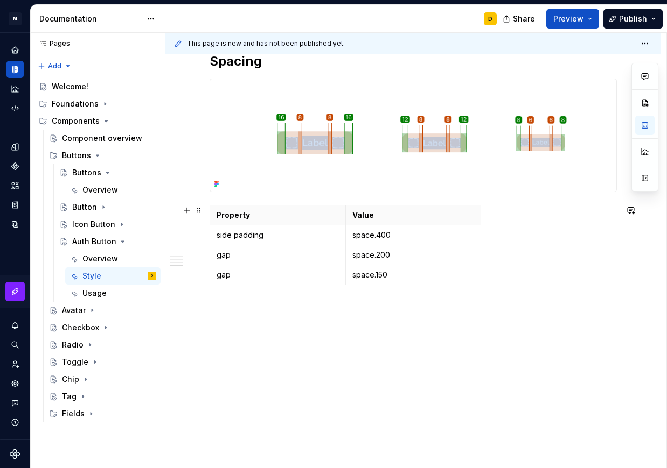
scroll to position [1331, 0]
click at [209, 277] on html "M Mi D Design system data Documentation D Share Preview Publish Pages Pages Add…" at bounding box center [333, 234] width 667 height 468
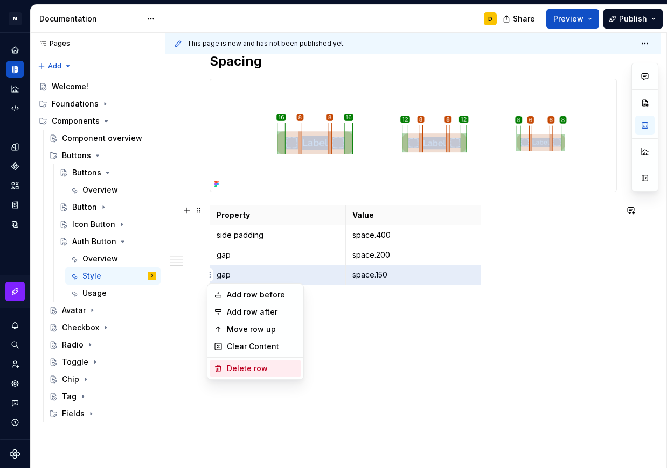
click at [244, 367] on div "Delete row" at bounding box center [262, 368] width 70 height 11
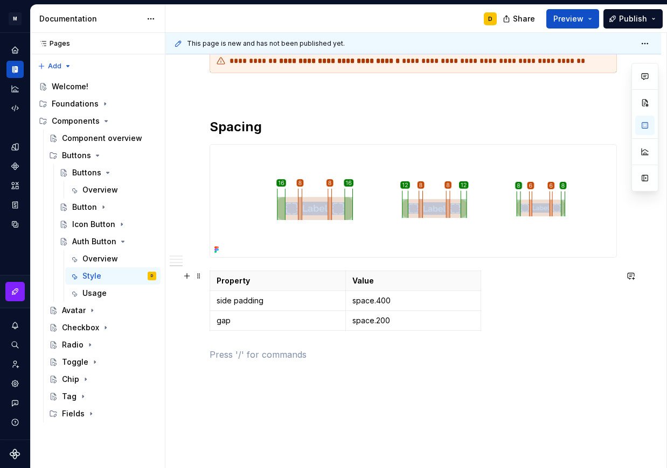
scroll to position [1269, 0]
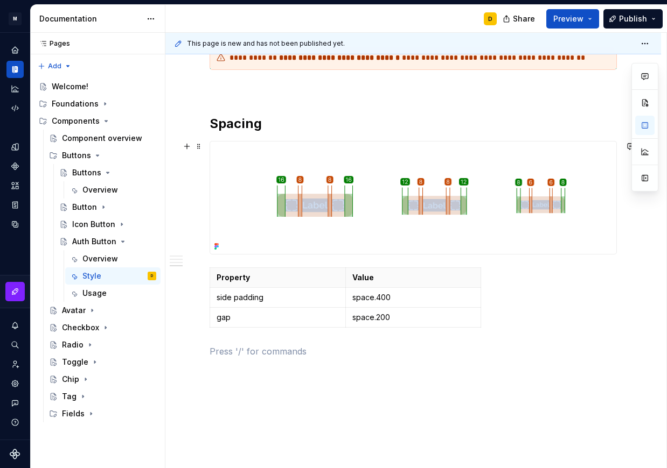
click at [377, 199] on img at bounding box center [413, 198] width 406 height 113
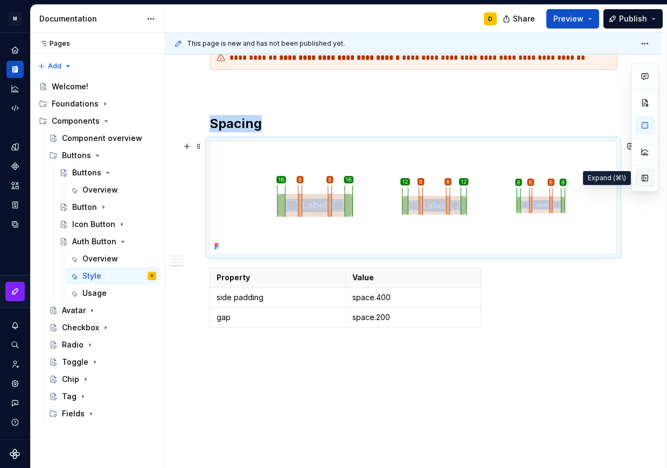
click at [645, 179] on button "button" at bounding box center [644, 178] width 19 height 19
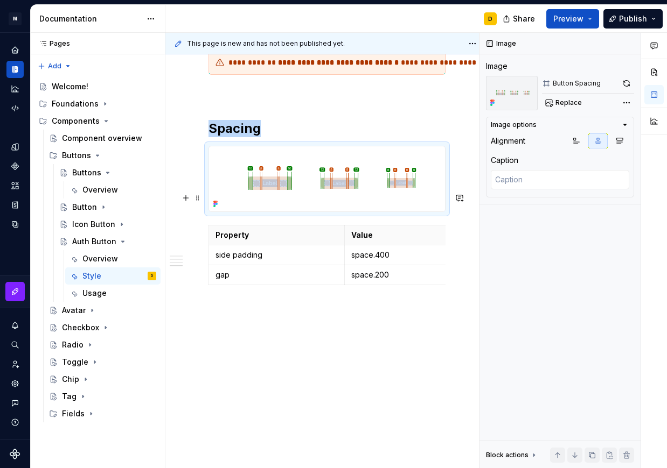
scroll to position [1262, 0]
click at [562, 101] on span "Replace" at bounding box center [568, 103] width 26 height 9
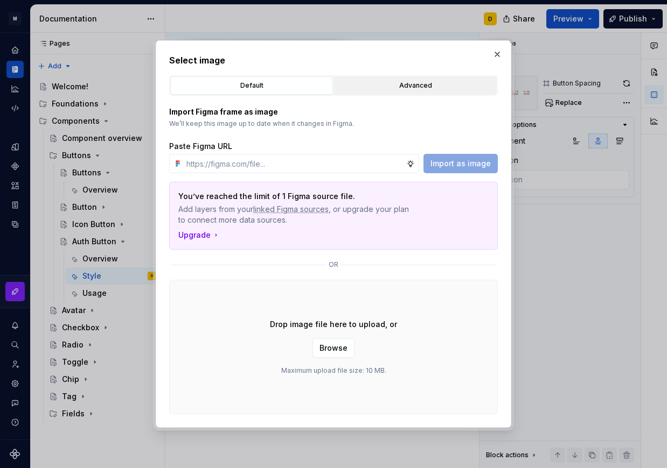
click at [436, 80] on button "Advanced" at bounding box center [415, 85] width 163 height 18
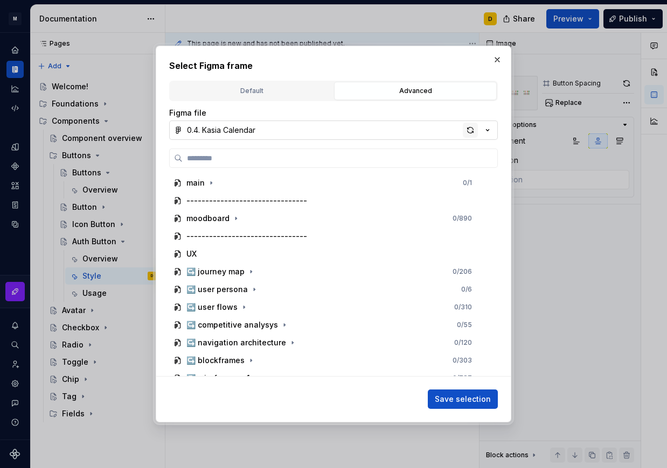
click at [468, 132] on div "button" at bounding box center [470, 130] width 15 height 15
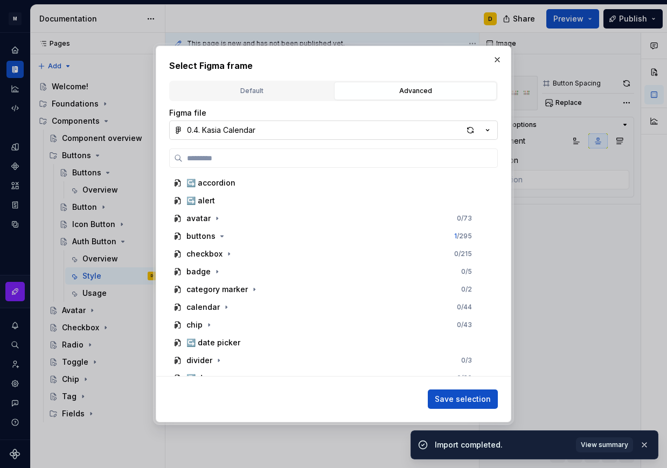
scroll to position [407, 0]
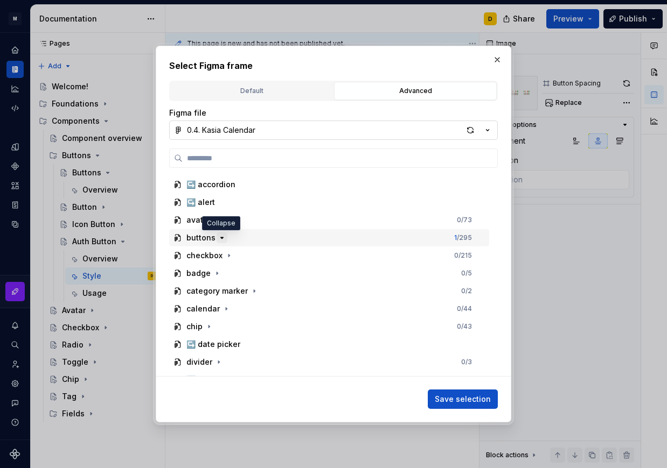
click at [222, 238] on icon "button" at bounding box center [222, 238] width 9 height 9
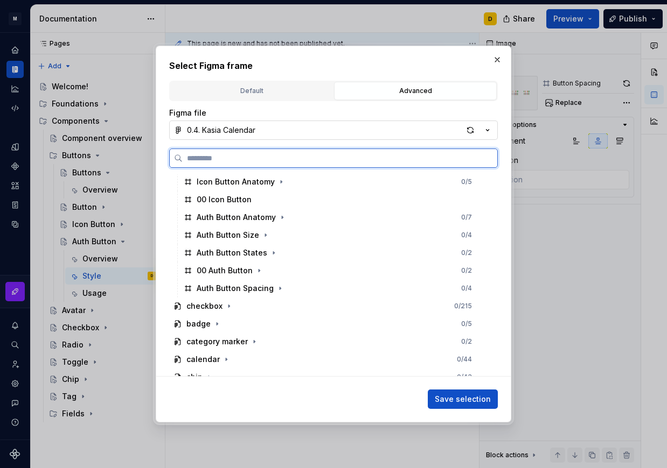
scroll to position [997, 0]
click at [312, 282] on div "Auth Button Spacing 0 / 4" at bounding box center [334, 287] width 310 height 17
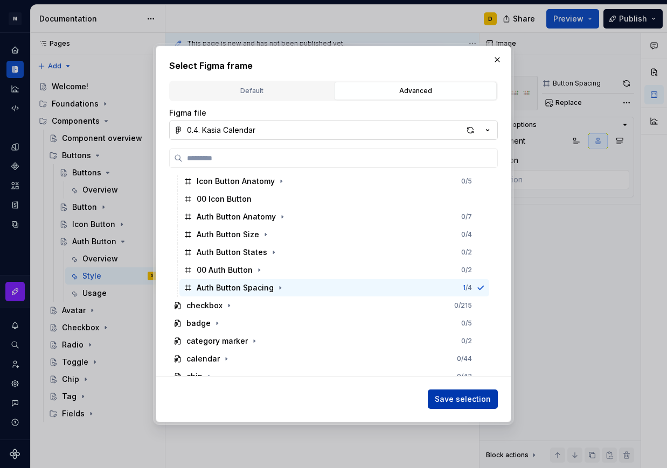
click at [460, 400] on span "Save selection" at bounding box center [463, 399] width 56 height 11
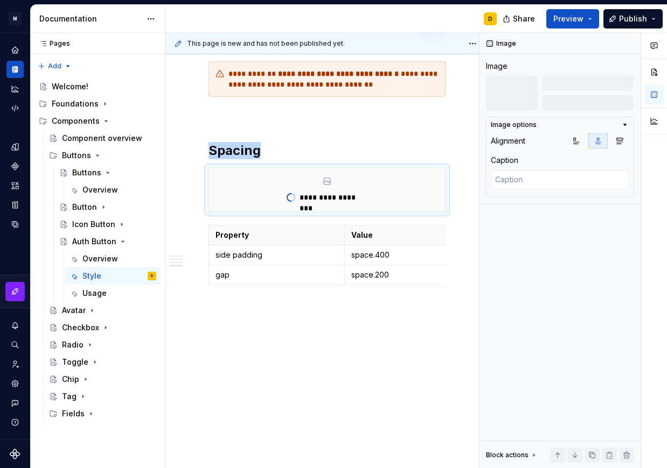
scroll to position [1224, 0]
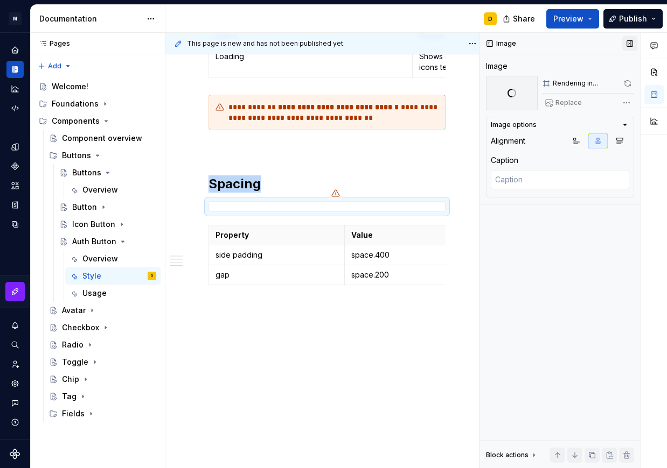
click at [628, 46] on button "button" at bounding box center [629, 43] width 15 height 15
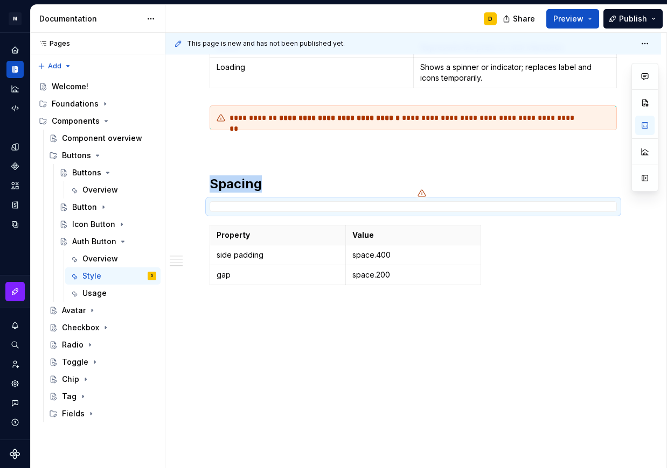
scroll to position [1221, 0]
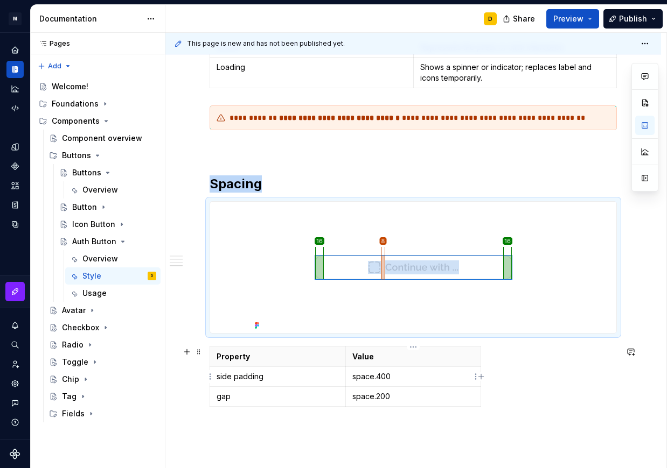
click at [414, 379] on p "space.400" at bounding box center [413, 377] width 122 height 11
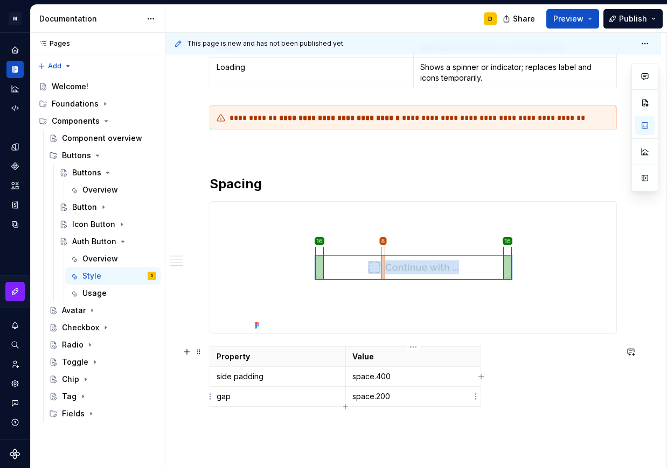
scroll to position [1208, 0]
click at [460, 356] on p "Value" at bounding box center [413, 357] width 122 height 11
click at [198, 351] on span at bounding box center [198, 352] width 9 height 15
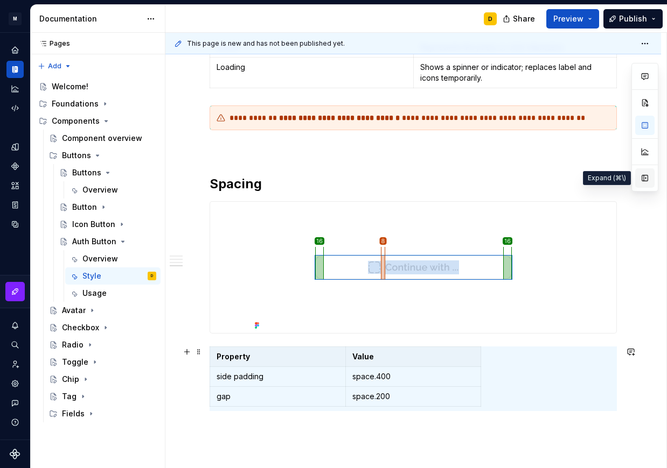
click at [643, 180] on button "button" at bounding box center [644, 178] width 19 height 19
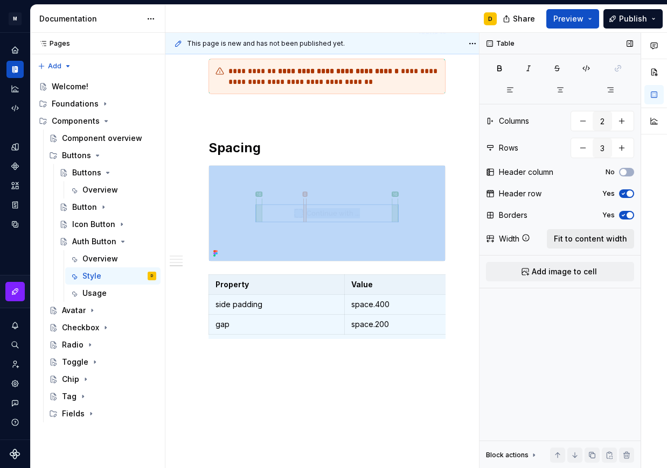
click at [568, 238] on span "Fit to content width" at bounding box center [590, 239] width 73 height 11
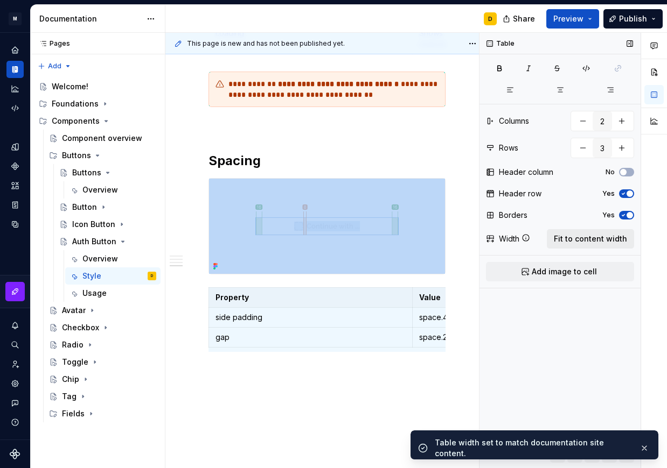
scroll to position [1221, 0]
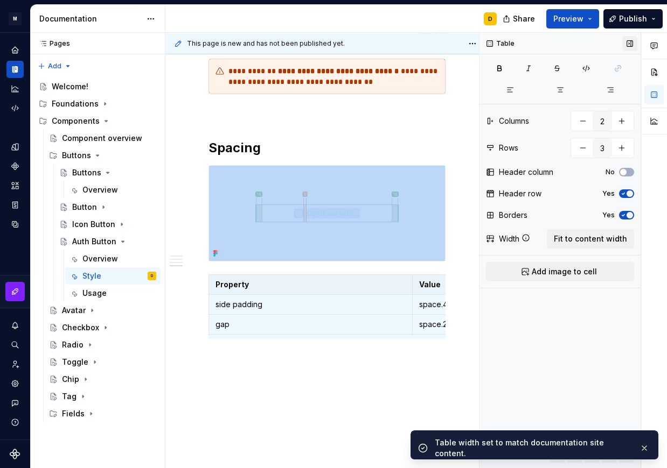
click at [635, 47] on button "button" at bounding box center [629, 43] width 15 height 15
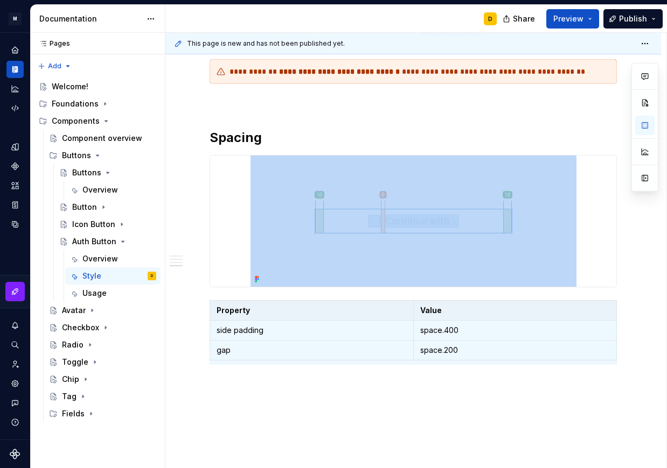
scroll to position [1244, 0]
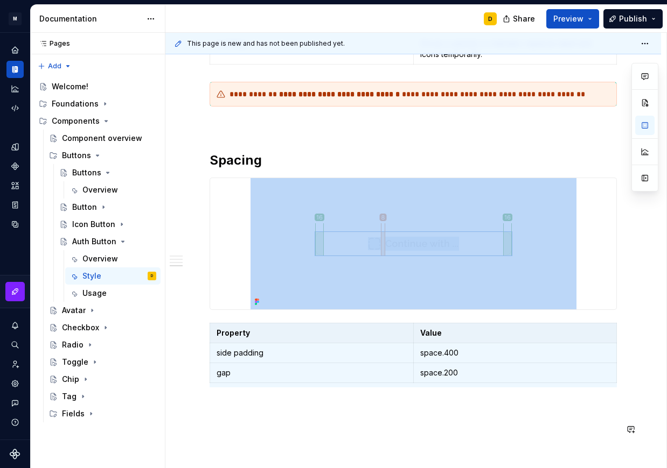
click at [243, 364] on p "gap" at bounding box center [311, 368] width 190 height 11
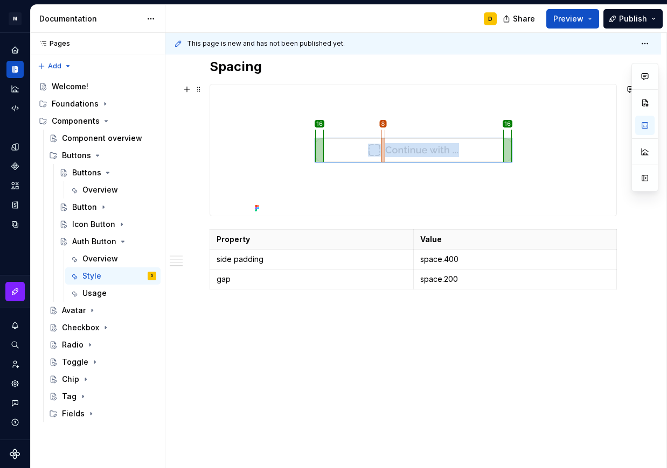
scroll to position [1330, 0]
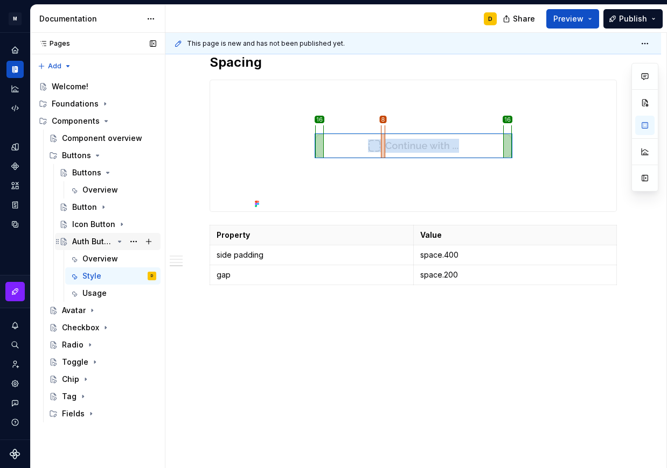
click at [122, 240] on icon "Page tree" at bounding box center [119, 241] width 9 height 9
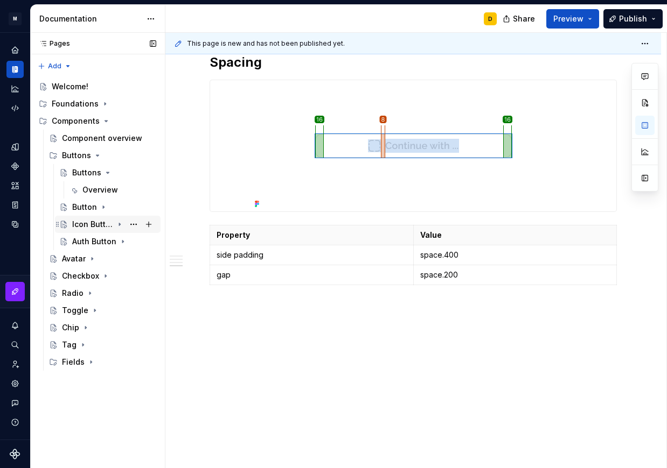
click at [121, 224] on icon "Page tree" at bounding box center [119, 224] width 9 height 9
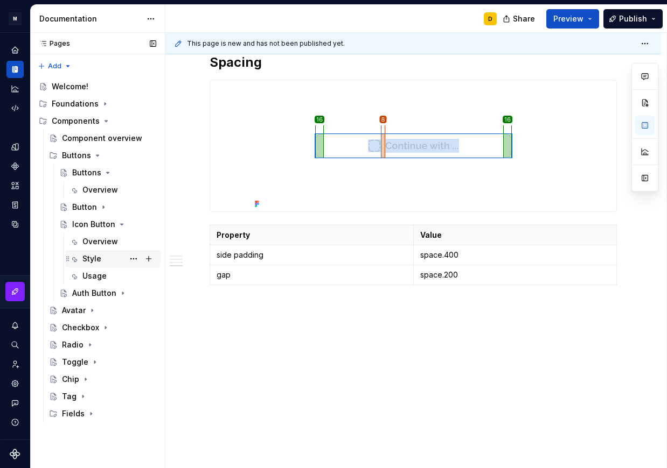
click at [107, 260] on div "Style" at bounding box center [119, 258] width 74 height 15
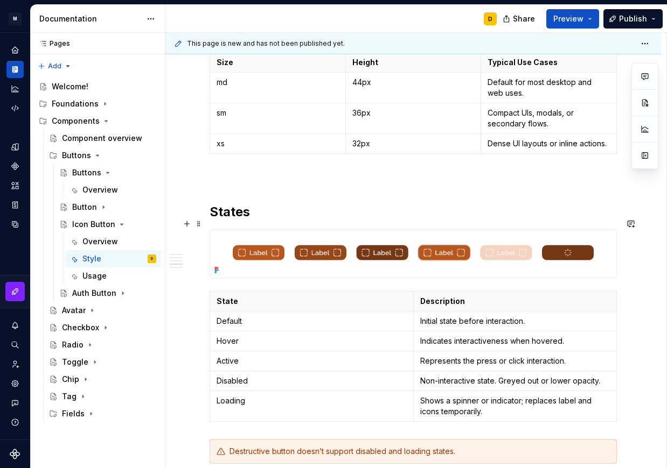
scroll to position [1005, 0]
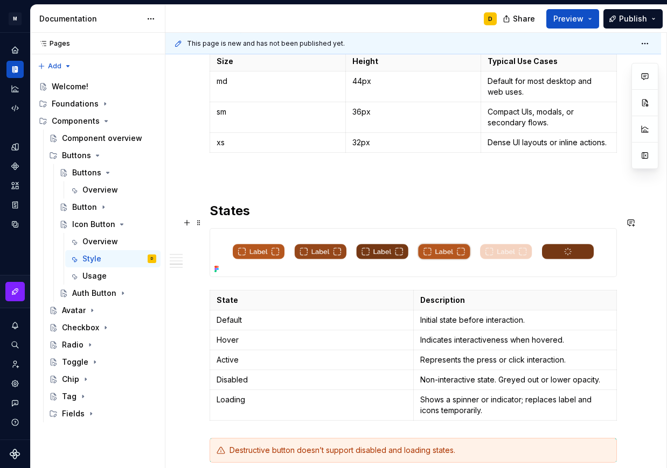
click at [408, 235] on img at bounding box center [413, 253] width 406 height 48
click at [544, 232] on img at bounding box center [413, 253] width 406 height 48
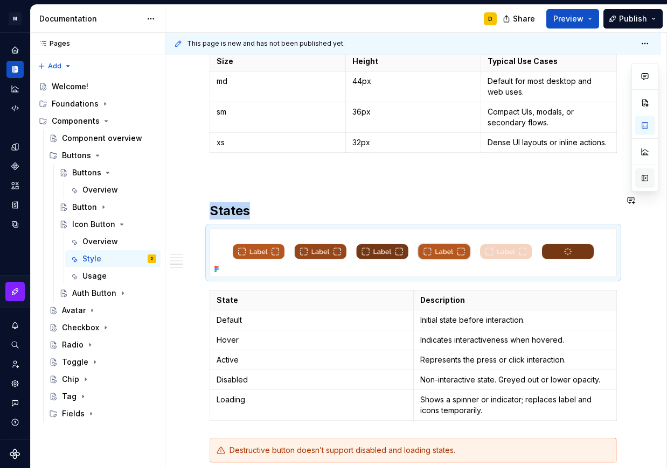
click at [638, 180] on button "button" at bounding box center [644, 178] width 19 height 19
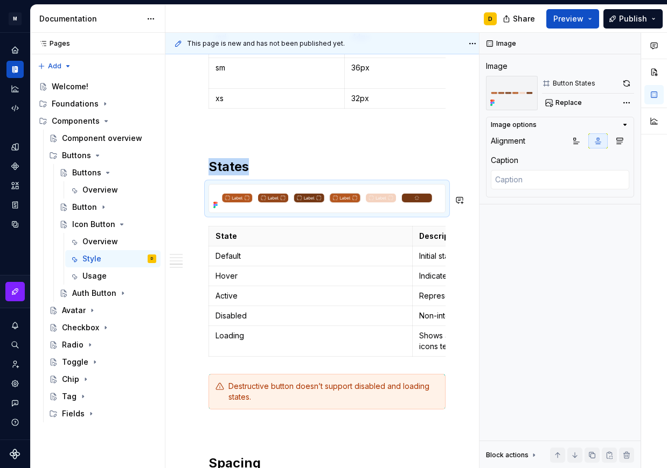
scroll to position [984, 0]
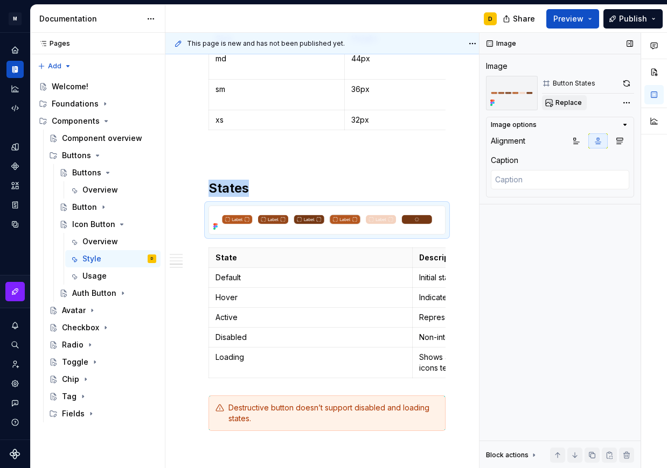
click at [570, 102] on span "Replace" at bounding box center [568, 103] width 26 height 9
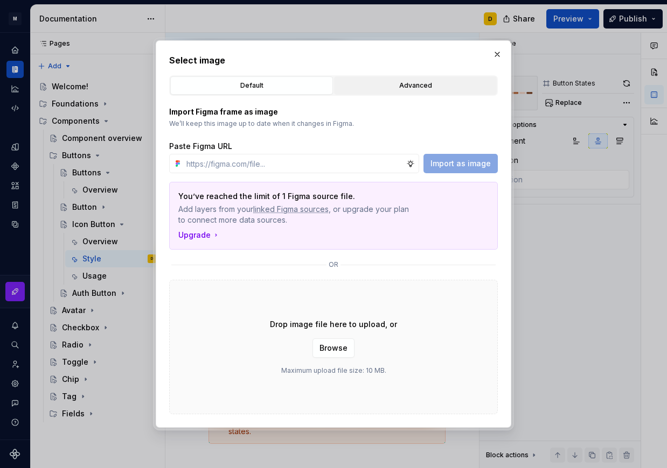
click at [451, 84] on div "Advanced" at bounding box center [415, 85] width 155 height 11
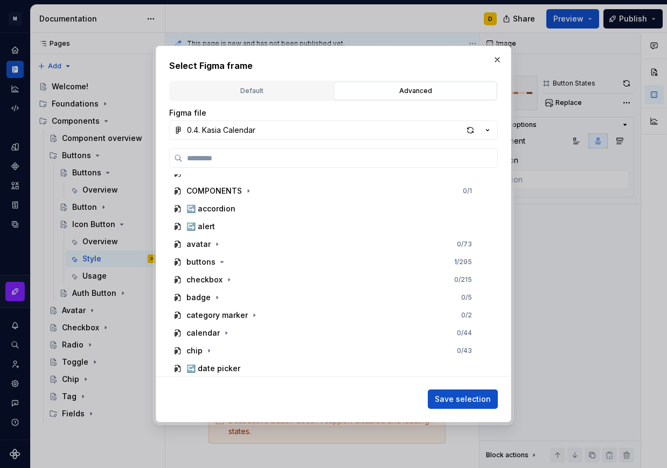
scroll to position [384, 0]
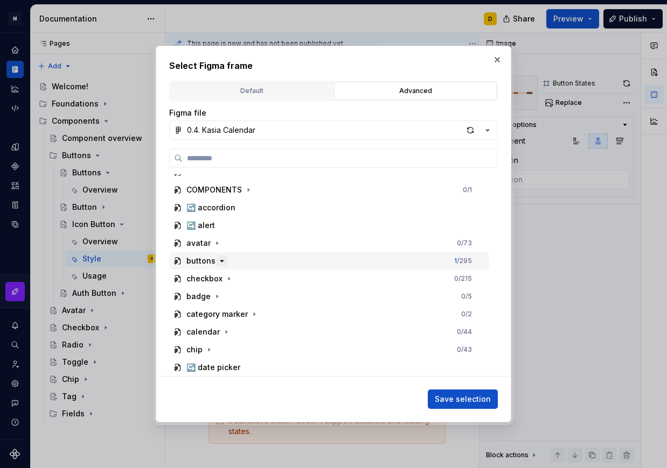
click at [221, 262] on icon "button" at bounding box center [222, 261] width 9 height 9
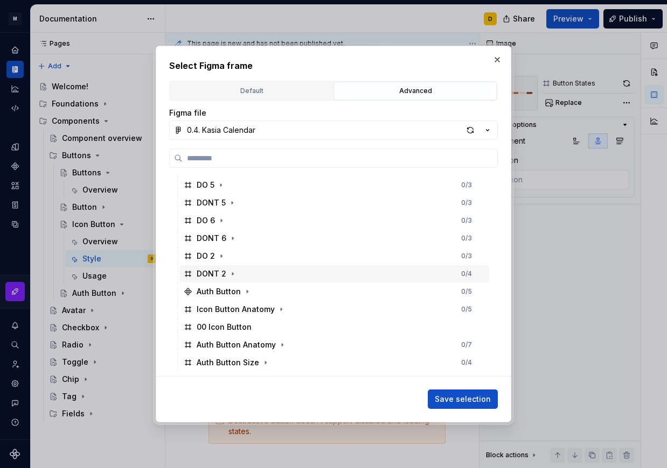
scroll to position [902, 0]
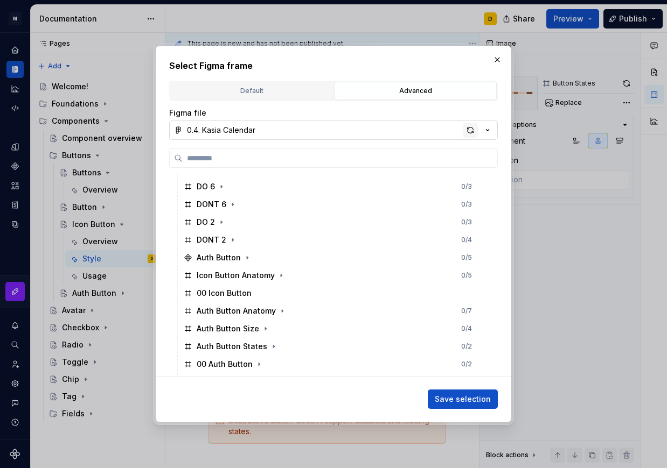
click at [471, 129] on div "button" at bounding box center [470, 130] width 15 height 15
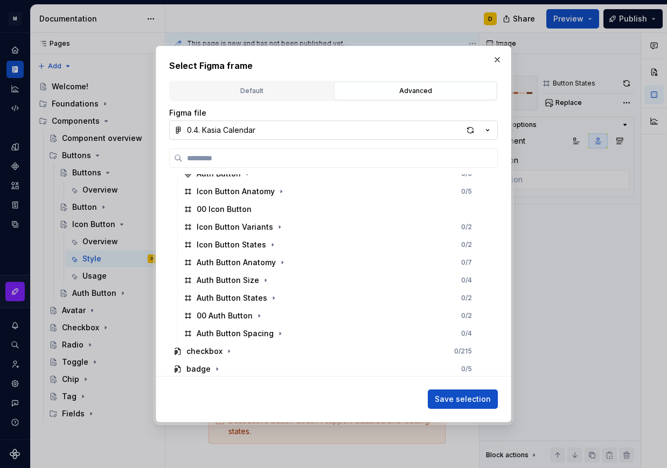
scroll to position [986, 0]
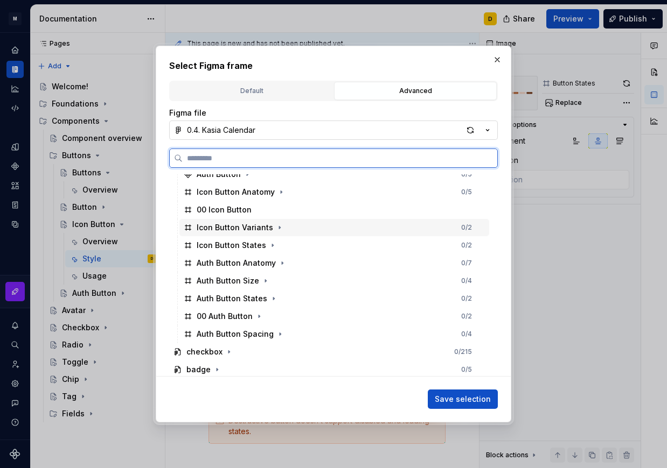
click at [288, 225] on div "Icon Button Variants 0 / 2" at bounding box center [334, 227] width 310 height 17
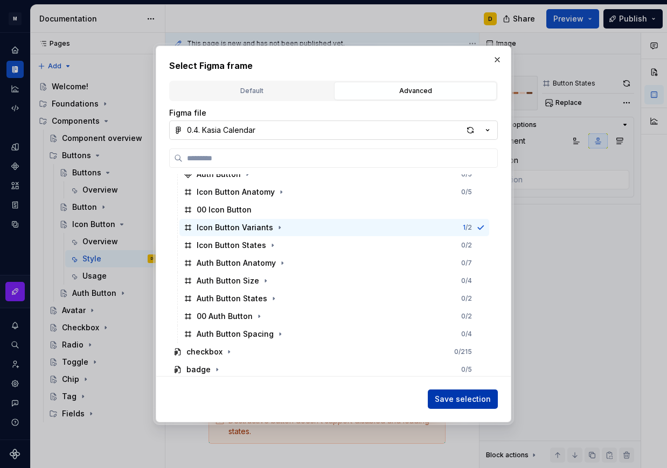
click at [453, 396] on span "Save selection" at bounding box center [463, 399] width 56 height 11
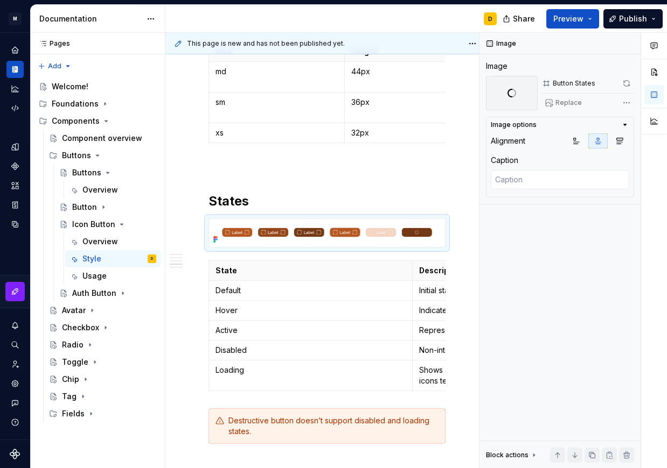
scroll to position [984, 0]
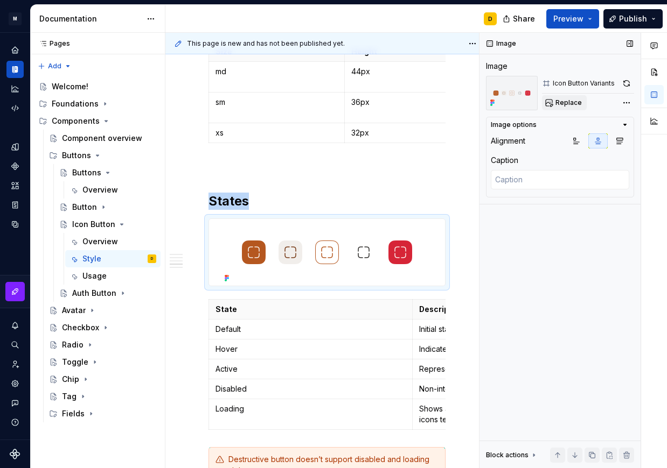
click at [572, 101] on span "Replace" at bounding box center [568, 103] width 26 height 9
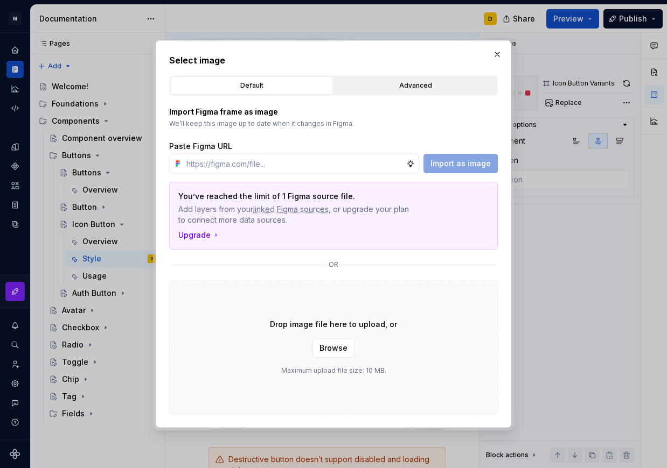
click at [388, 88] on div "Advanced" at bounding box center [415, 85] width 155 height 11
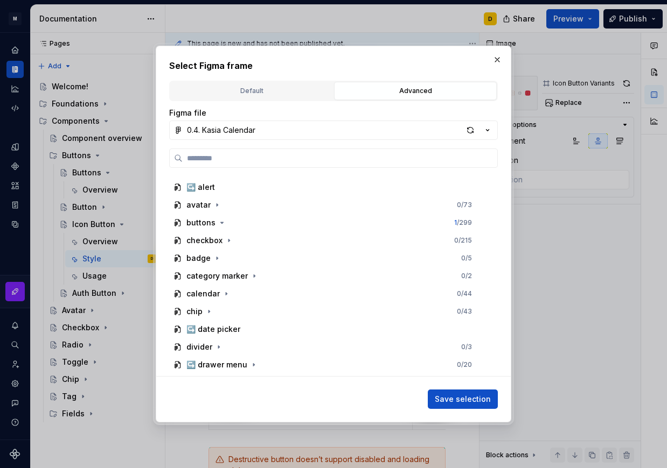
scroll to position [422, 0]
click at [224, 223] on icon "button" at bounding box center [222, 223] width 9 height 9
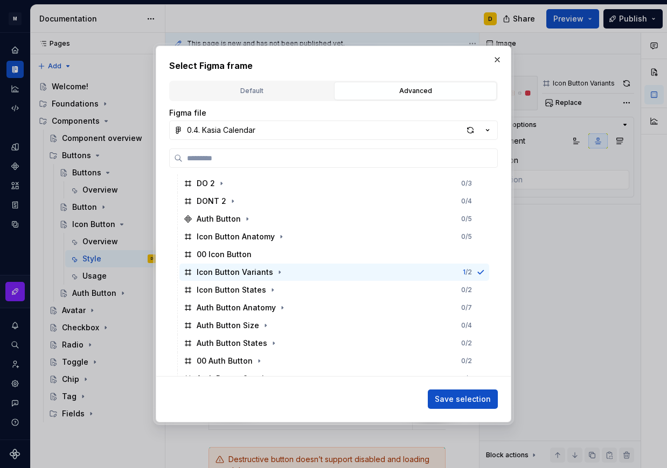
scroll to position [940, 0]
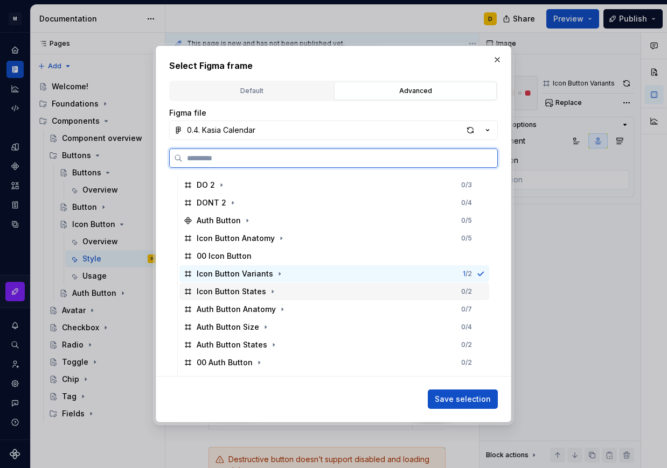
click at [295, 290] on div "Icon Button States 0 / 2" at bounding box center [334, 291] width 310 height 17
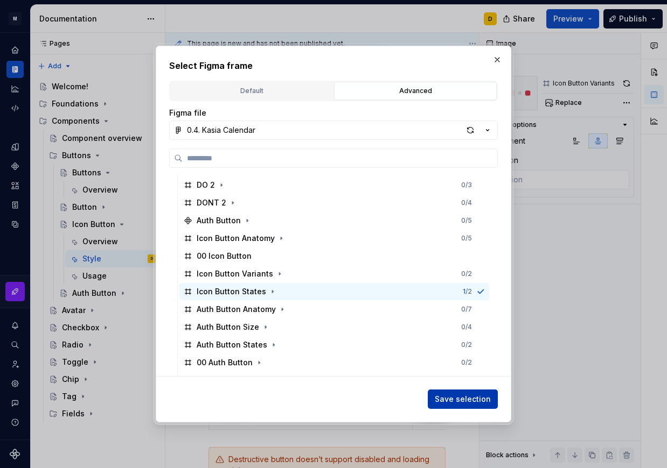
click at [446, 401] on span "Save selection" at bounding box center [463, 399] width 56 height 11
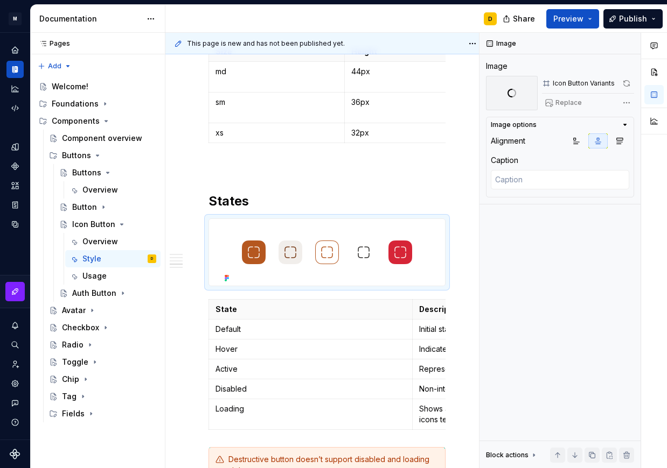
scroll to position [984, 0]
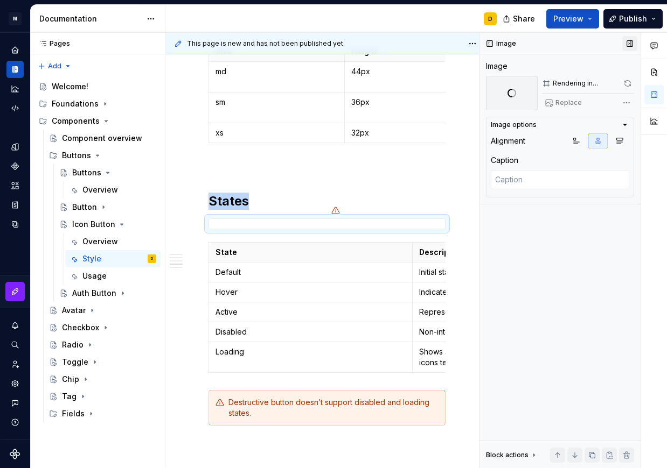
click at [632, 47] on button "button" at bounding box center [629, 43] width 15 height 15
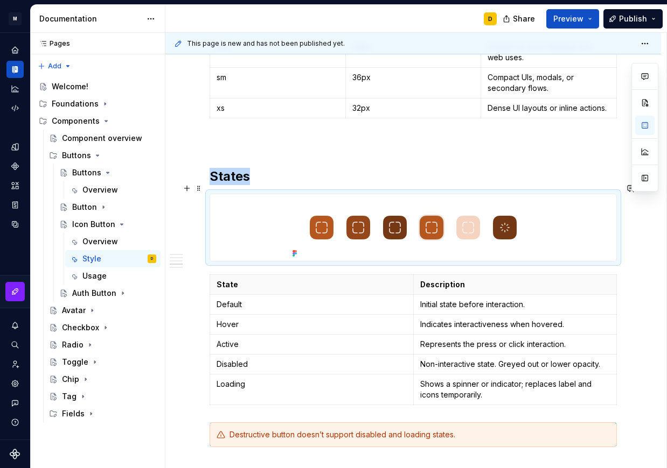
scroll to position [1053, 0]
click at [593, 379] on p "Shows a spinner or indicator; replaces label and icons temporarily." at bounding box center [515, 390] width 190 height 22
type textarea "*"
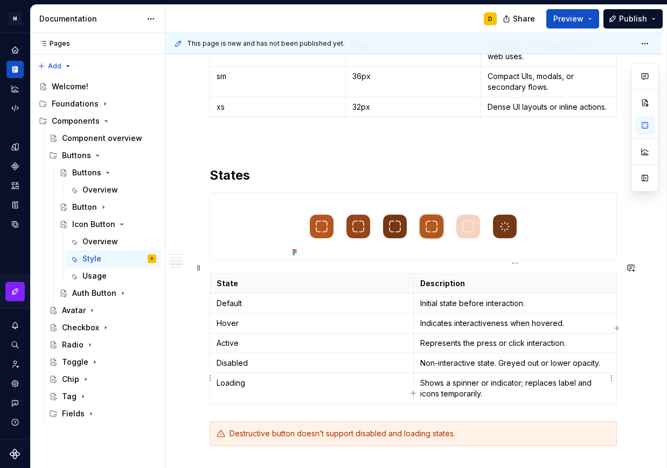
scroll to position [1053, 0]
click at [503, 388] on p "Shows a spinner or indicator; replaces icon temporarily." at bounding box center [515, 390] width 190 height 22
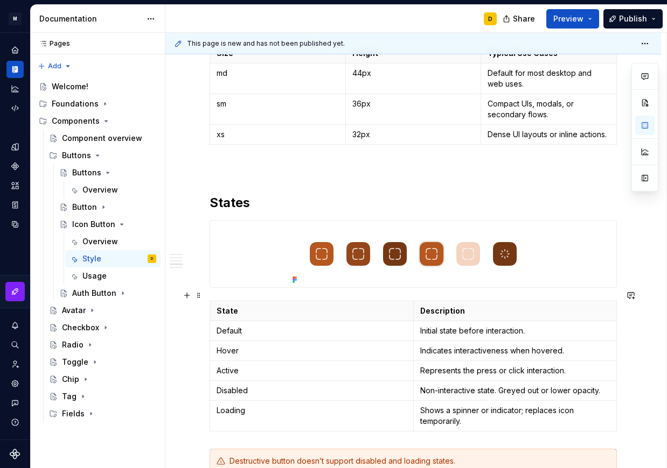
scroll to position [1025, 0]
click at [492, 346] on p "Indicates interactiveness when hovered." at bounding box center [515, 351] width 190 height 11
click at [510, 366] on p "Represents the press or click interaction." at bounding box center [515, 371] width 190 height 11
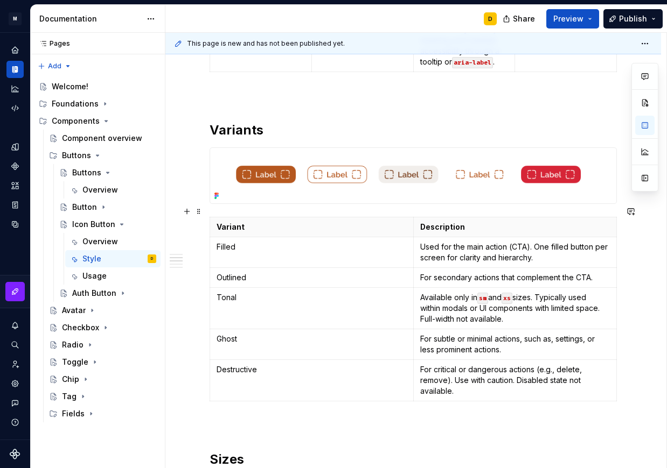
scroll to position [521, 0]
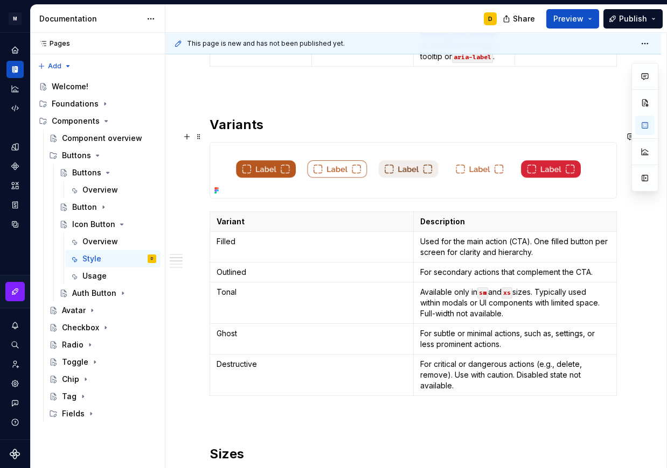
click at [445, 160] on img at bounding box center [413, 170] width 406 height 55
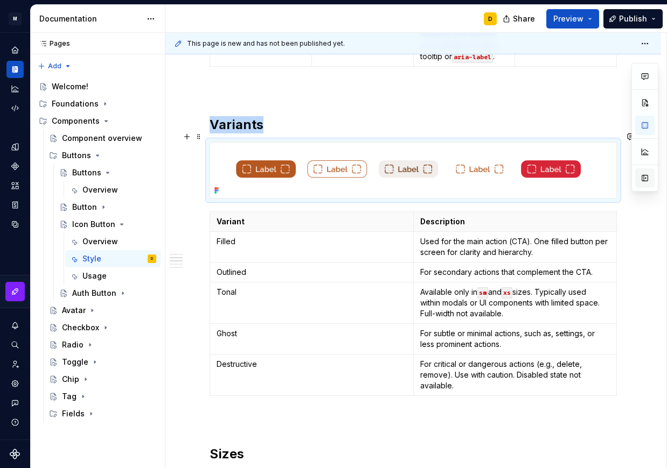
click at [647, 176] on button "button" at bounding box center [644, 178] width 19 height 19
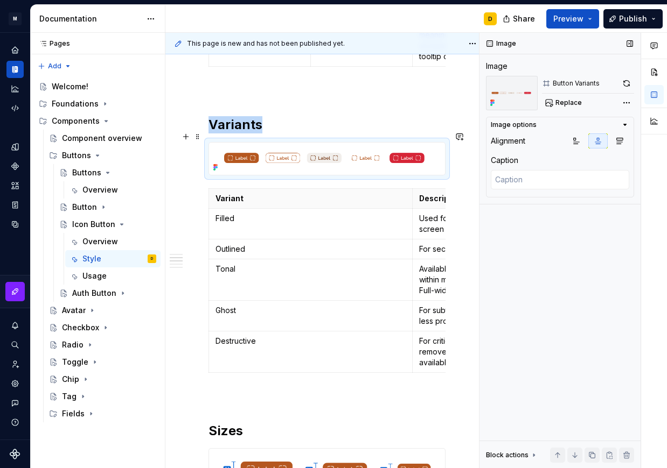
scroll to position [520, 0]
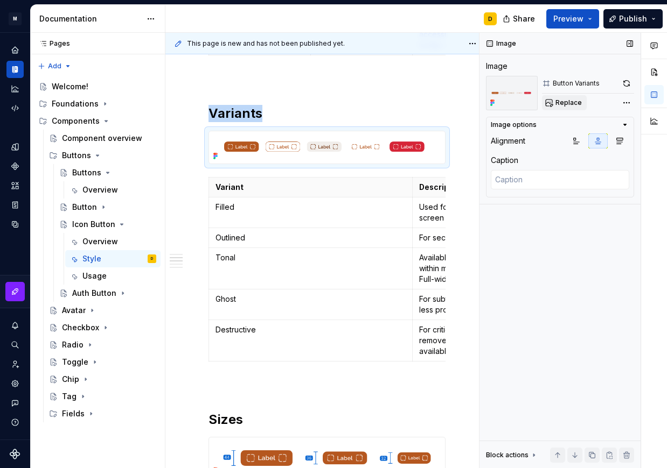
click at [568, 98] on button "Replace" at bounding box center [564, 102] width 45 height 15
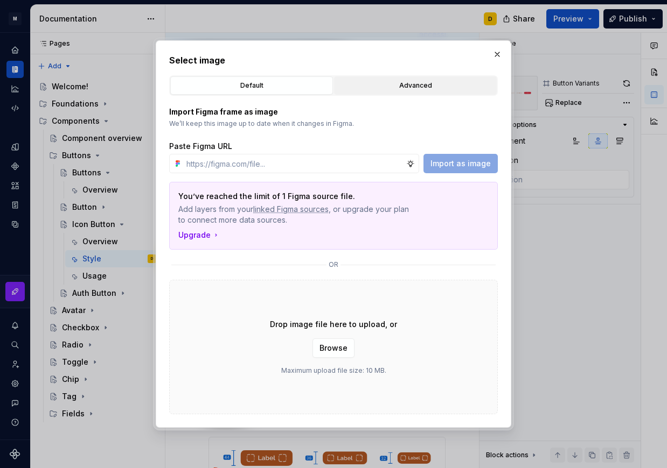
click at [397, 84] on div "Advanced" at bounding box center [415, 85] width 155 height 11
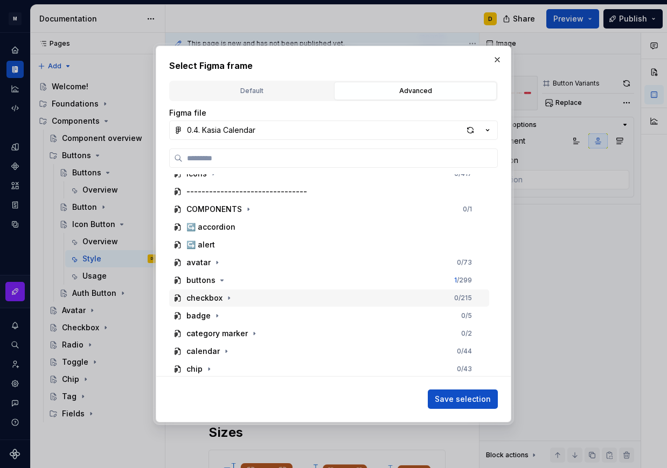
scroll to position [533, 0]
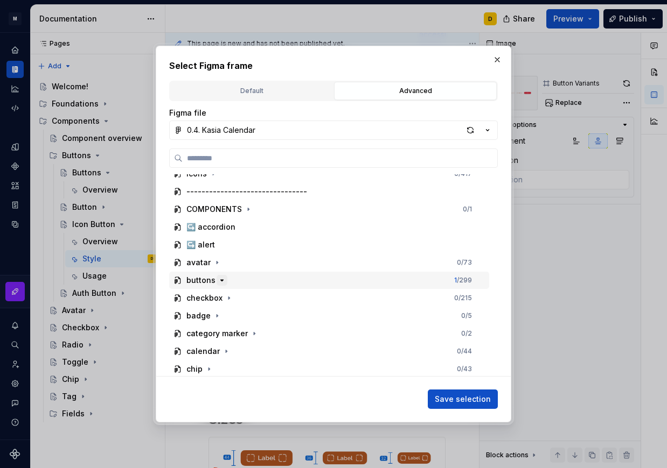
click at [220, 283] on icon "button" at bounding box center [222, 280] width 9 height 9
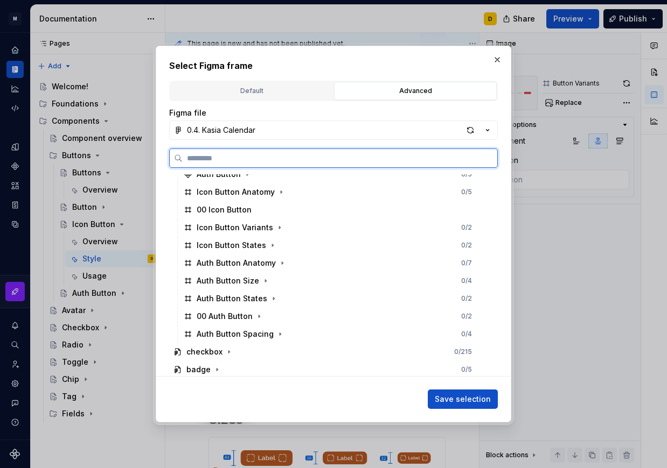
scroll to position [986, 0]
click at [295, 226] on div "Icon Button Variants 0 / 2" at bounding box center [334, 227] width 310 height 17
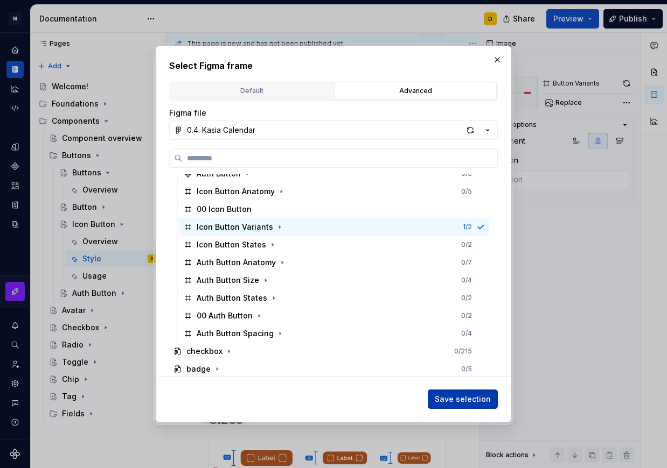
click at [459, 395] on span "Save selection" at bounding box center [463, 399] width 56 height 11
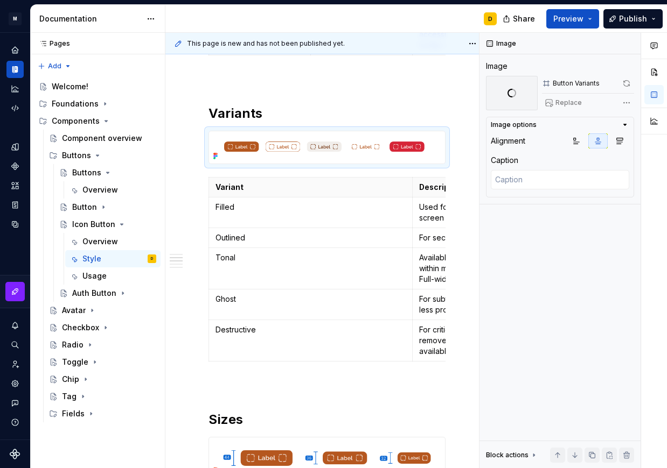
scroll to position [533, 0]
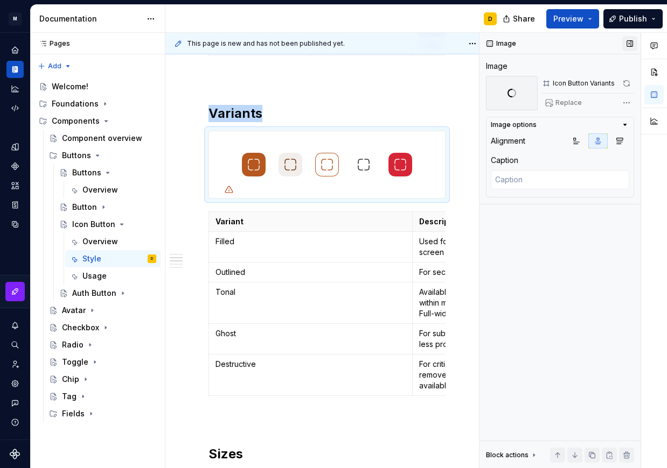
click at [628, 44] on button "button" at bounding box center [629, 43] width 15 height 15
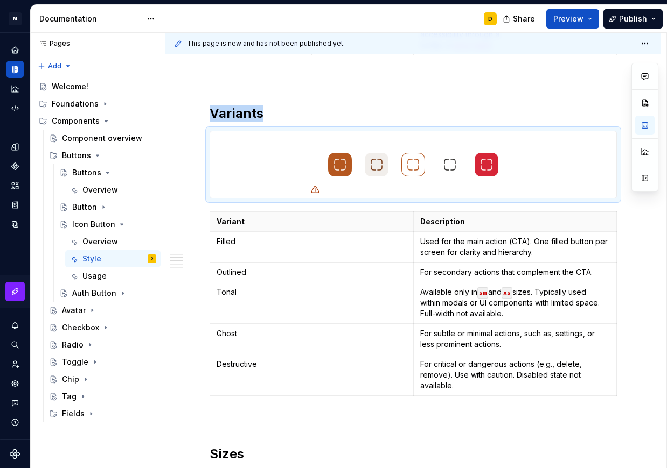
scroll to position [522, 0]
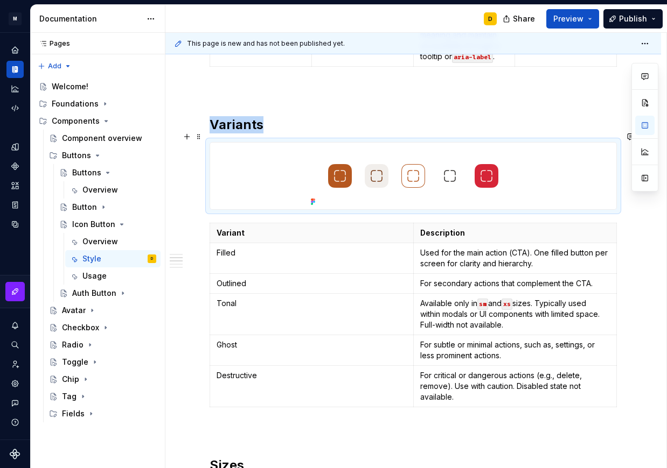
click at [417, 160] on img at bounding box center [412, 176] width 213 height 67
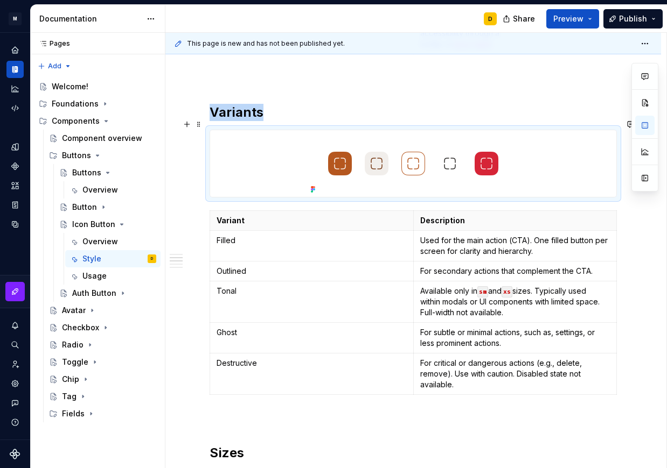
scroll to position [509, 0]
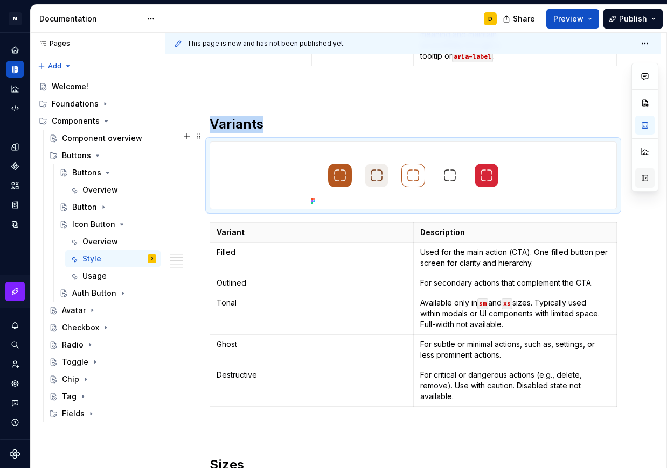
click at [647, 178] on button "button" at bounding box center [644, 178] width 19 height 19
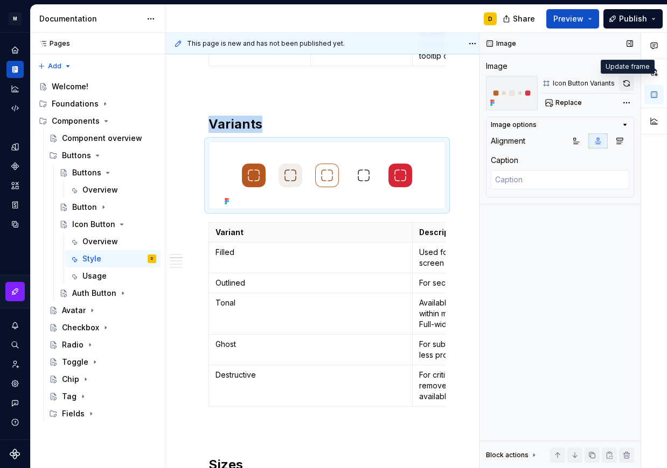
click at [627, 84] on button "button" at bounding box center [626, 83] width 15 height 15
click at [626, 42] on button "button" at bounding box center [629, 43] width 15 height 15
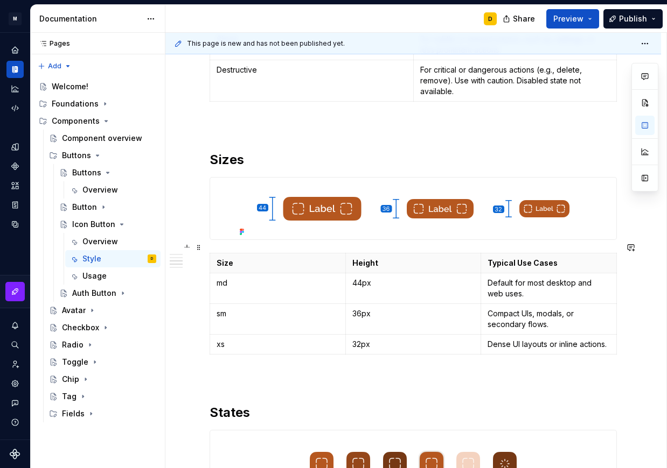
scroll to position [827, 0]
click at [436, 198] on img at bounding box center [412, 209] width 355 height 62
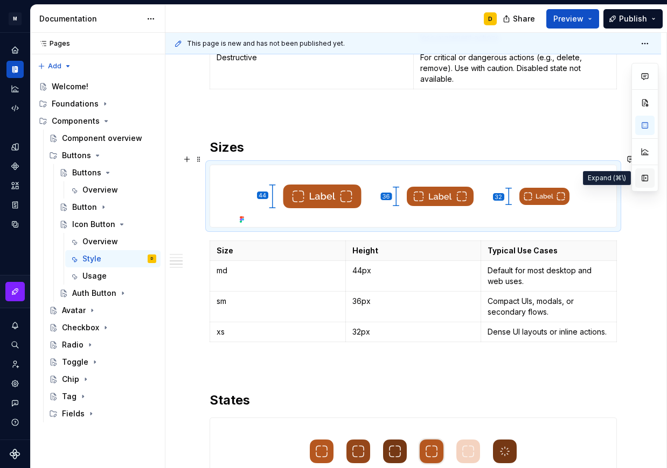
click at [643, 181] on button "button" at bounding box center [644, 178] width 19 height 19
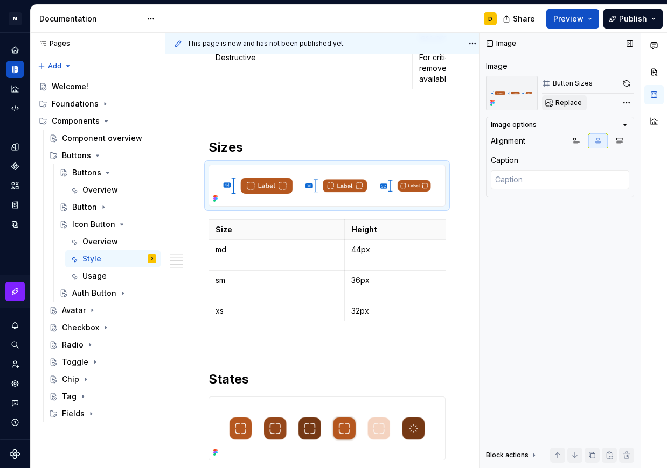
click at [562, 97] on button "Replace" at bounding box center [564, 102] width 45 height 15
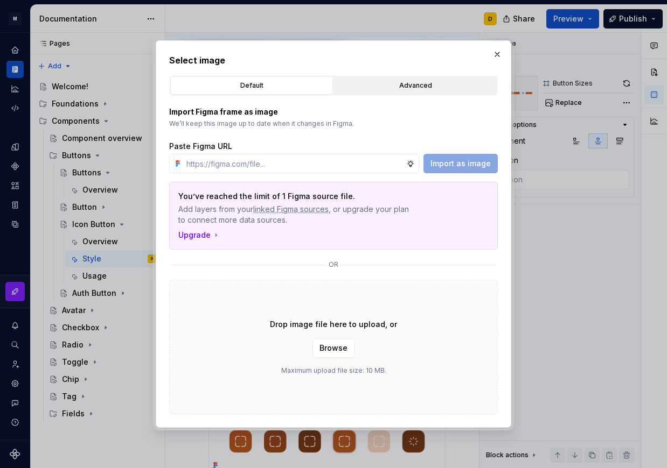
click at [383, 79] on button "Advanced" at bounding box center [415, 85] width 163 height 18
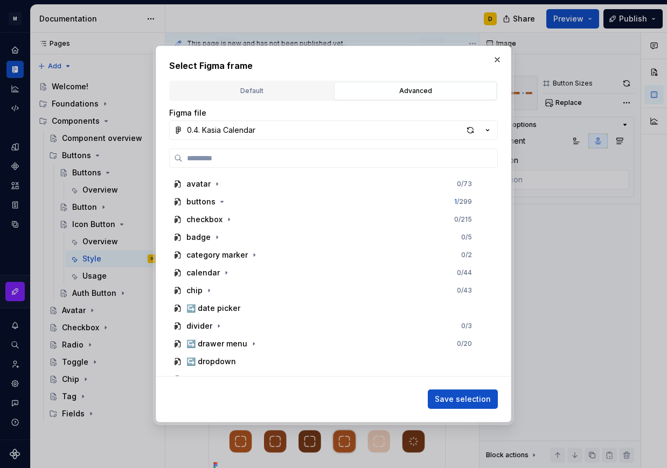
scroll to position [444, 0]
click at [218, 201] on icon "button" at bounding box center [222, 201] width 9 height 9
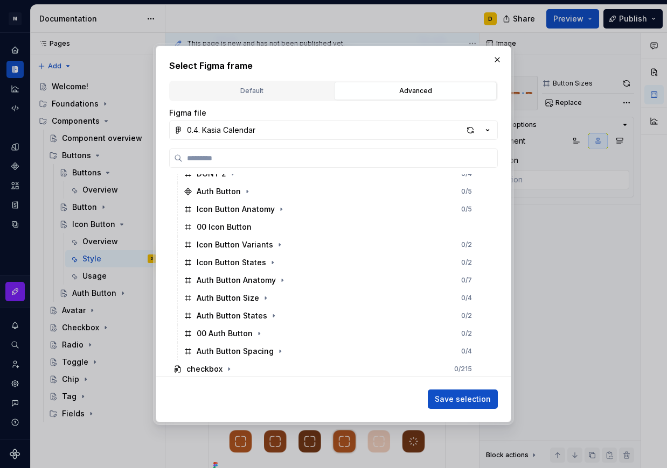
scroll to position [969, 0]
click at [468, 132] on div "button" at bounding box center [470, 130] width 15 height 15
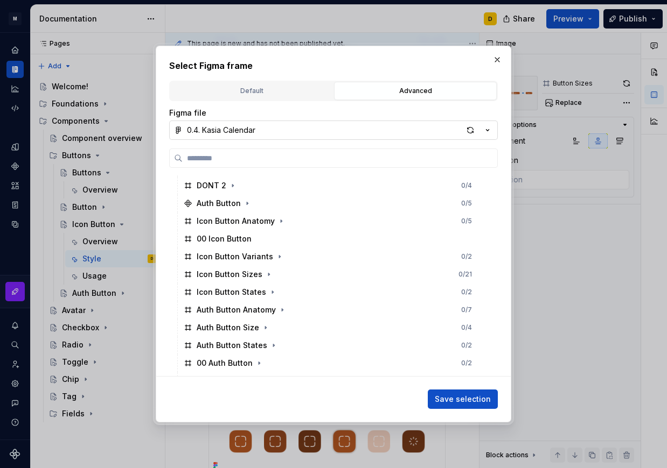
scroll to position [998, 0]
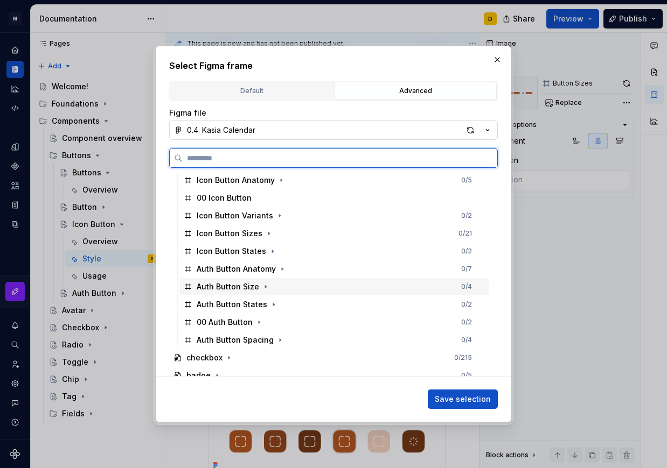
click at [290, 289] on div "Auth Button Size 0 / 4" at bounding box center [334, 286] width 310 height 17
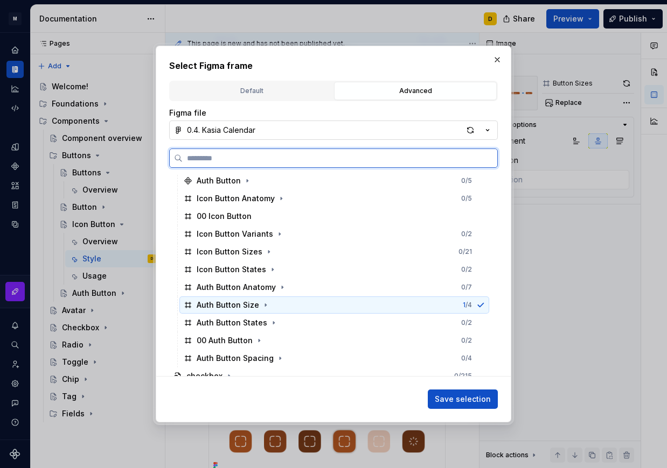
click at [291, 307] on div "Auth Button Size 1 / 4" at bounding box center [334, 305] width 310 height 17
click at [483, 305] on icon at bounding box center [480, 305] width 9 height 9
click at [279, 249] on div "Icon Button Sizes 0 / 21" at bounding box center [334, 251] width 310 height 17
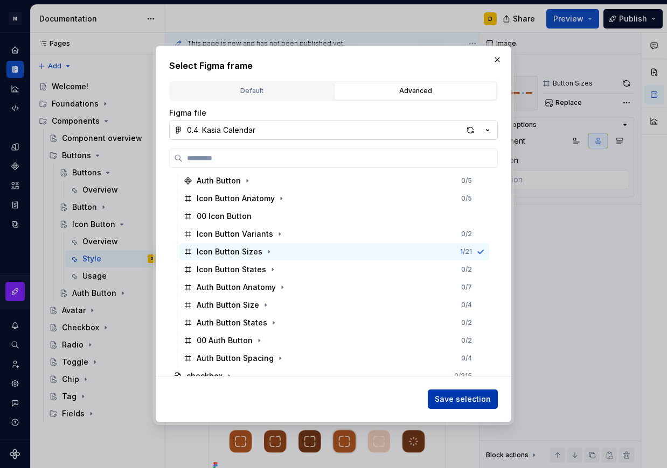
click at [465, 395] on span "Save selection" at bounding box center [463, 399] width 56 height 11
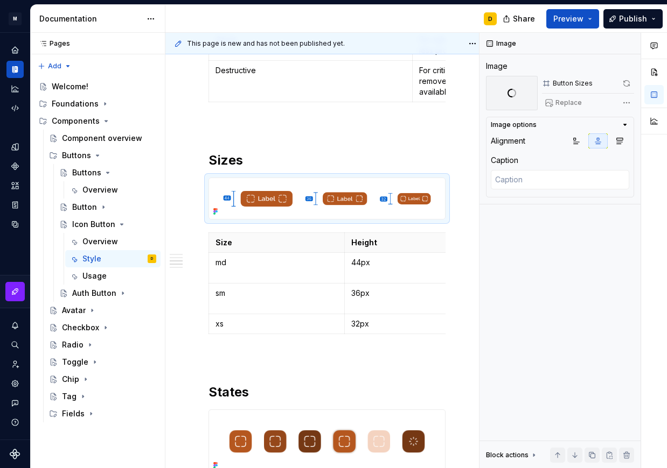
scroll to position [827, 0]
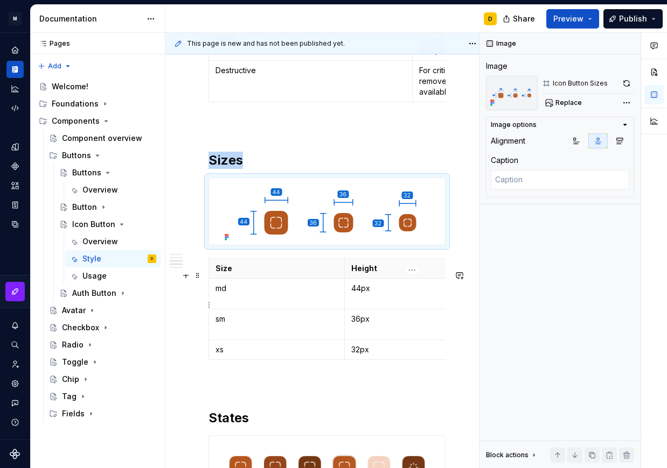
click at [386, 290] on td "44px" at bounding box center [412, 294] width 136 height 31
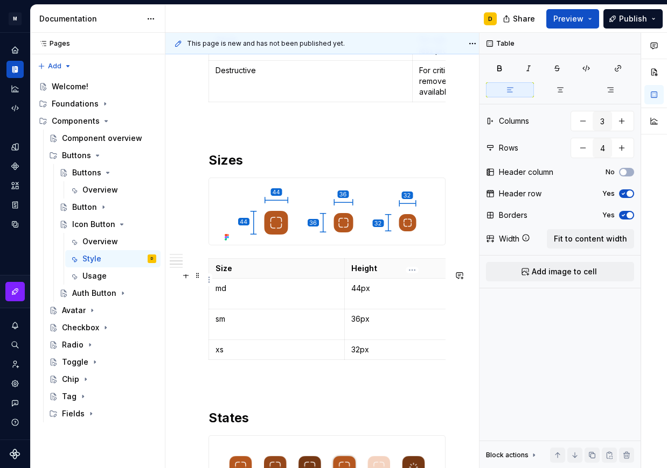
click at [386, 274] on p "Height" at bounding box center [412, 268] width 122 height 11
click at [631, 43] on button "button" at bounding box center [629, 43] width 15 height 15
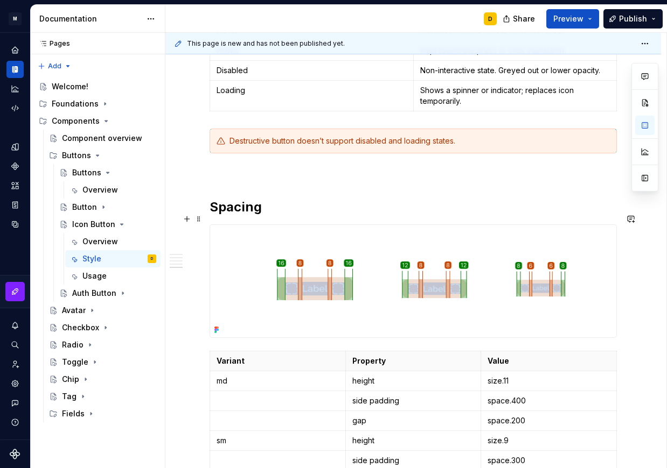
scroll to position [1362, 0]
click at [194, 198] on span at bounding box center [198, 195] width 9 height 11
click at [199, 198] on span at bounding box center [198, 197] width 9 height 15
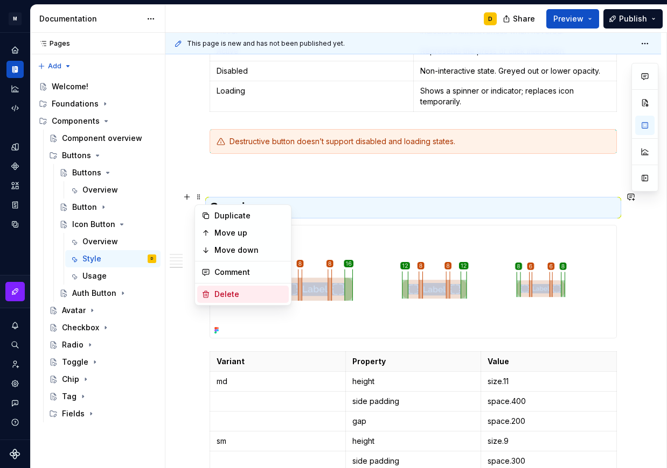
click at [219, 290] on div "Delete" at bounding box center [249, 294] width 70 height 11
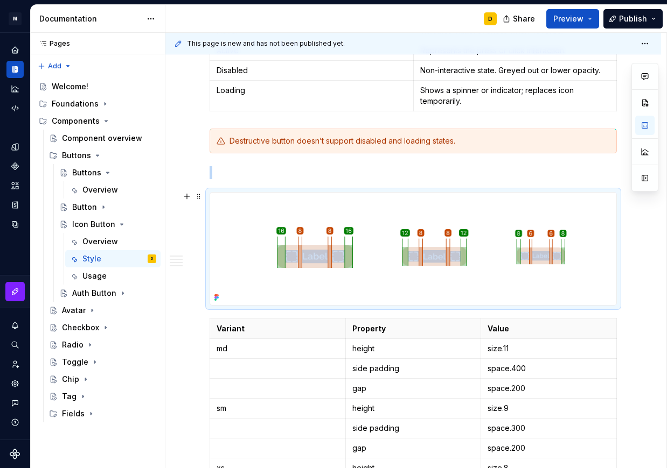
scroll to position [1362, 0]
click at [199, 187] on span at bounding box center [198, 187] width 9 height 15
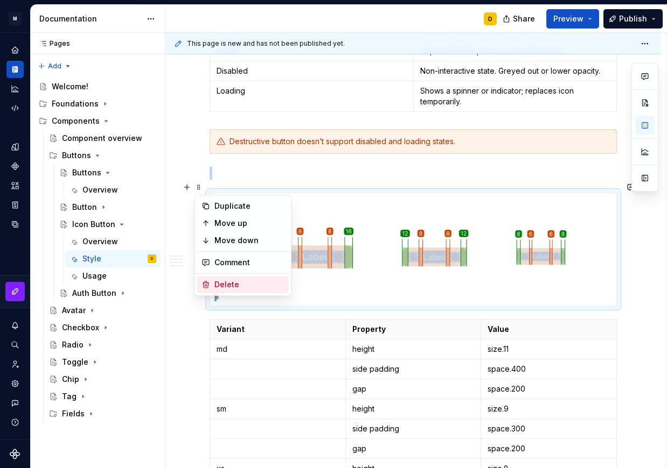
click at [222, 282] on div "Delete" at bounding box center [249, 284] width 70 height 11
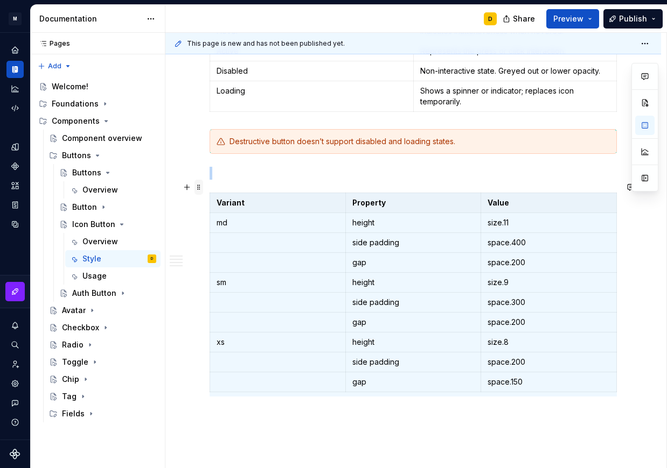
click at [198, 190] on span at bounding box center [198, 187] width 9 height 15
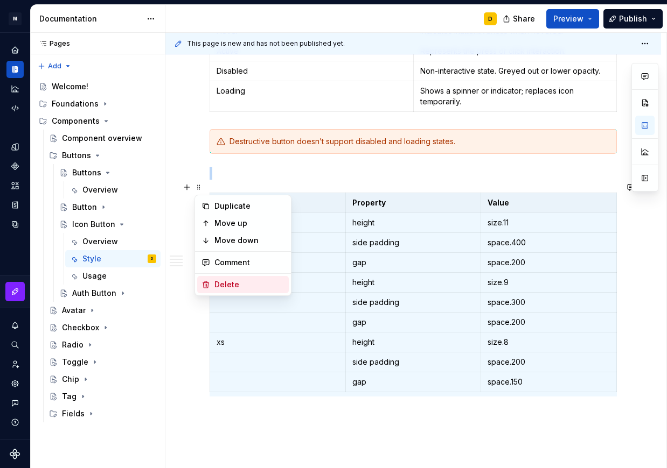
click at [233, 282] on div "Delete" at bounding box center [249, 284] width 70 height 11
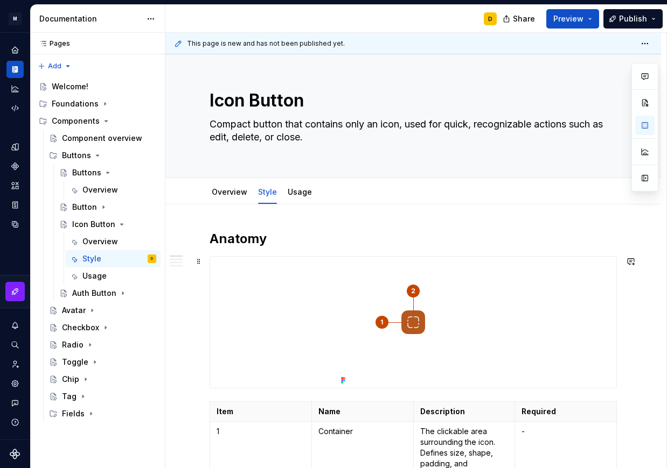
scroll to position [0, 0]
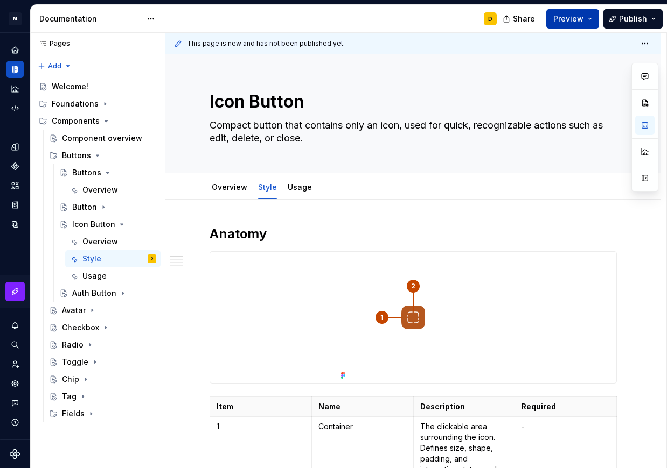
click at [588, 24] on button "Preview" at bounding box center [572, 18] width 53 height 19
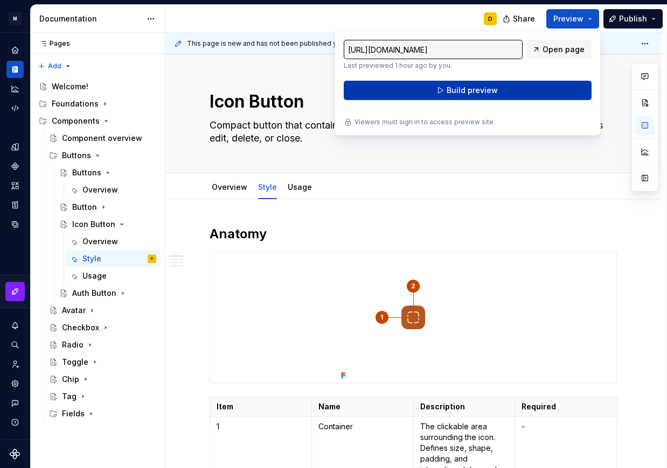
click at [537, 95] on button "Build preview" at bounding box center [468, 90] width 248 height 19
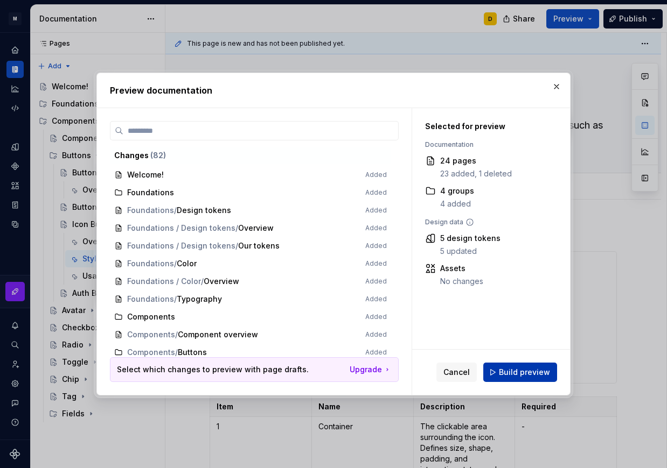
click at [538, 371] on span "Build preview" at bounding box center [524, 372] width 51 height 11
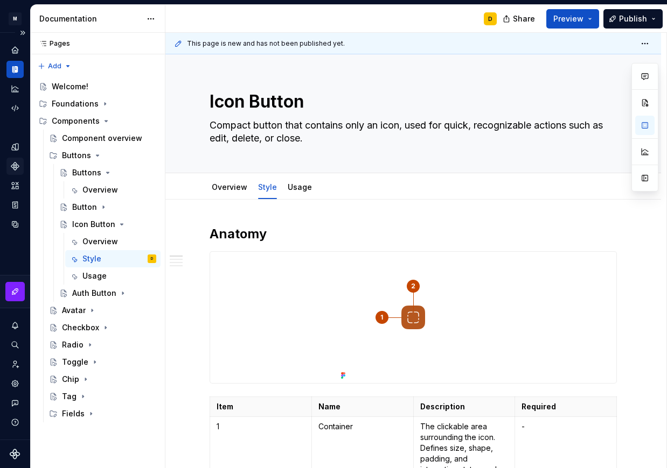
click at [20, 162] on div "Components" at bounding box center [14, 166] width 17 height 17
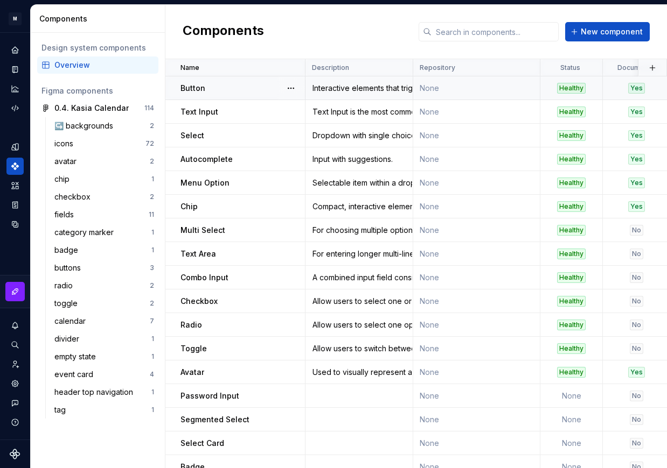
click at [375, 92] on div "Interactive elements that trigger actions, allowing users to complete tasks eff…" at bounding box center [359, 88] width 106 height 11
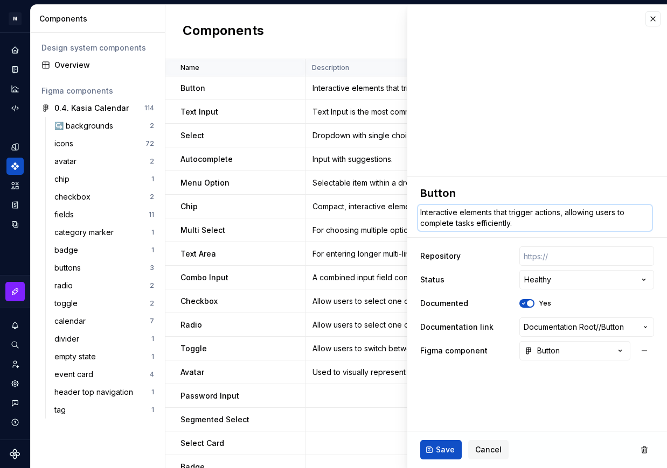
click at [494, 216] on textarea "Interactive elements that trigger actions, allowing users to complete tasks eff…" at bounding box center [535, 218] width 234 height 26
paste textarea "Standard button with a text label, used for primary and secondary actions throu…"
type textarea "*"
type textarea "Standard button with a text label, used for primary and secondary actions throu…"
click at [442, 450] on span "Save" at bounding box center [445, 450] width 19 height 11
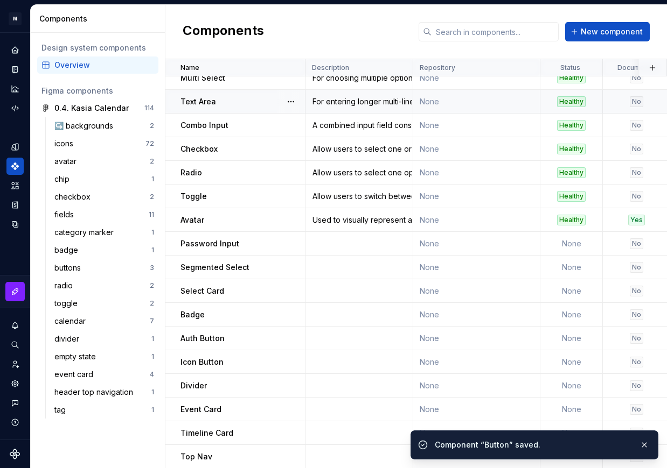
scroll to position [153, 0]
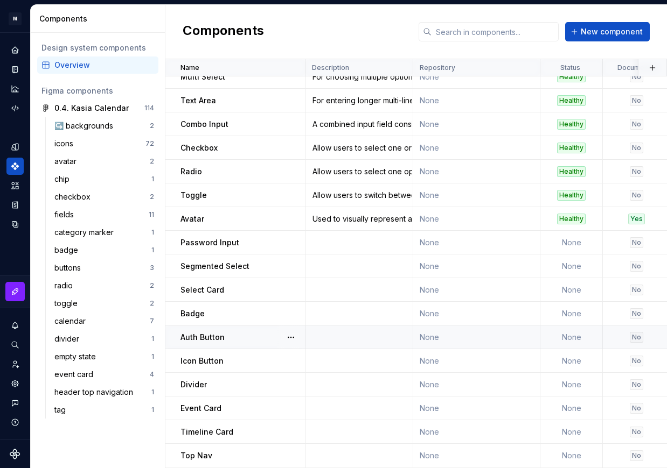
click at [368, 338] on td at bounding box center [359, 338] width 108 height 24
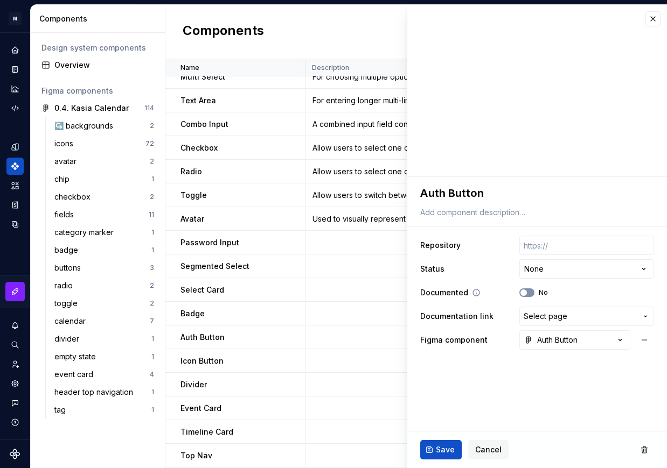
click at [527, 291] on icon "button" at bounding box center [523, 293] width 9 height 6
type textarea "*"
click at [545, 314] on span "Select page" at bounding box center [545, 316] width 44 height 11
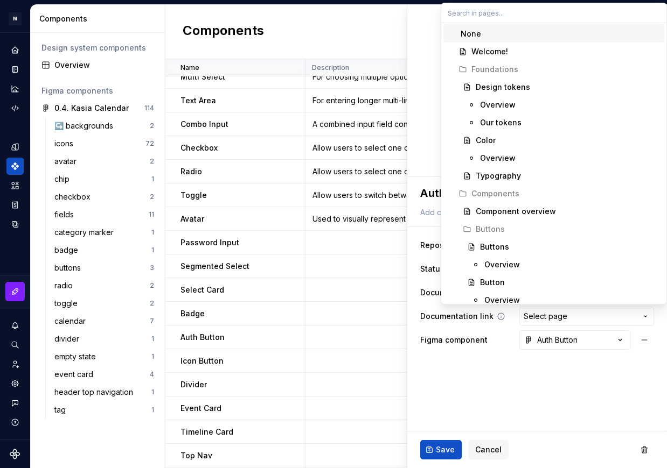
scroll to position [153, 0]
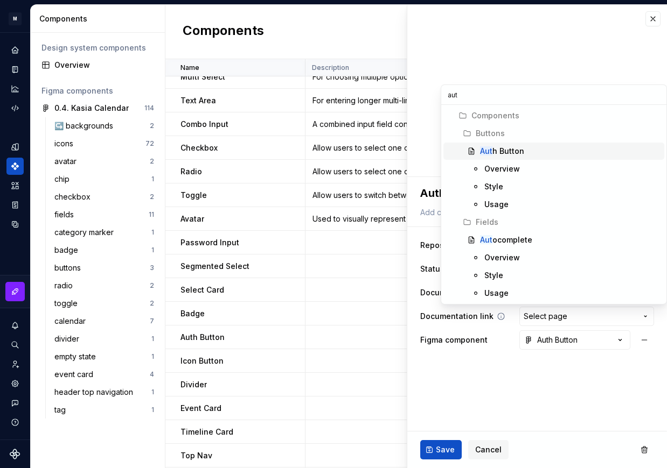
type input "auth"
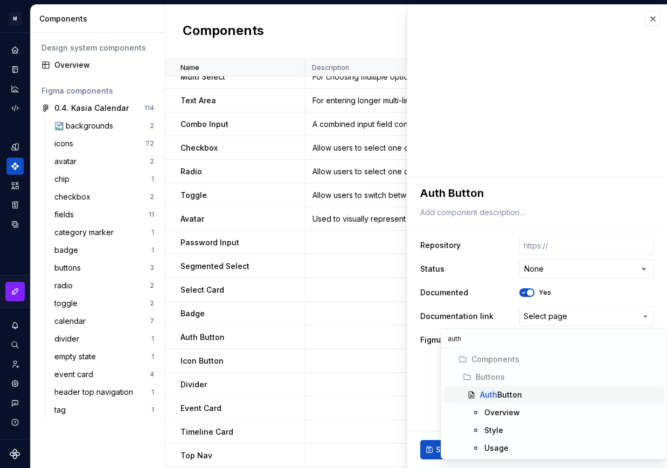
click at [517, 392] on div "Auth Button" at bounding box center [501, 395] width 42 height 11
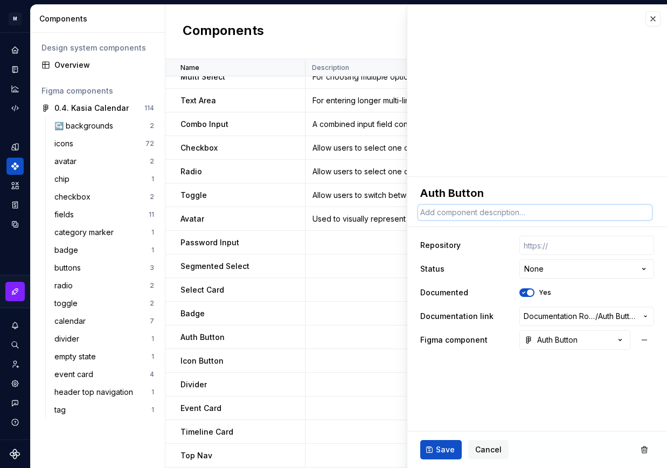
click at [546, 218] on textarea at bounding box center [535, 212] width 234 height 15
paste textarea "Specialized button used for authentication and third-party sign-in flows."
type textarea "*"
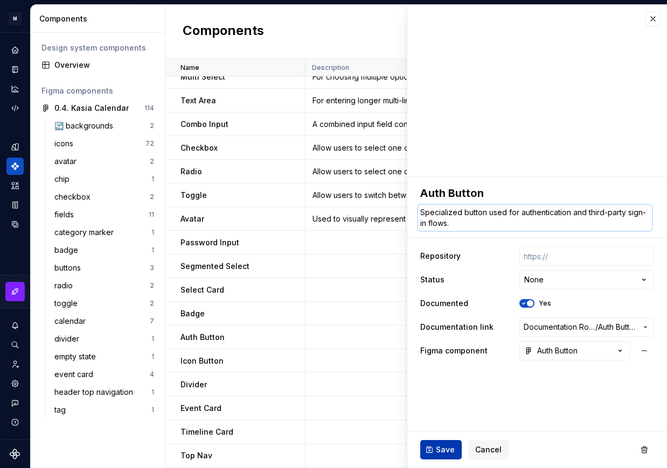
type textarea "Specialized button used for authentication and third-party sign-in flows."
click at [436, 446] on span "Save" at bounding box center [445, 450] width 19 height 11
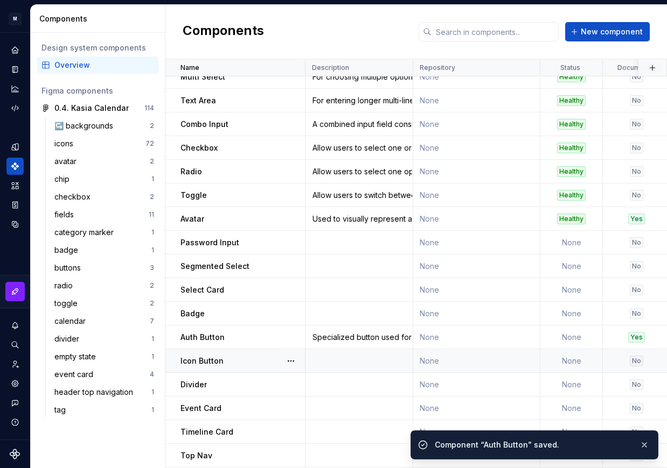
click at [345, 360] on td at bounding box center [359, 361] width 108 height 24
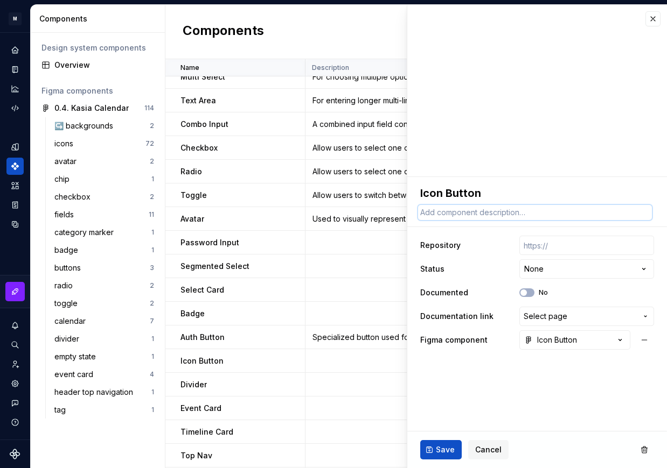
click at [509, 213] on textarea at bounding box center [535, 212] width 234 height 15
paste textarea "Compact button that contains only an icon, used for quick, recognizable actions…"
type textarea "*"
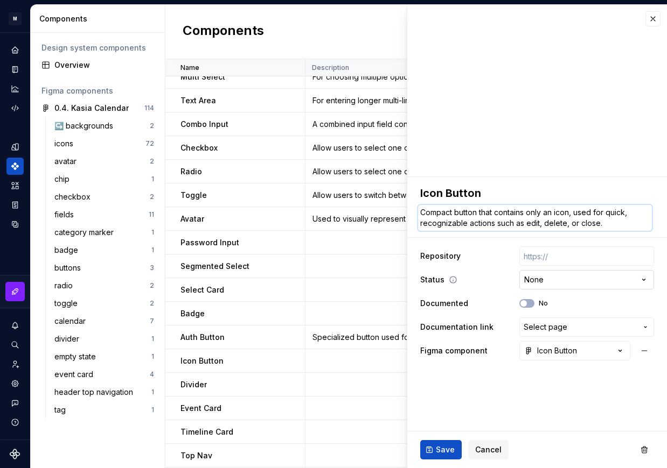
type textarea "Compact button that contains only an icon, used for quick, recognizable actions…"
click at [557, 280] on html "M Mi D Design system data Components Design system components Overview Figma co…" at bounding box center [333, 234] width 667 height 468
select select "**********"
click at [523, 301] on span "button" at bounding box center [523, 303] width 6 height 6
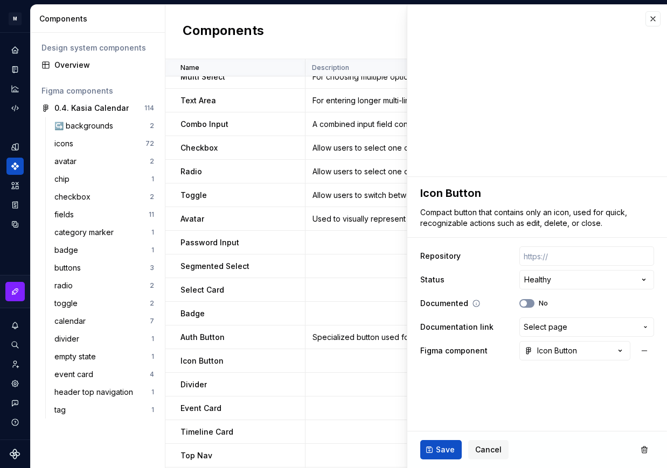
type textarea "*"
click at [532, 326] on span "Select page" at bounding box center [545, 327] width 44 height 11
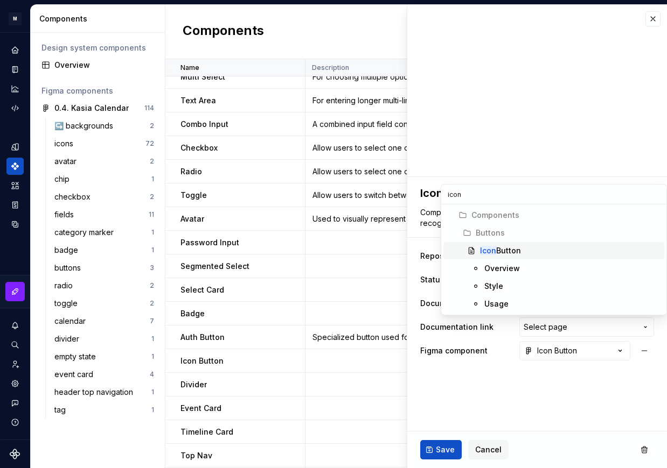
type input "icon"
click at [536, 242] on span "Icon Button" at bounding box center [553, 250] width 221 height 17
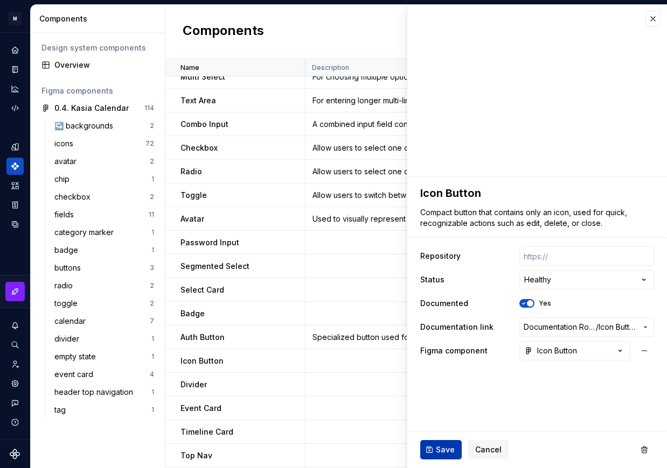
click at [442, 447] on span "Save" at bounding box center [445, 450] width 19 height 11
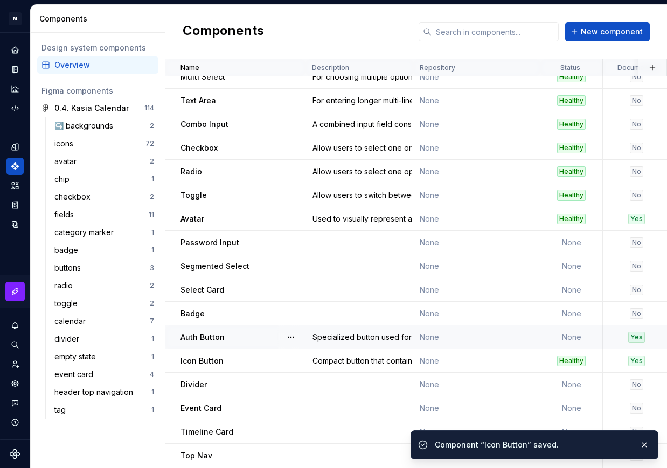
click at [340, 335] on div "Specialized button used for authentication and third-party sign-in flows." at bounding box center [359, 337] width 106 height 11
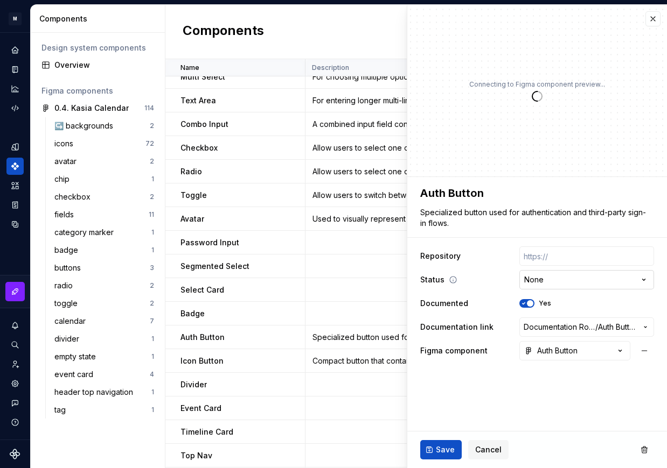
type textarea "*"
click at [536, 281] on html "M Mi D Design system data Components Design system components Overview Figma co…" at bounding box center [333, 234] width 667 height 468
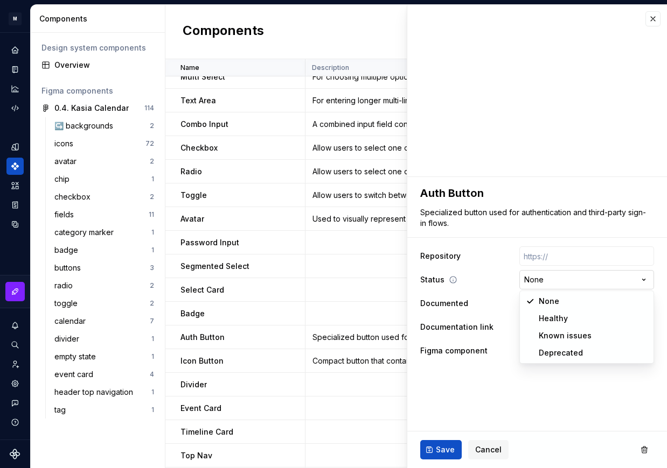
scroll to position [153, 0]
select select "**********"
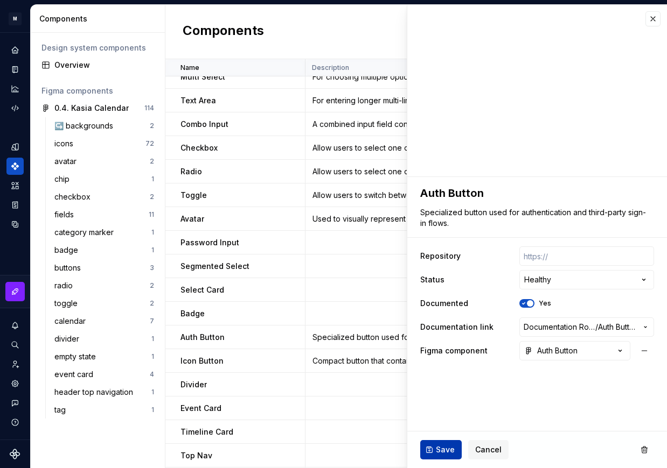
click at [442, 448] on span "Save" at bounding box center [445, 450] width 19 height 11
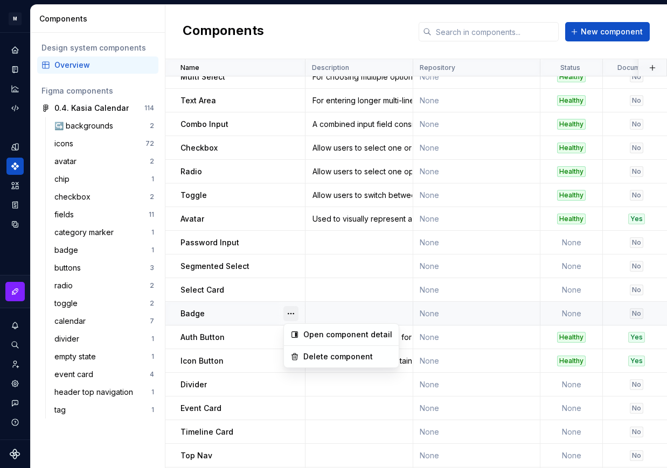
click at [290, 314] on button "button" at bounding box center [290, 313] width 15 height 15
click at [282, 35] on html "M Mi D Design system data Components Design system components Overview Figma co…" at bounding box center [333, 234] width 667 height 468
click at [291, 68] on html "M Mi D Design system data Components Design system components Overview Figma co…" at bounding box center [333, 234] width 667 height 468
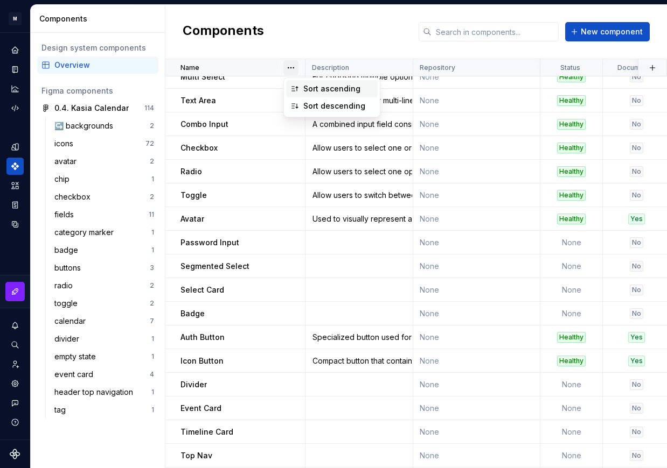
click at [313, 88] on div "Sort ascending" at bounding box center [338, 88] width 70 height 11
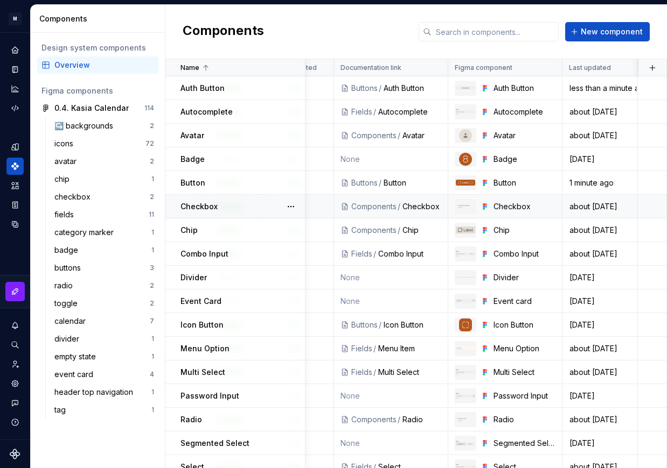
scroll to position [0, 0]
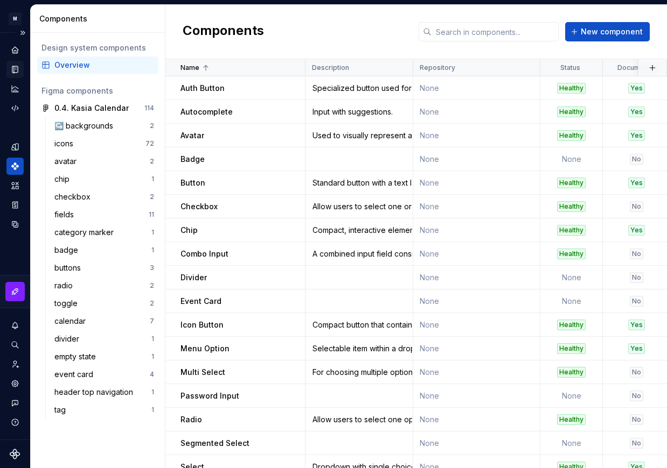
click at [23, 68] on div "Documentation" at bounding box center [14, 69] width 17 height 17
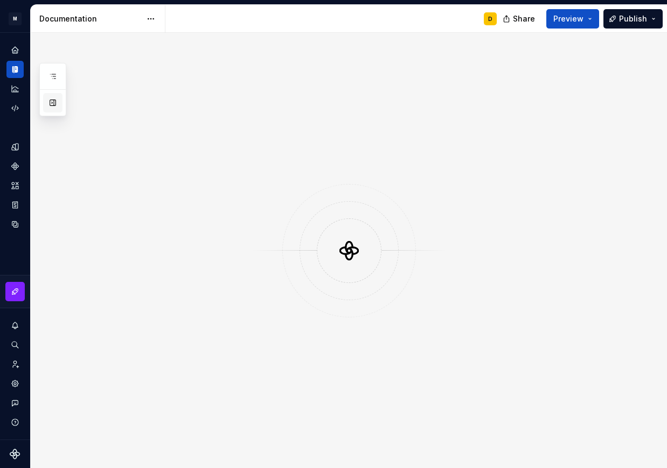
click at [57, 103] on button "button" at bounding box center [52, 102] width 19 height 19
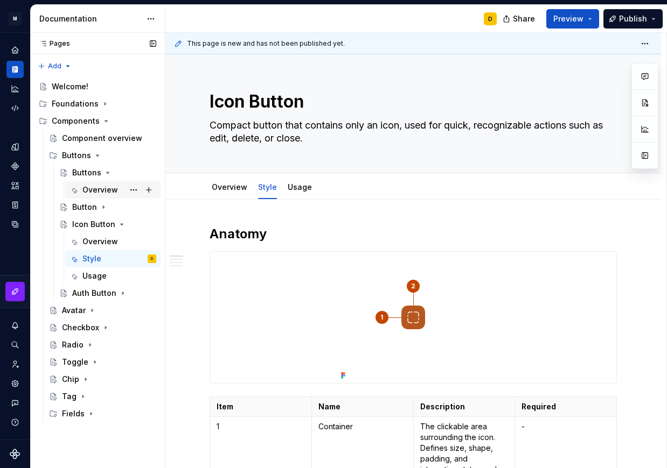
click at [95, 189] on div "Overview" at bounding box center [100, 190] width 36 height 11
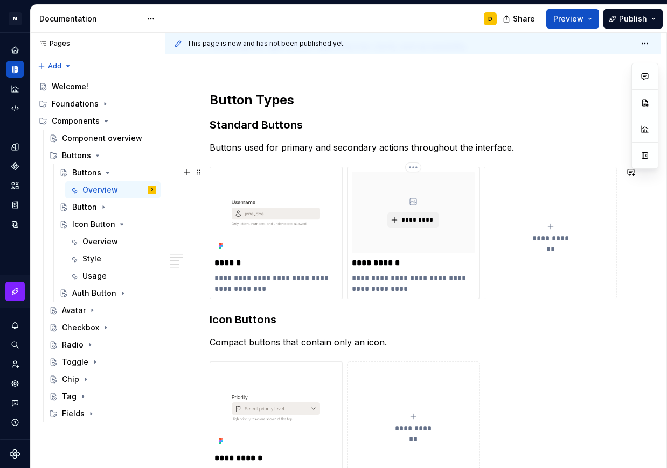
scroll to position [329, 0]
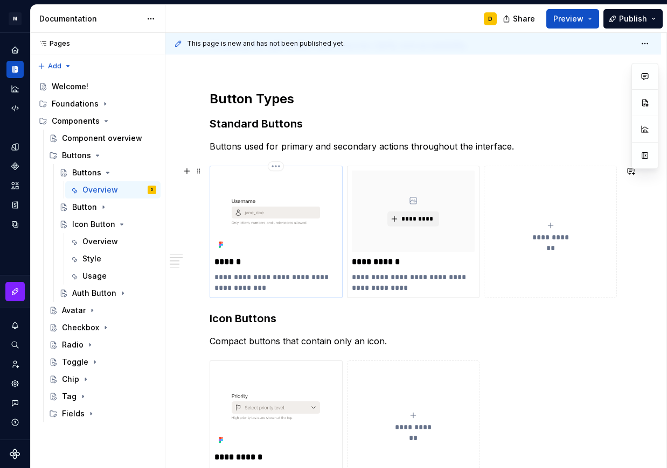
click at [279, 253] on img at bounding box center [275, 212] width 123 height 82
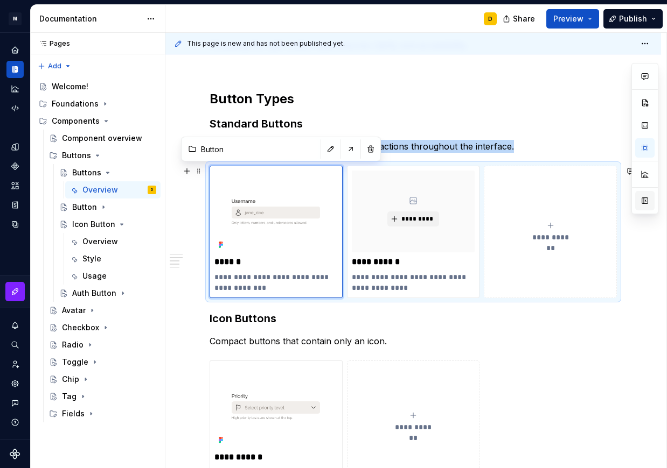
click at [646, 198] on button "button" at bounding box center [644, 200] width 19 height 19
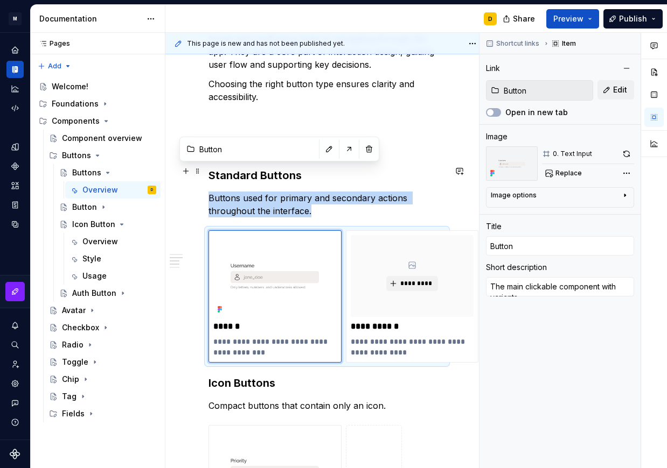
scroll to position [381, 0]
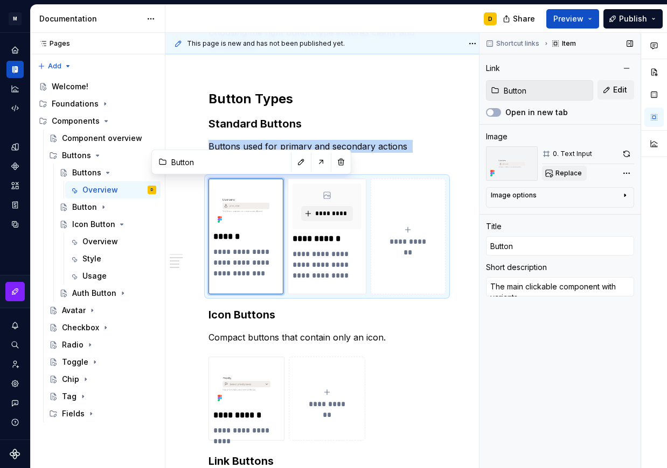
click at [566, 171] on span "Replace" at bounding box center [568, 173] width 26 height 9
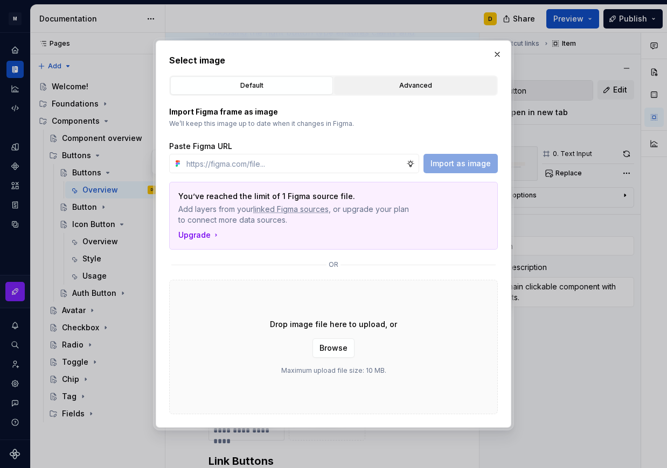
click at [401, 81] on div "Advanced" at bounding box center [415, 85] width 155 height 11
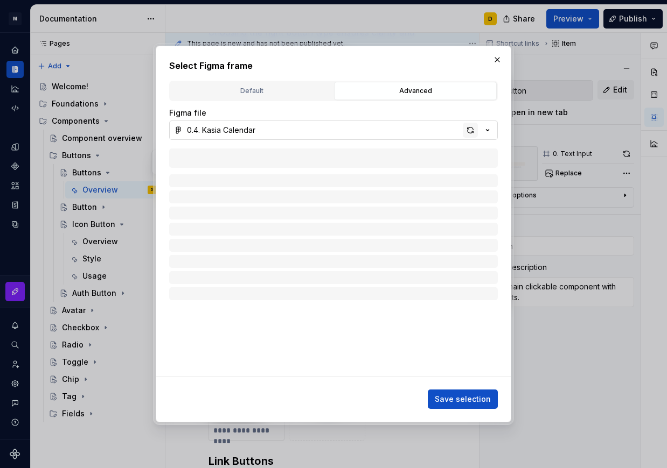
click at [467, 130] on div "button" at bounding box center [470, 130] width 15 height 15
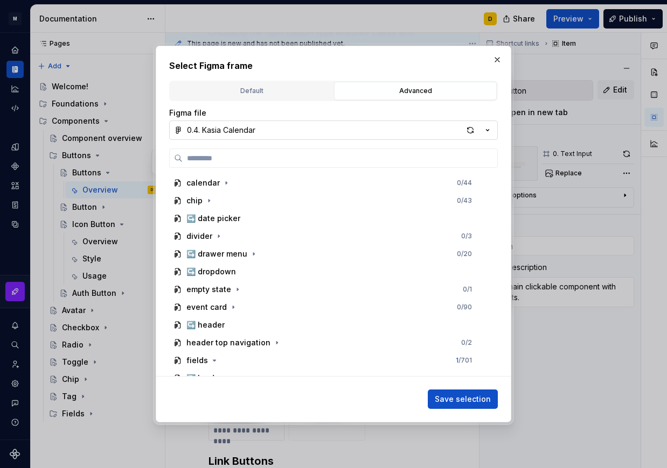
scroll to position [416, 0]
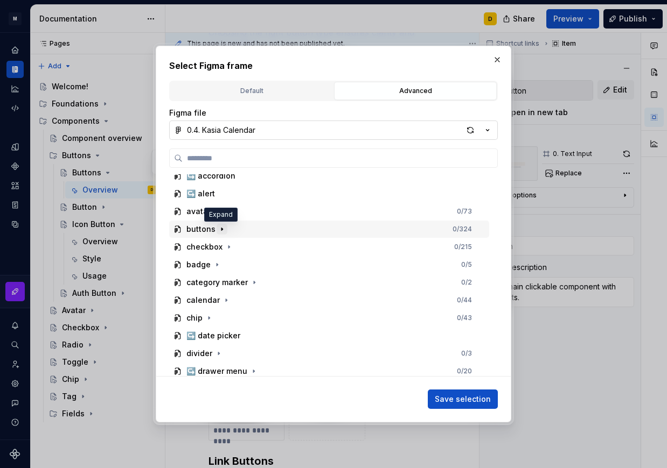
click at [225, 230] on button "button" at bounding box center [221, 229] width 11 height 11
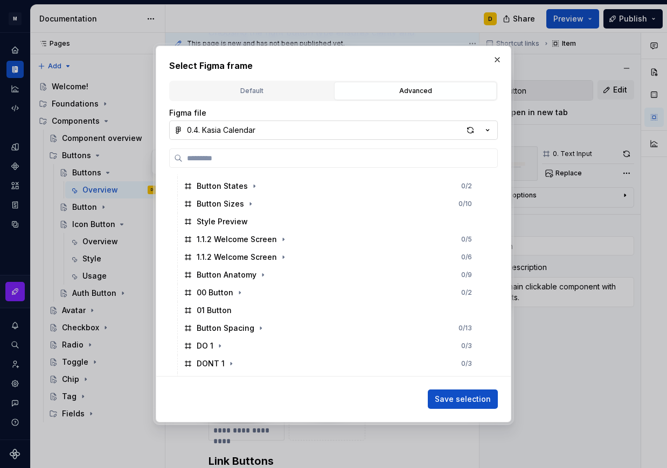
scroll to position [596, 0]
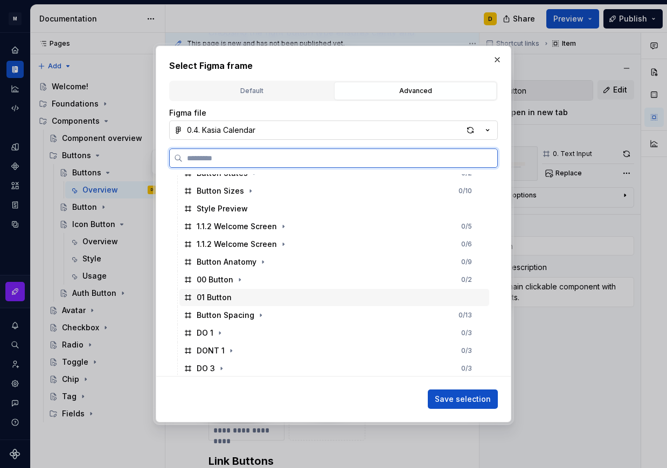
click at [269, 300] on div "01 Button" at bounding box center [334, 297] width 310 height 17
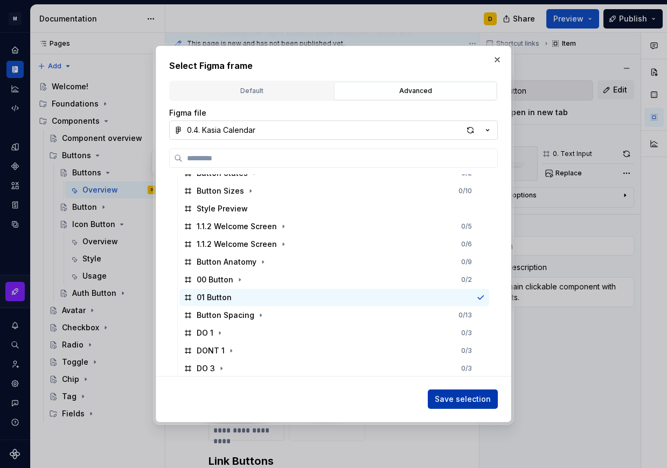
click at [448, 393] on button "Save selection" at bounding box center [463, 399] width 70 height 19
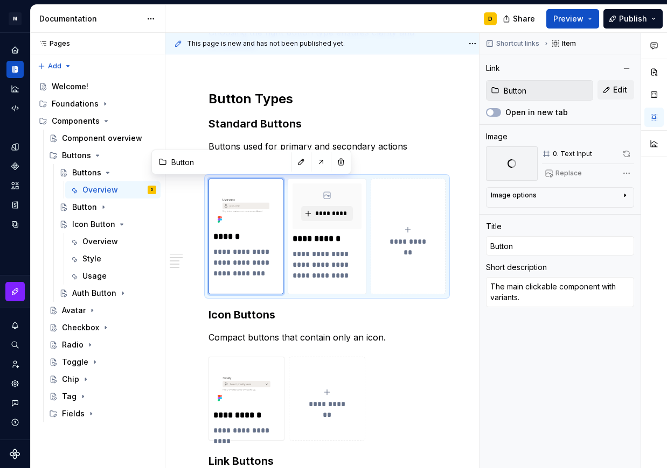
scroll to position [394, 0]
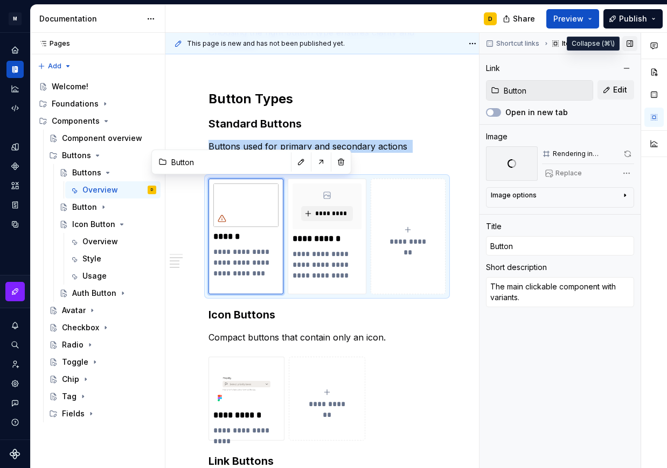
click at [629, 46] on button "button" at bounding box center [629, 43] width 15 height 15
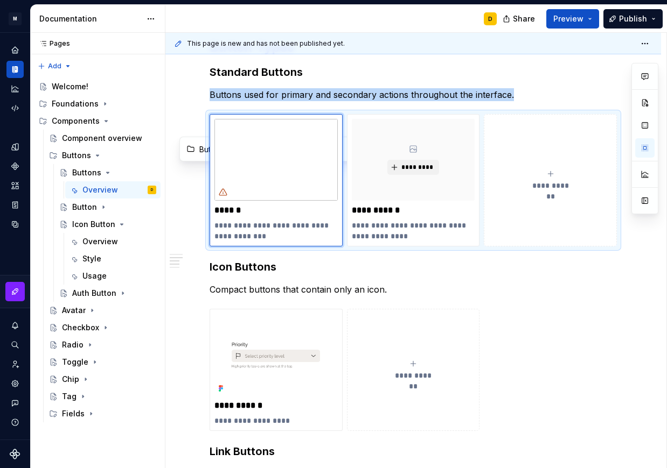
scroll to position [342, 0]
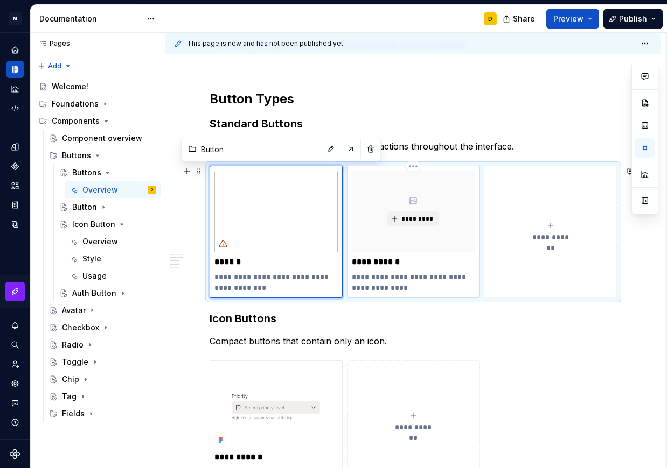
click at [450, 259] on p "**********" at bounding box center [413, 262] width 123 height 11
type textarea "*"
type input "Text Input"
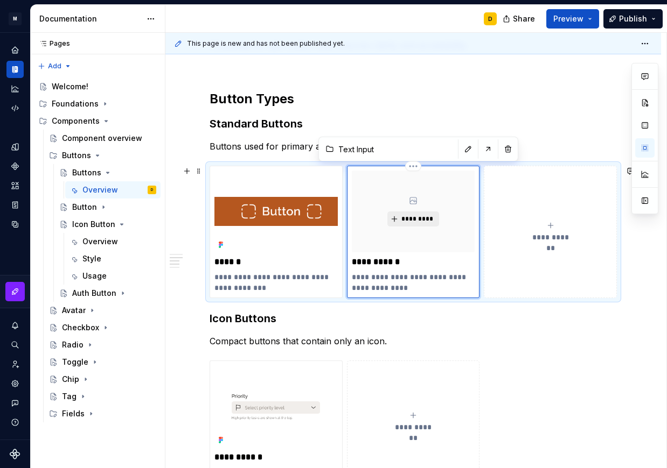
click at [415, 219] on span "*********" at bounding box center [417, 219] width 33 height 9
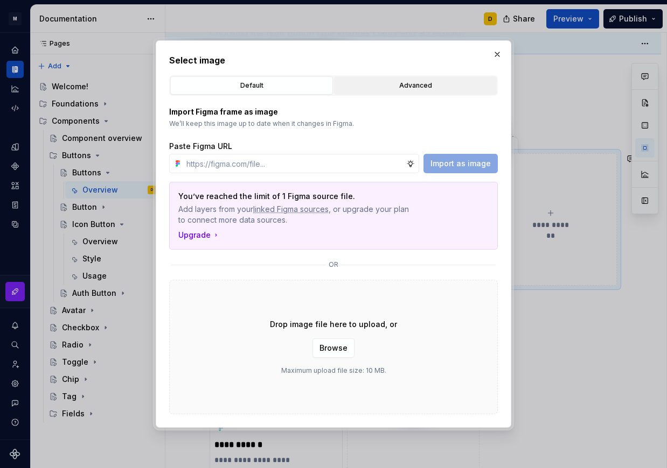
scroll to position [329, 0]
click at [401, 79] on button "Advanced" at bounding box center [415, 85] width 163 height 18
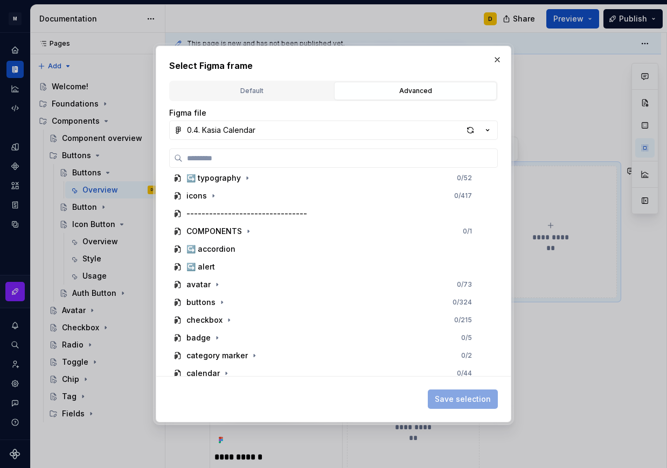
scroll to position [346, 0]
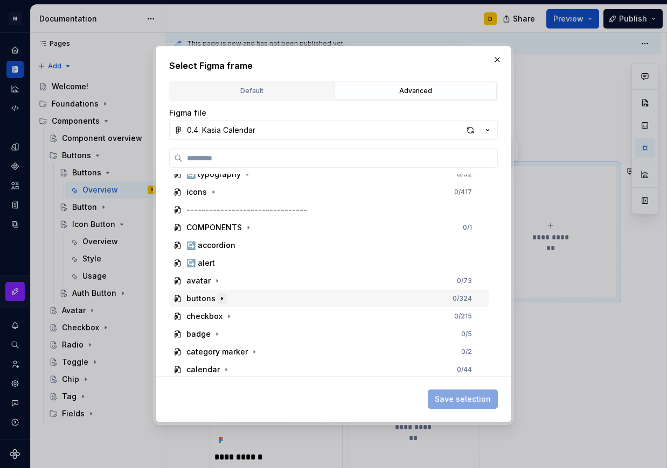
click at [223, 300] on icon "button" at bounding box center [222, 299] width 9 height 9
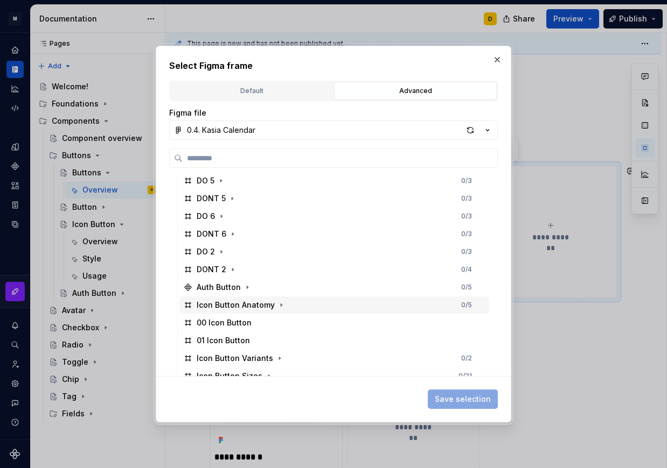
scroll to position [901, 0]
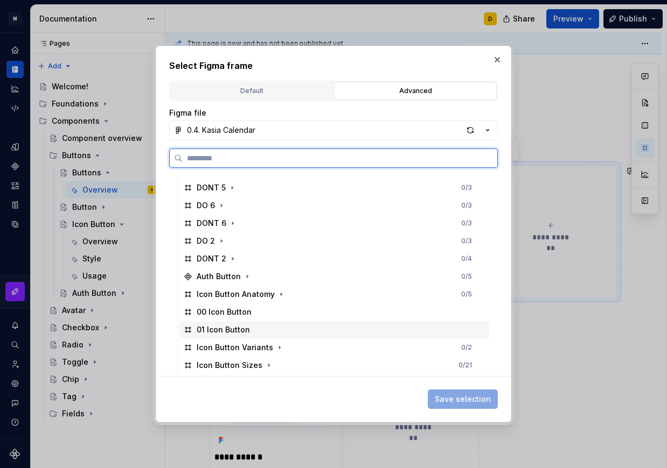
click at [273, 326] on div "01 Icon Button" at bounding box center [334, 329] width 310 height 17
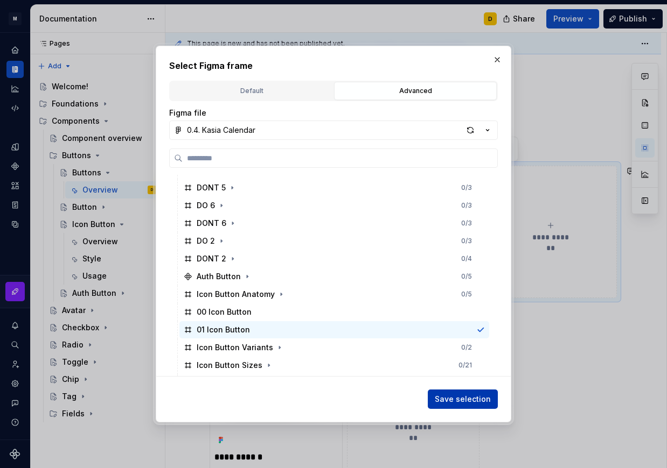
click at [448, 398] on span "Save selection" at bounding box center [463, 399] width 56 height 11
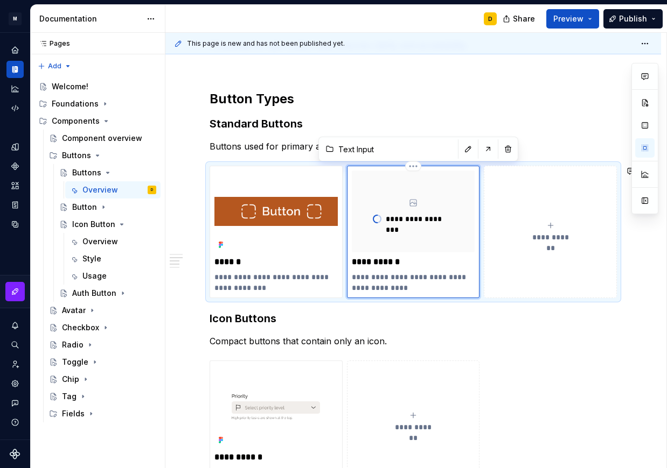
scroll to position [329, 0]
click at [283, 249] on img at bounding box center [275, 212] width 123 height 82
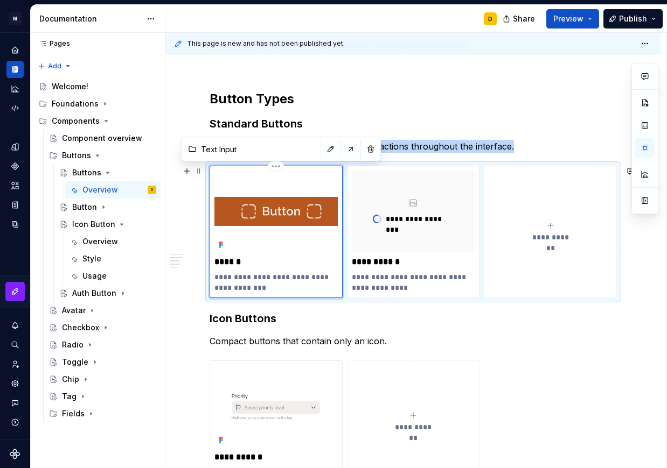
type textarea "*"
type input "Button"
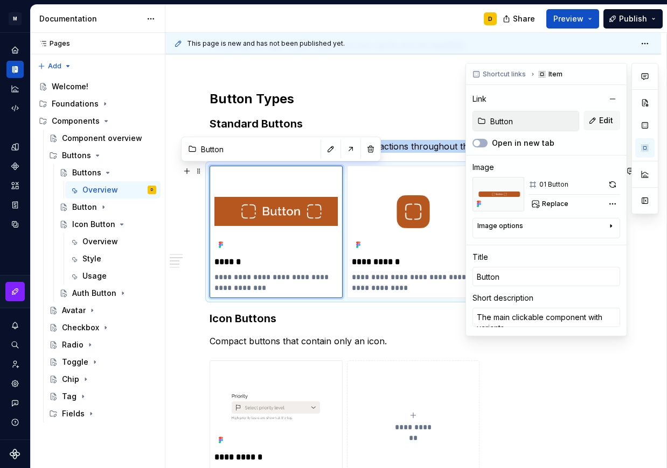
click at [588, 227] on div "Image options" at bounding box center [541, 228] width 129 height 13
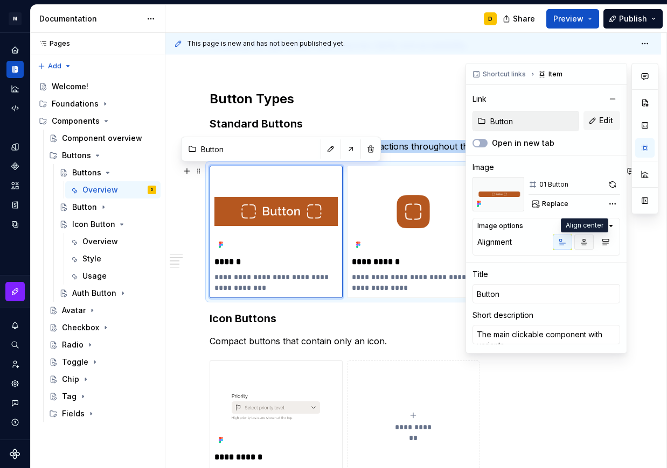
click at [584, 247] on button "button" at bounding box center [583, 242] width 19 height 15
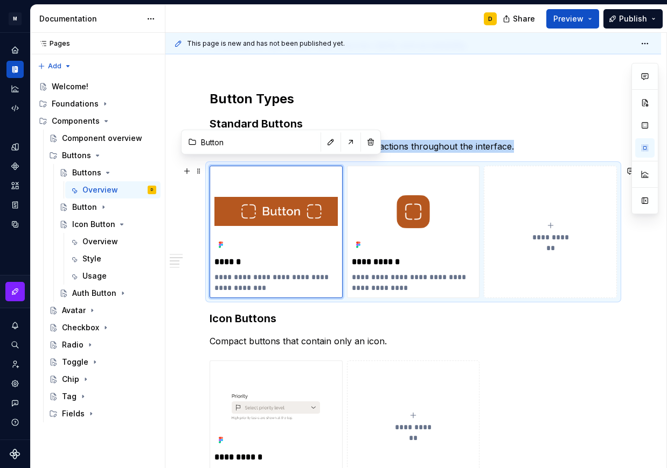
scroll to position [344, 0]
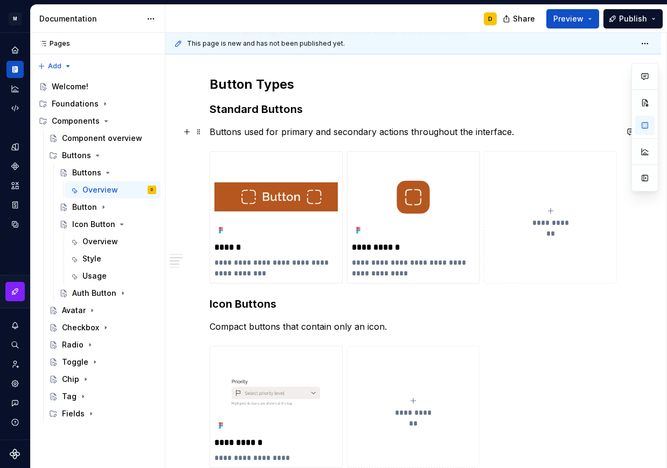
click at [531, 134] on p "Buttons used for primary and secondary actions throughout the interface." at bounding box center [412, 131] width 407 height 13
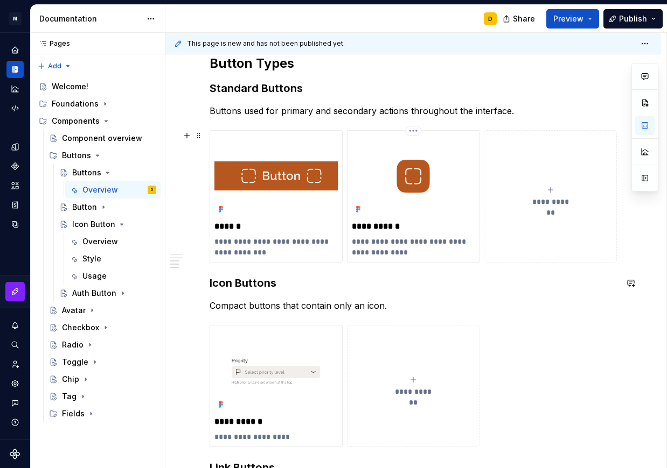
scroll to position [364, 0]
click at [439, 195] on img at bounding box center [413, 177] width 123 height 82
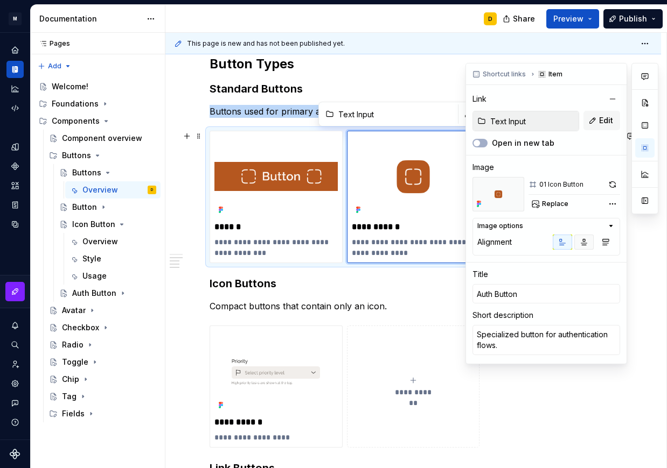
click at [587, 243] on icon "button" at bounding box center [583, 242] width 9 height 9
click at [555, 204] on span "Replace" at bounding box center [555, 204] width 26 height 9
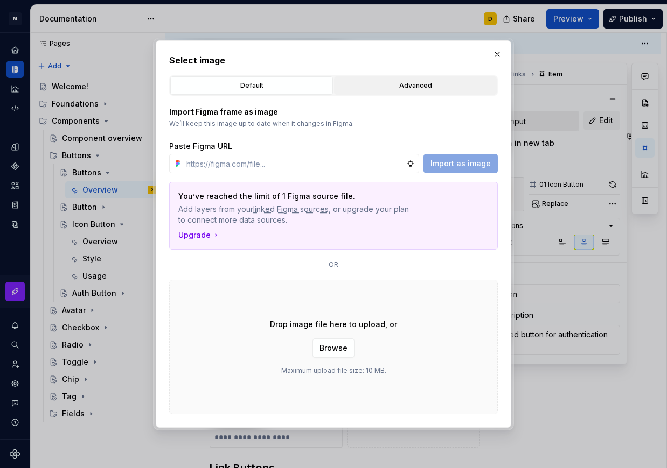
click at [362, 83] on div "Advanced" at bounding box center [415, 85] width 155 height 11
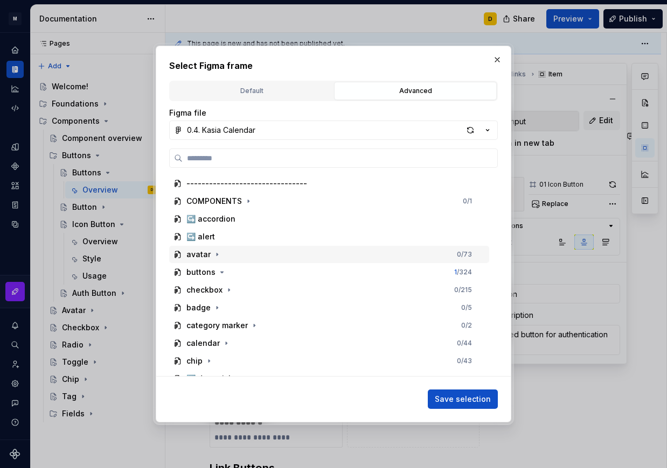
scroll to position [374, 0]
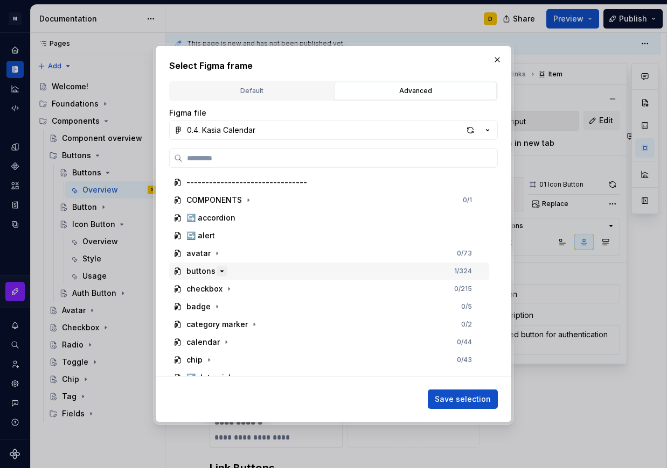
click at [219, 274] on icon "button" at bounding box center [222, 271] width 9 height 9
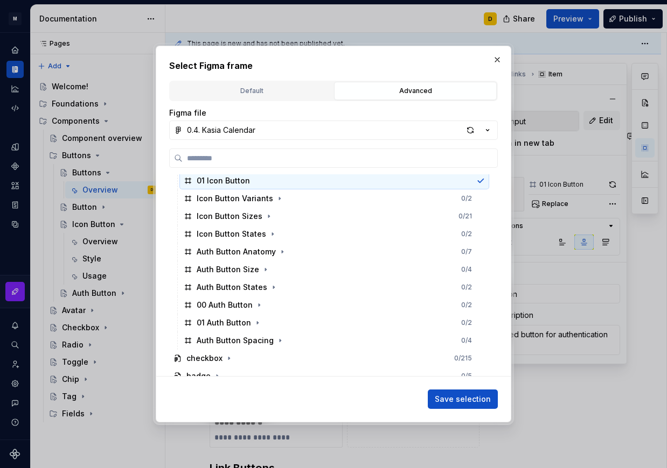
scroll to position [1052, 0]
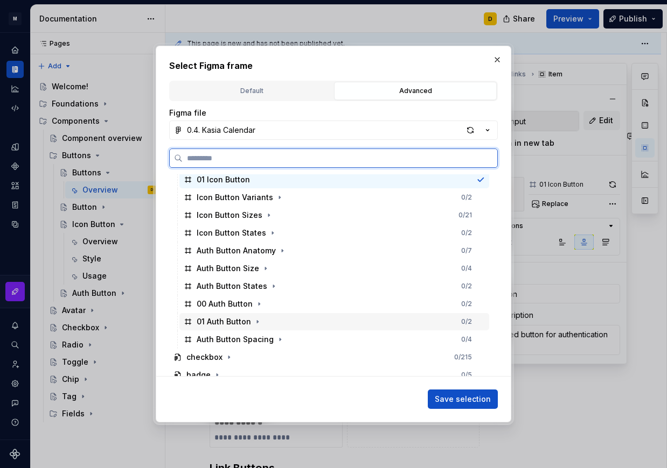
click at [311, 323] on div "01 Auth Button 0 / 2" at bounding box center [334, 321] width 310 height 17
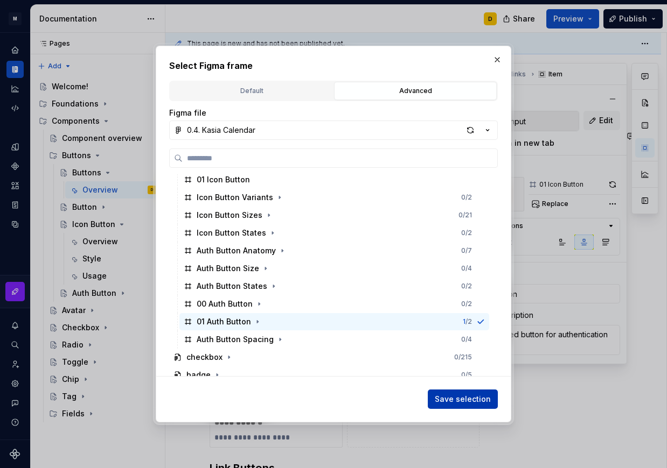
click at [467, 402] on span "Save selection" at bounding box center [463, 399] width 56 height 11
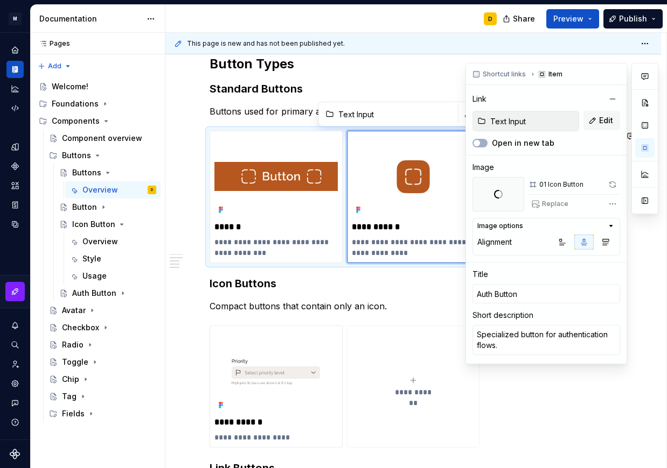
scroll to position [364, 0]
click at [263, 362] on img at bounding box center [275, 372] width 123 height 82
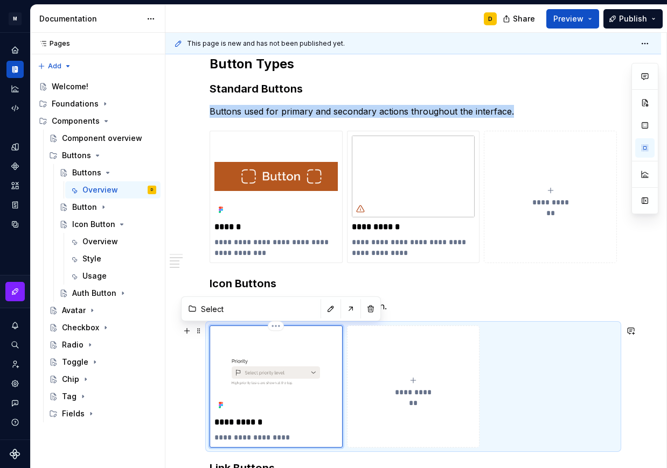
type textarea "*"
type input "Select"
type input "Icon Button"
type textarea "Single icon action."
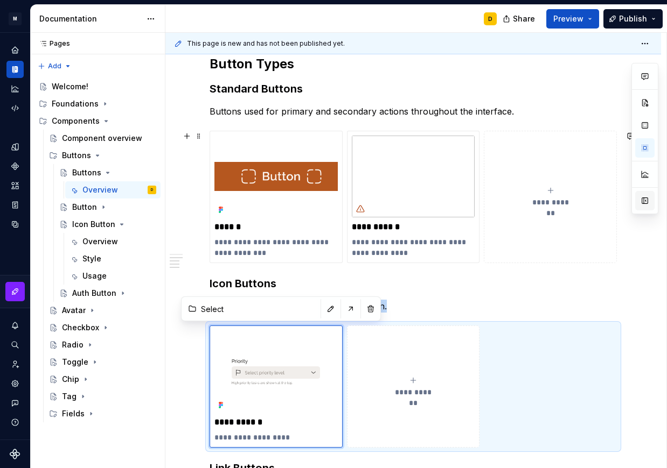
click at [645, 199] on button "button" at bounding box center [644, 200] width 19 height 19
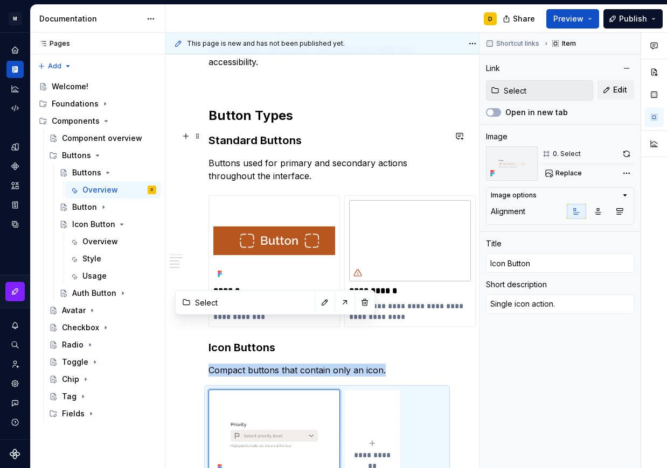
scroll to position [403, 0]
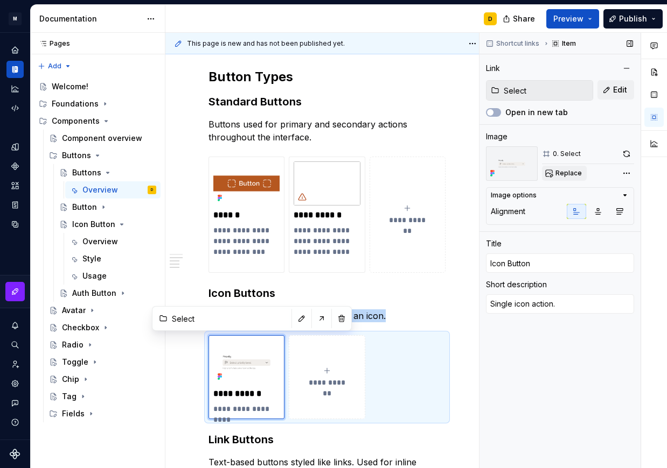
click at [564, 174] on span "Replace" at bounding box center [568, 173] width 26 height 9
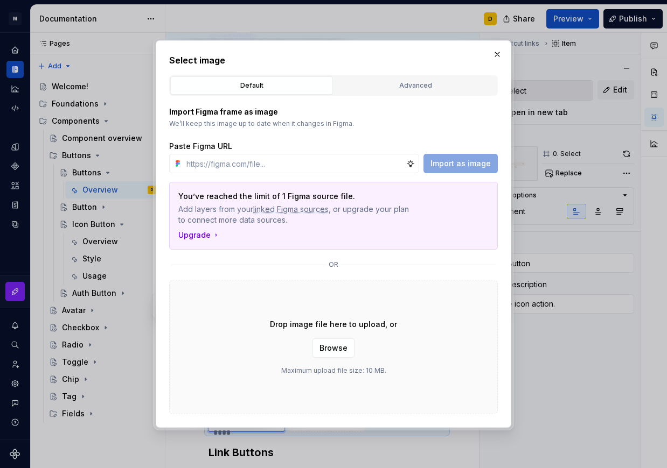
scroll to position [429, 0]
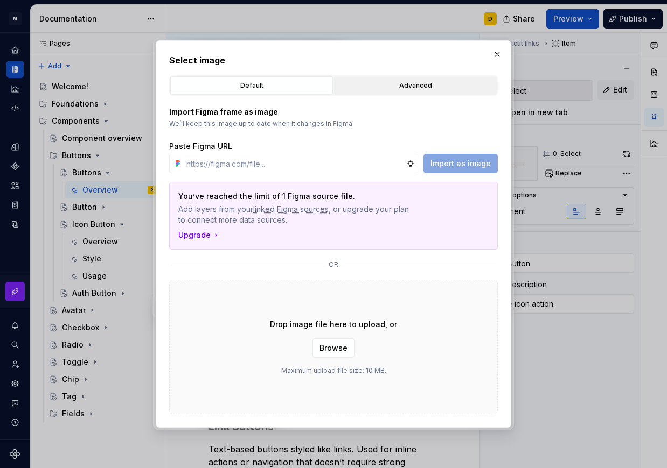
click at [381, 88] on div "Advanced" at bounding box center [415, 85] width 155 height 11
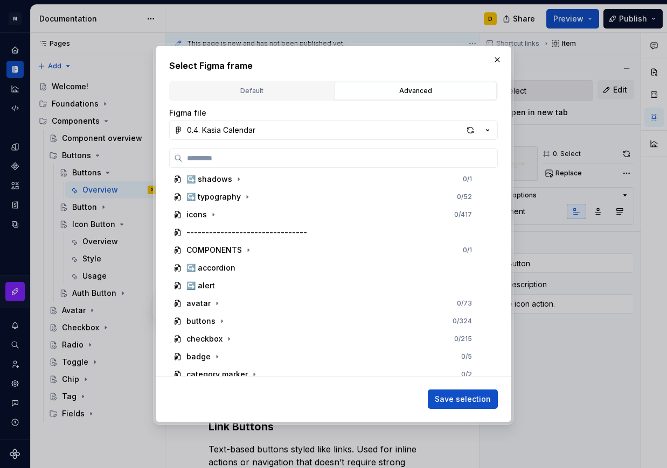
scroll to position [325, 0]
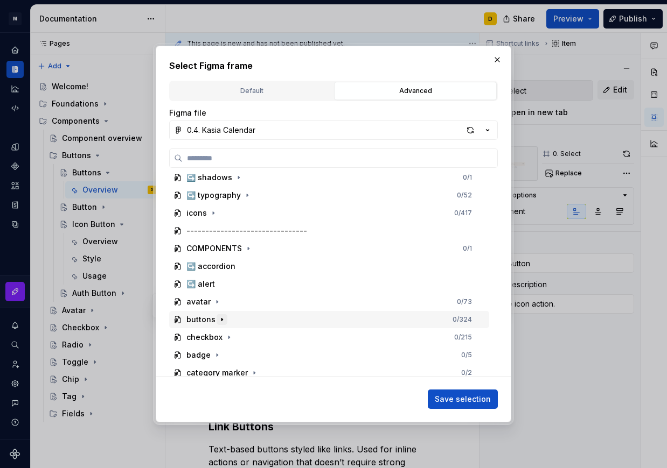
click at [224, 320] on icon "button" at bounding box center [222, 320] width 9 height 9
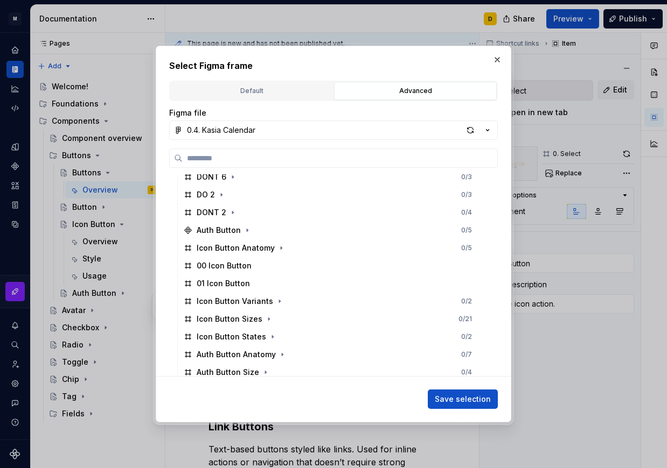
scroll to position [953, 0]
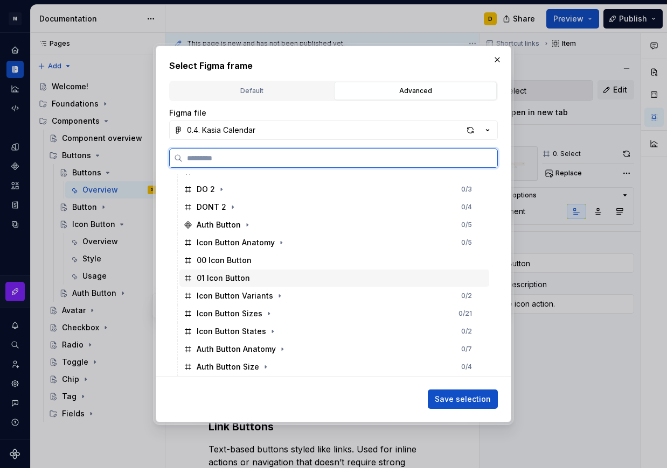
click at [268, 279] on div "01 Icon Button" at bounding box center [334, 278] width 310 height 17
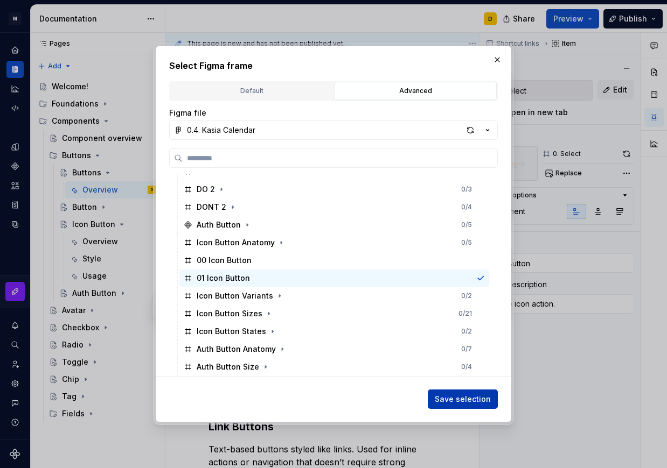
click at [471, 397] on span "Save selection" at bounding box center [463, 399] width 56 height 11
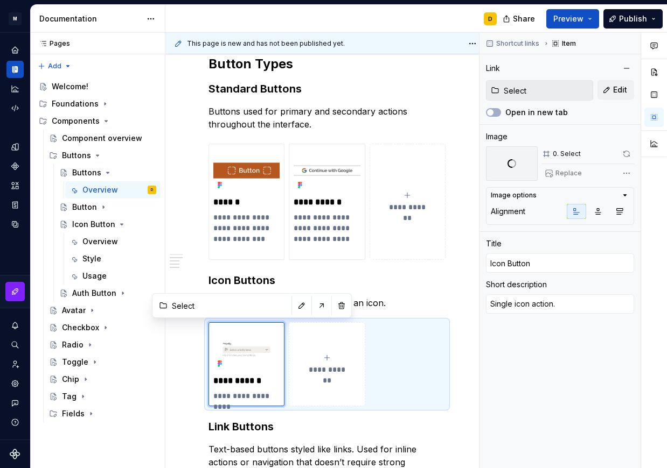
scroll to position [429, 0]
click at [628, 46] on button "button" at bounding box center [629, 43] width 15 height 15
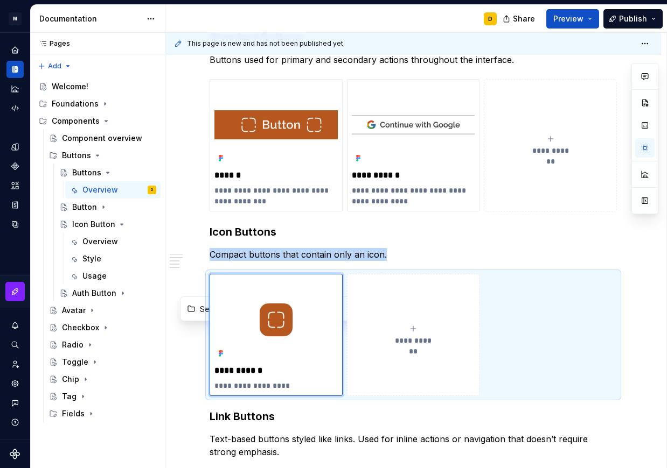
scroll to position [377, 0]
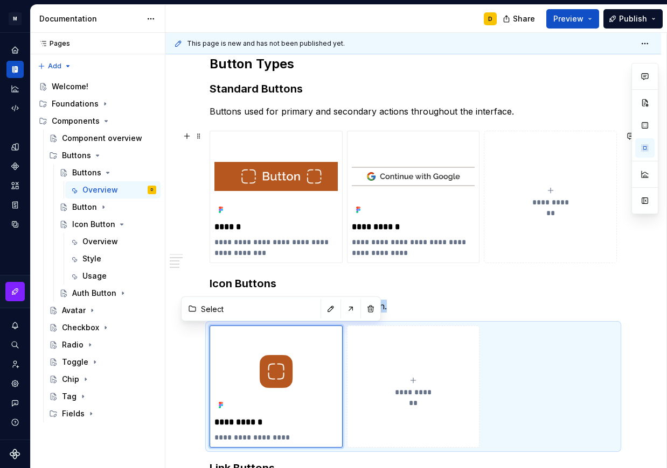
click at [535, 229] on button "**********" at bounding box center [550, 197] width 133 height 132
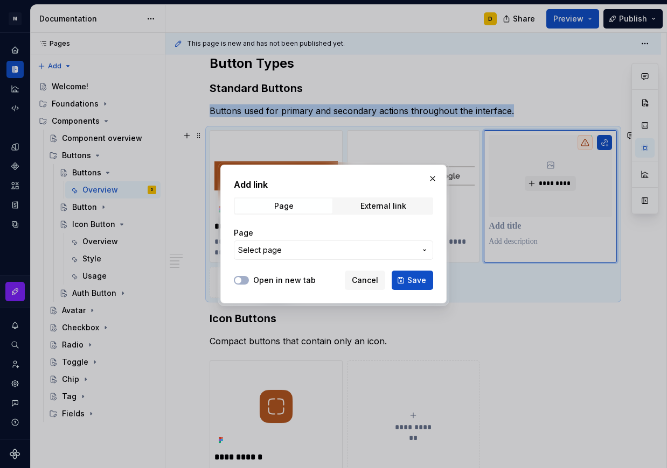
scroll to position [376, 0]
click at [431, 175] on button "button" at bounding box center [432, 178] width 15 height 15
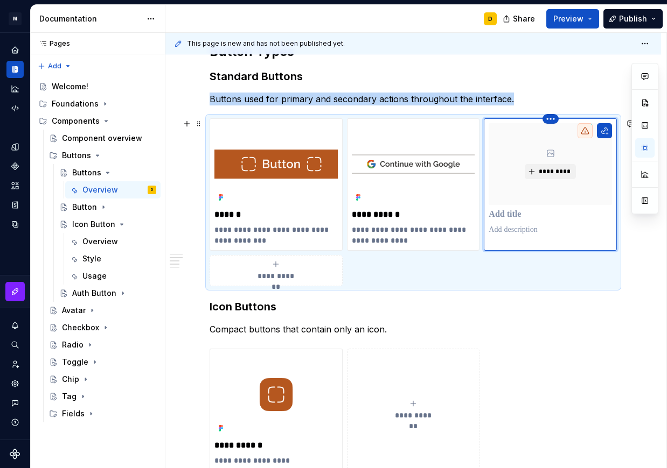
click at [554, 121] on html "M Mi D Design system data Documentation D Share Preview Publish Pages Pages Add…" at bounding box center [333, 234] width 667 height 468
click at [569, 139] on div "Delete item" at bounding box center [597, 137] width 70 height 11
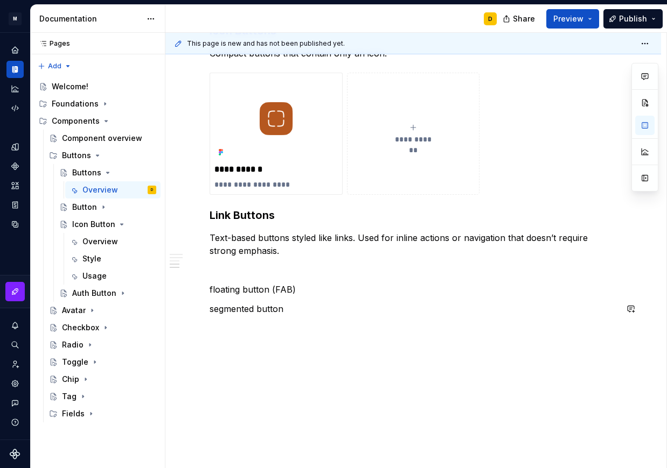
scroll to position [0, 0]
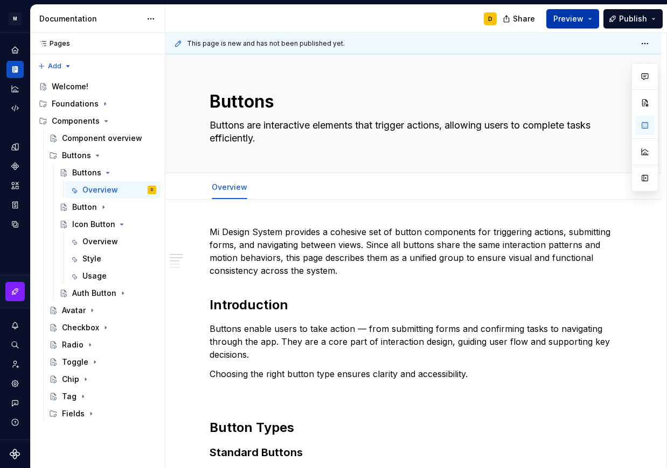
click at [587, 23] on button "Preview" at bounding box center [572, 18] width 53 height 19
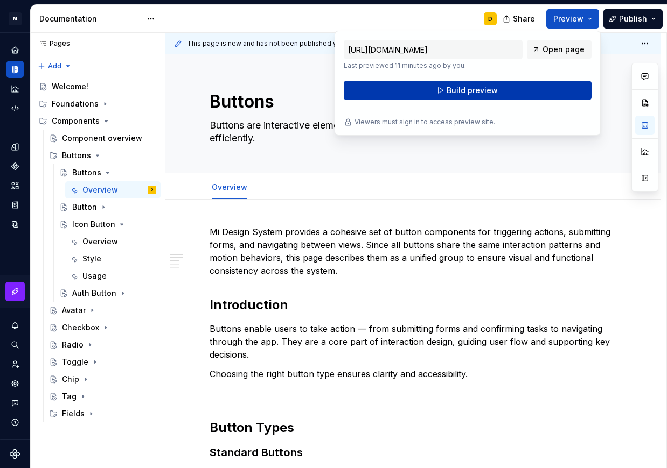
click at [523, 88] on button "Build preview" at bounding box center [468, 90] width 248 height 19
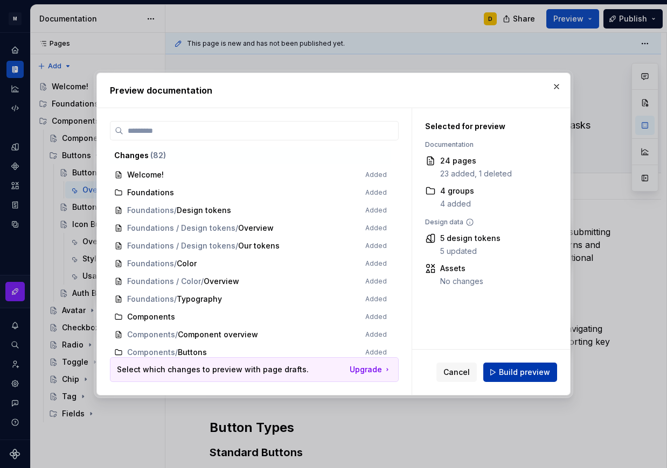
click at [520, 367] on button "Build preview" at bounding box center [520, 372] width 74 height 19
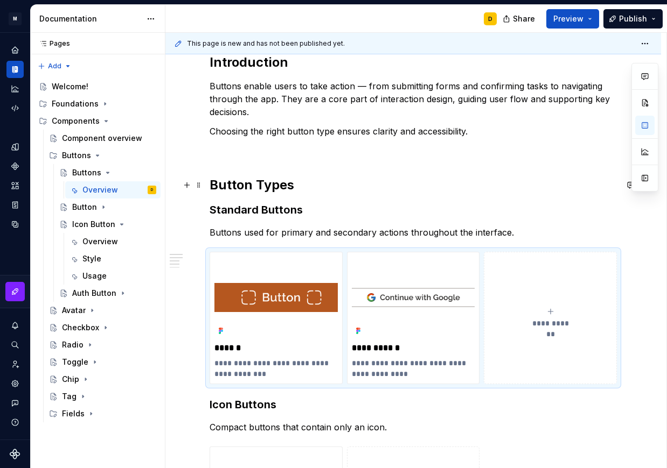
scroll to position [244, 0]
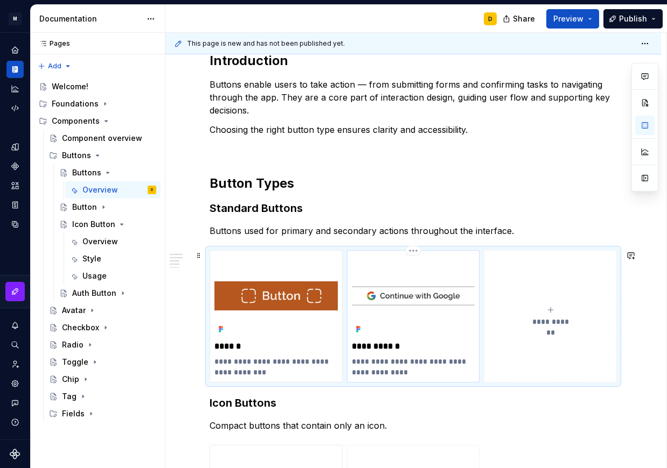
click at [419, 261] on img at bounding box center [413, 296] width 123 height 82
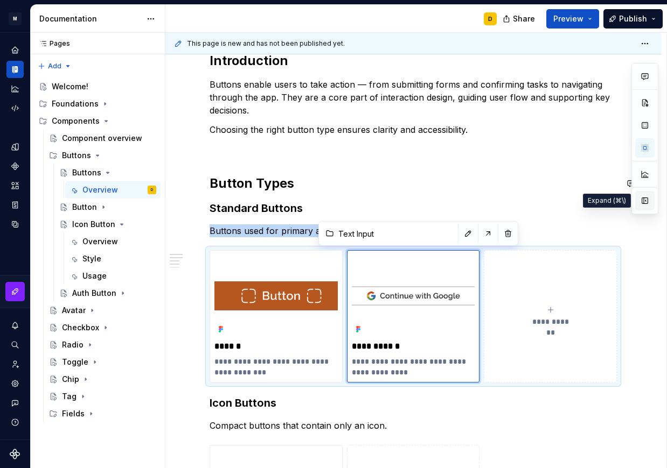
click at [647, 199] on button "button" at bounding box center [644, 200] width 19 height 19
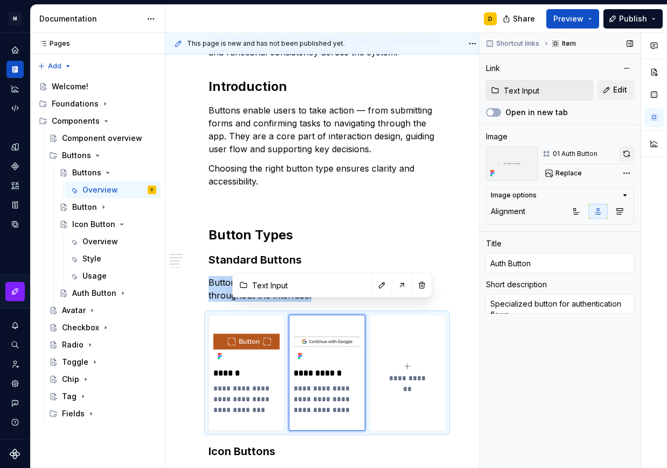
scroll to position [257, 0]
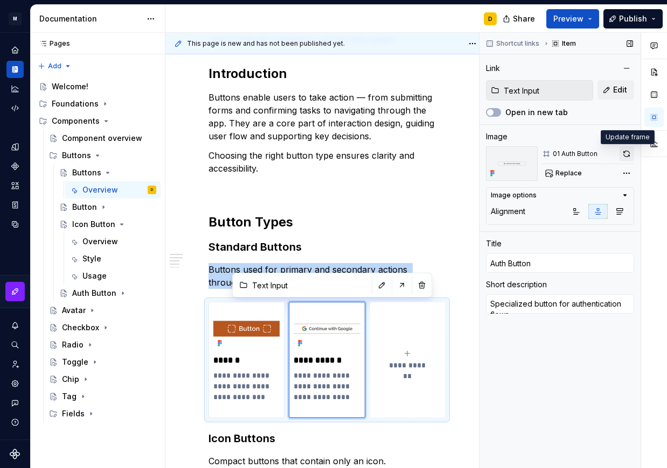
click at [629, 151] on button "button" at bounding box center [626, 153] width 15 height 15
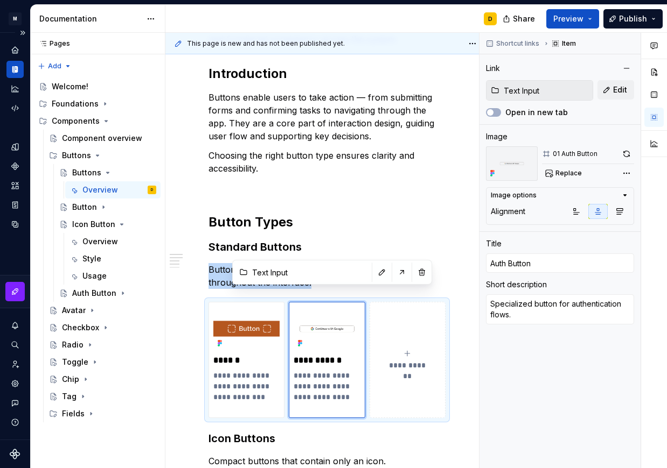
scroll to position [283, 0]
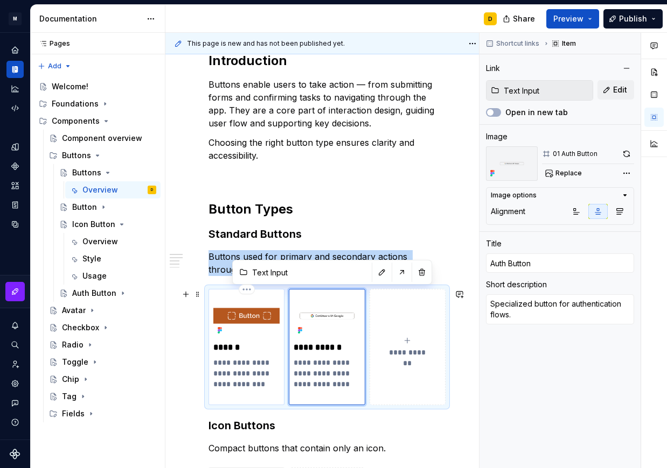
click at [262, 347] on p "******" at bounding box center [246, 347] width 66 height 11
type textarea "*"
type input "Button"
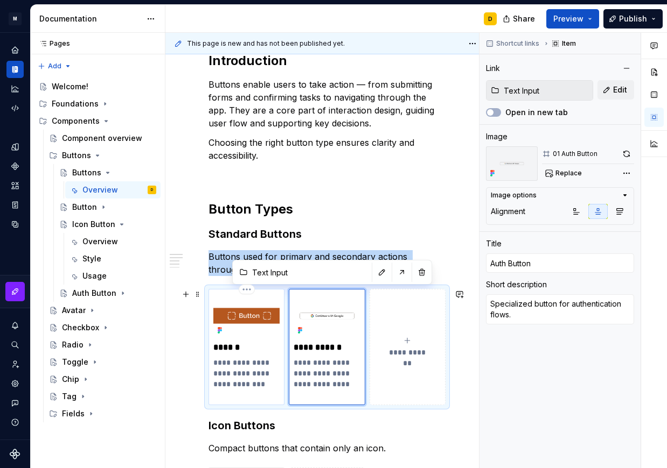
type textarea "The main clickable component with variants."
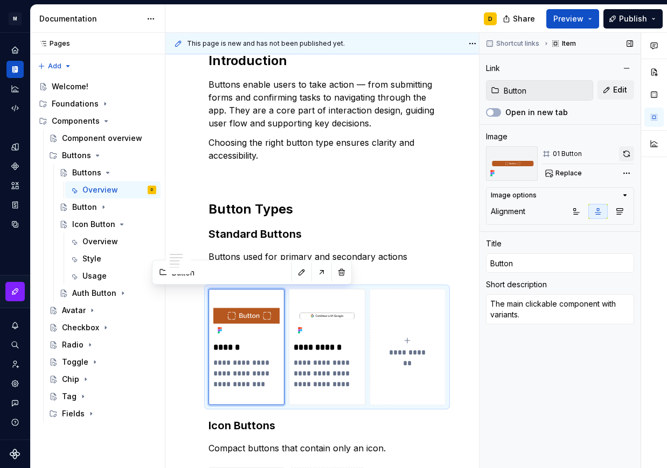
click at [624, 152] on button "button" at bounding box center [626, 153] width 15 height 15
click at [627, 46] on button "button" at bounding box center [629, 43] width 15 height 15
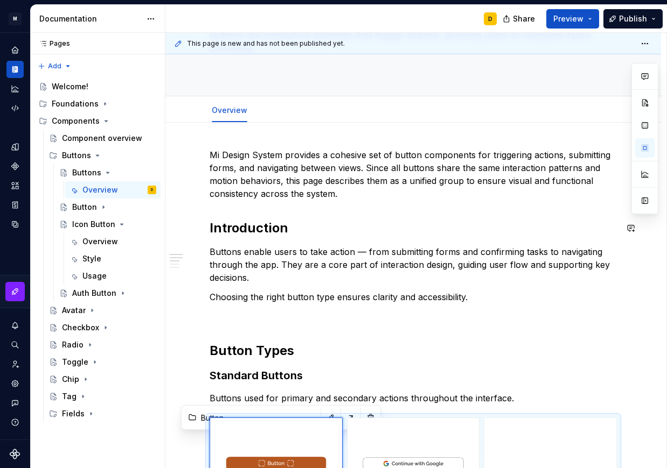
scroll to position [0, 0]
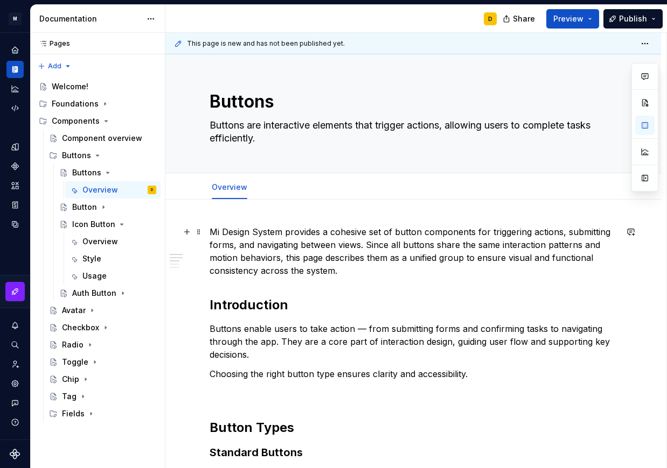
click at [359, 275] on p "Mi Design System provides a cohesive set of button components for triggering ac…" at bounding box center [412, 252] width 407 height 52
click at [97, 156] on icon "Page tree" at bounding box center [97, 155] width 3 height 1
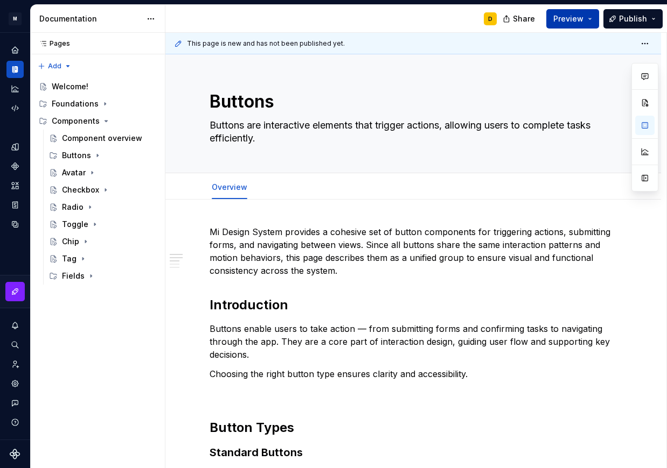
click at [589, 17] on button "Preview" at bounding box center [572, 18] width 53 height 19
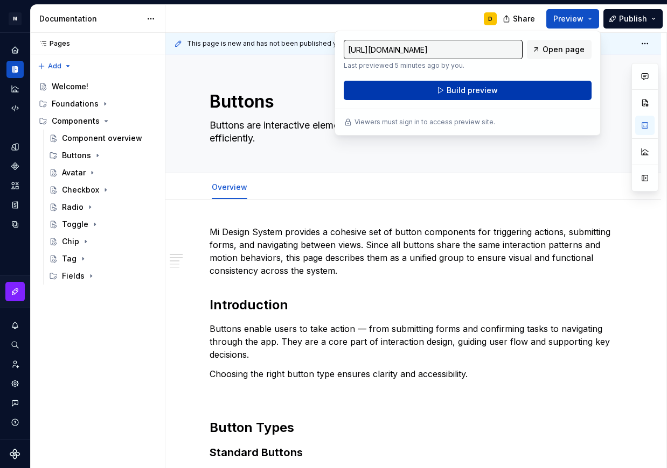
click at [529, 91] on button "Build preview" at bounding box center [468, 90] width 248 height 19
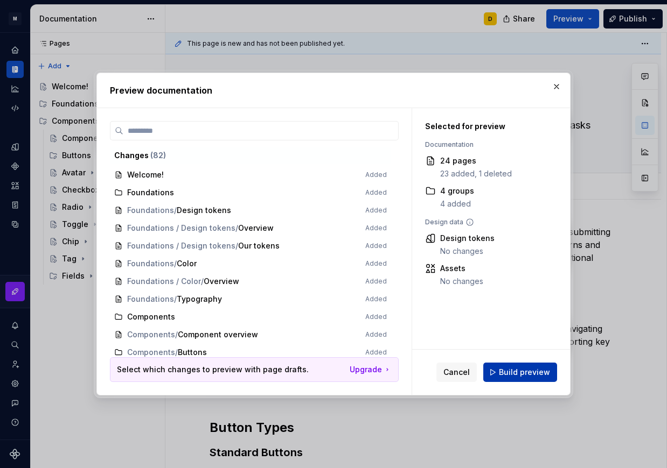
click at [524, 368] on span "Build preview" at bounding box center [524, 372] width 51 height 11
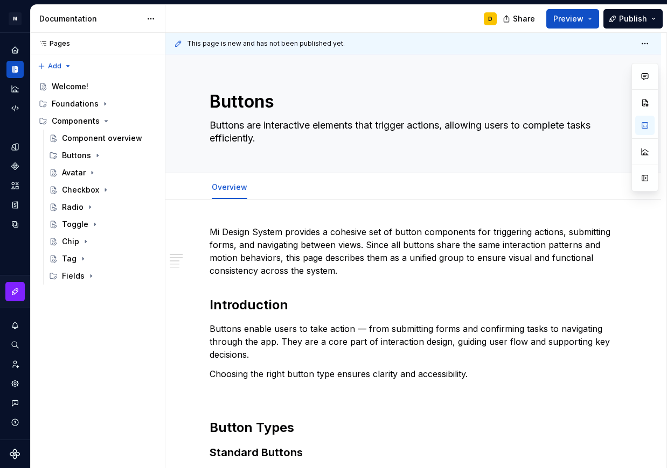
type textarea "*"
